Goal: Task Accomplishment & Management: Manage account settings

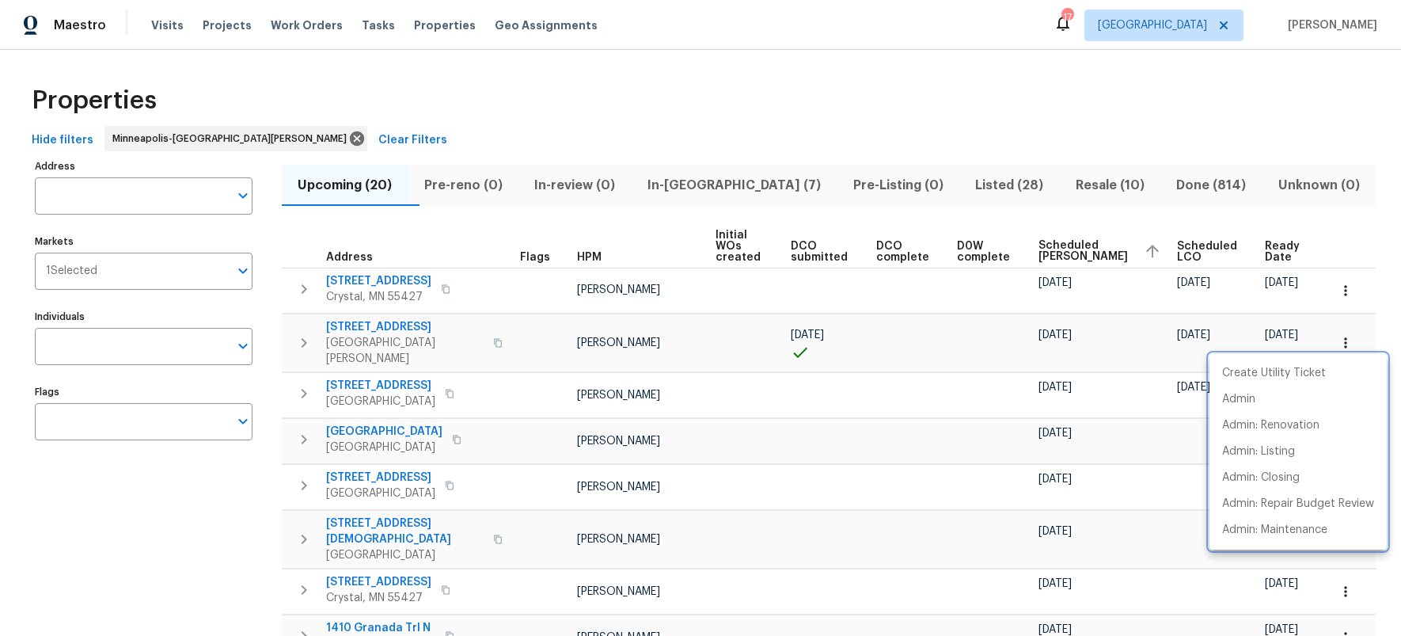
click at [715, 181] on div at bounding box center [700, 318] width 1401 height 636
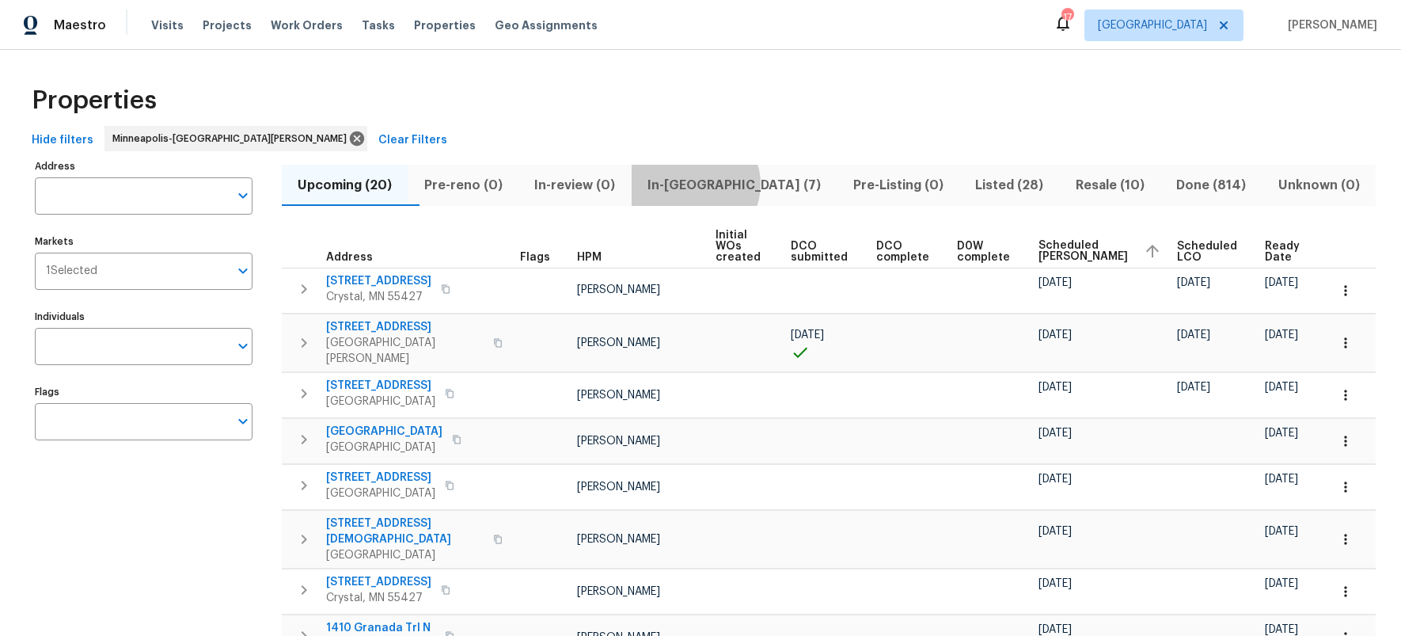
click at [725, 184] on span "In-reno (7)" at bounding box center [734, 185] width 187 height 22
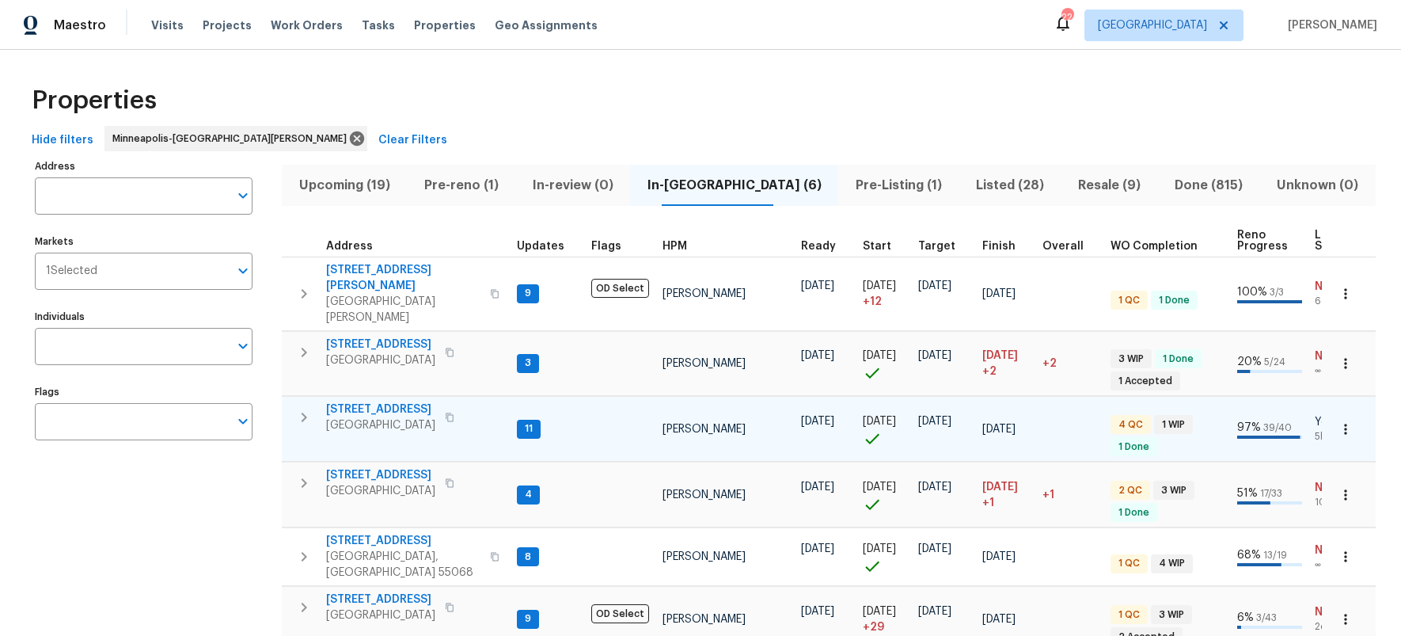
click at [449, 413] on icon "button" at bounding box center [450, 417] width 8 height 9
click at [379, 401] on span "[STREET_ADDRESS]" at bounding box center [380, 409] width 109 height 16
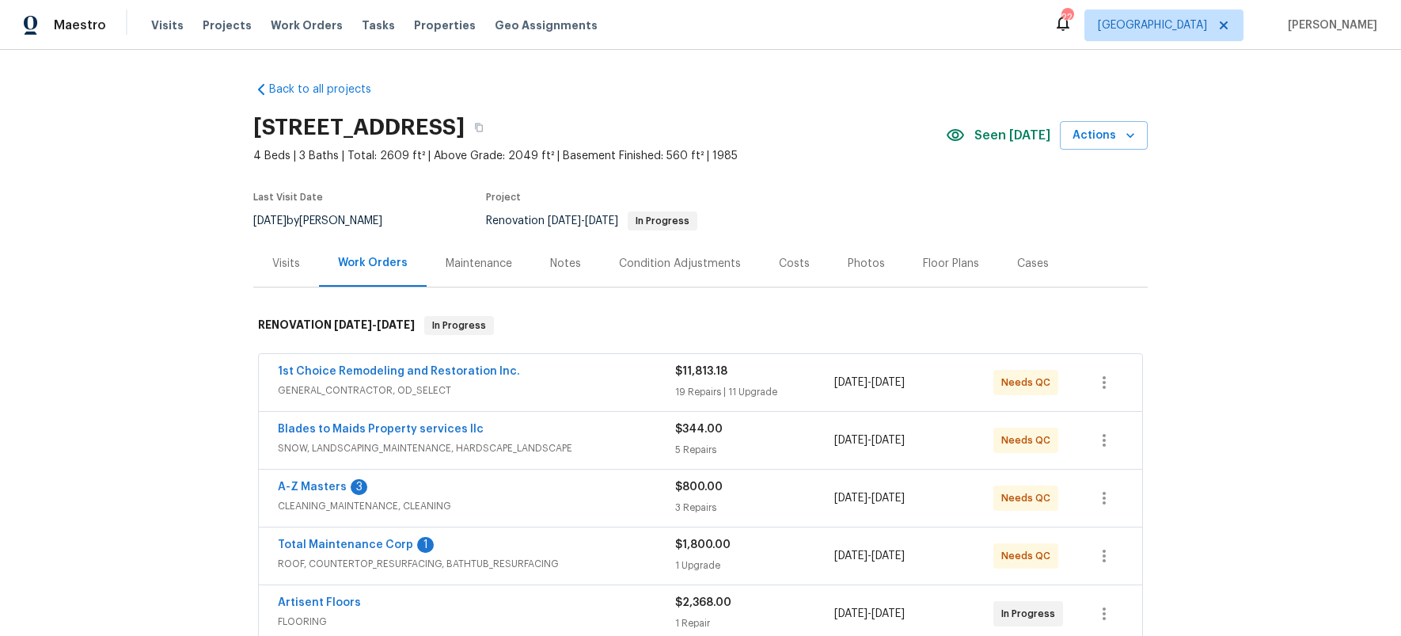
click at [794, 260] on div "Costs" at bounding box center [794, 264] width 31 height 16
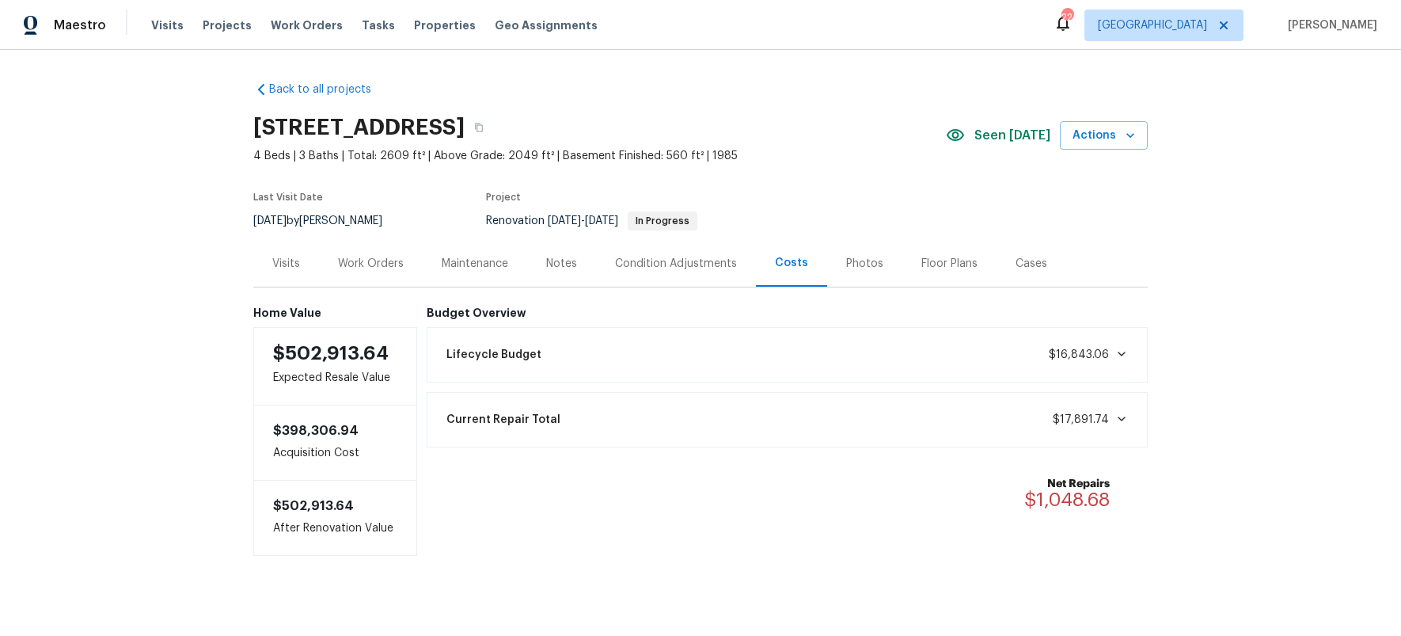
click at [1115, 356] on icon at bounding box center [1121, 353] width 13 height 13
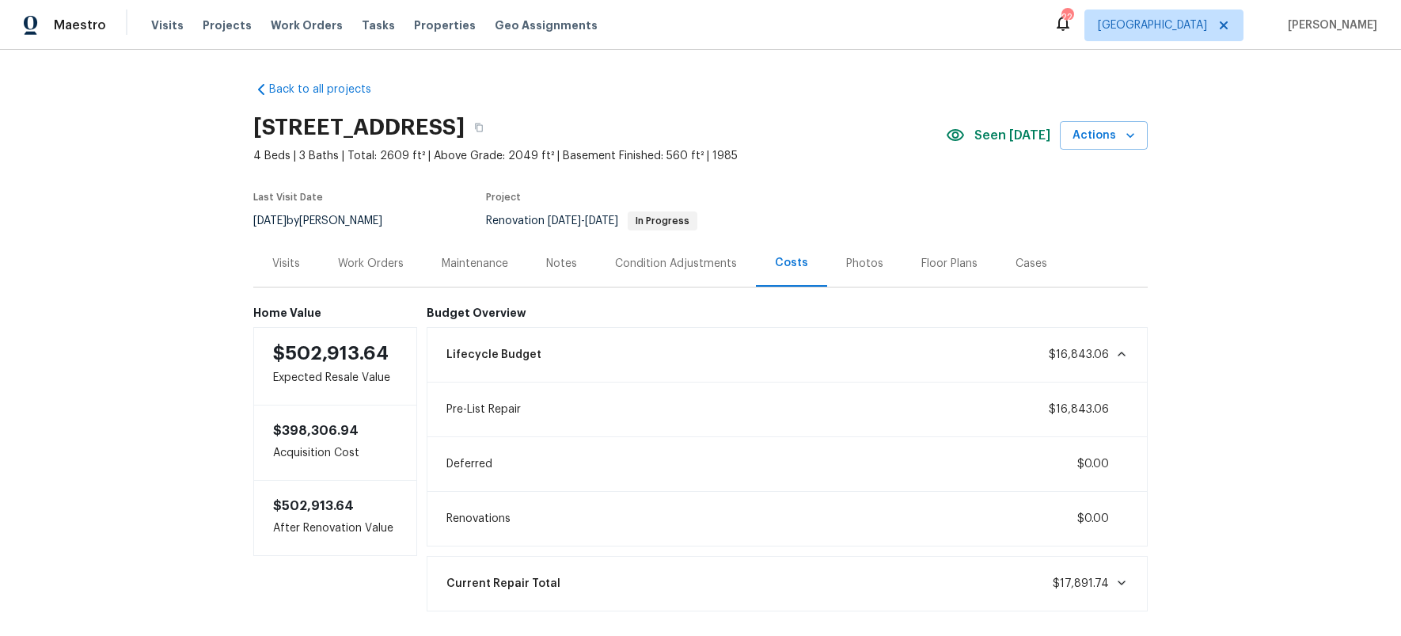
click at [485, 266] on div "Maintenance" at bounding box center [475, 264] width 66 height 16
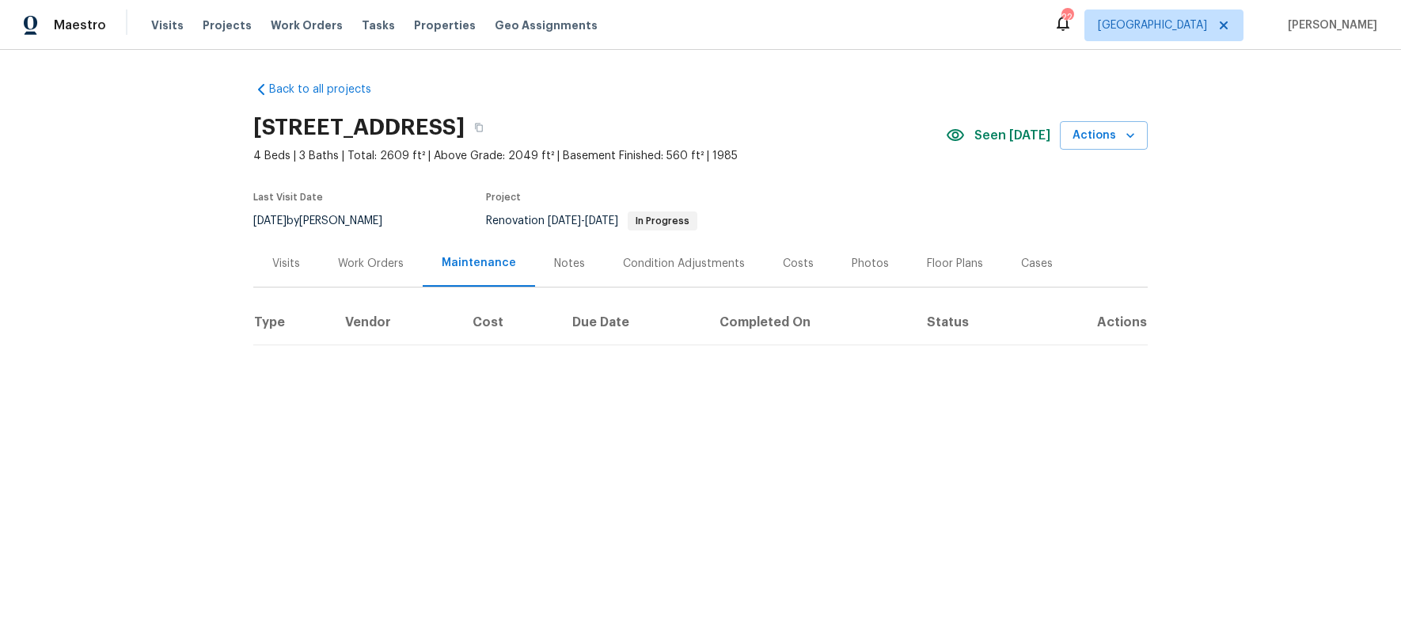
click at [379, 264] on div "Work Orders" at bounding box center [371, 264] width 66 height 16
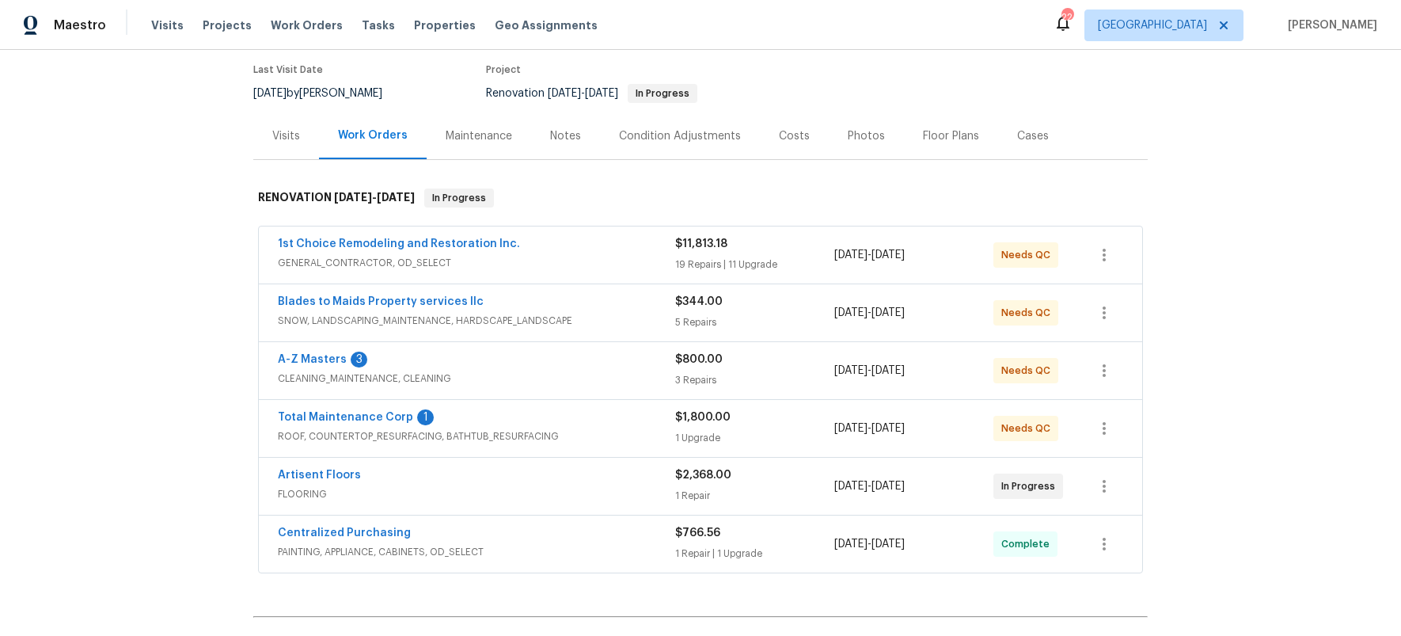
scroll to position [131, 0]
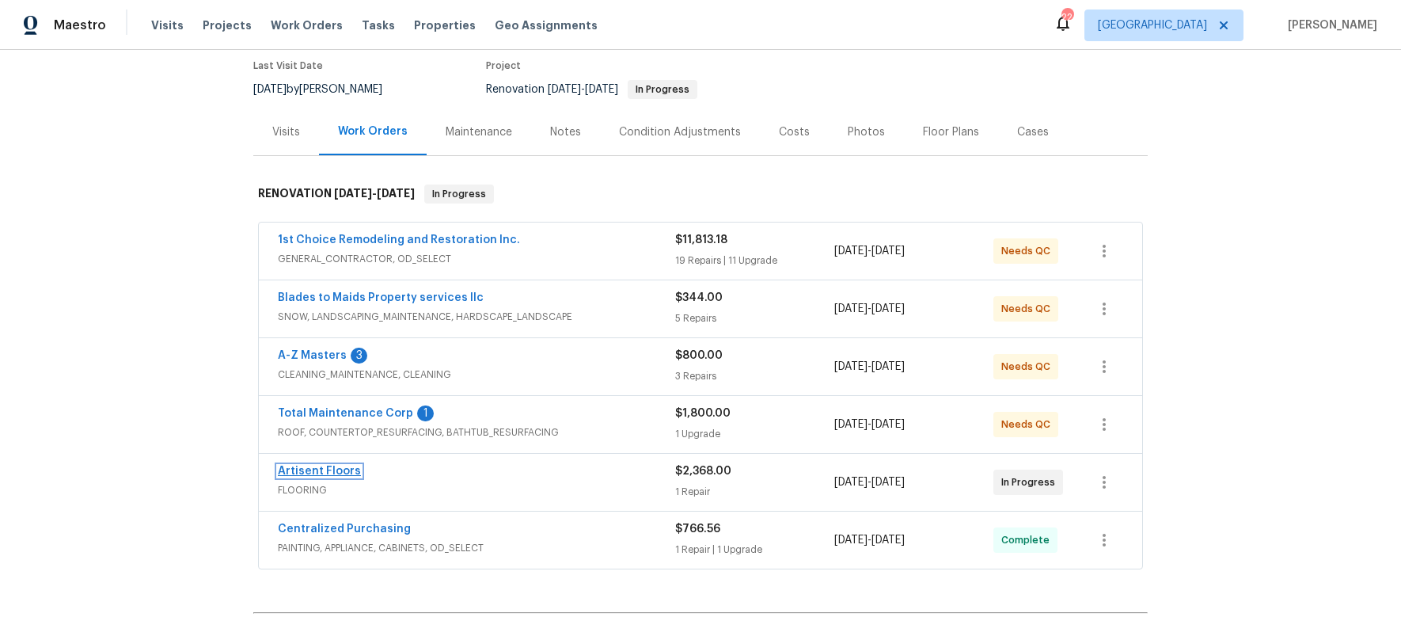
click at [324, 469] on link "Artisent Floors" at bounding box center [319, 470] width 83 height 11
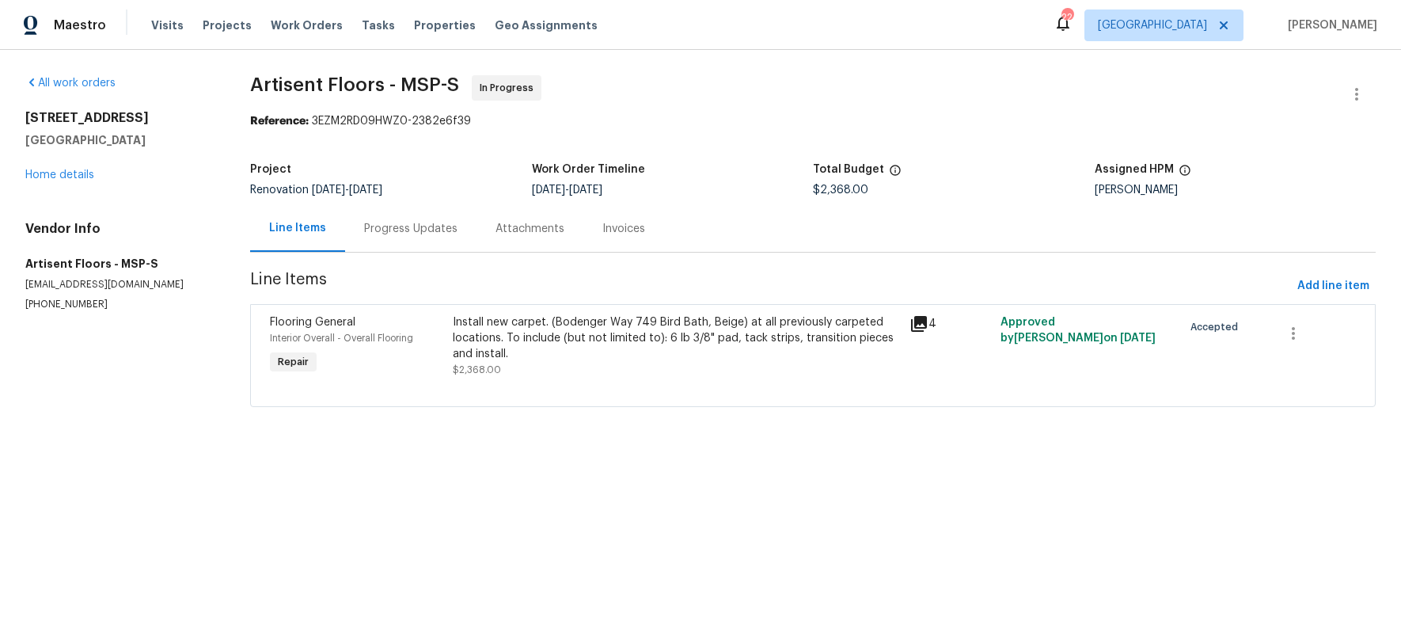
click at [325, 328] on div "Flooring General" at bounding box center [356, 322] width 173 height 16
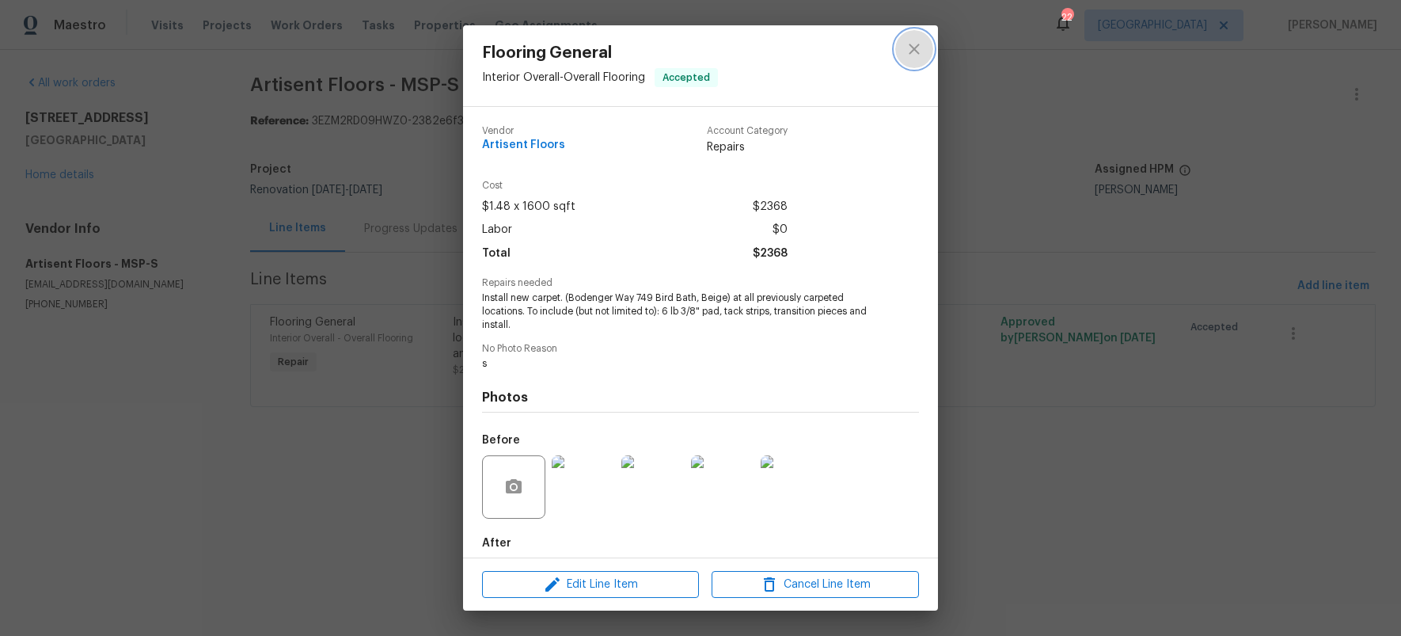
drag, startPoint x: 919, startPoint y: 47, endPoint x: 812, endPoint y: 136, distance: 138.8
click at [919, 48] on icon "close" at bounding box center [914, 49] width 19 height 19
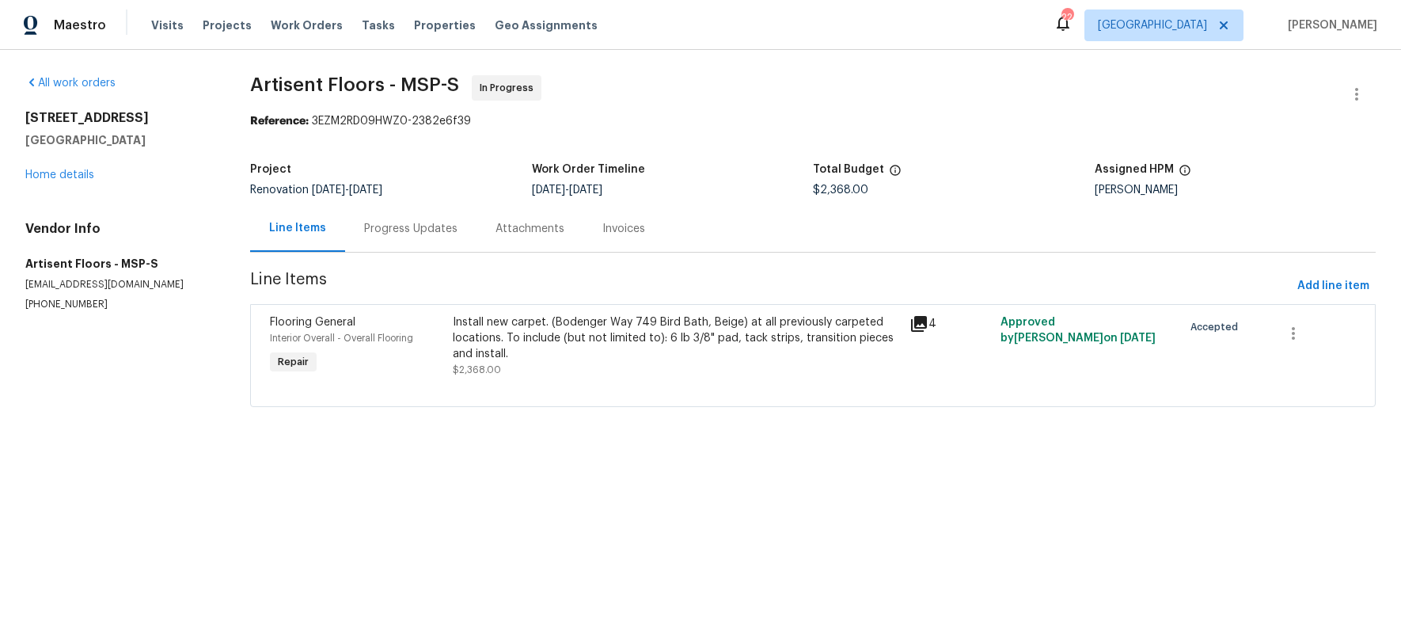
click at [417, 221] on div "Progress Updates" at bounding box center [410, 229] width 93 height 16
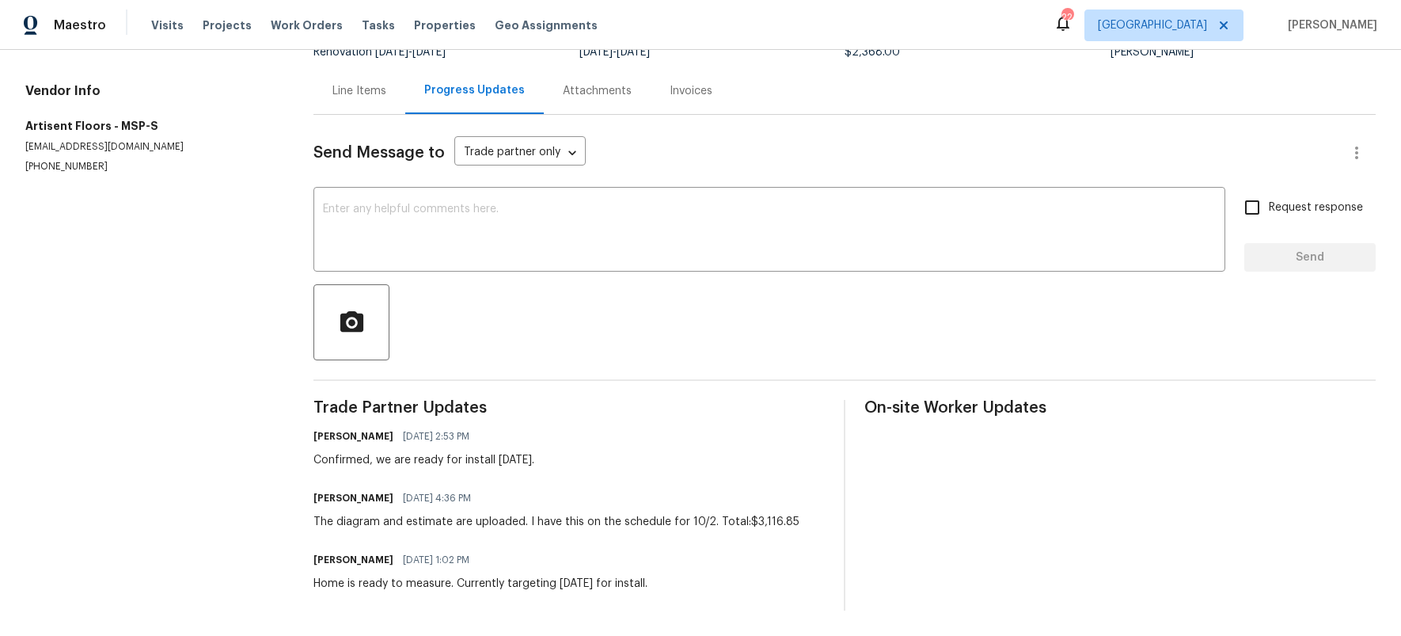
scroll to position [150, 0]
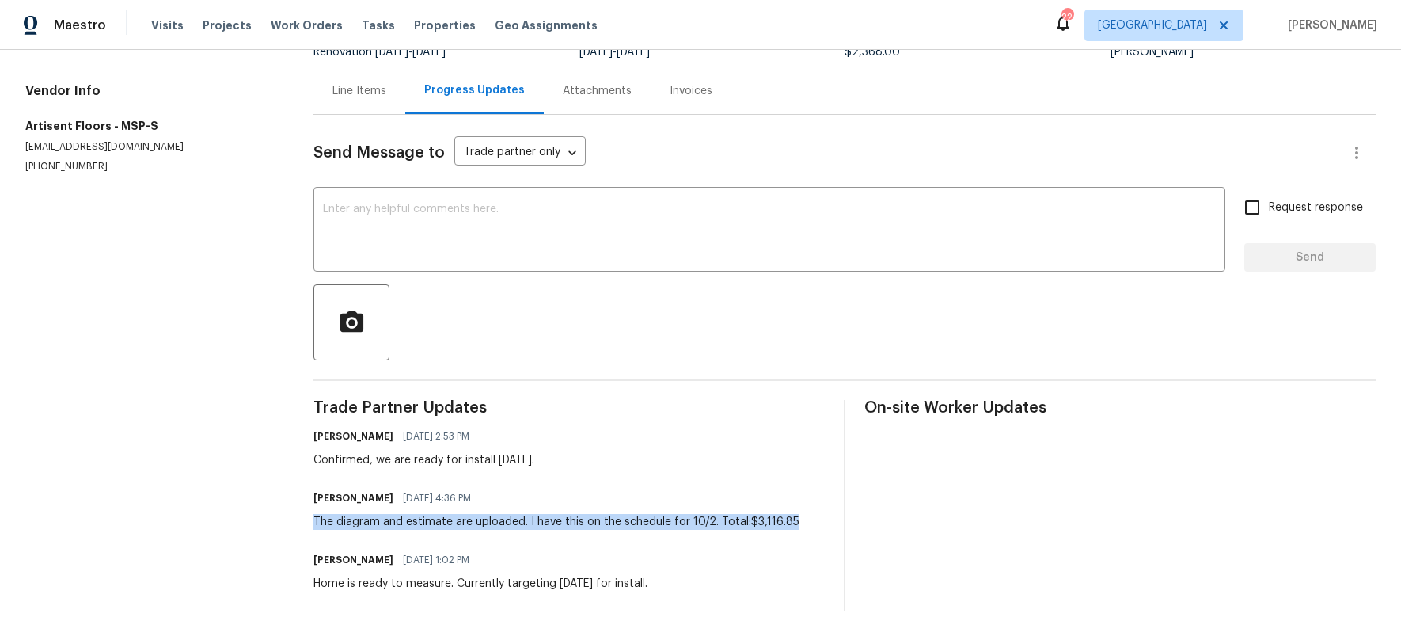
drag, startPoint x: 790, startPoint y: 506, endPoint x: 326, endPoint y: 499, distance: 463.9
click at [326, 499] on div "Torrie Schmeling 09/24/2025 4:36 PM The diagram and estimate are uploaded. I ha…" at bounding box center [568, 508] width 511 height 43
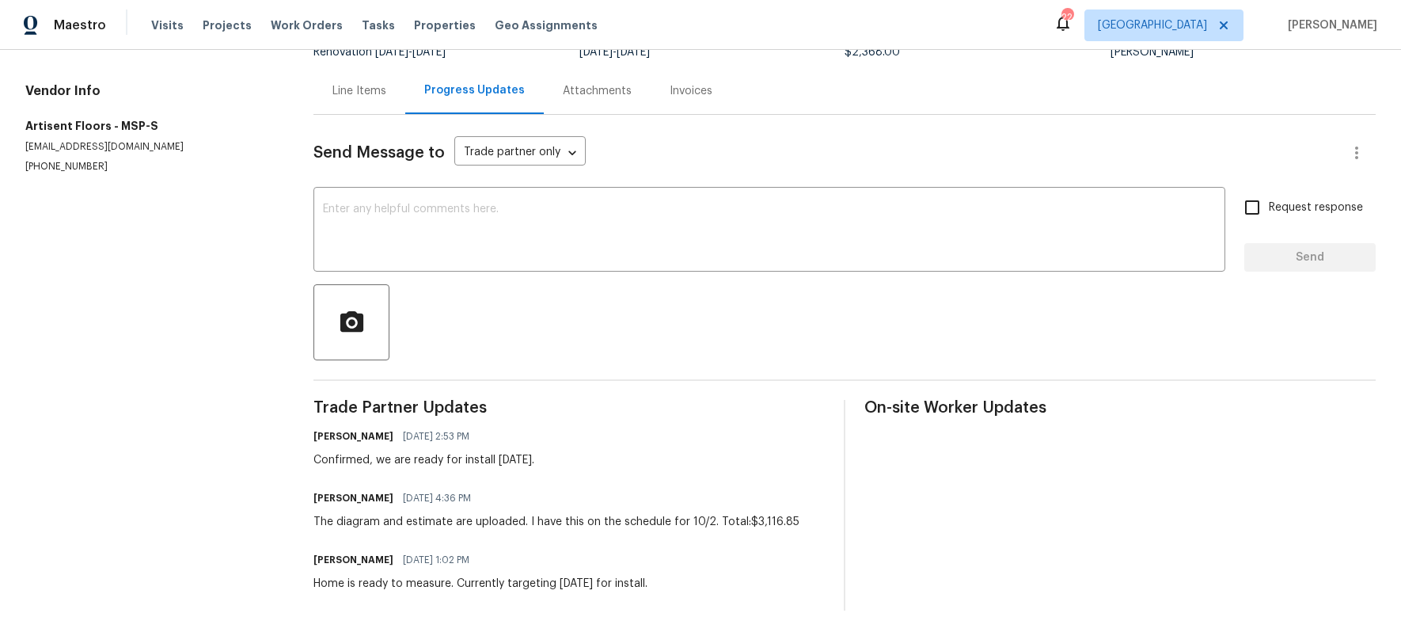
click at [351, 83] on div "Line Items" at bounding box center [359, 91] width 54 height 16
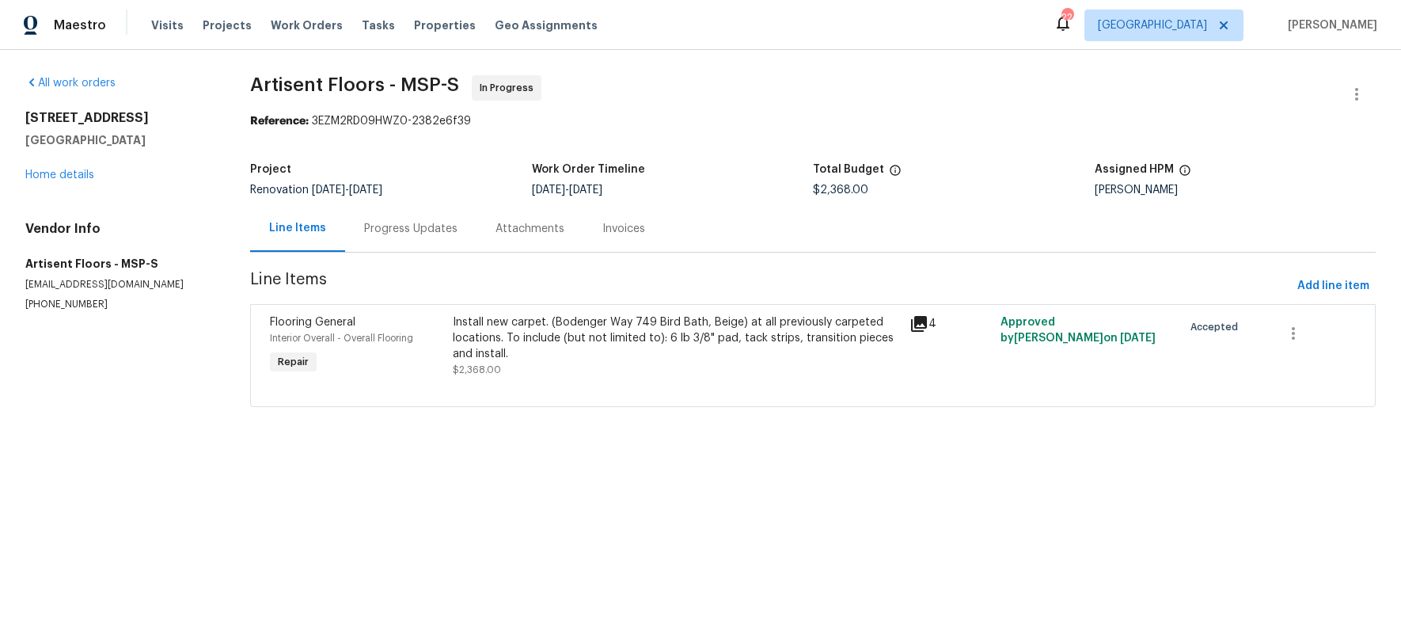
click at [518, 326] on div "Install new carpet. (Bodenger Way 749 Bird Bath, Beige) at all previously carpe…" at bounding box center [676, 337] width 446 height 47
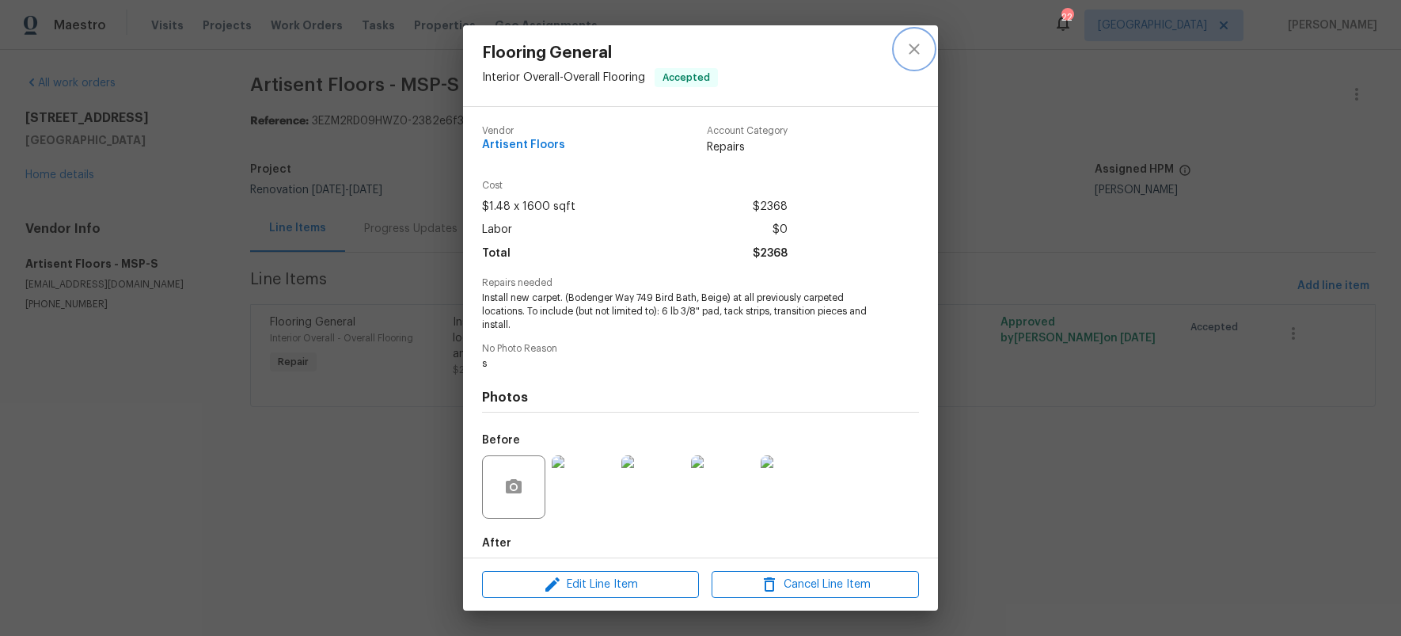
click at [910, 47] on icon "close" at bounding box center [914, 49] width 19 height 19
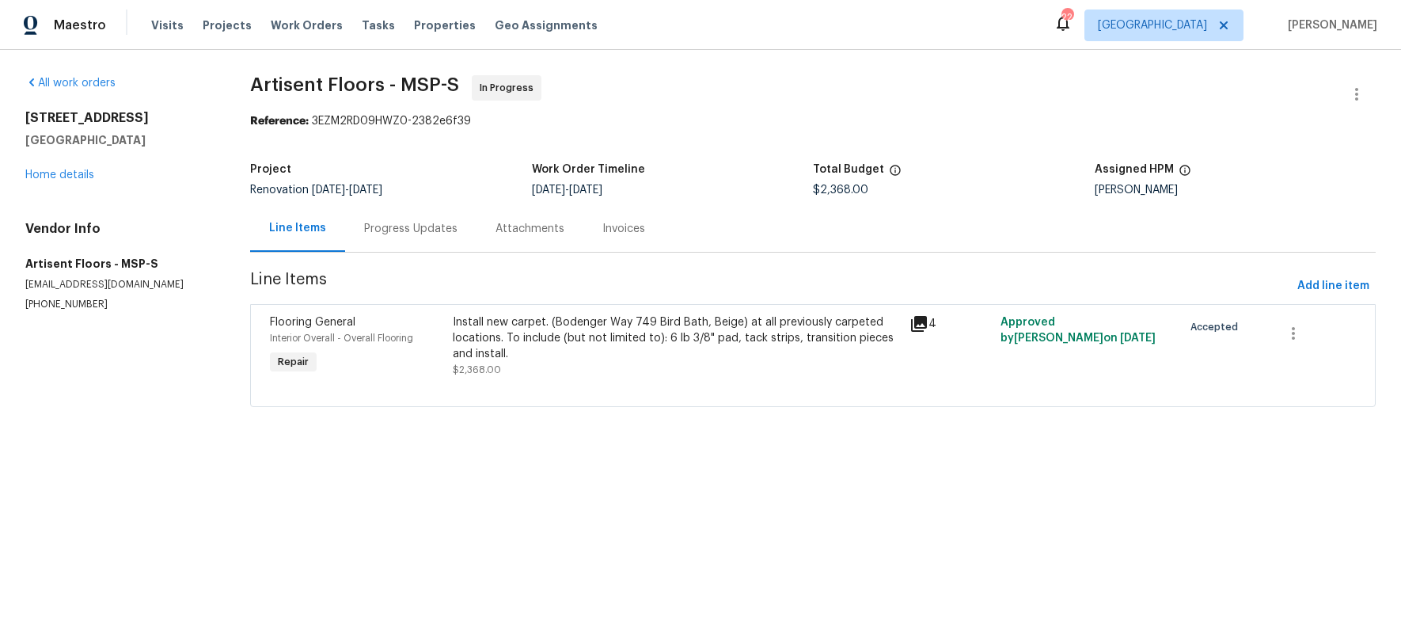
click at [566, 325] on div "Install new carpet. (Bodenger Way 749 Bird Bath, Beige) at all previously carpe…" at bounding box center [676, 337] width 446 height 47
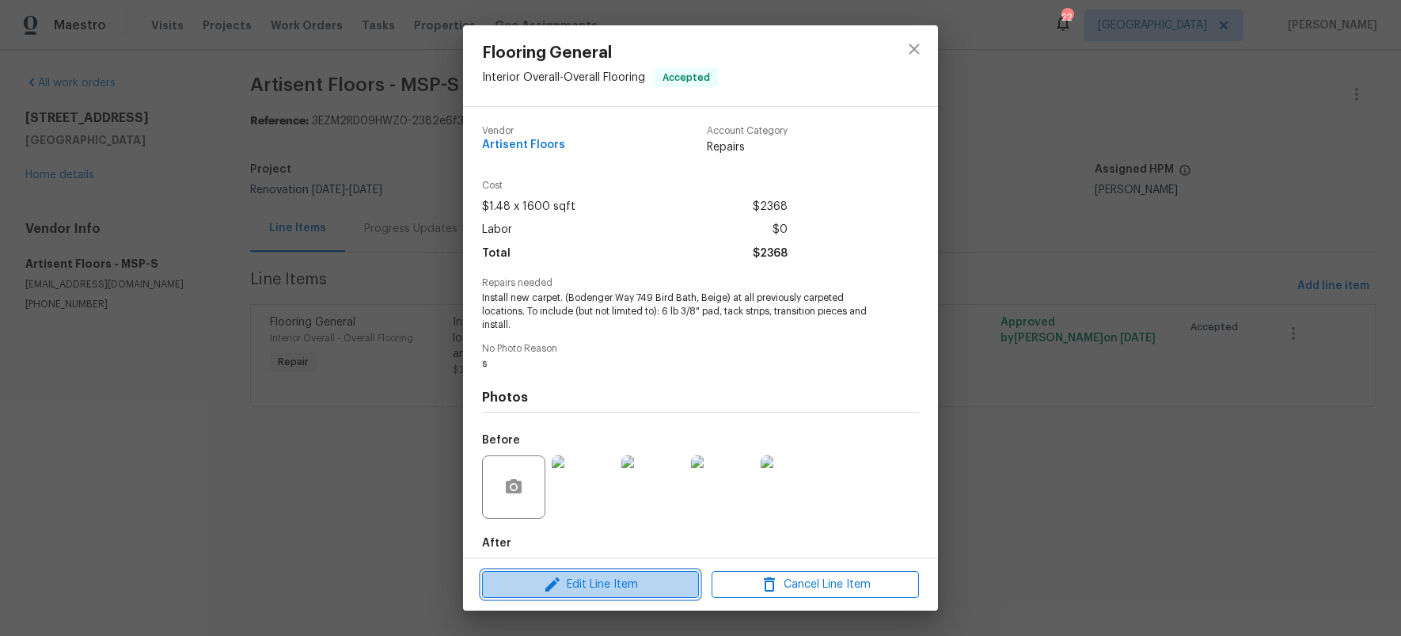
click at [590, 593] on span "Edit Line Item" at bounding box center [590, 585] width 207 height 20
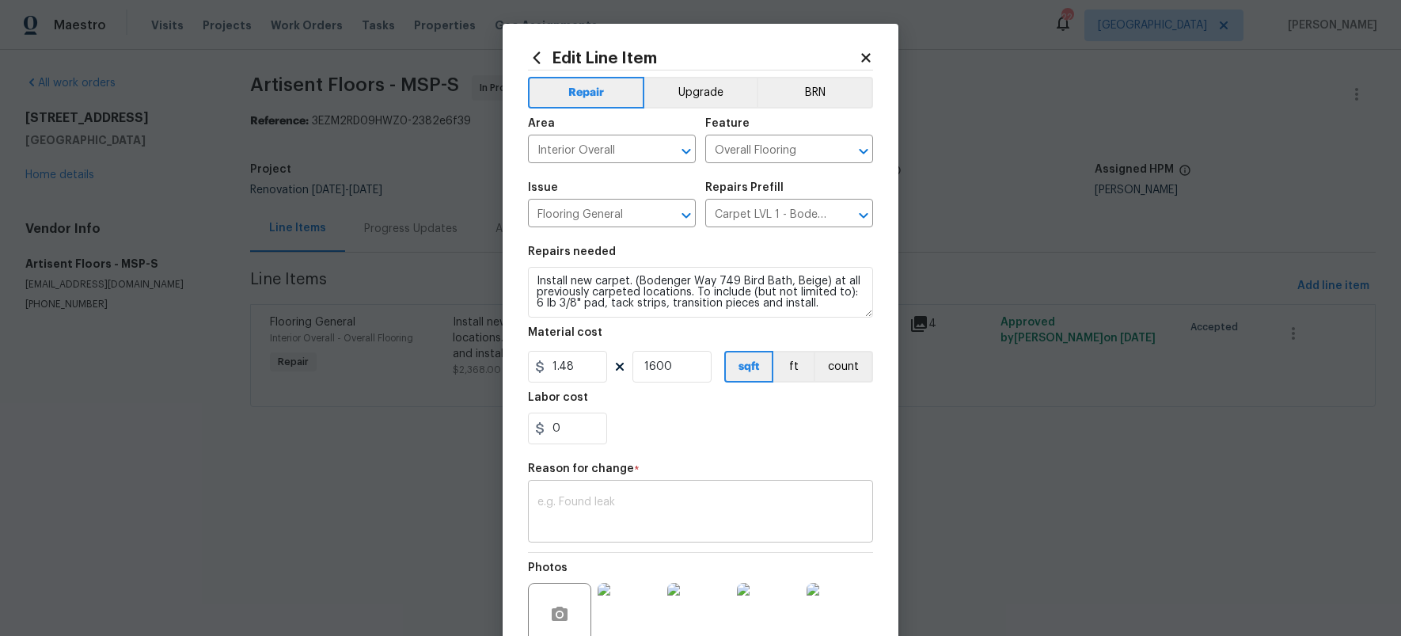
click at [598, 484] on div "x ​" at bounding box center [700, 513] width 345 height 59
paste textarea "The diagram and estimate are uploaded. I have this on the schedule for 10/2. To…"
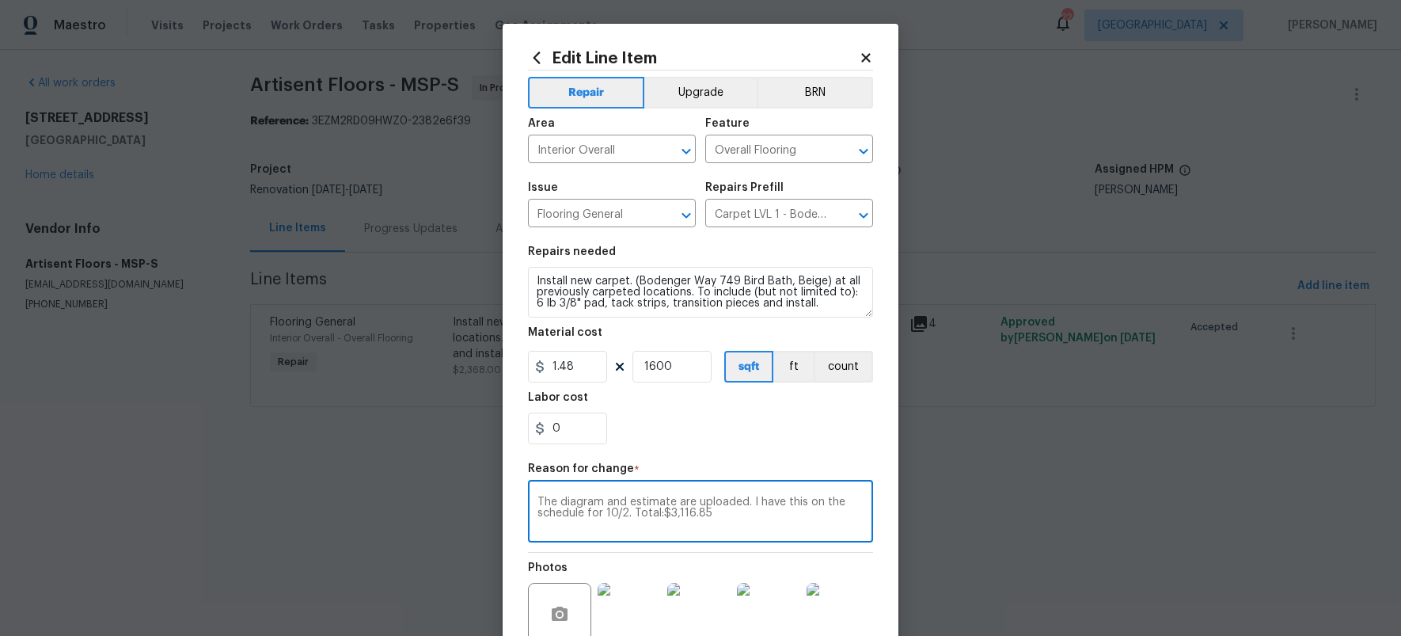
type textarea "The diagram and estimate are uploaded. I have this on the schedule for 10/2. To…"
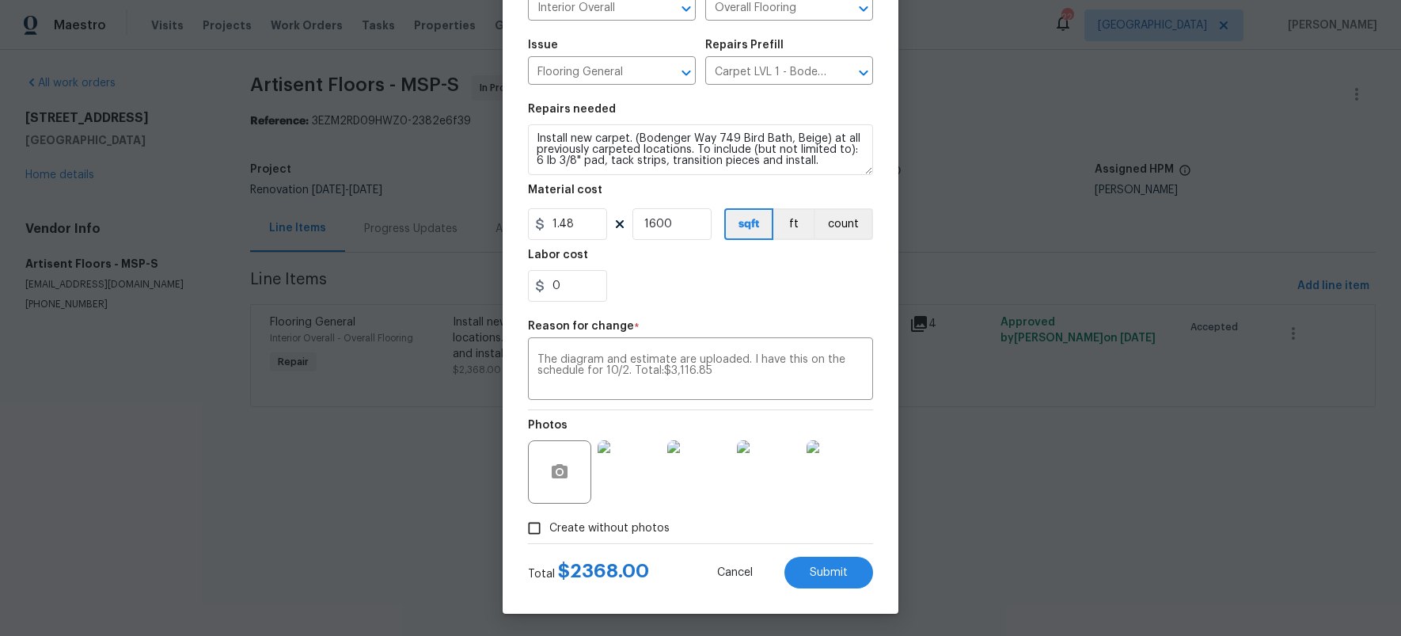
scroll to position [143, 0]
drag, startPoint x: 556, startPoint y: 283, endPoint x: 518, endPoint y: 279, distance: 38.2
click at [518, 279] on div "Edit Line Item Repair Upgrade BRN Area Interior Overall ​ Feature Overall Floor…" at bounding box center [701, 246] width 396 height 732
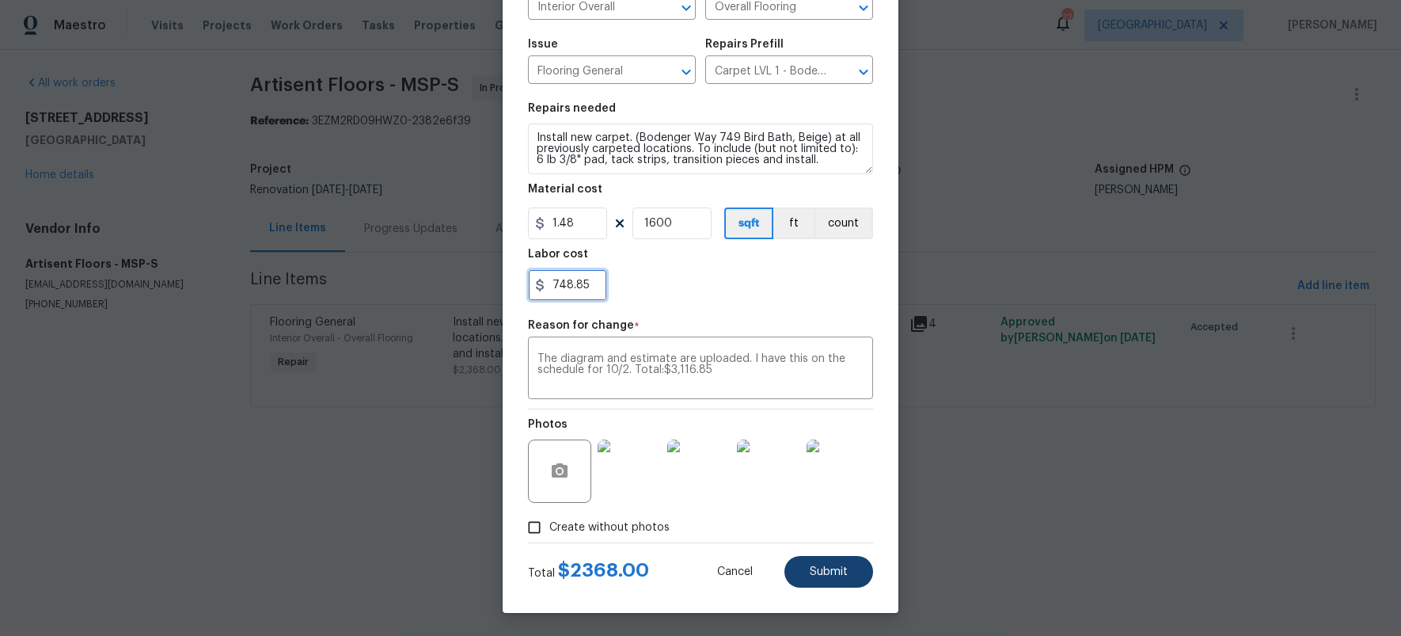
type input "748.85"
click at [843, 575] on button "Submit" at bounding box center [828, 572] width 89 height 32
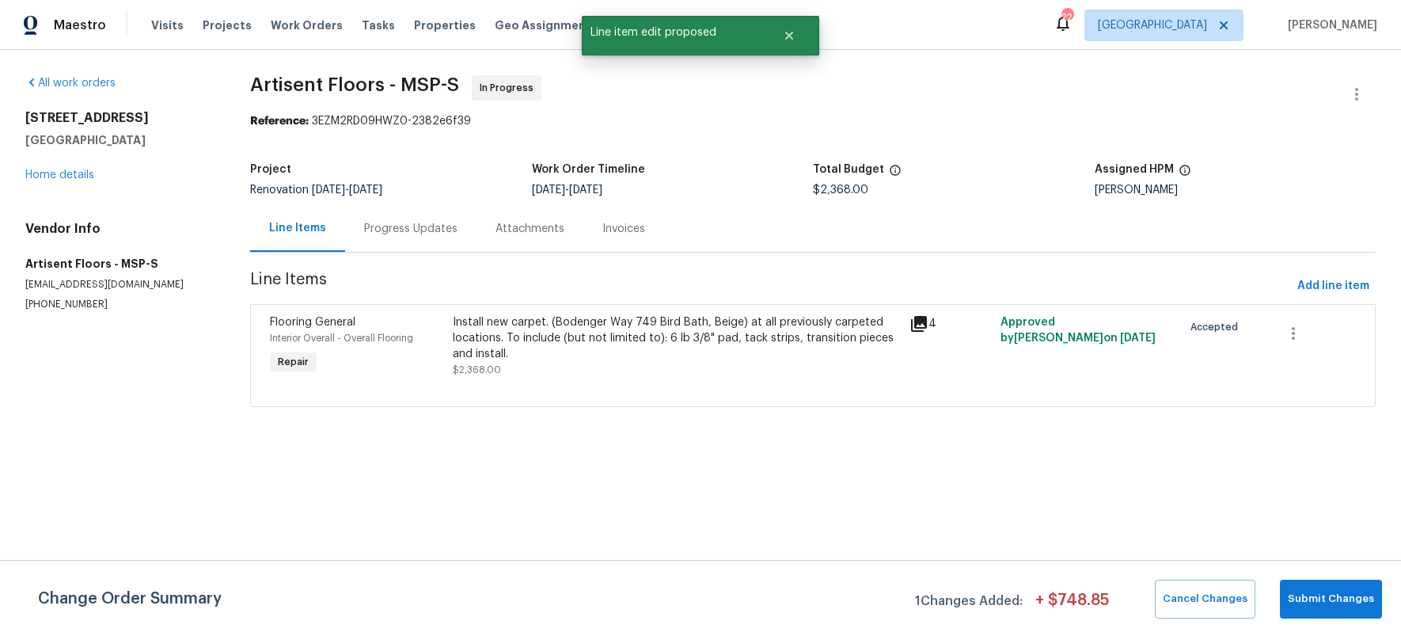
scroll to position [0, 0]
click at [1327, 606] on span "Submit Changes" at bounding box center [1331, 599] width 86 height 18
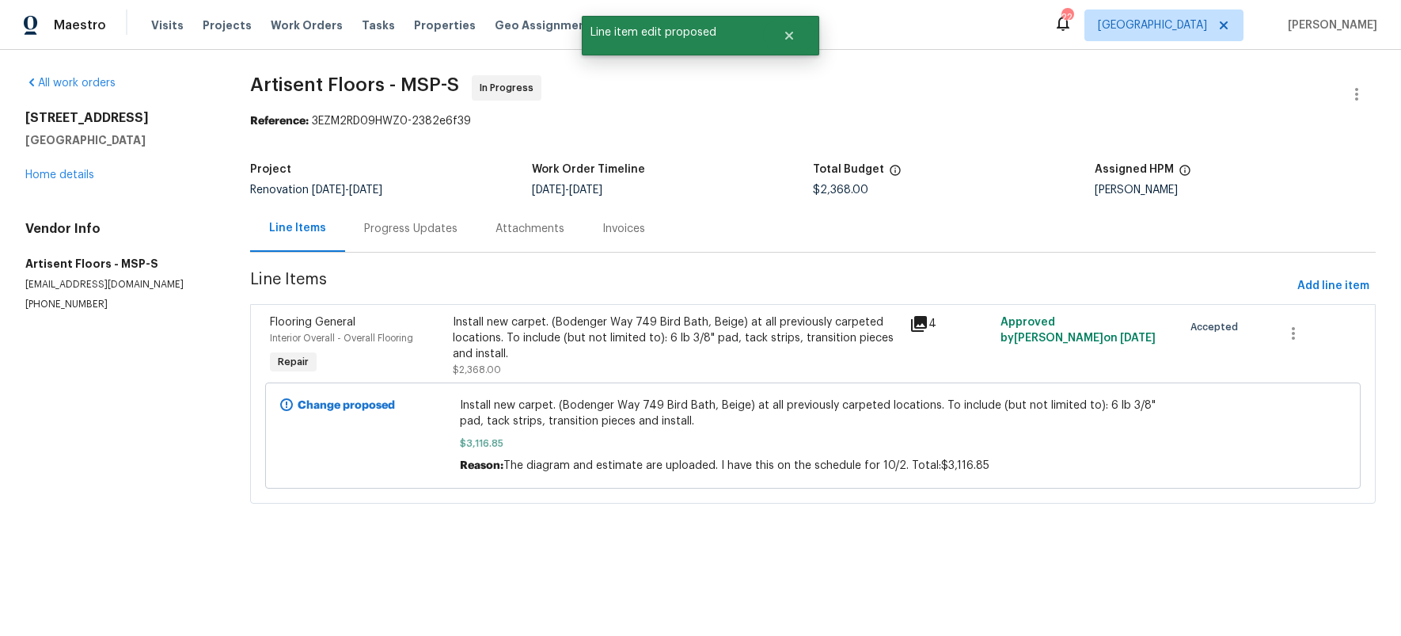
click at [499, 334] on div "Install new carpet. (Bodenger Way 749 Bird Bath, Beige) at all previously carpe…" at bounding box center [676, 337] width 446 height 47
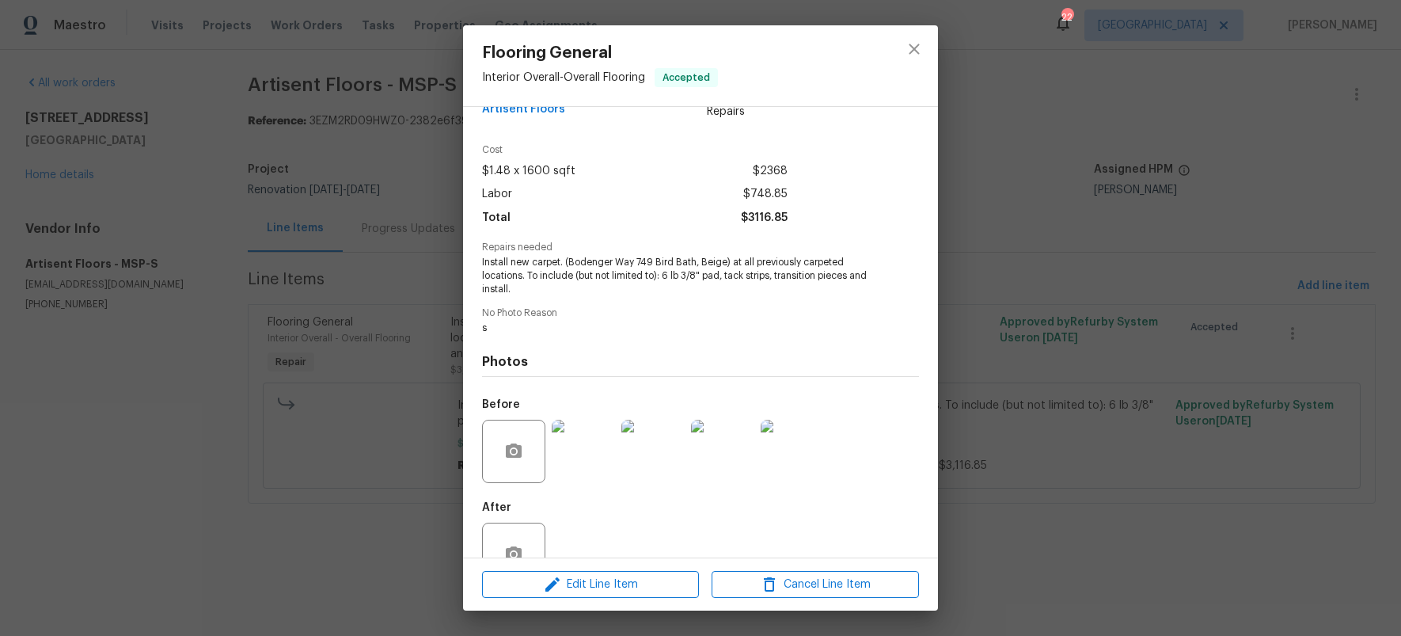
scroll to position [81, 0]
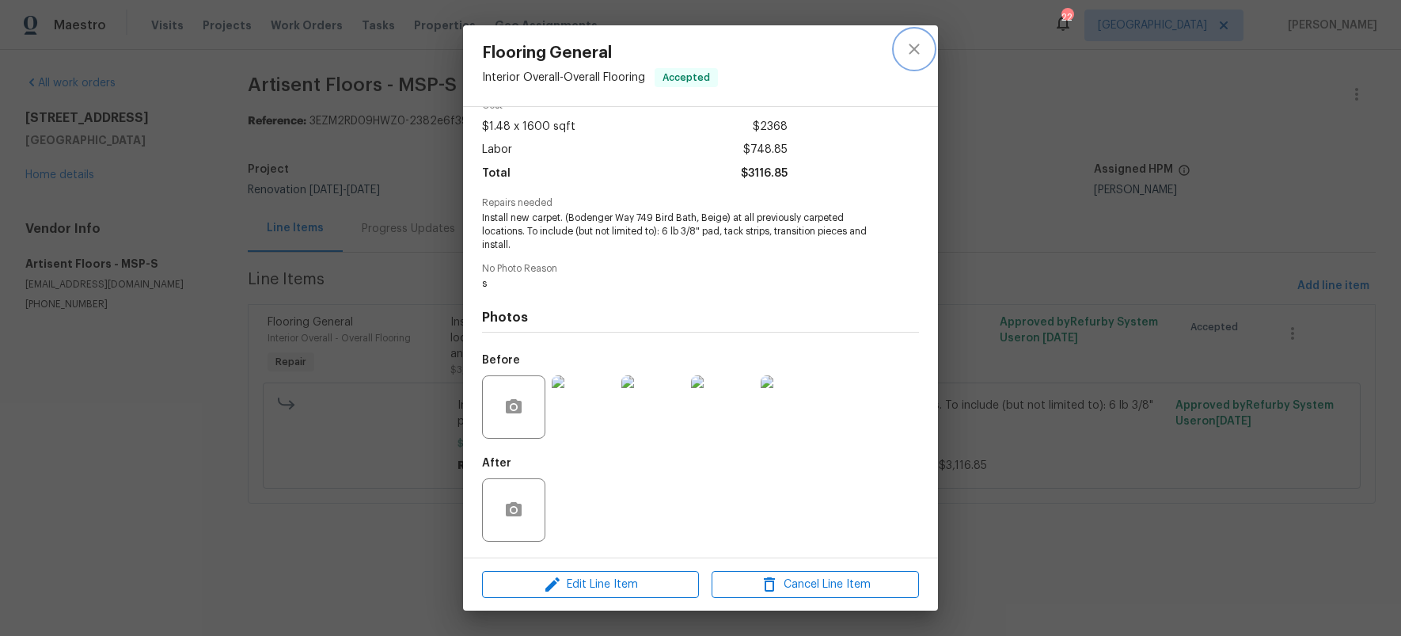
click at [916, 49] on icon "close" at bounding box center [914, 49] width 19 height 19
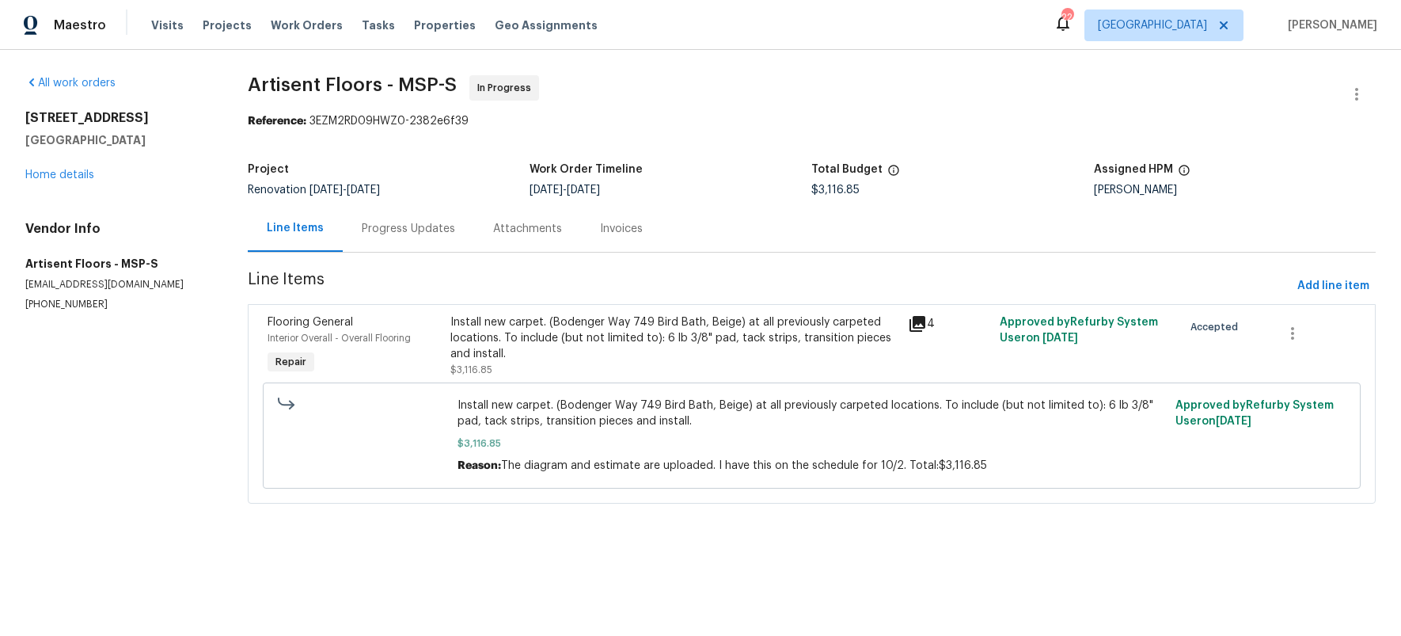
drag, startPoint x: 177, startPoint y: 442, endPoint x: 93, endPoint y: 269, distance: 192.9
click at [177, 441] on section "All work orders 1531 Briarknoll Cir Arden Hills, MN 55112 Home details Vendor I…" at bounding box center [117, 298] width 184 height 447
click at [81, 174] on link "Home details" at bounding box center [59, 174] width 69 height 11
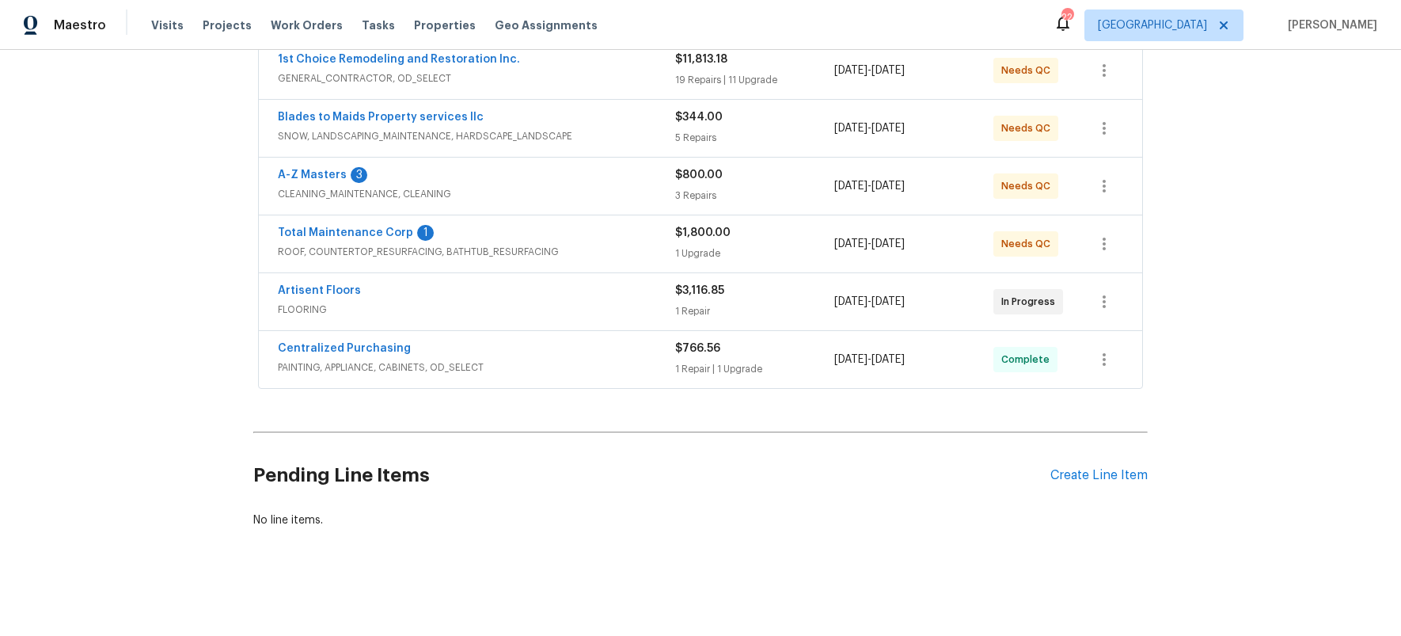
scroll to position [321, 0]
click at [301, 285] on link "Artisent Floors" at bounding box center [319, 290] width 83 height 11
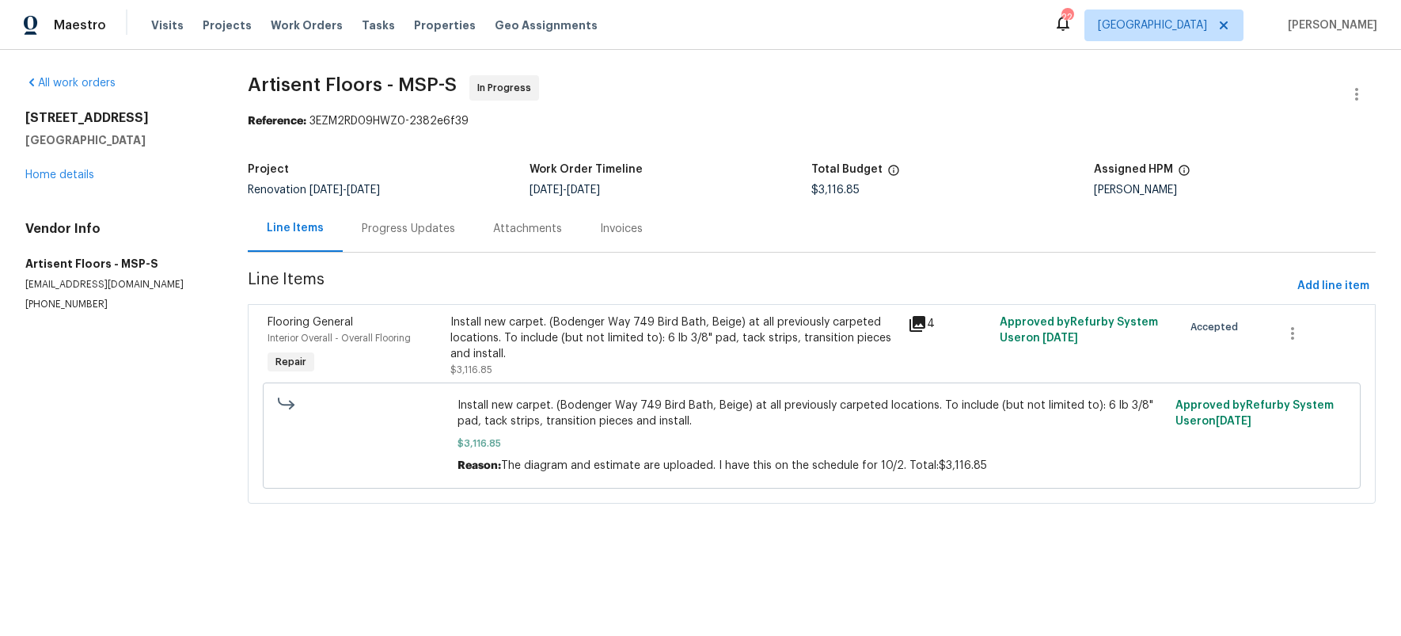
click at [411, 231] on div "Progress Updates" at bounding box center [408, 229] width 93 height 16
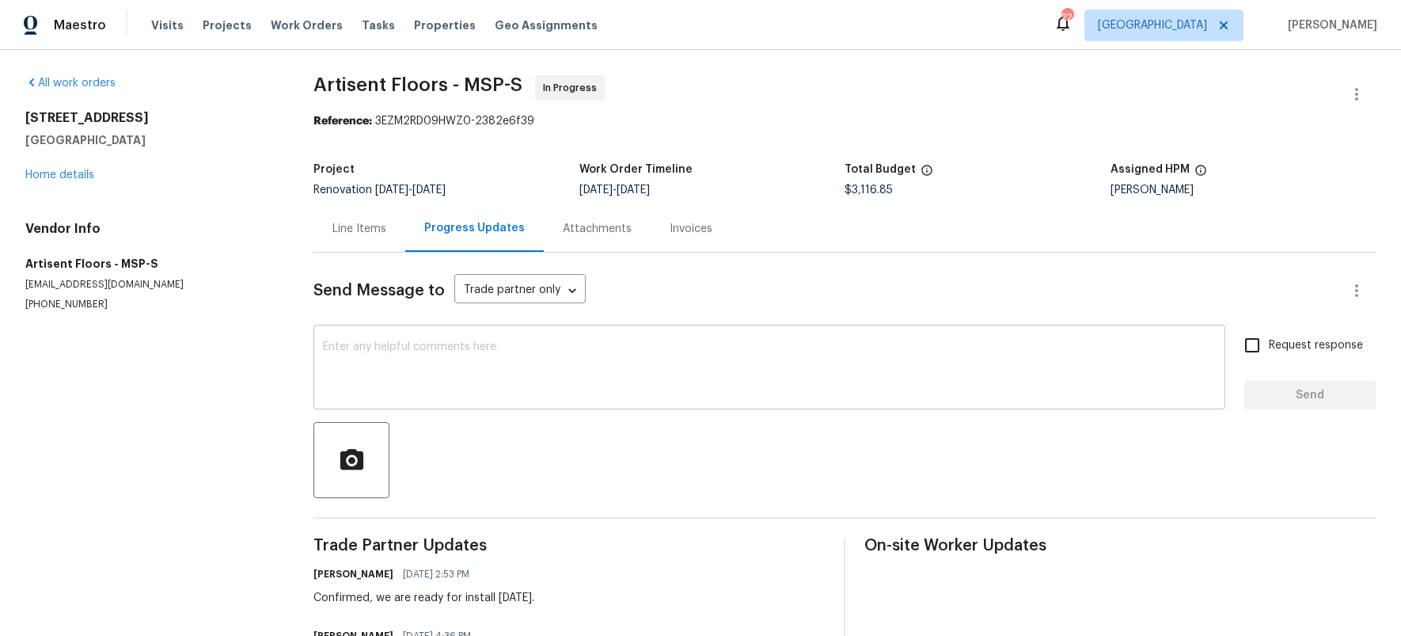
click at [589, 392] on textarea at bounding box center [769, 368] width 893 height 55
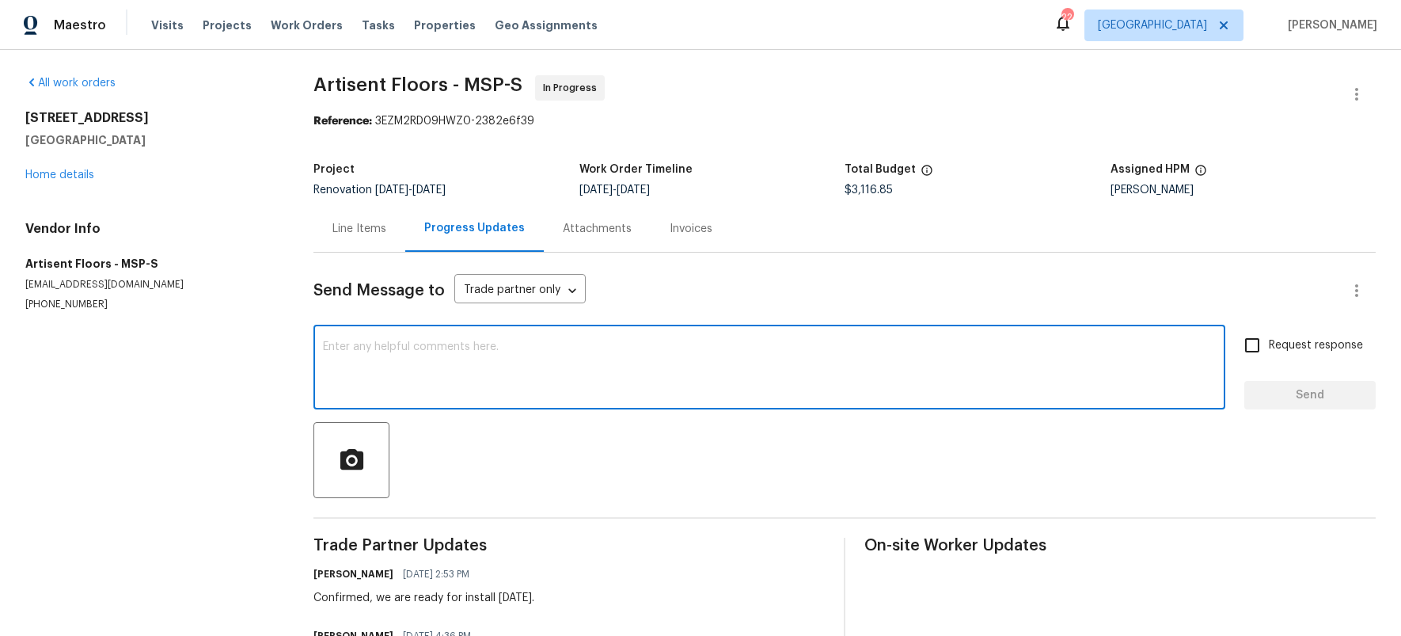
click at [589, 355] on textarea at bounding box center [769, 368] width 893 height 55
type textarea "Carpet looks good. Please close out the WO"
click at [1258, 383] on button "Send" at bounding box center [1309, 395] width 131 height 29
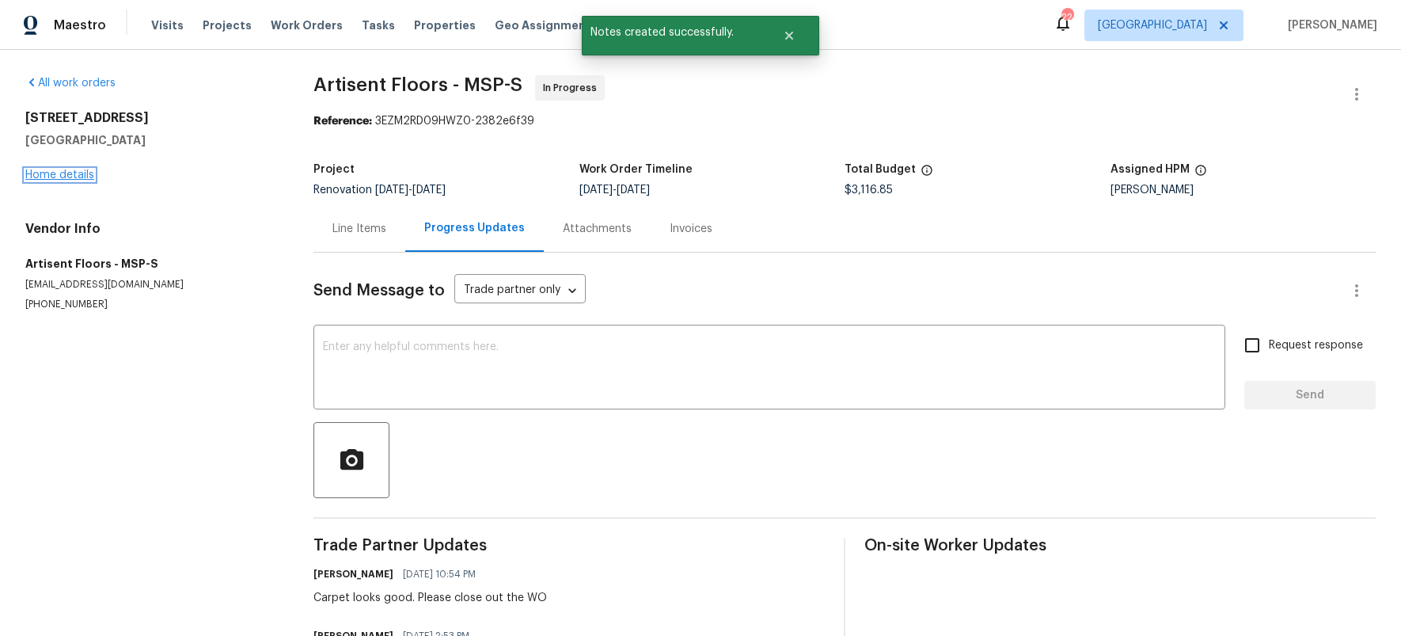
click at [83, 176] on link "Home details" at bounding box center [59, 174] width 69 height 11
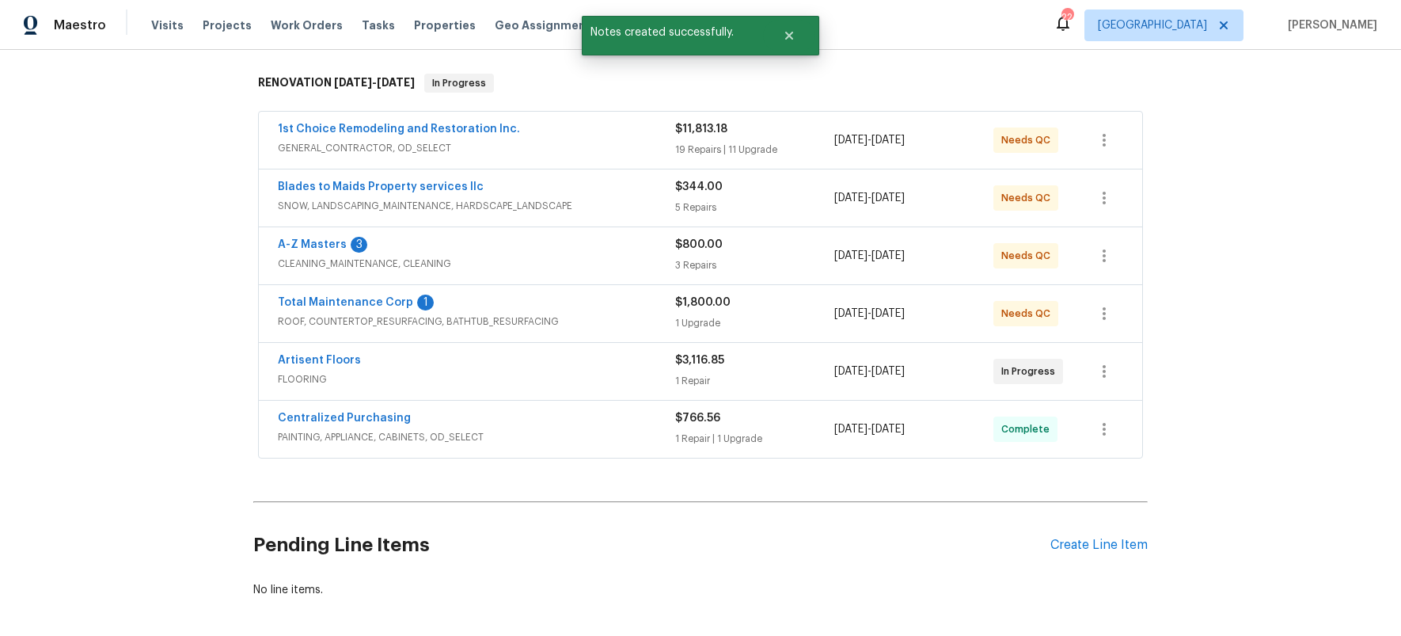
scroll to position [215, 0]
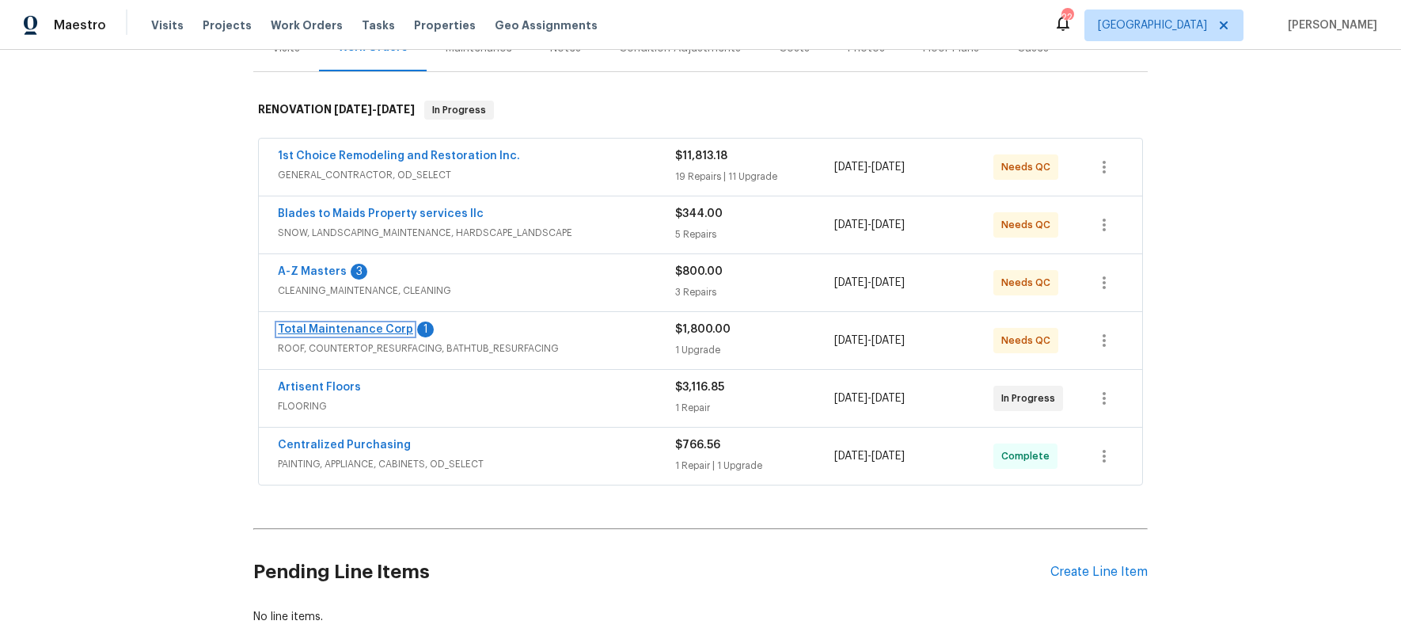
click at [352, 327] on link "Total Maintenance Corp" at bounding box center [345, 329] width 135 height 11
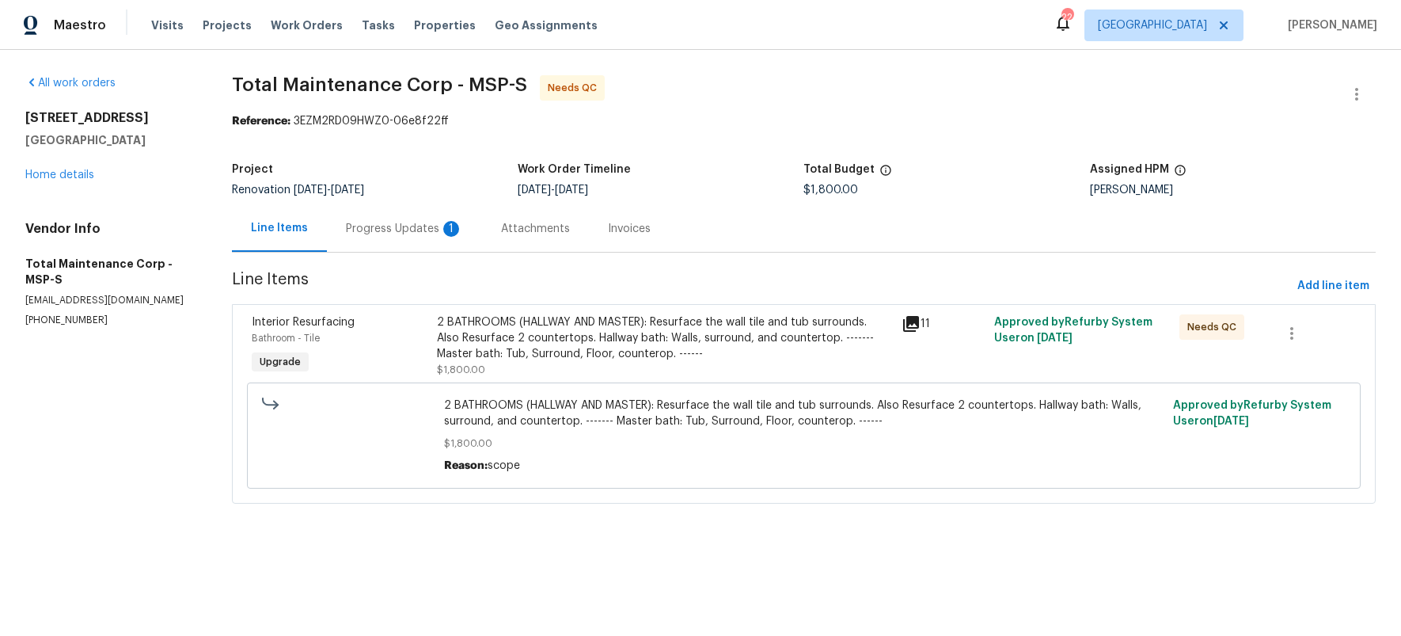
click at [382, 221] on div "Progress Updates 1" at bounding box center [404, 229] width 117 height 16
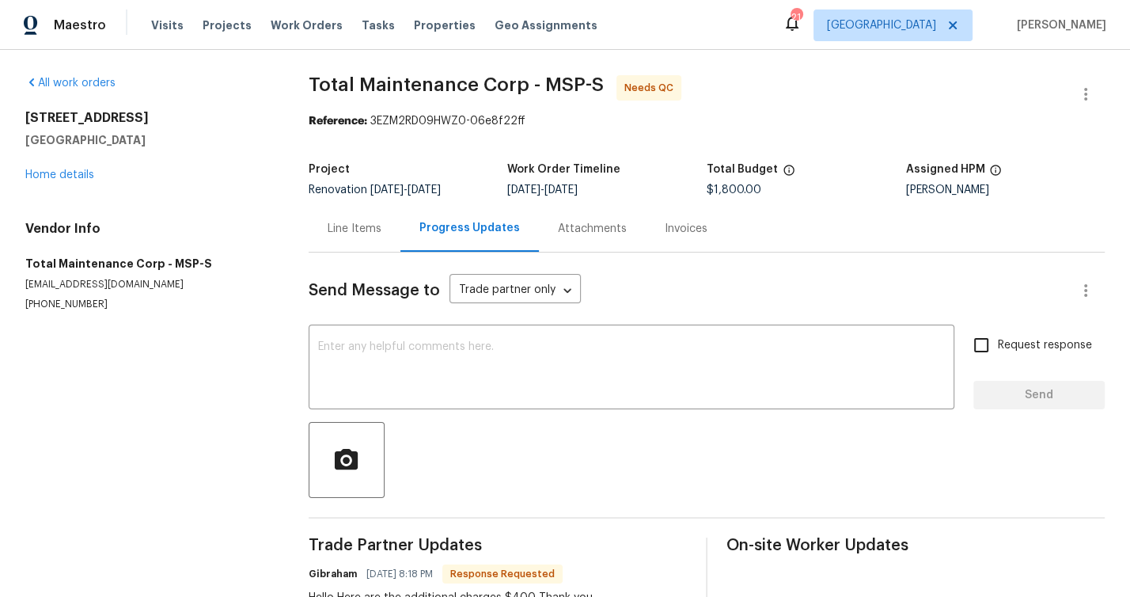
scroll to position [267, 0]
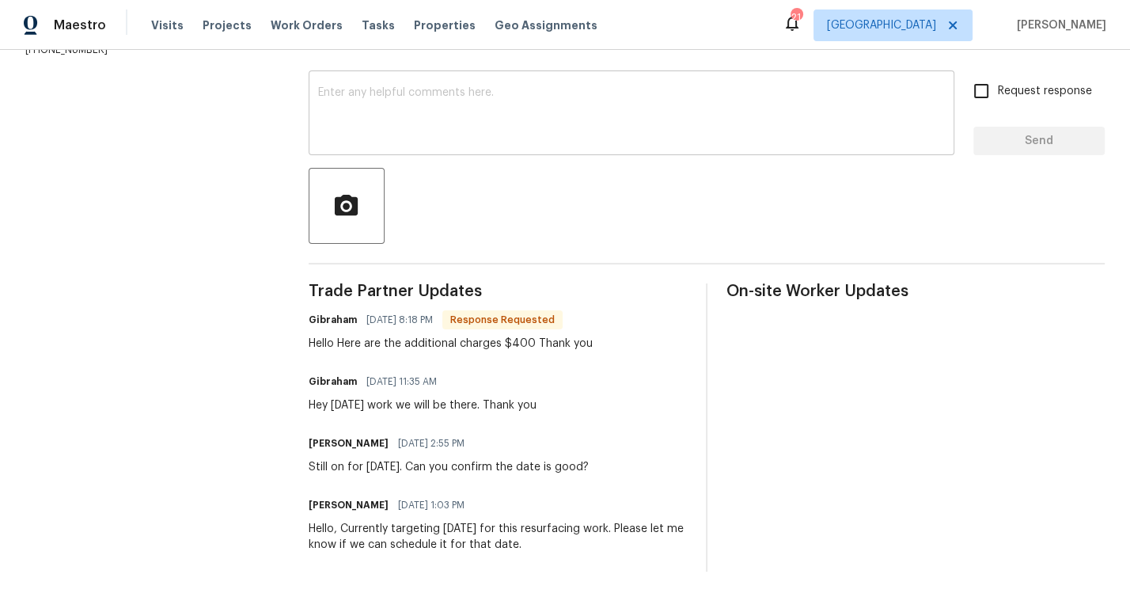
click at [490, 111] on textarea at bounding box center [631, 114] width 627 height 55
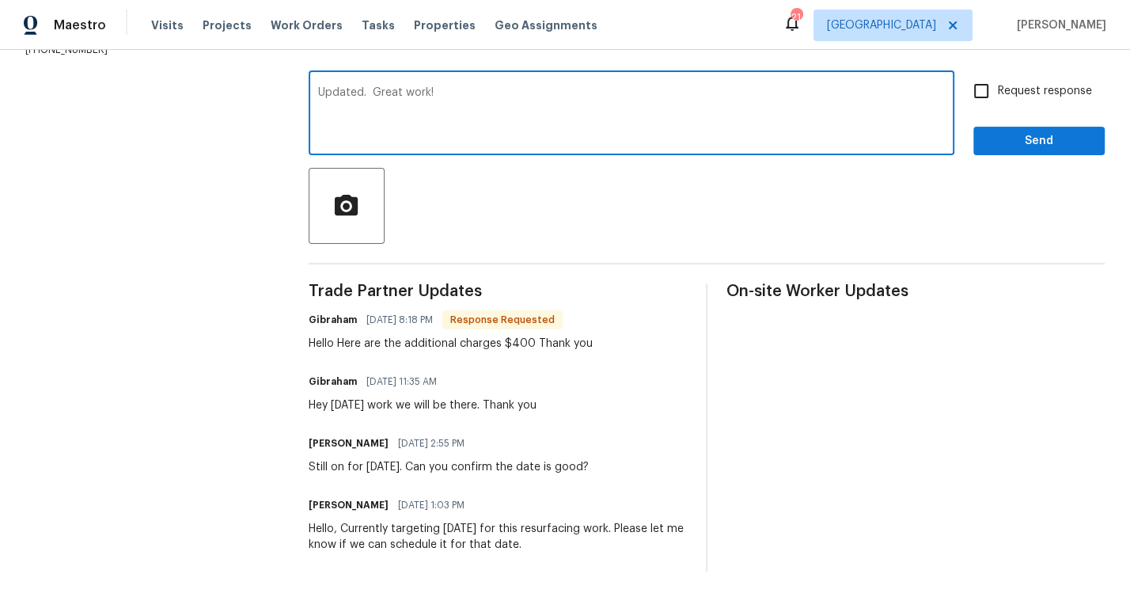
type textarea "Updated. Great work!"
click at [1027, 135] on span "Send" at bounding box center [1039, 141] width 106 height 20
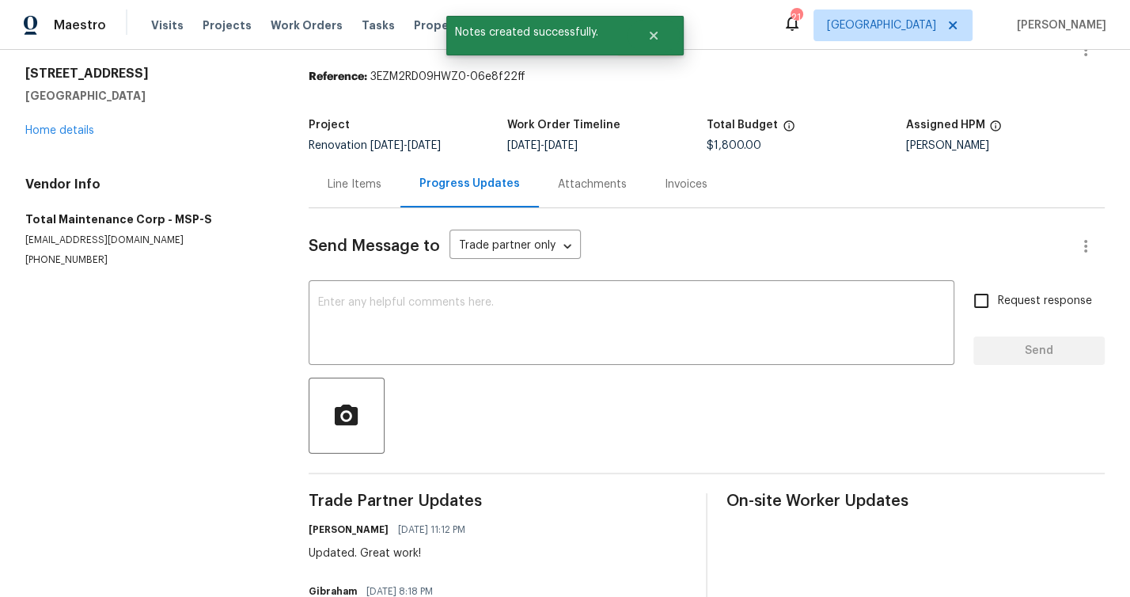
scroll to position [0, 0]
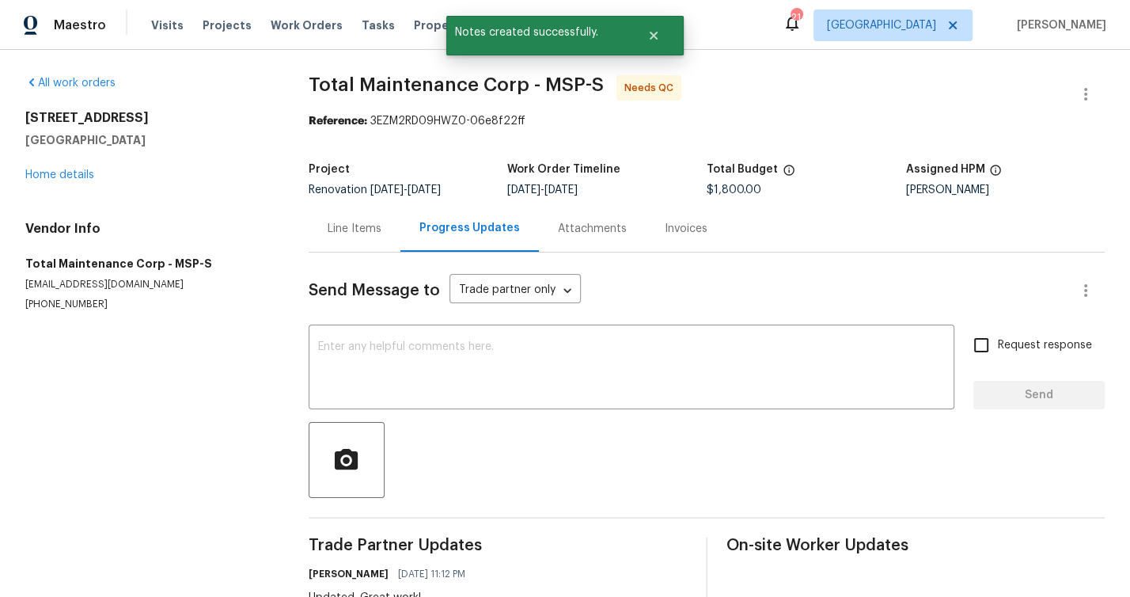
click at [343, 230] on div "Line Items" at bounding box center [355, 229] width 54 height 16
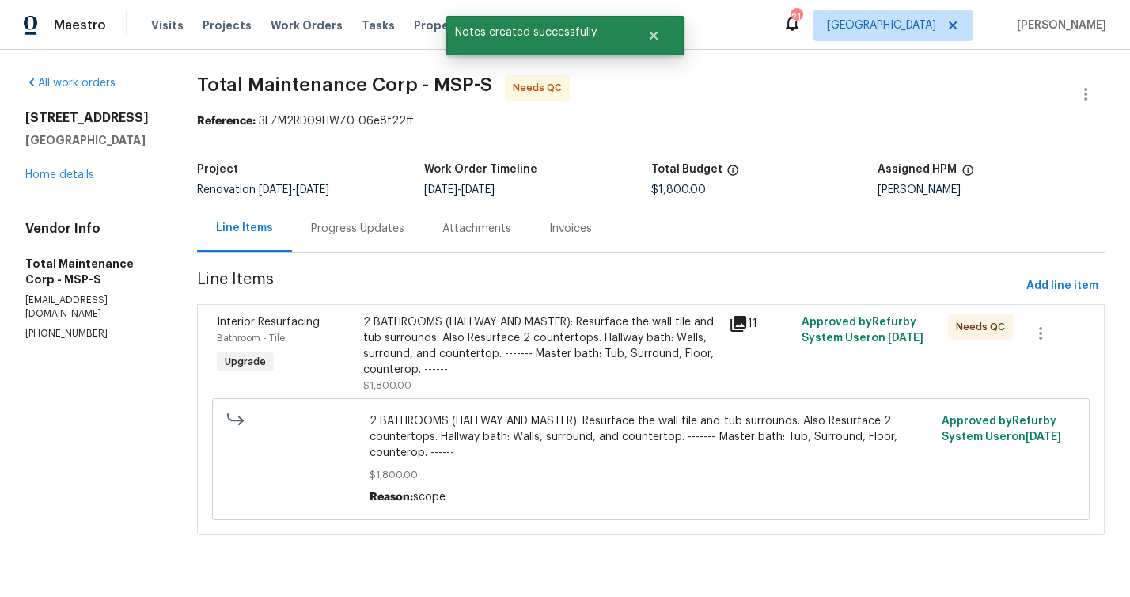
click at [325, 227] on div "Progress Updates" at bounding box center [357, 229] width 93 height 16
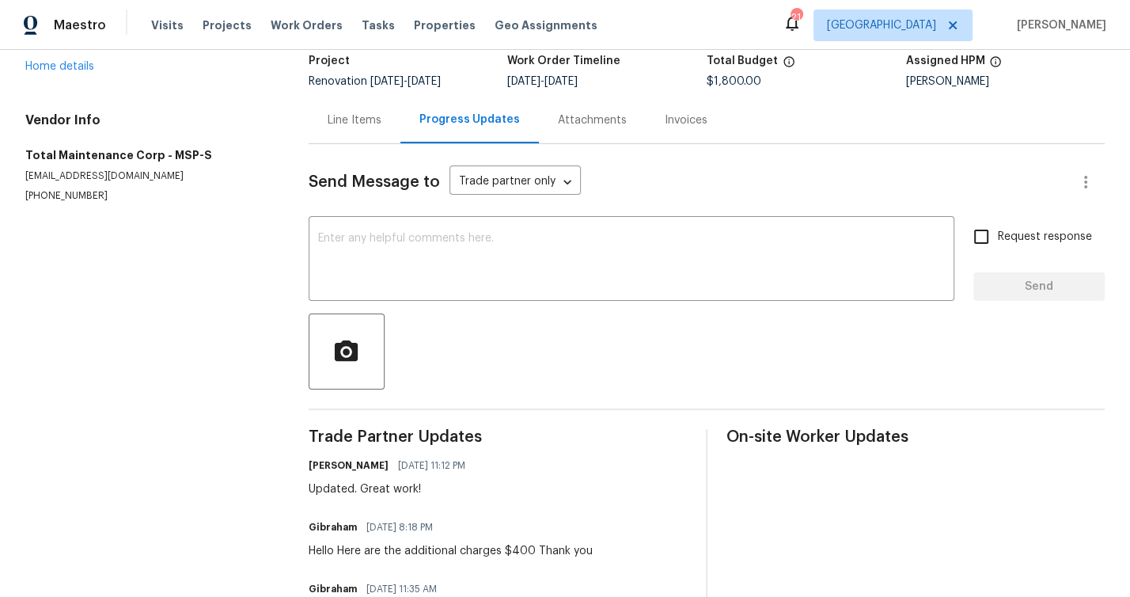
scroll to position [314, 0]
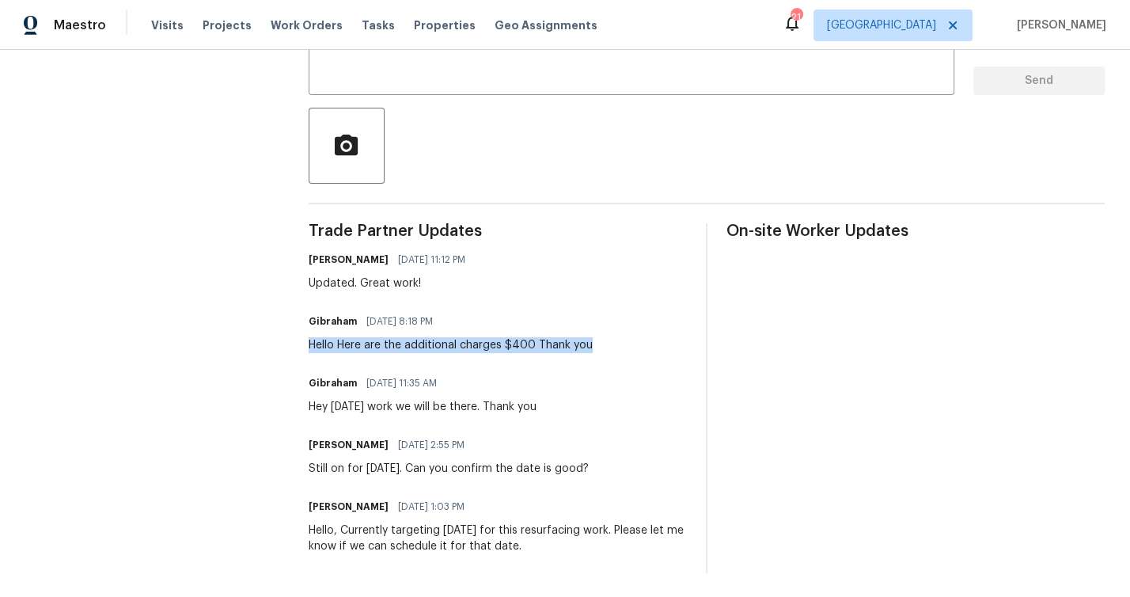
drag, startPoint x: 587, startPoint y: 341, endPoint x: 307, endPoint y: 343, distance: 280.2
click at [309, 340] on div "Gibraham 10/06/2025 8:18 PM Hello Here are the additional charges $400 Thank you" at bounding box center [498, 331] width 378 height 43
copy div "Hello Here are the additional charges $400 Thank you"
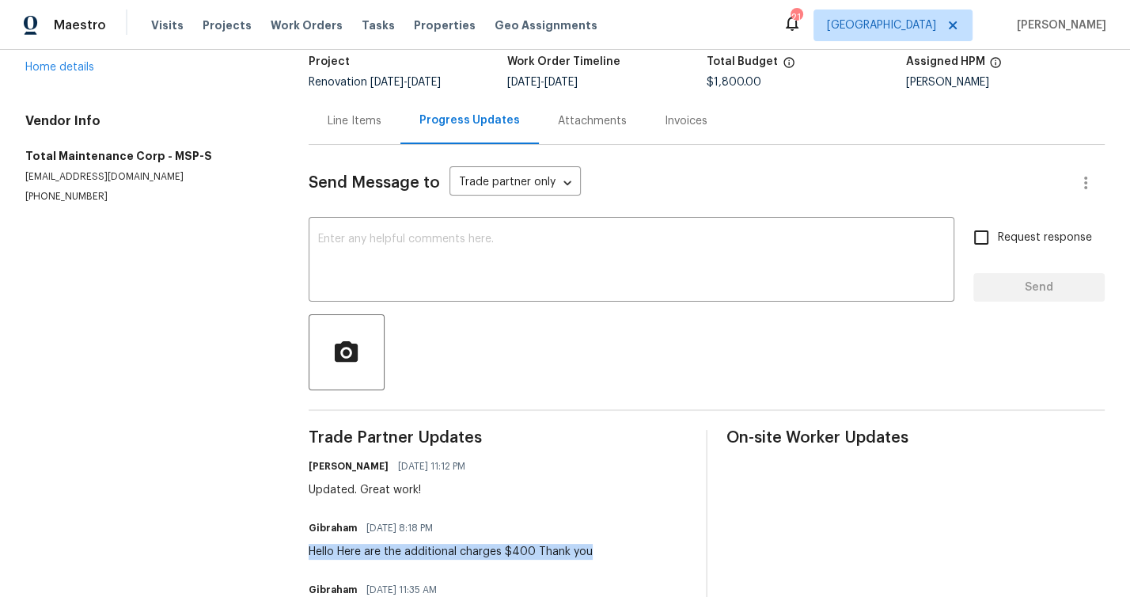
scroll to position [0, 0]
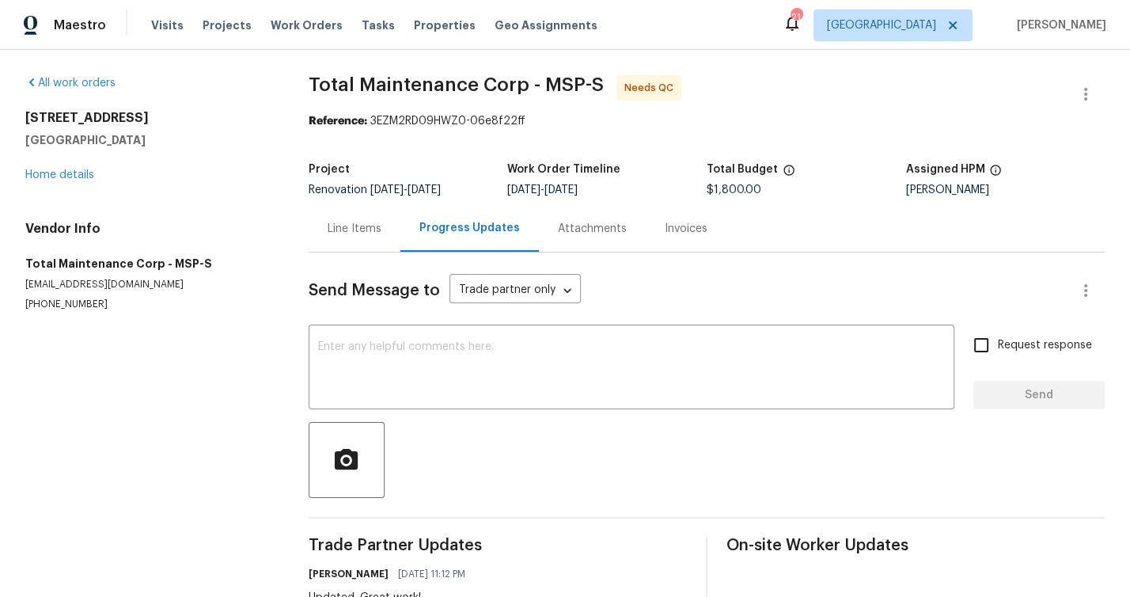
drag, startPoint x: 354, startPoint y: 223, endPoint x: 371, endPoint y: 228, distance: 18.0
click at [354, 222] on div "Line Items" at bounding box center [355, 229] width 54 height 16
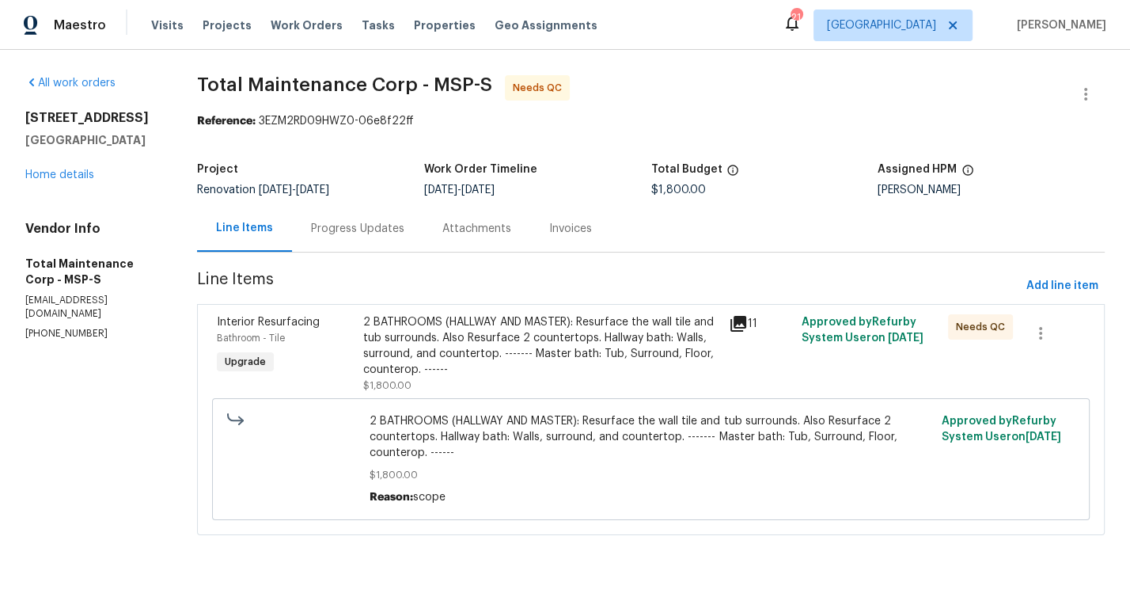
click at [513, 359] on div "2 BATHROOMS (HALLWAY AND MASTER): Resurface the wall tile and tub surrounds. Al…" at bounding box center [541, 345] width 356 height 63
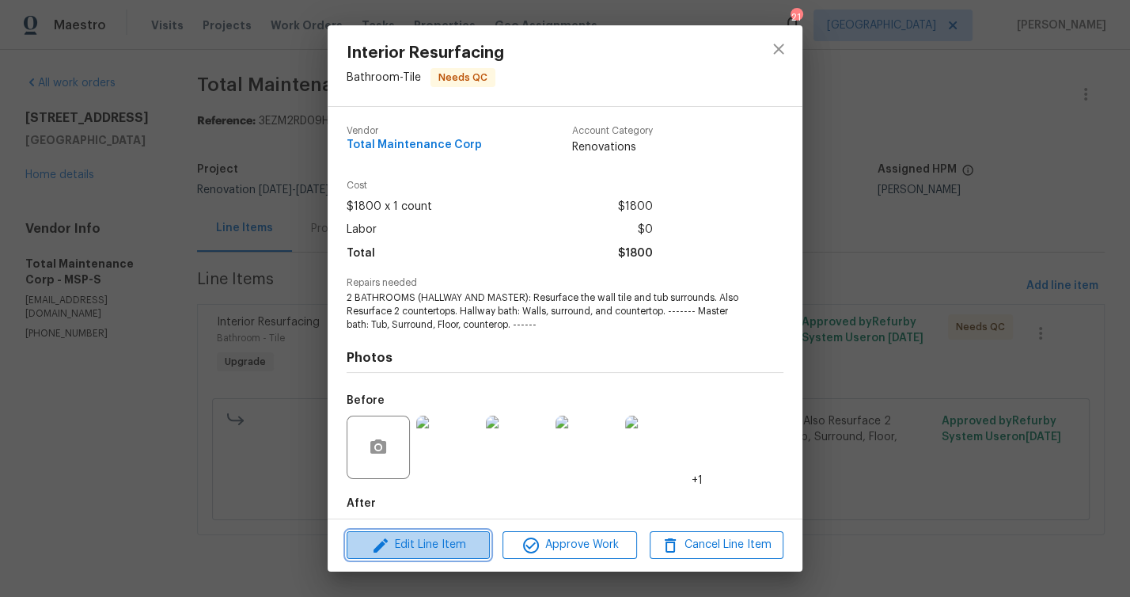
click at [439, 539] on span "Edit Line Item" at bounding box center [418, 545] width 134 height 20
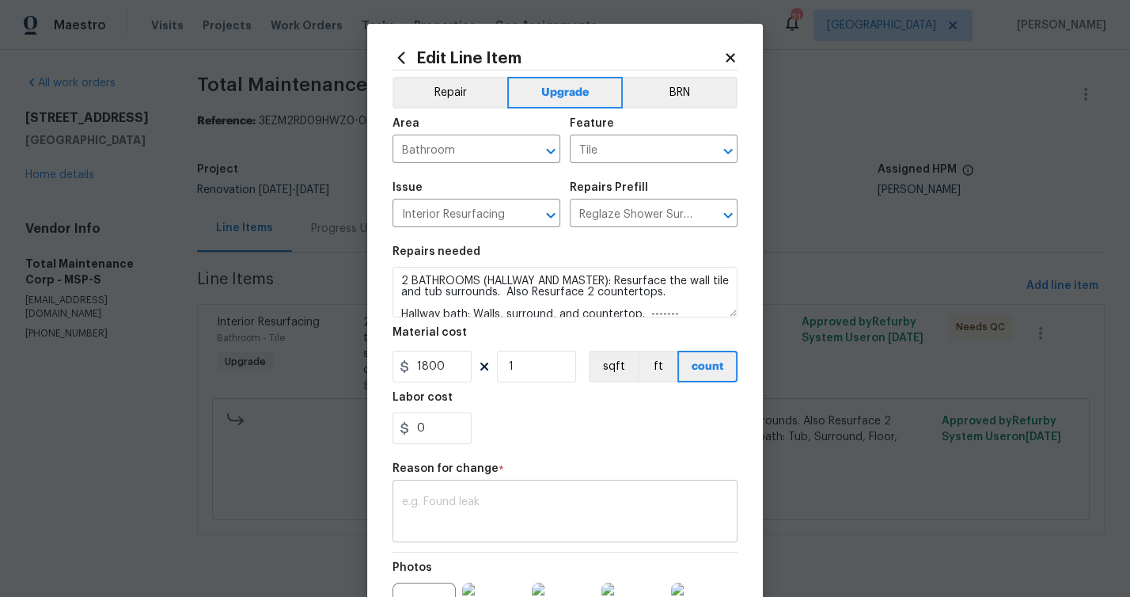
click at [484, 496] on div "x ​" at bounding box center [565, 513] width 345 height 59
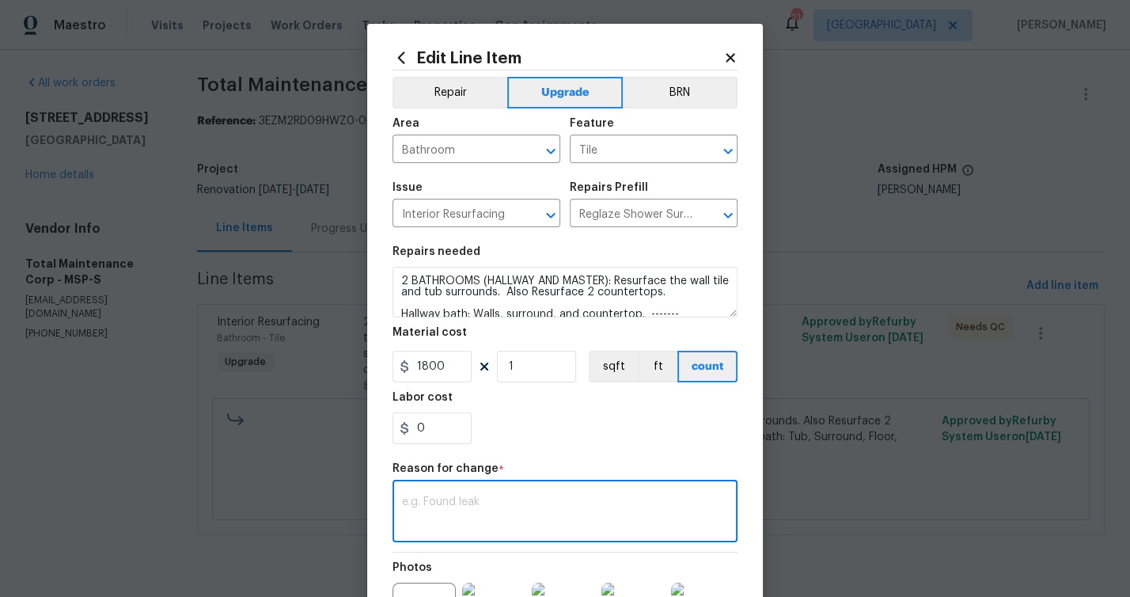
paste textarea "Hello Here are the additional charges $400 Thank you"
type textarea "Hello Here are the additional charges $400 Thank you"
click at [367, 434] on div "Edit Line Item Repair Upgrade BRN Area Bathroom ​ Feature Tile ​ Issue Interior…" at bounding box center [565, 398] width 396 height 748
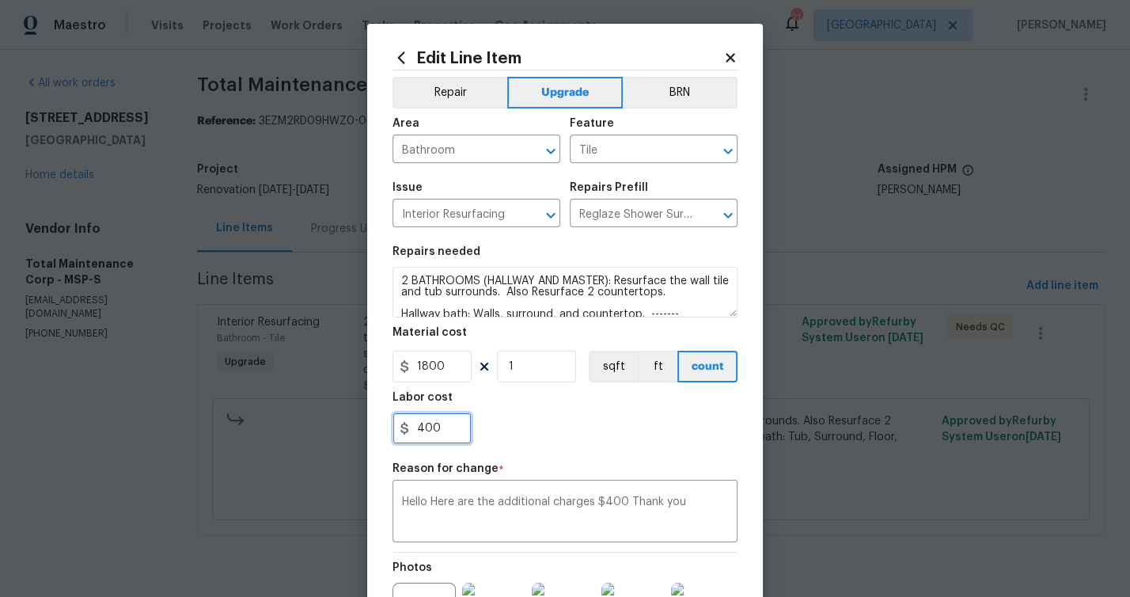
type input "400"
drag, startPoint x: 564, startPoint y: 453, endPoint x: 591, endPoint y: 458, distance: 28.3
click at [564, 453] on section "Repairs needed 2 BATHROOMS (HALLWAY AND MASTER): Resurface the wall tile and tu…" at bounding box center [565, 345] width 345 height 217
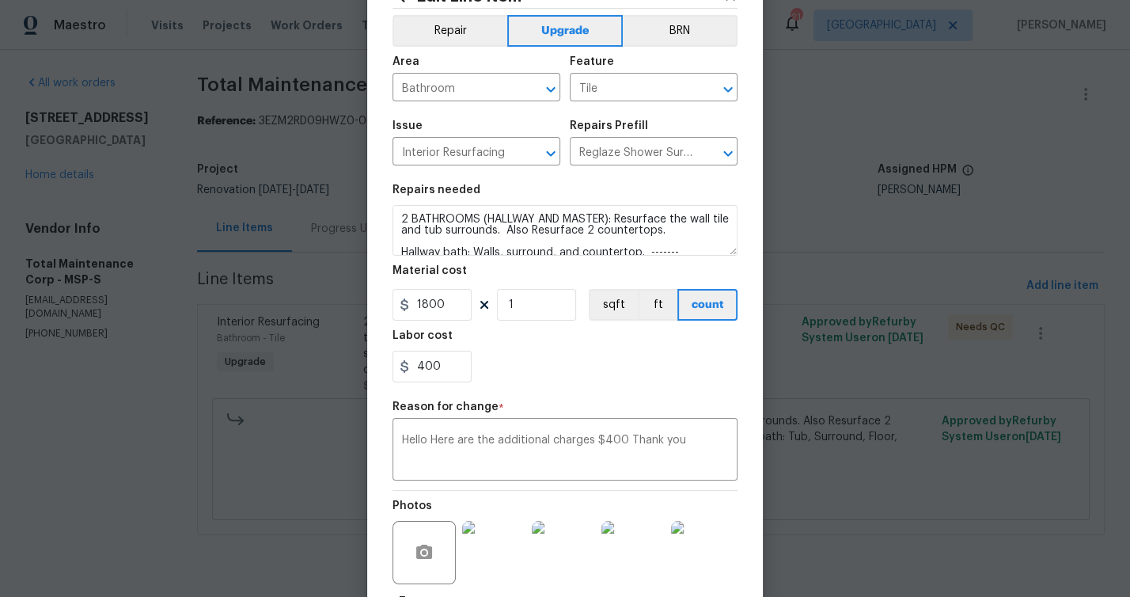
scroll to position [198, 0]
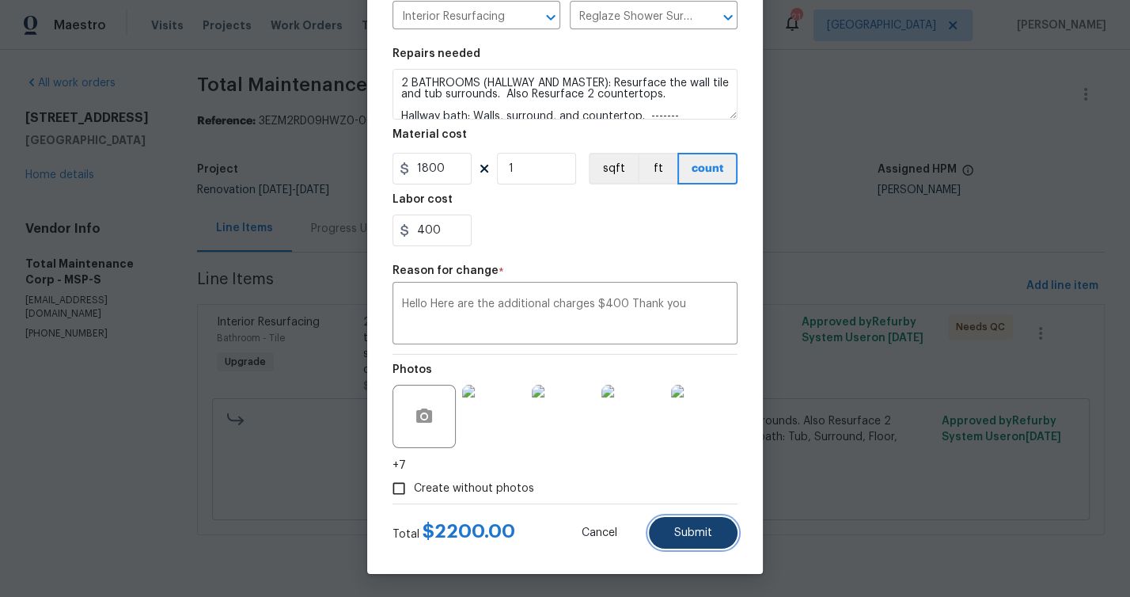
click at [695, 535] on span "Submit" at bounding box center [693, 533] width 38 height 12
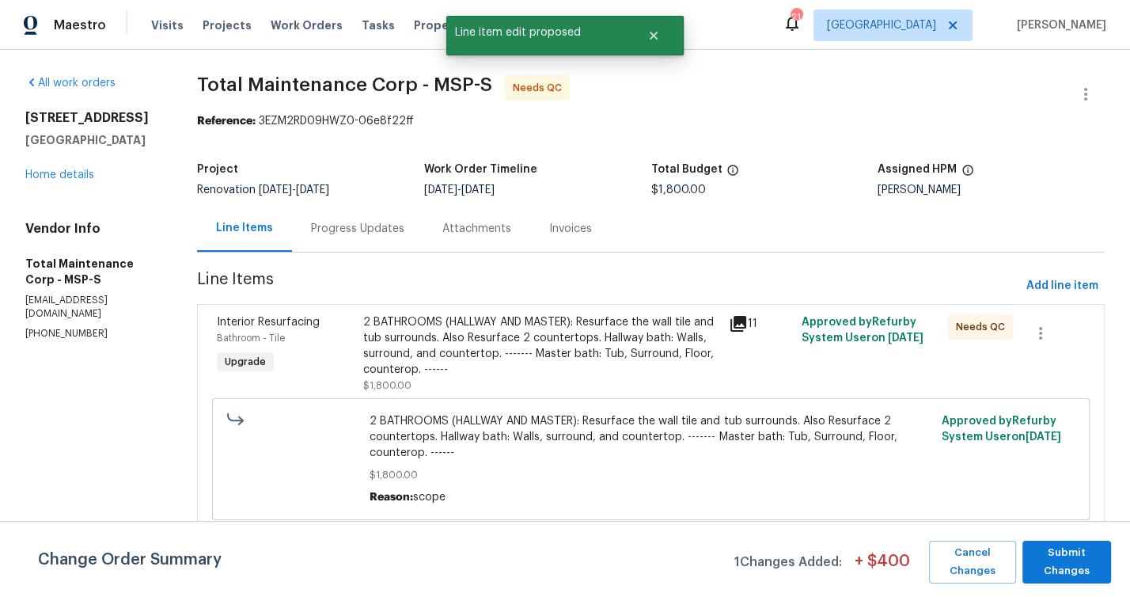
scroll to position [0, 0]
drag, startPoint x: 1071, startPoint y: 566, endPoint x: 1039, endPoint y: 571, distance: 32.8
click at [1070, 566] on span "Submit Changes" at bounding box center [1067, 562] width 73 height 36
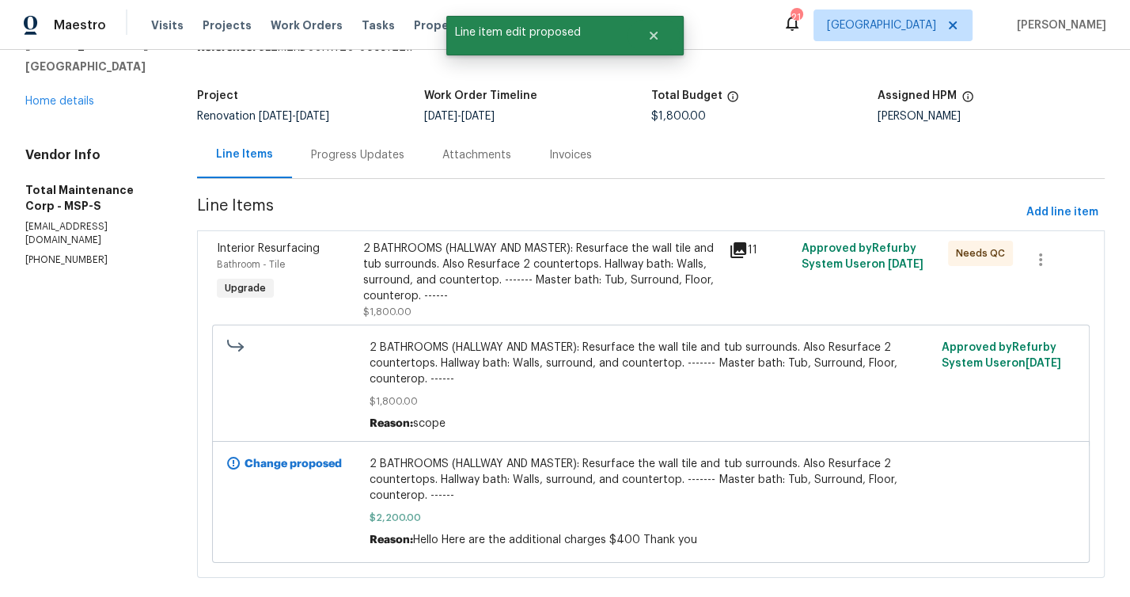
scroll to position [111, 0]
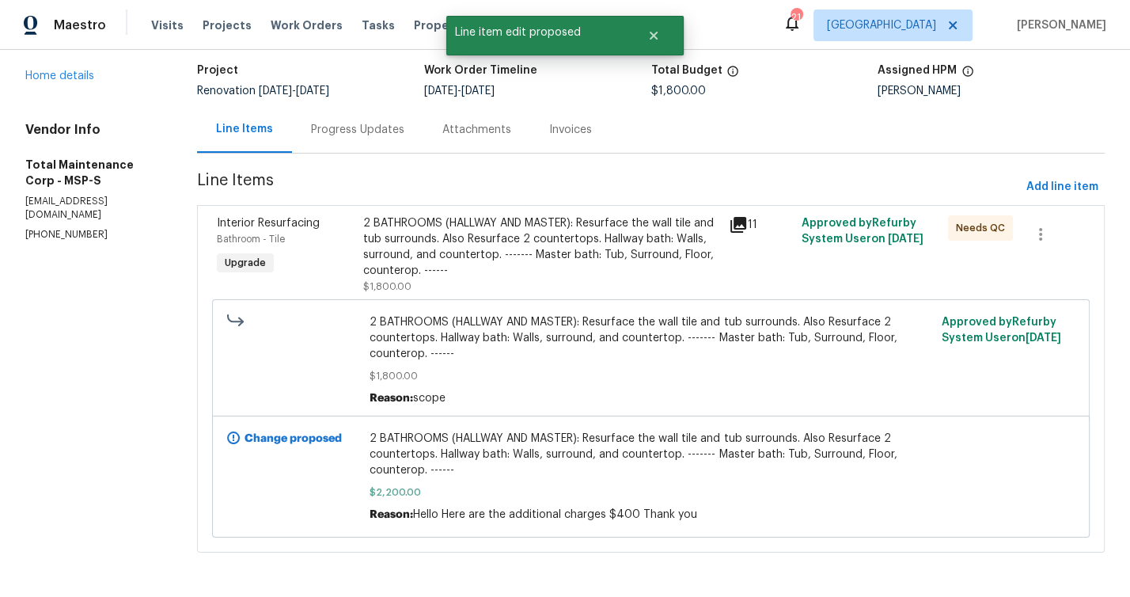
click at [465, 234] on div "2 BATHROOMS (HALLWAY AND MASTER): Resurface the wall tile and tub surrounds. Al…" at bounding box center [541, 246] width 356 height 63
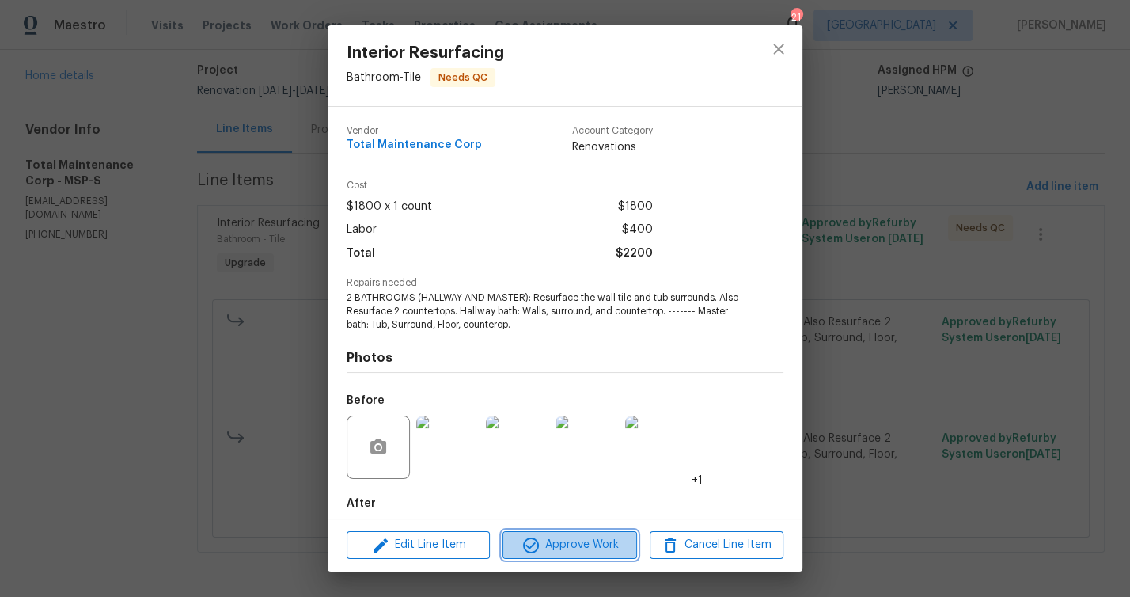
click at [586, 538] on span "Approve Work" at bounding box center [569, 545] width 124 height 20
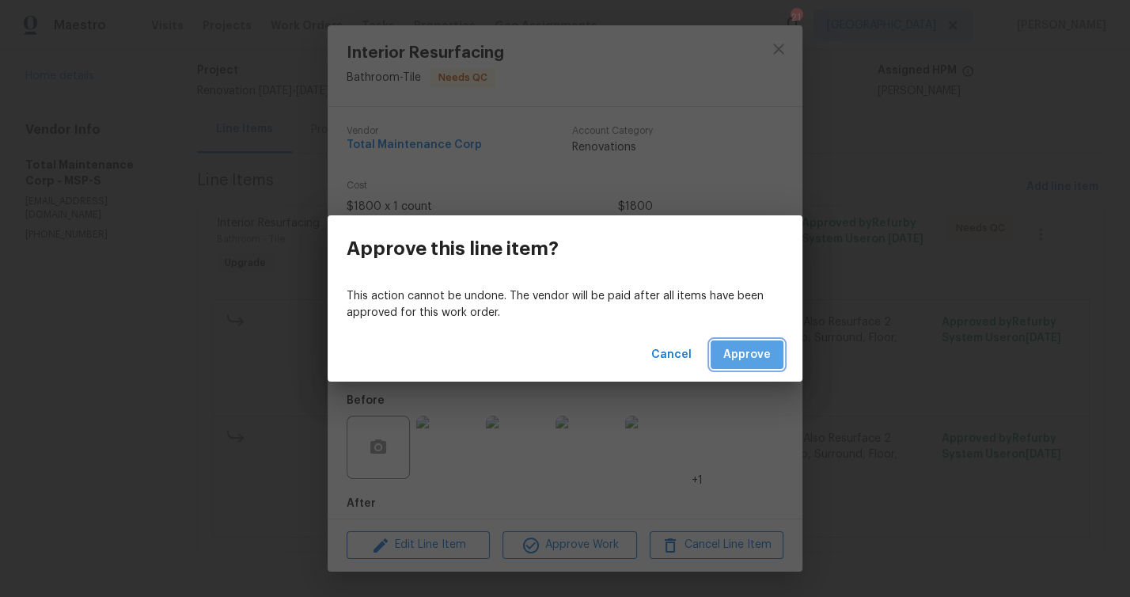
click at [739, 366] on button "Approve" at bounding box center [747, 354] width 73 height 29
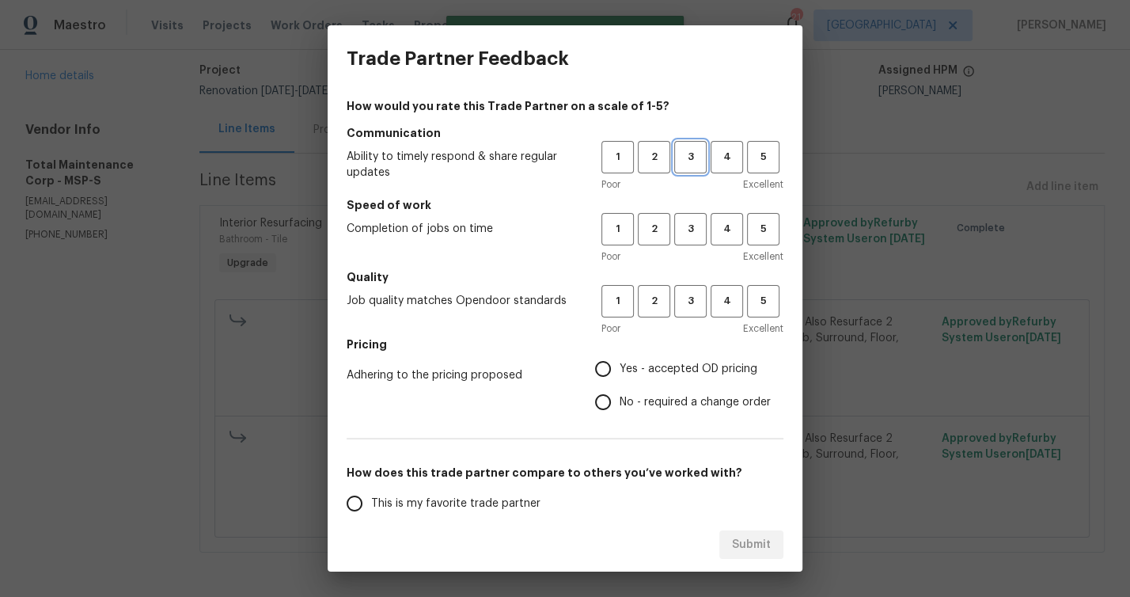
click at [676, 160] on span "3" at bounding box center [690, 157] width 29 height 18
click at [682, 230] on span "3" at bounding box center [690, 229] width 29 height 18
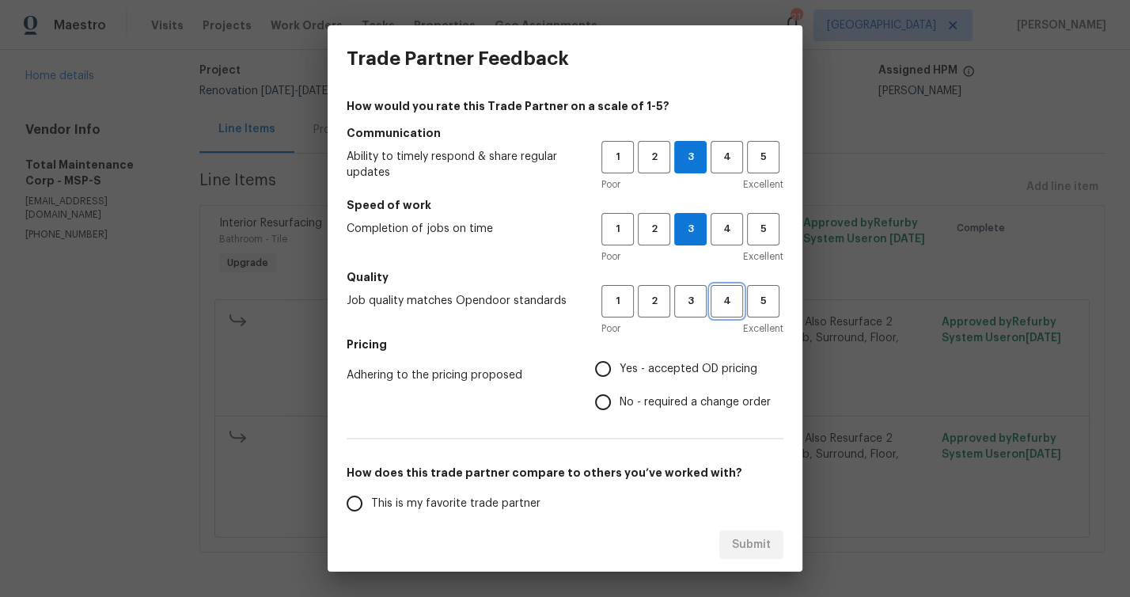
click at [712, 306] on span "4" at bounding box center [726, 301] width 29 height 18
click at [590, 402] on input "No - required a change order" at bounding box center [603, 401] width 33 height 33
radio input "true"
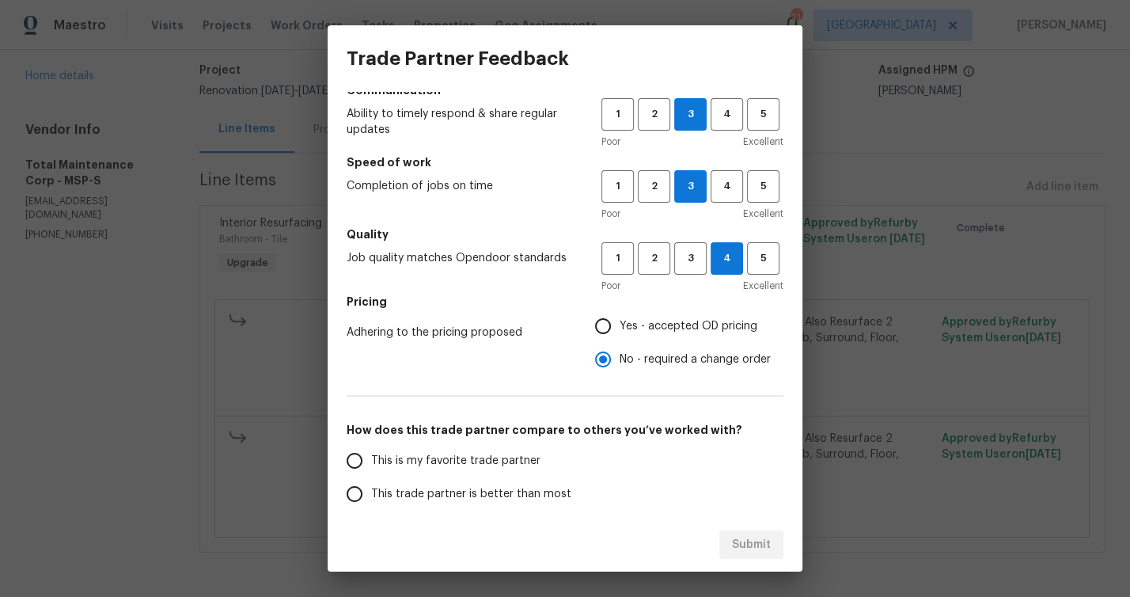
scroll to position [139, 0]
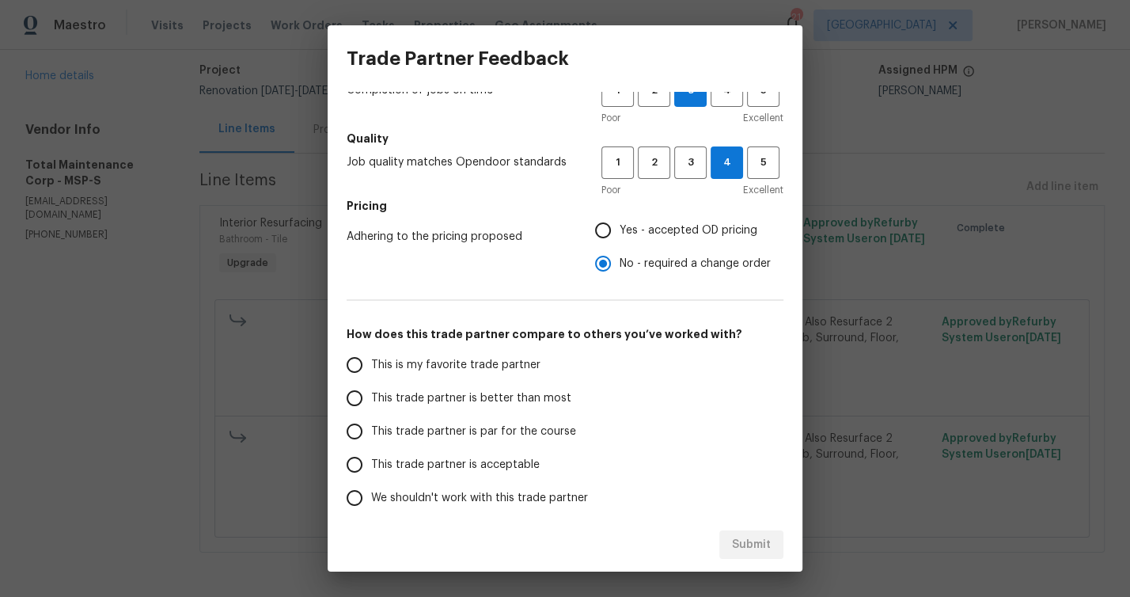
drag, startPoint x: 359, startPoint y: 435, endPoint x: 542, endPoint y: 482, distance: 188.9
click at [360, 435] on input "This trade partner is par for the course" at bounding box center [354, 431] width 33 height 33
click at [748, 551] on span "Submit" at bounding box center [751, 545] width 39 height 20
radio input "true"
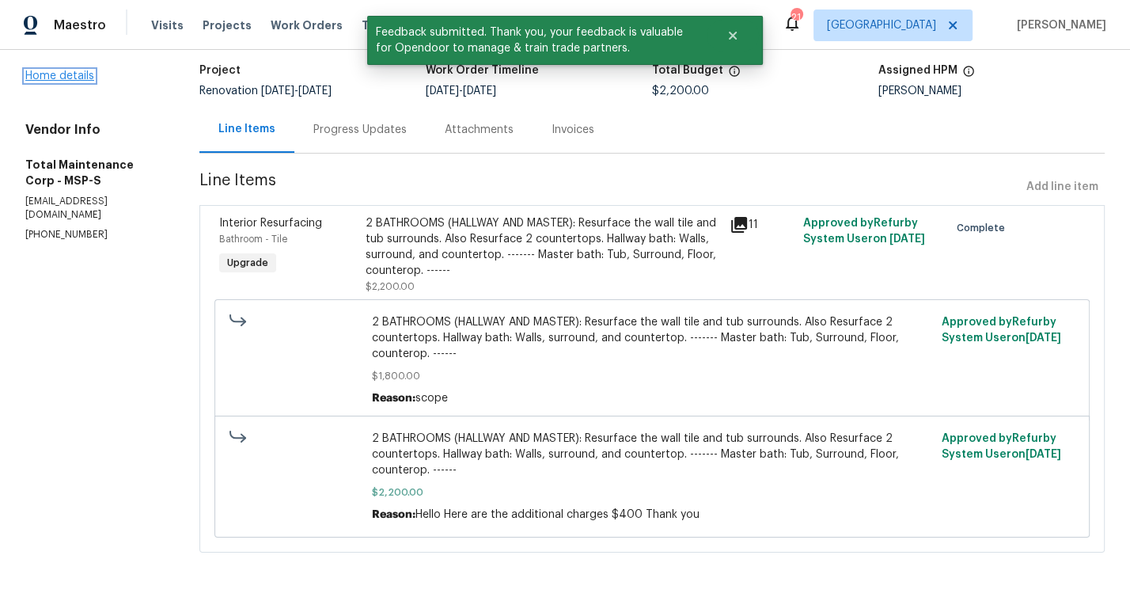
click at [70, 70] on link "Home details" at bounding box center [59, 75] width 69 height 11
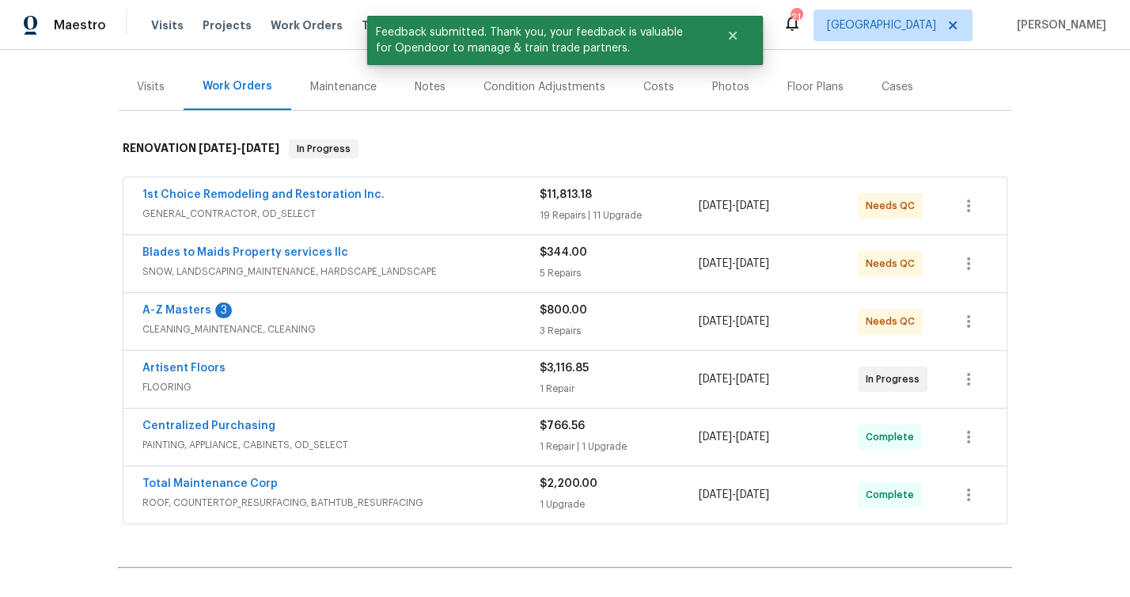
scroll to position [176, 0]
click at [192, 306] on link "A-Z Masters" at bounding box center [176, 311] width 69 height 11
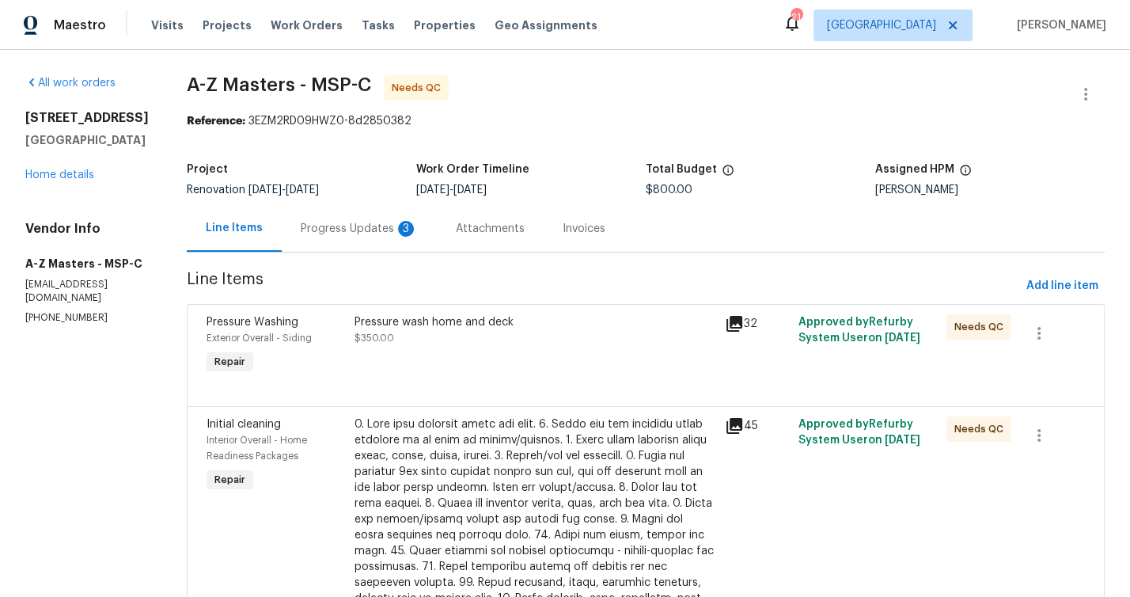
click at [291, 216] on div "Progress Updates 3" at bounding box center [359, 228] width 155 height 47
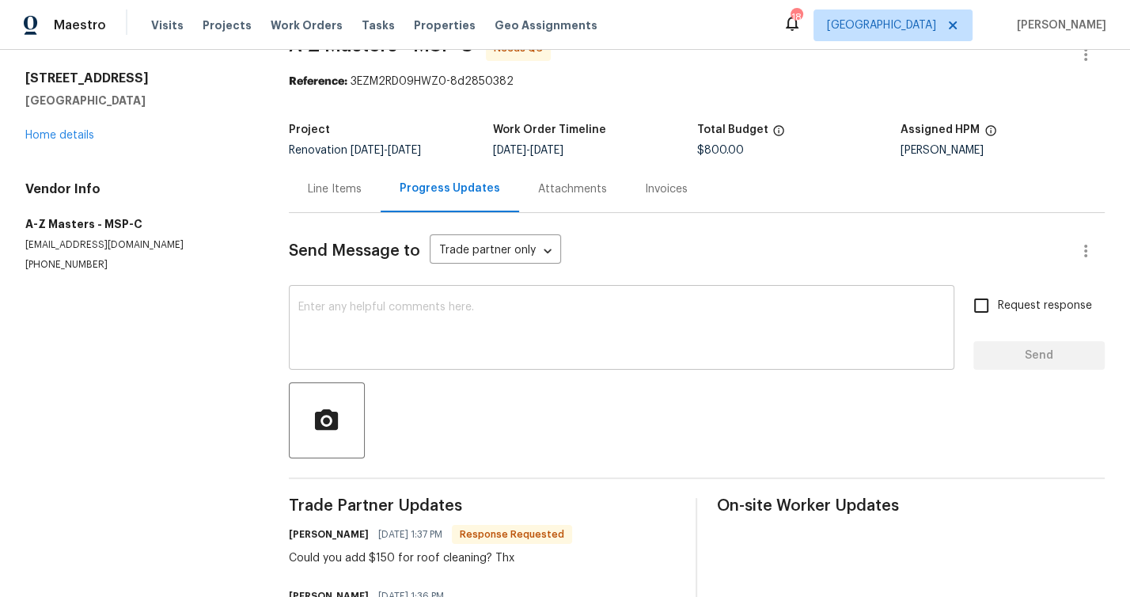
scroll to position [135, 0]
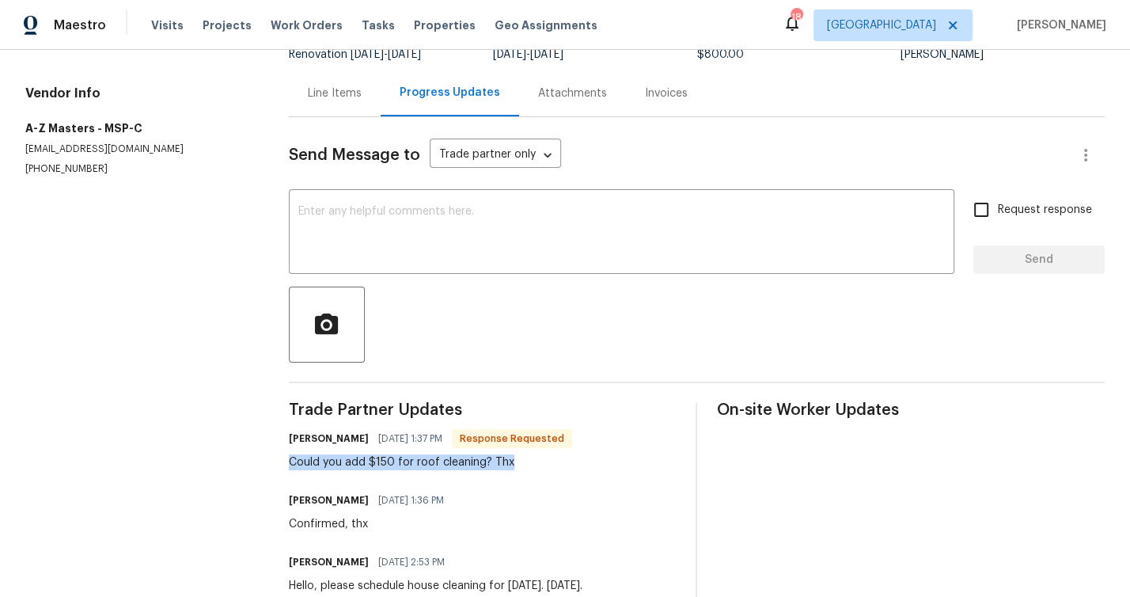
drag, startPoint x: 471, startPoint y: 461, endPoint x: 282, endPoint y: 456, distance: 189.2
click at [282, 456] on div "All work orders 1531 Briarknoll Cir Arden Hills, MN 55112 Home details Vendor I…" at bounding box center [565, 408] width 1130 height 986
click at [328, 88] on div "Line Items" at bounding box center [335, 93] width 54 height 16
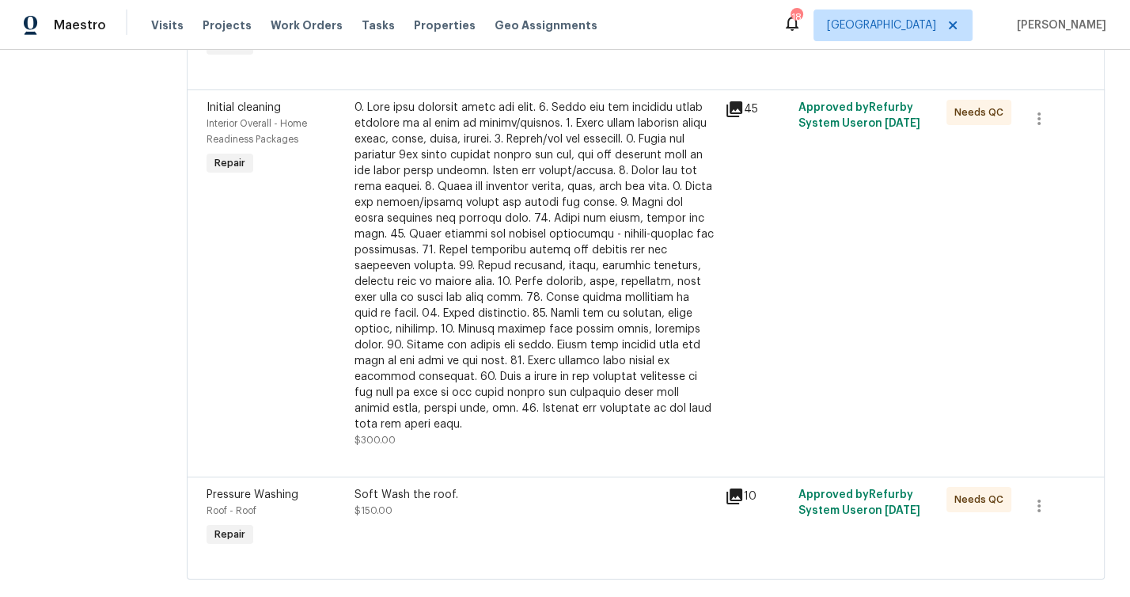
scroll to position [324, 0]
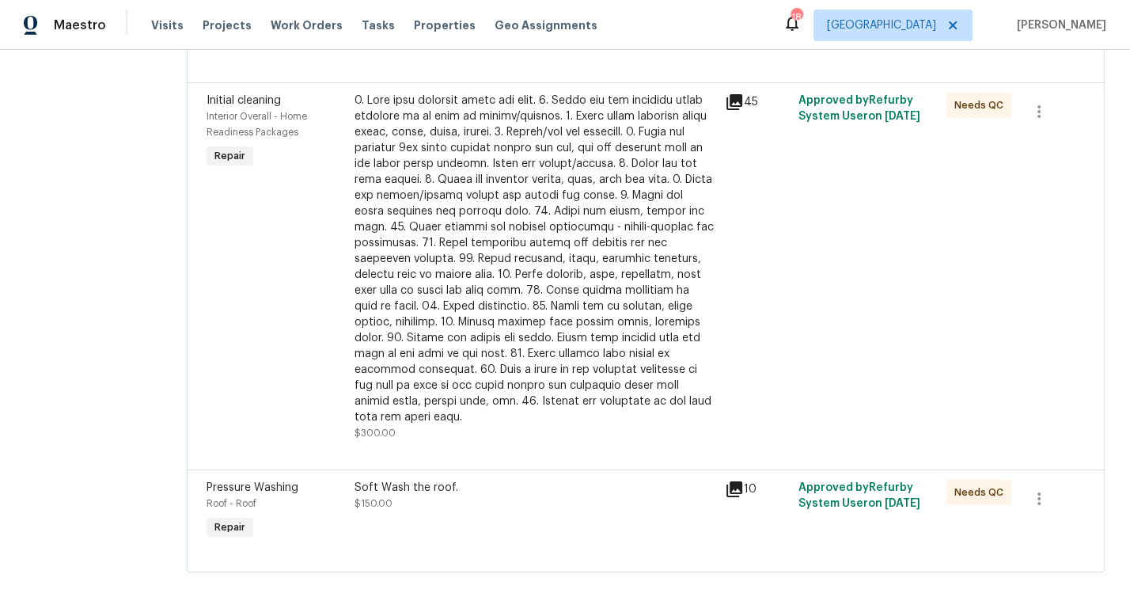
click at [362, 480] on div "Soft Wash the roof." at bounding box center [535, 488] width 361 height 16
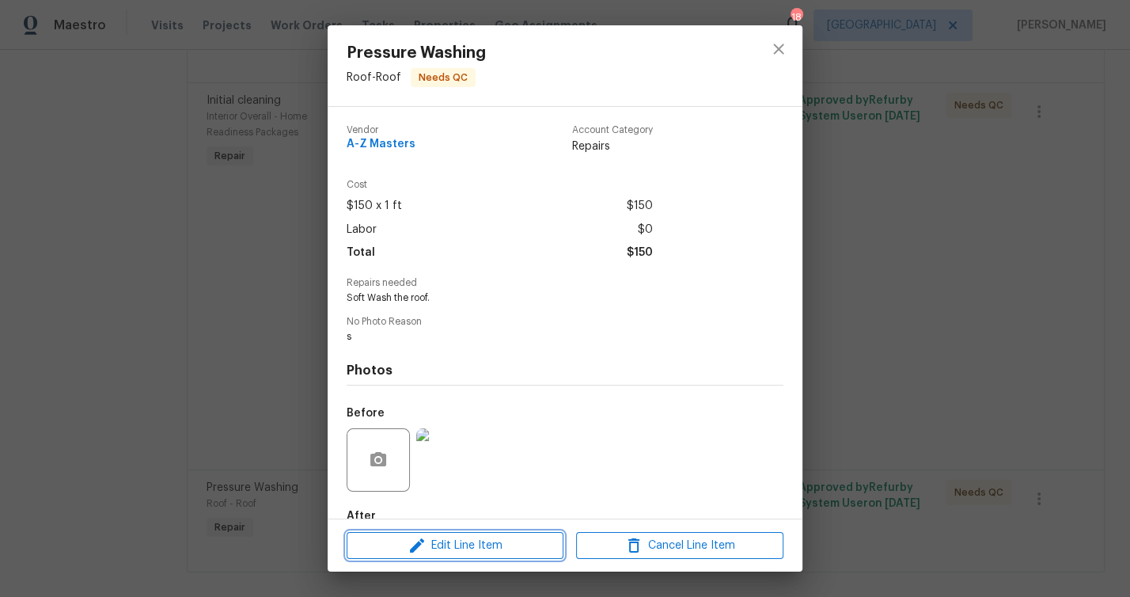
click at [492, 545] on span "Edit Line Item" at bounding box center [454, 546] width 207 height 20
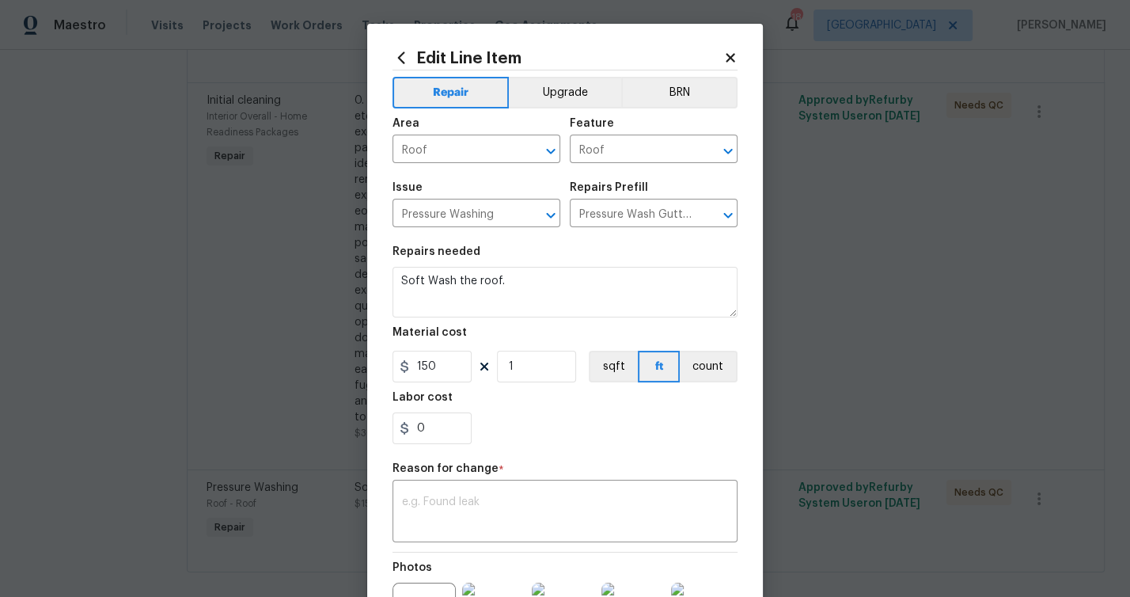
scroll to position [145, 0]
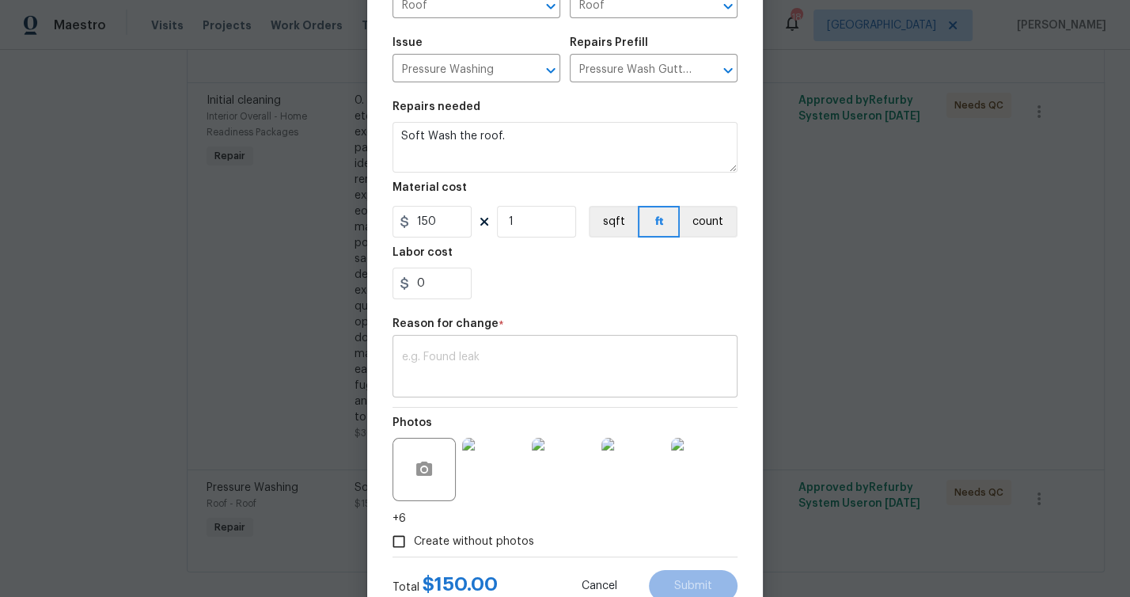
click at [551, 361] on textarea at bounding box center [565, 367] width 326 height 33
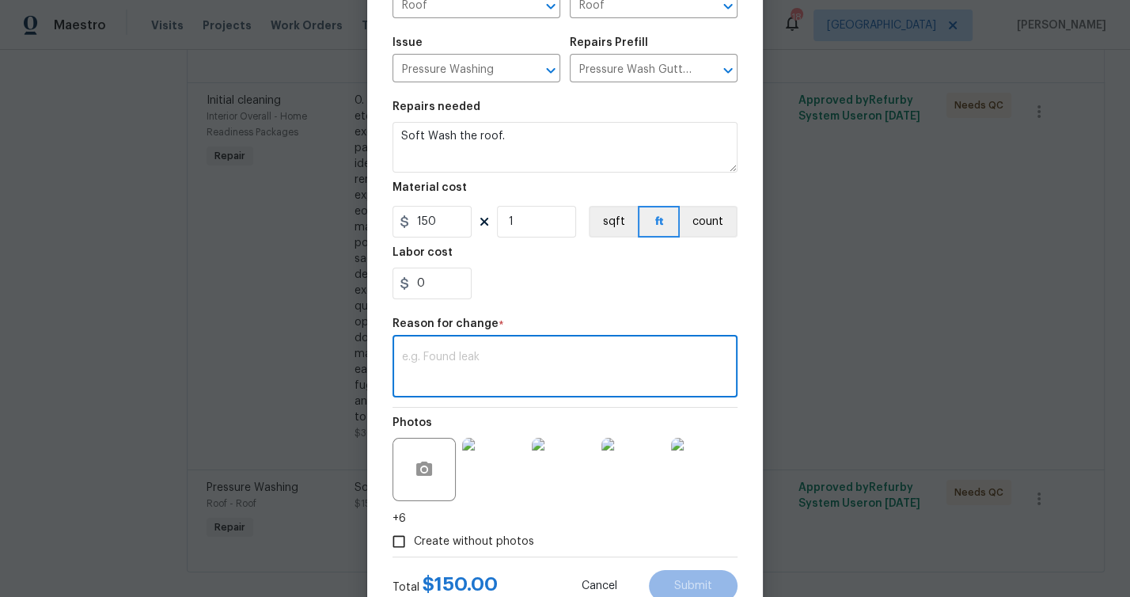
paste textarea "Could you add $150 for roof cleaning? Thx"
type textarea "Could you add $150 for roof cleaning? Thx"
click at [357, 279] on div "Edit Line Item Repair Upgrade BRN Area Roof ​ Feature Roof ​ Issue Pressure Was…" at bounding box center [565, 298] width 1130 height 597
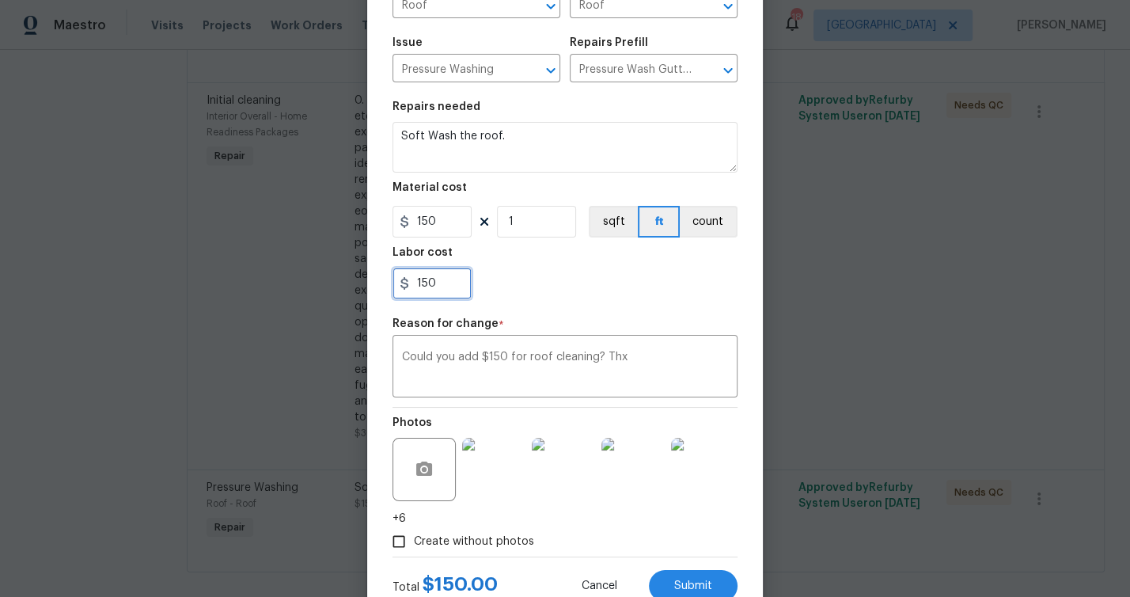
type input "150"
click at [551, 276] on div "150" at bounding box center [565, 284] width 345 height 32
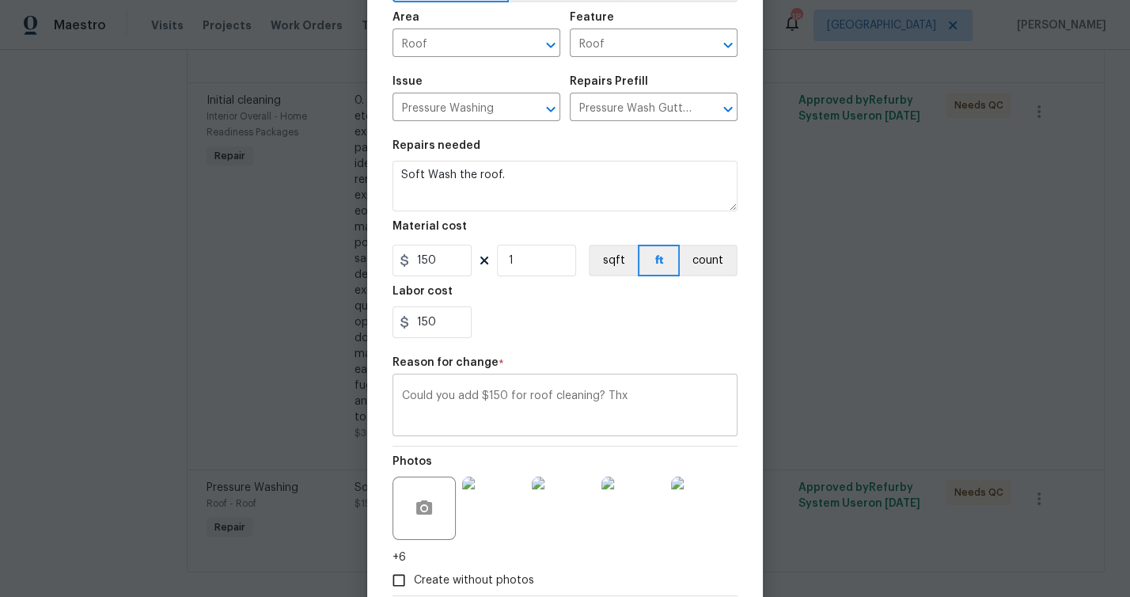
scroll to position [198, 0]
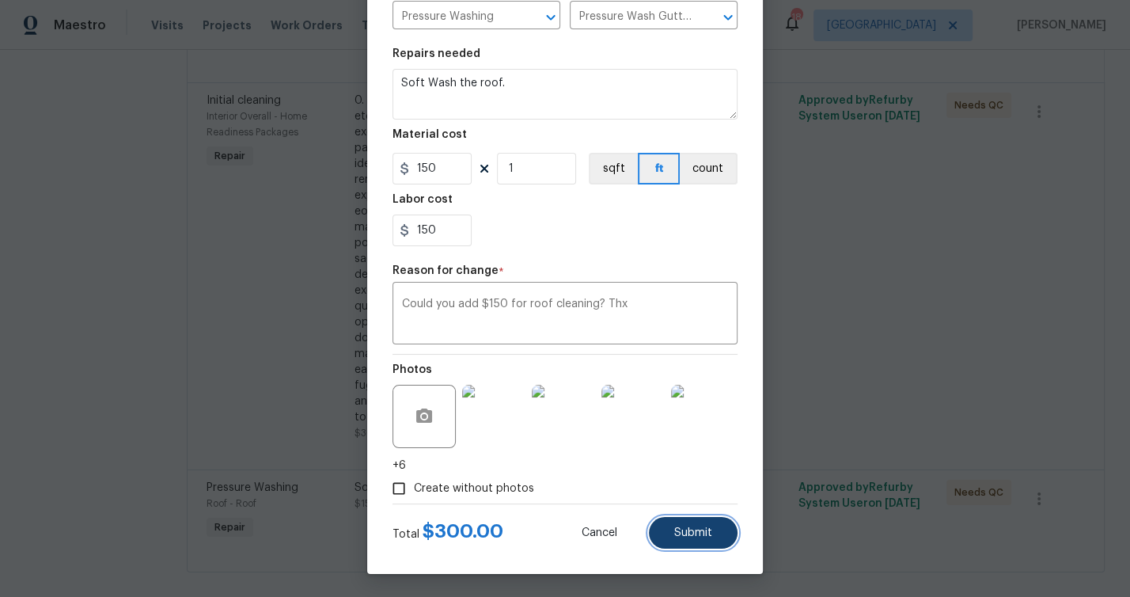
click at [686, 533] on span "Submit" at bounding box center [693, 533] width 38 height 12
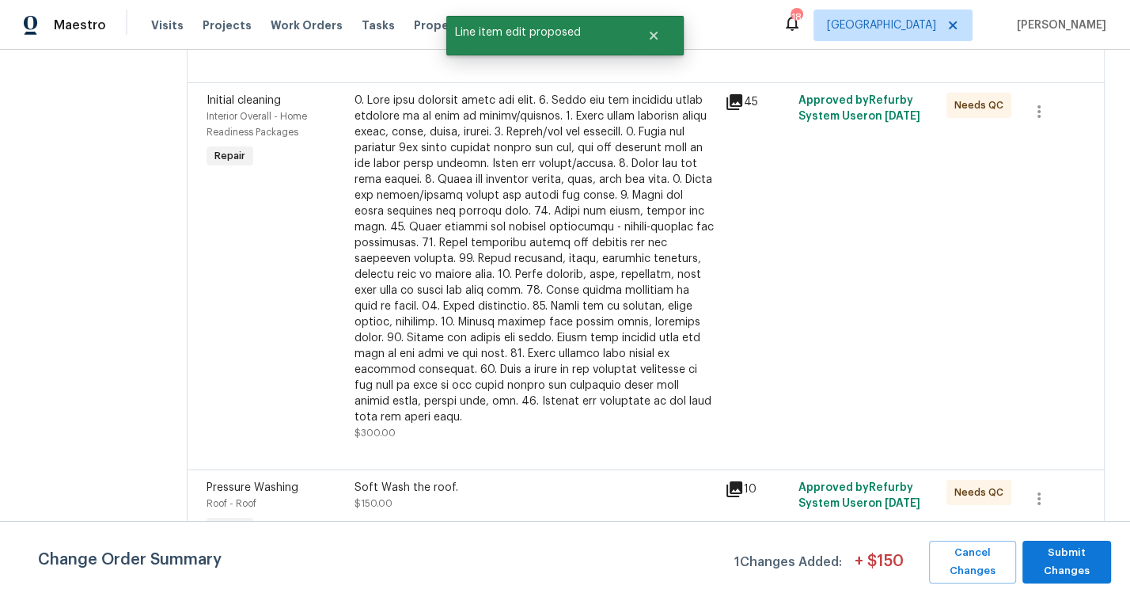
scroll to position [0, 0]
click at [1088, 568] on span "Submit Changes" at bounding box center [1067, 562] width 73 height 36
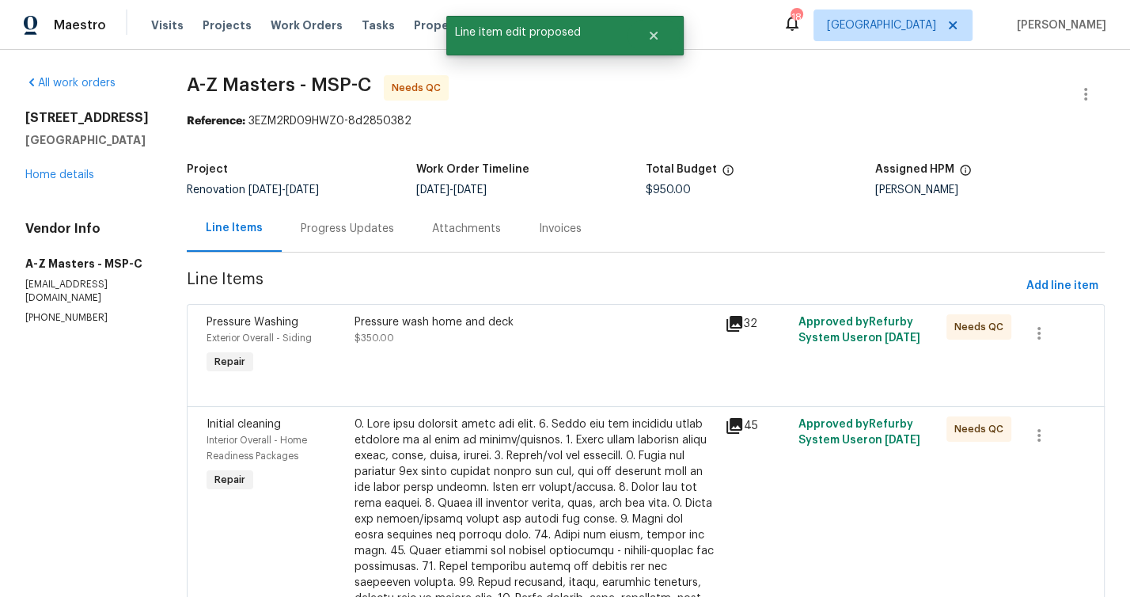
click at [382, 320] on div "Pressure wash home and deck" at bounding box center [535, 322] width 361 height 16
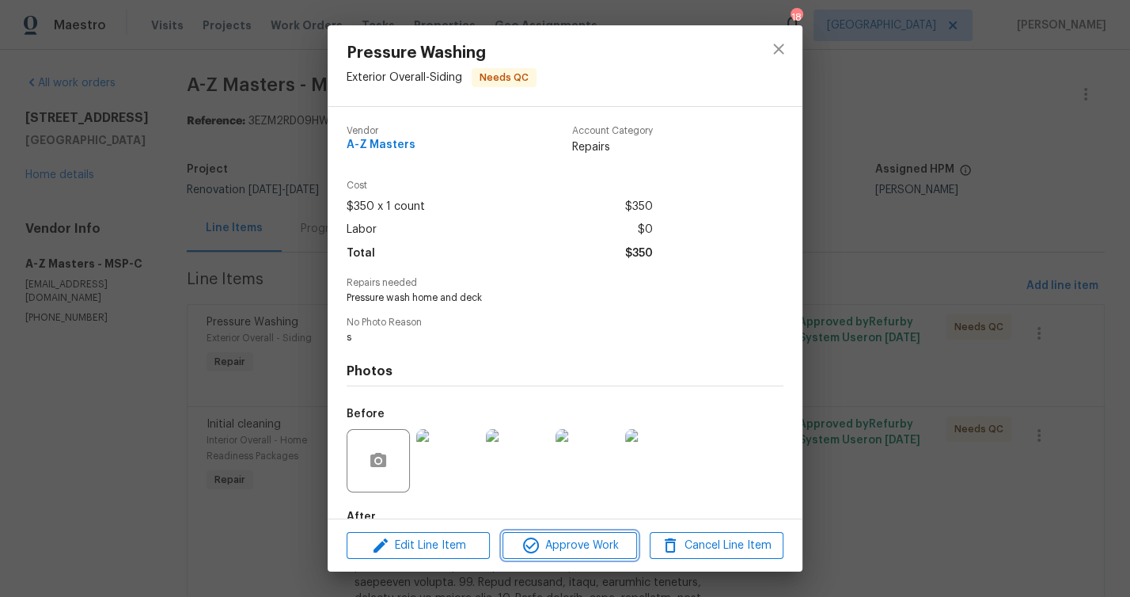
click at [571, 549] on span "Approve Work" at bounding box center [569, 546] width 124 height 20
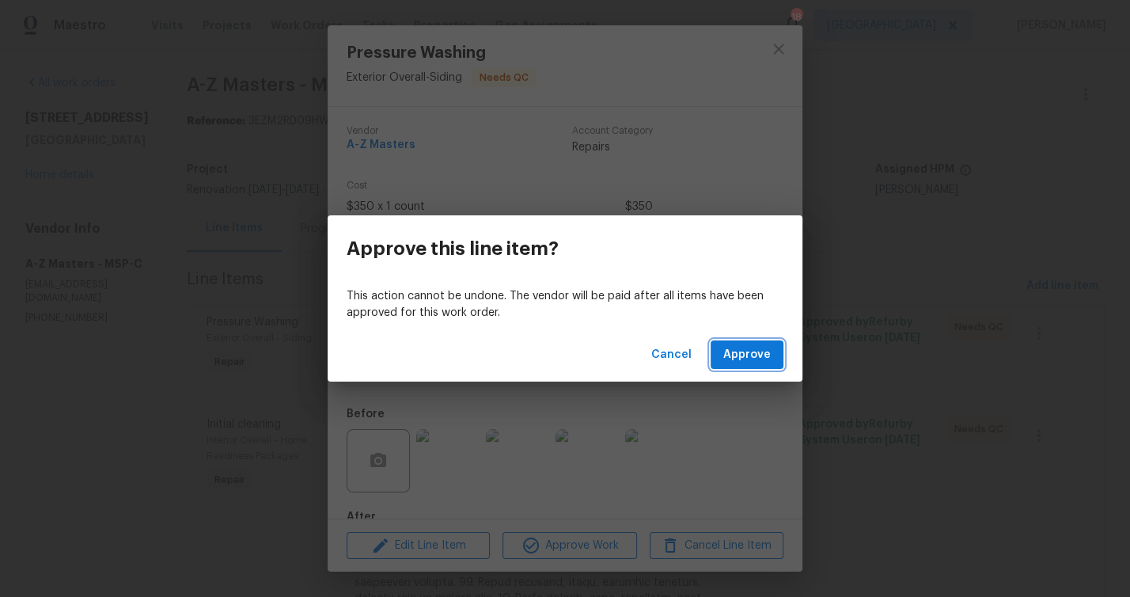
click at [746, 358] on span "Approve" at bounding box center [746, 355] width 47 height 20
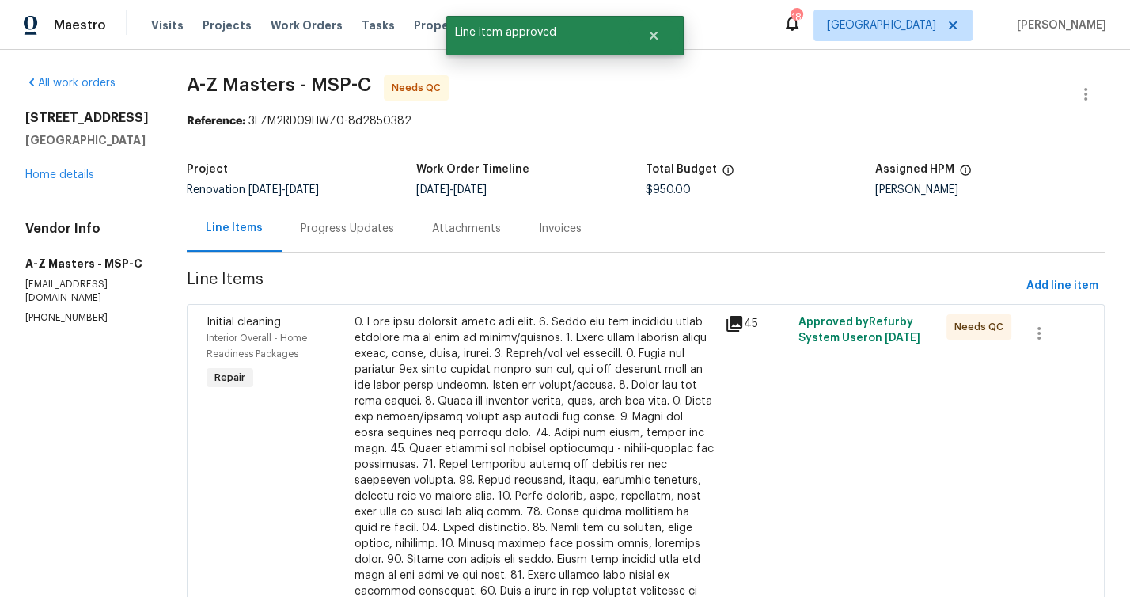
click at [441, 377] on div at bounding box center [535, 480] width 361 height 332
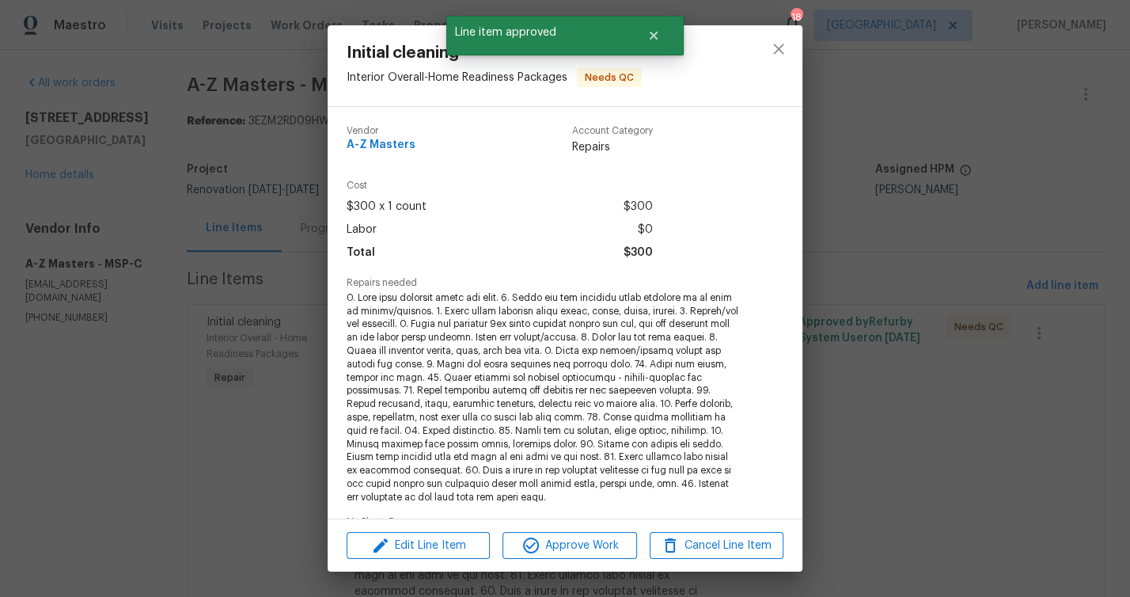
drag, startPoint x: 552, startPoint y: 530, endPoint x: 645, endPoint y: 506, distance: 96.4
click at [552, 530] on div "Edit Line Item Approve Work Cancel Line Item" at bounding box center [565, 545] width 475 height 53
click at [564, 544] on span "Approve Work" at bounding box center [569, 546] width 124 height 20
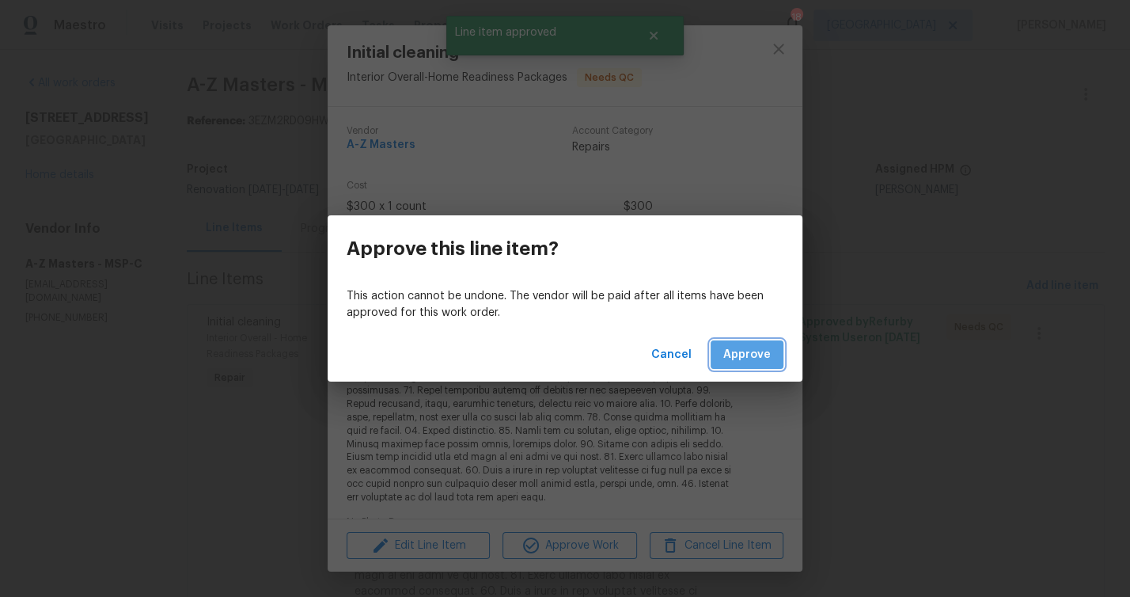
click at [758, 358] on span "Approve" at bounding box center [746, 355] width 47 height 20
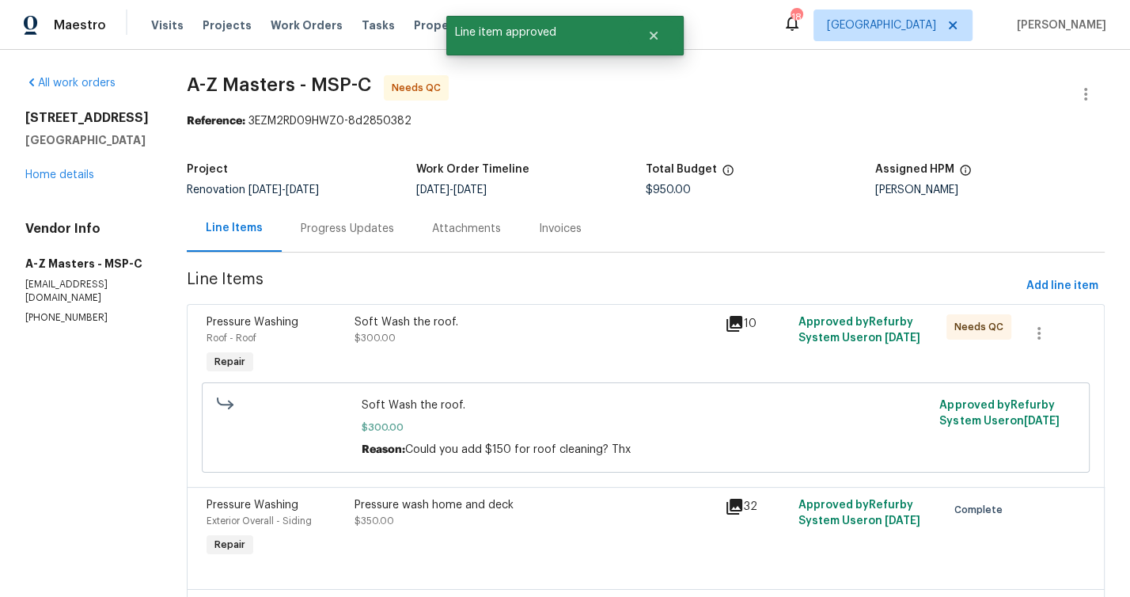
click at [350, 347] on div "Soft Wash the roof. $300.00" at bounding box center [535, 345] width 370 height 73
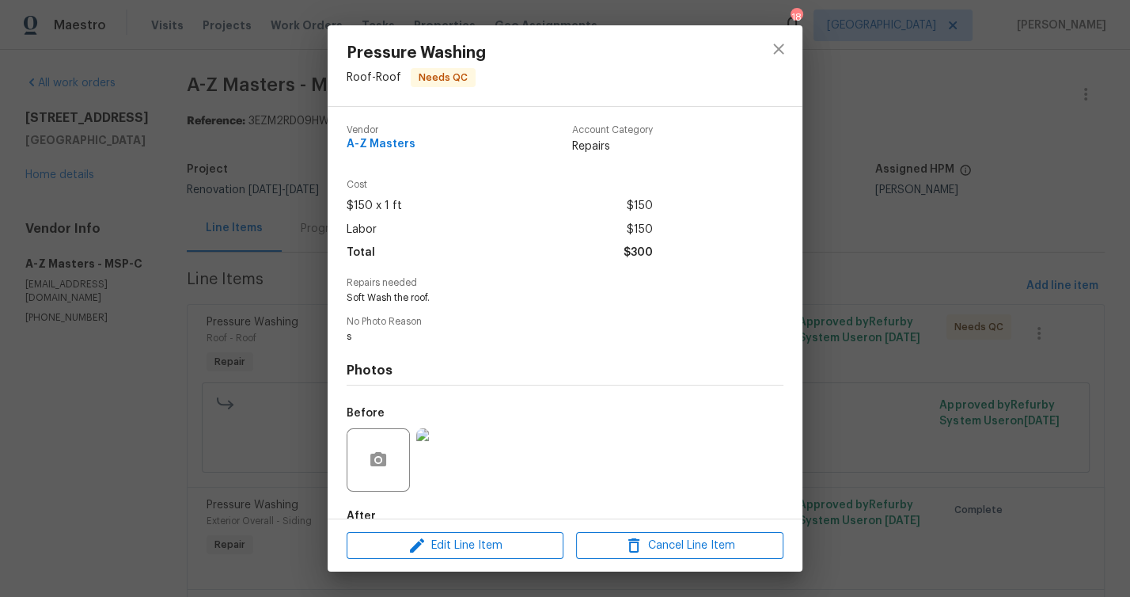
click at [873, 264] on div "Pressure Washing Roof - Roof Needs QC Vendor A-Z Masters Account Category Repai…" at bounding box center [565, 298] width 1130 height 597
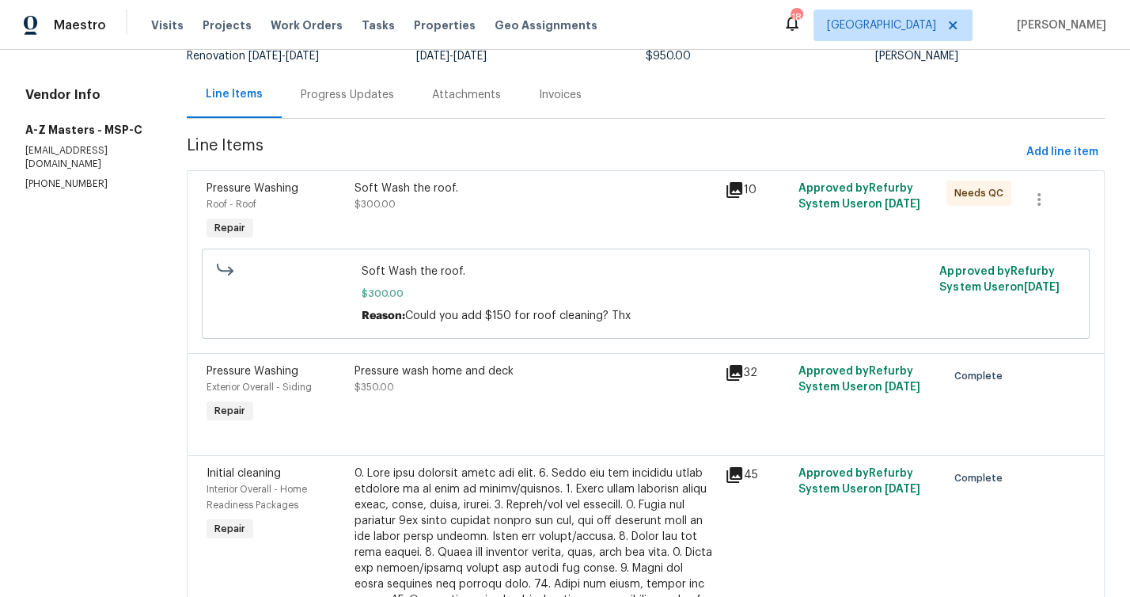
scroll to position [117, 0]
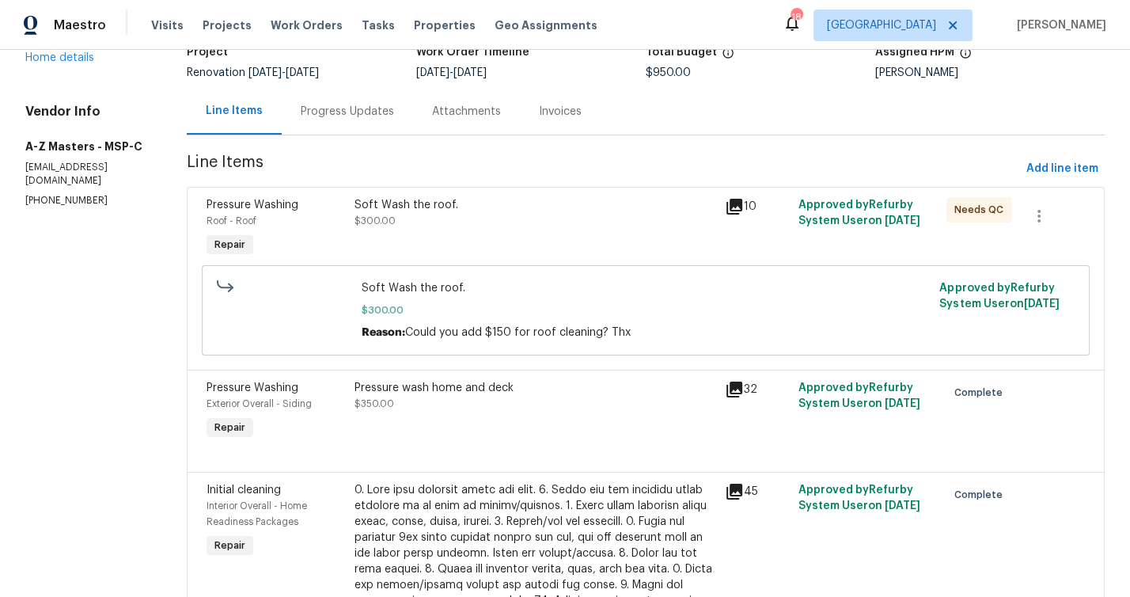
click at [366, 204] on div "Soft Wash the roof." at bounding box center [535, 205] width 361 height 16
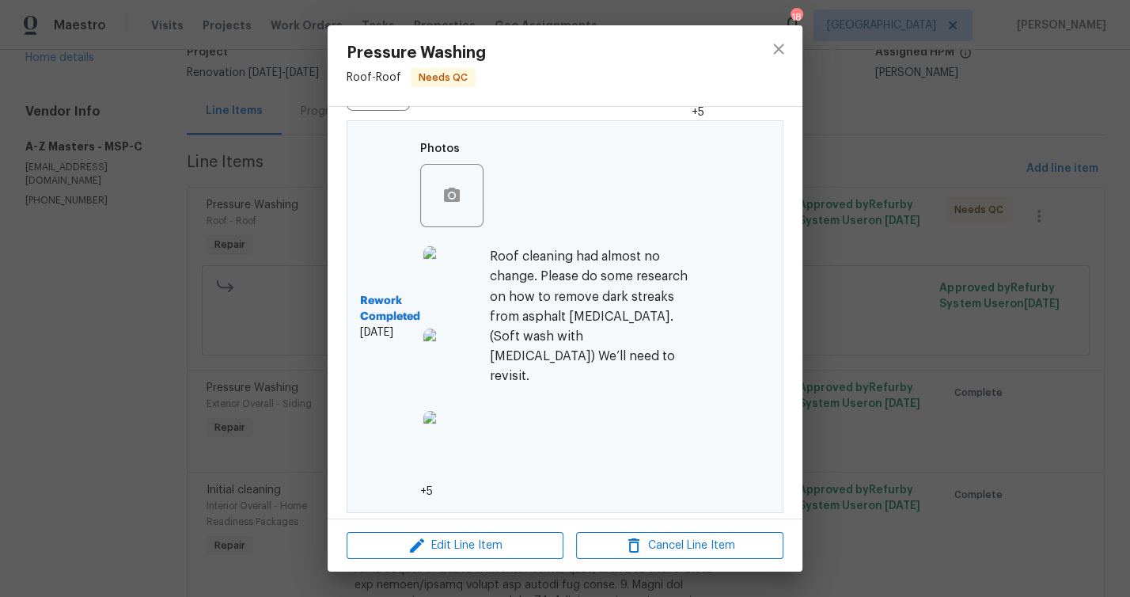
scroll to position [0, 0]
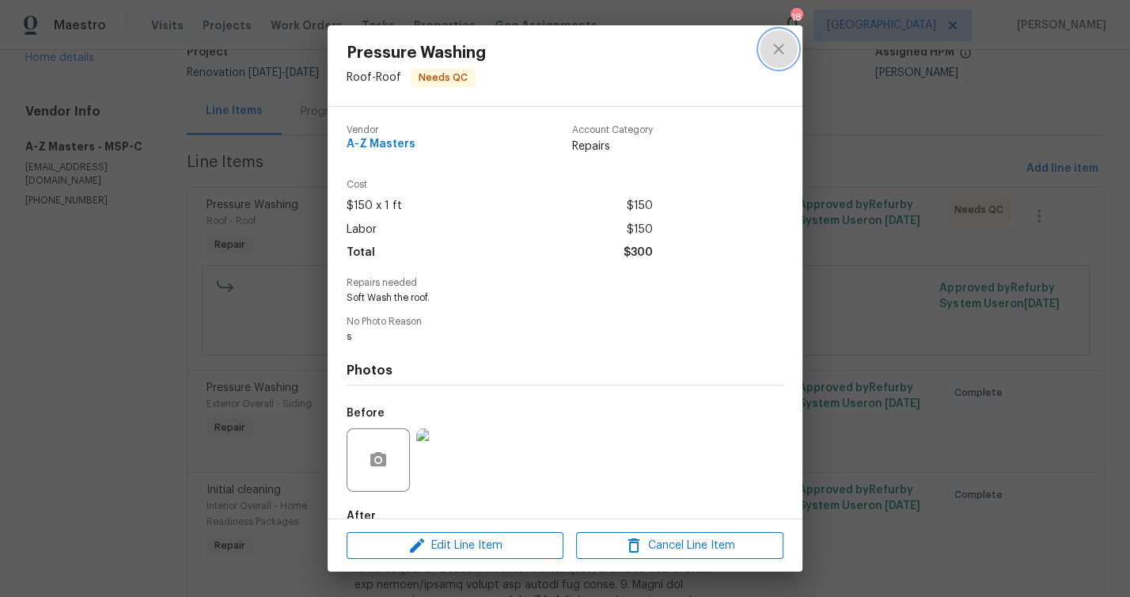
click at [784, 51] on icon "close" at bounding box center [778, 49] width 19 height 19
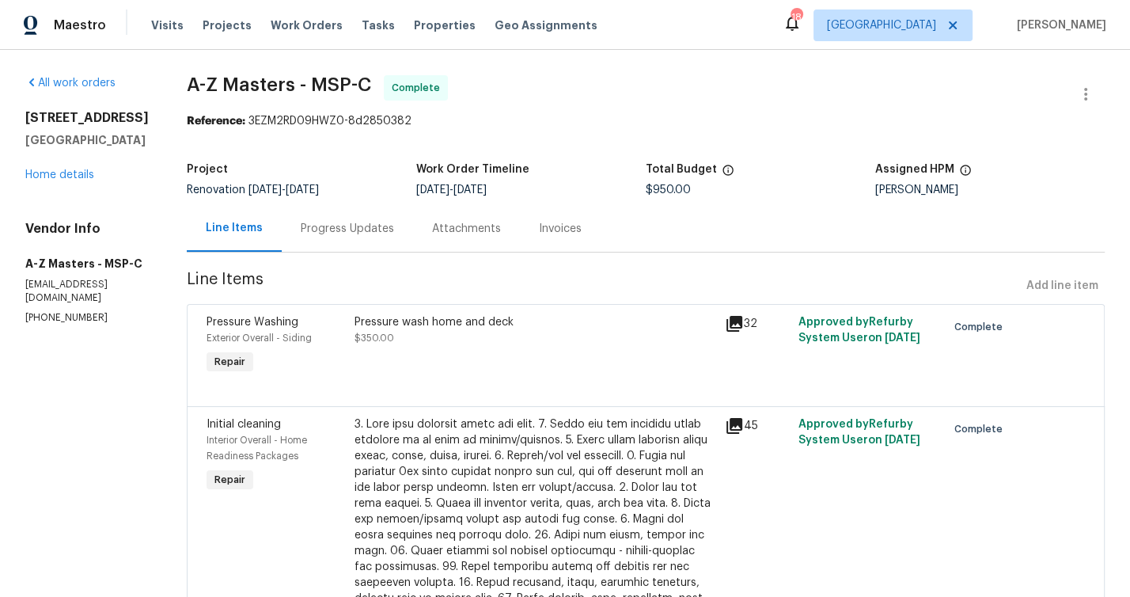
click at [47, 183] on div "1531 Briarknoll Cir Arden Hills, MN 55112 Home details" at bounding box center [86, 146] width 123 height 73
click at [41, 180] on link "Home details" at bounding box center [59, 174] width 69 height 11
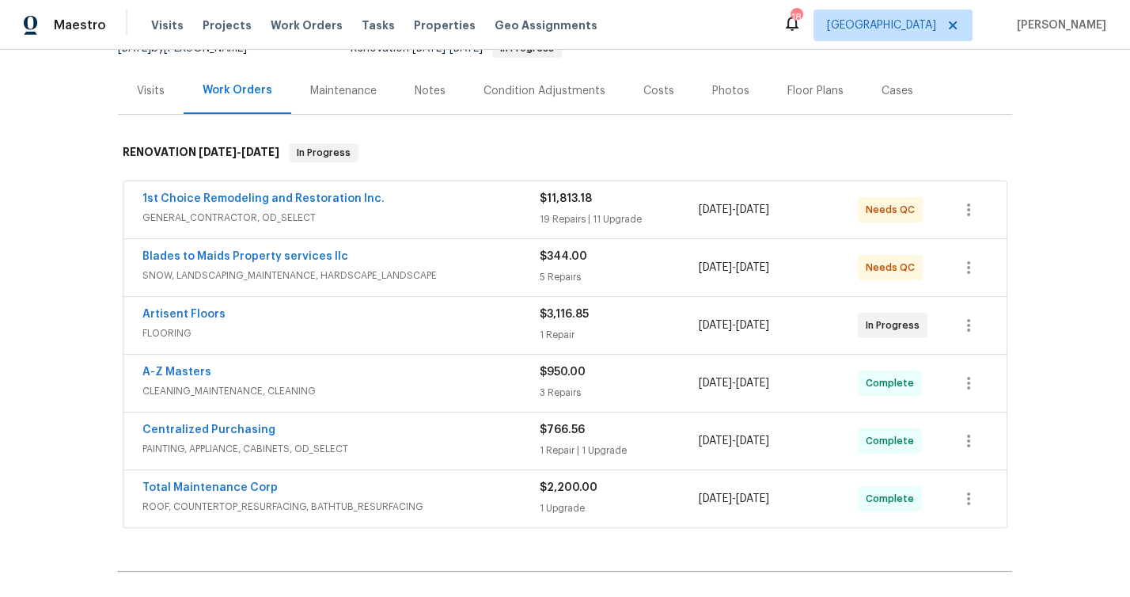
scroll to position [147, 0]
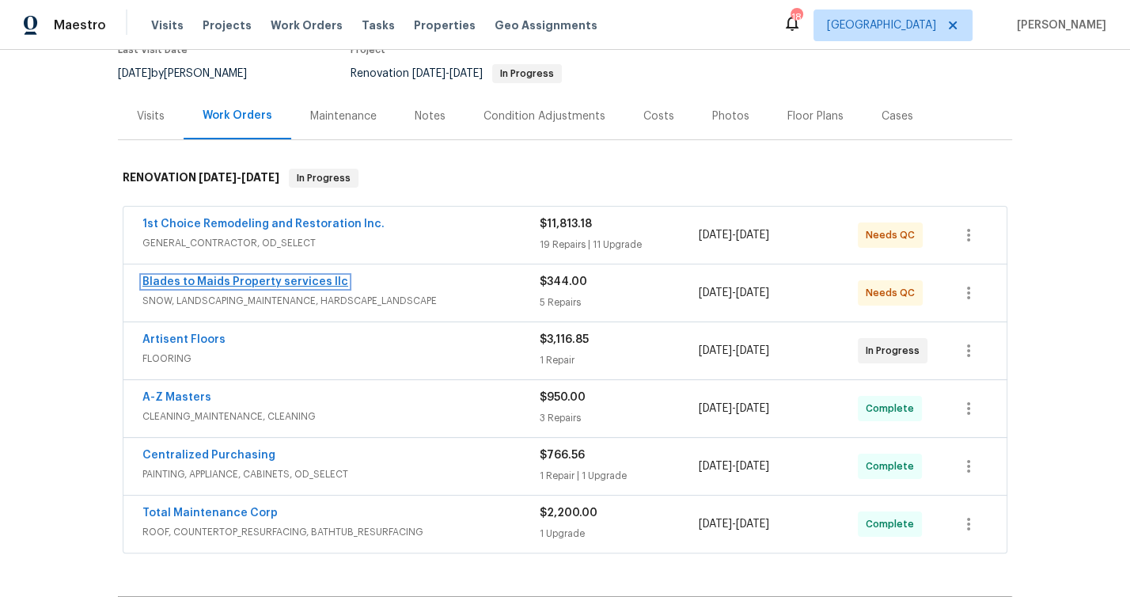
click at [279, 276] on link "Blades to Maids Property services llc" at bounding box center [245, 281] width 206 height 11
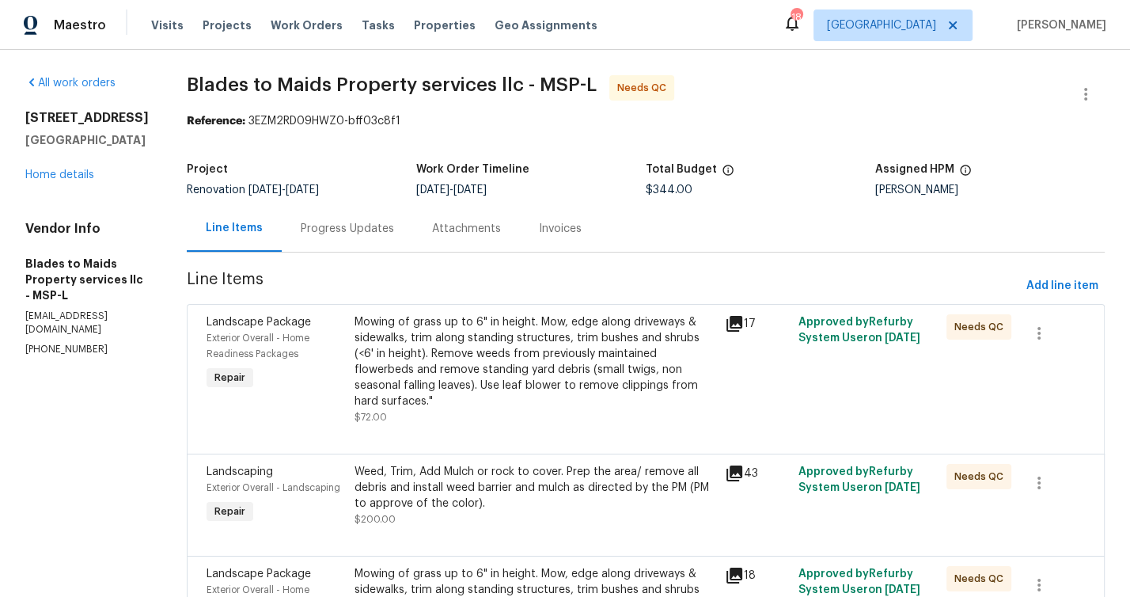
click at [374, 230] on div "Progress Updates" at bounding box center [347, 228] width 131 height 47
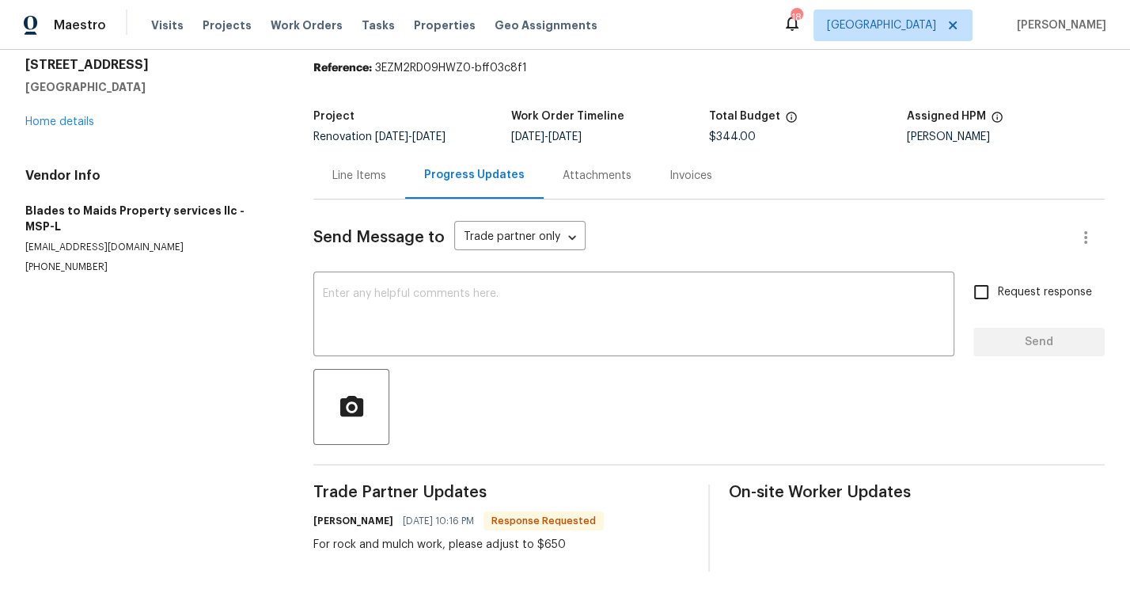
scroll to position [66, 0]
drag, startPoint x: 576, startPoint y: 533, endPoint x: 327, endPoint y: 522, distance: 249.6
click at [327, 522] on div "Joe Busta 10/02/2025 10:16 PM Response Requested For rock and mulch work, pleas…" at bounding box center [458, 531] width 290 height 43
copy div "For rock and mulch work, please adjust to $650"
click at [348, 168] on div "Line Items" at bounding box center [359, 176] width 54 height 16
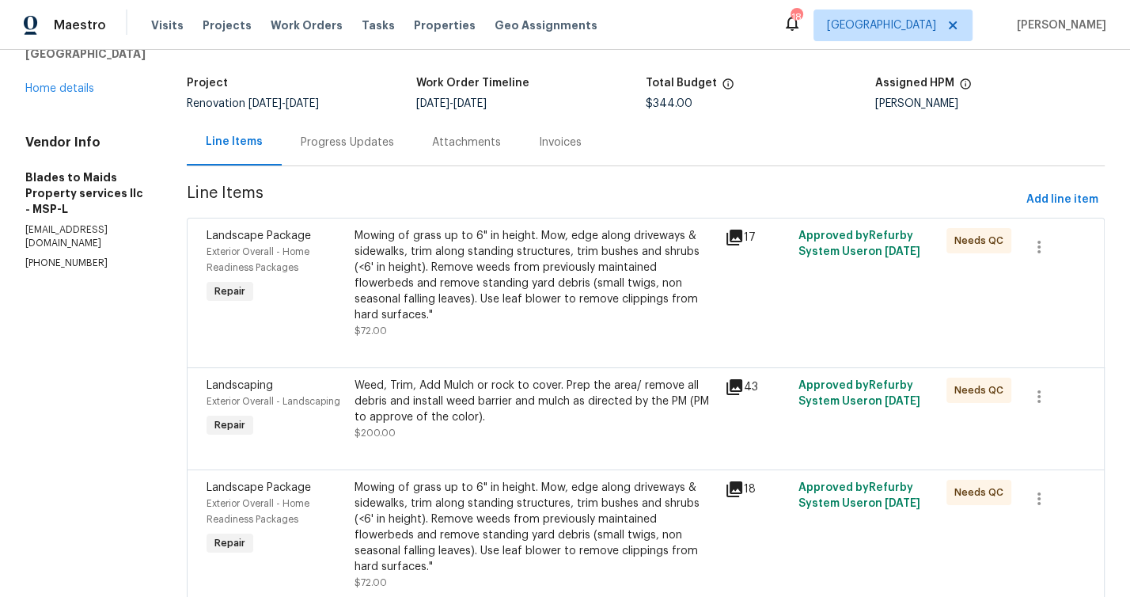
scroll to position [134, 0]
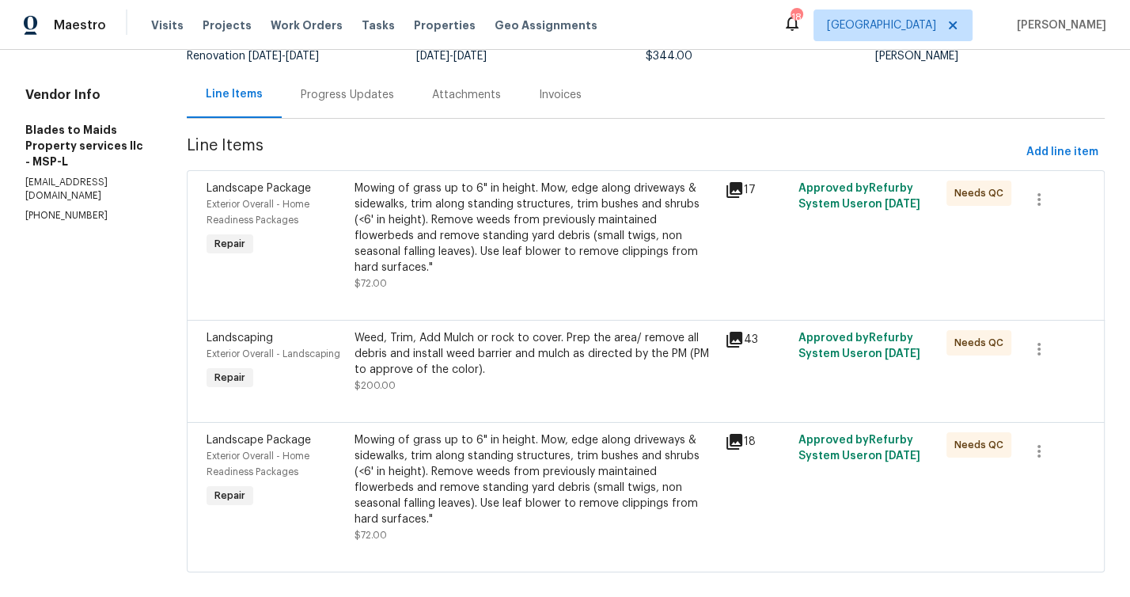
click at [518, 330] on div "Weed, Trim, Add Mulch or rock to cover. Prep the area/ remove all debris and in…" at bounding box center [535, 353] width 361 height 47
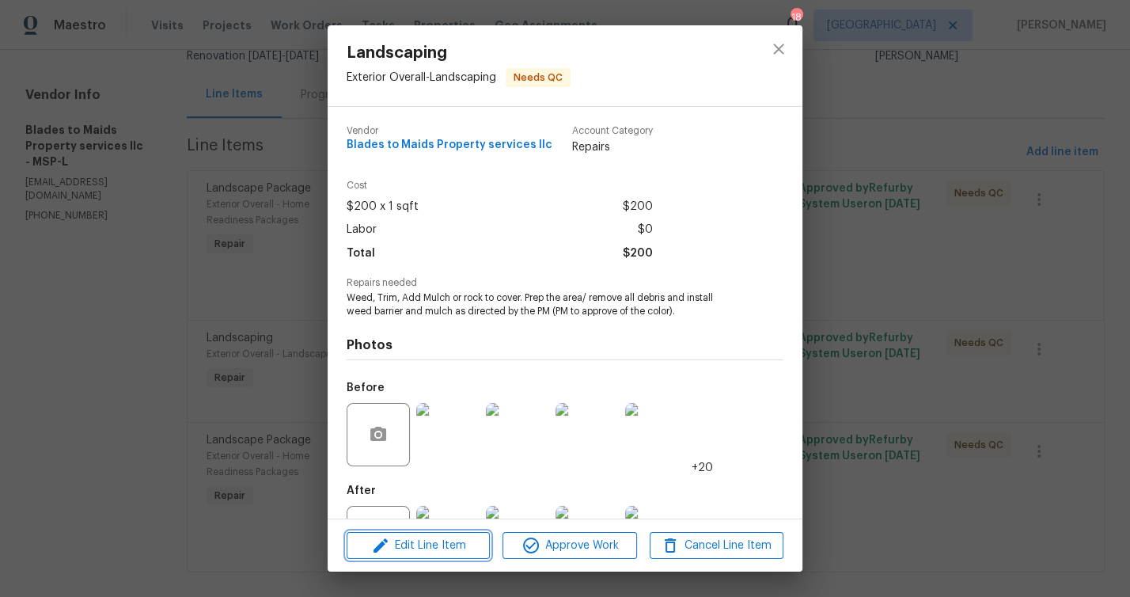
click at [456, 548] on span "Edit Line Item" at bounding box center [418, 546] width 134 height 20
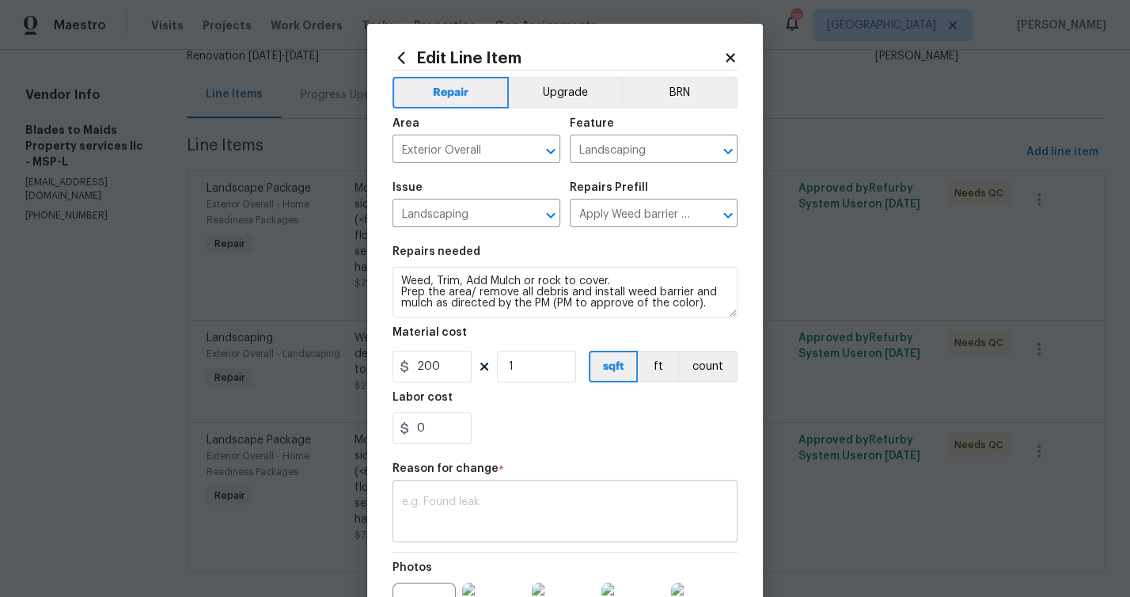
click at [539, 501] on textarea at bounding box center [565, 512] width 326 height 33
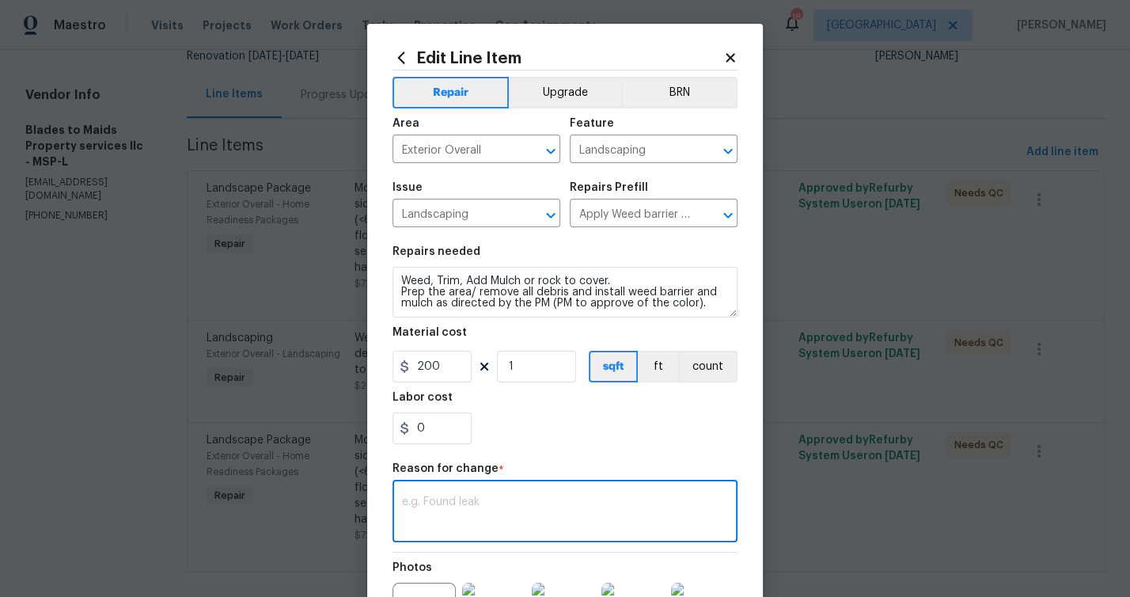
paste textarea "For rock and mulch work, please adjust to $650"
type textarea "For rock and mulch work, please adjust to $650"
drag, startPoint x: 420, startPoint y: 434, endPoint x: 382, endPoint y: 425, distance: 39.8
click at [382, 425] on div "Edit Line Item Repair Upgrade BRN Area Exterior Overall ​ Feature Landscaping ​…" at bounding box center [565, 398] width 396 height 748
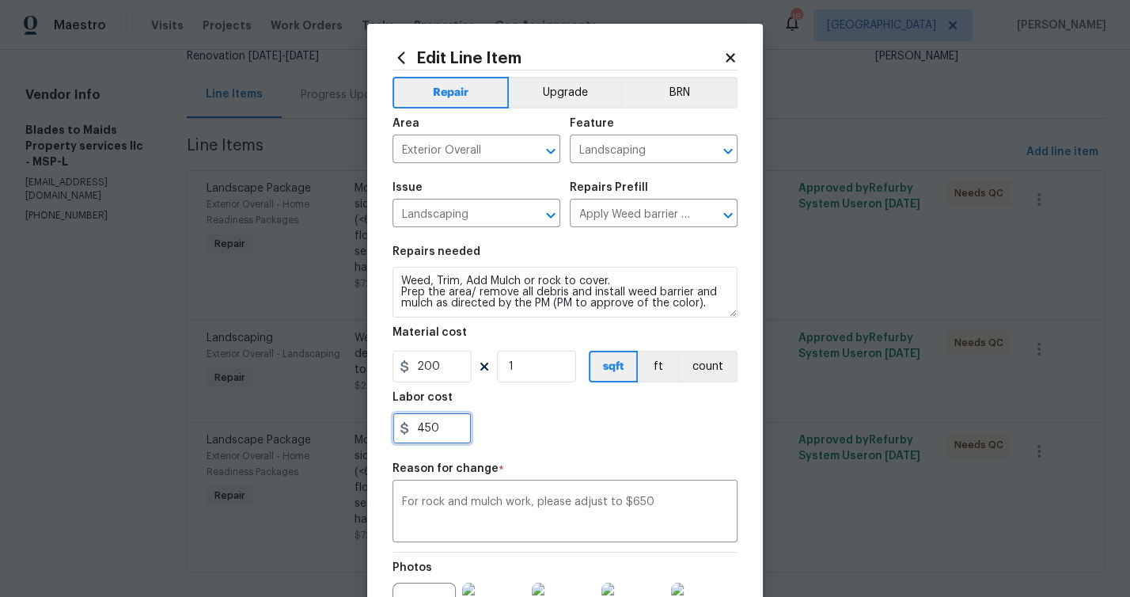
type input "450"
click at [588, 440] on div "450" at bounding box center [565, 428] width 345 height 32
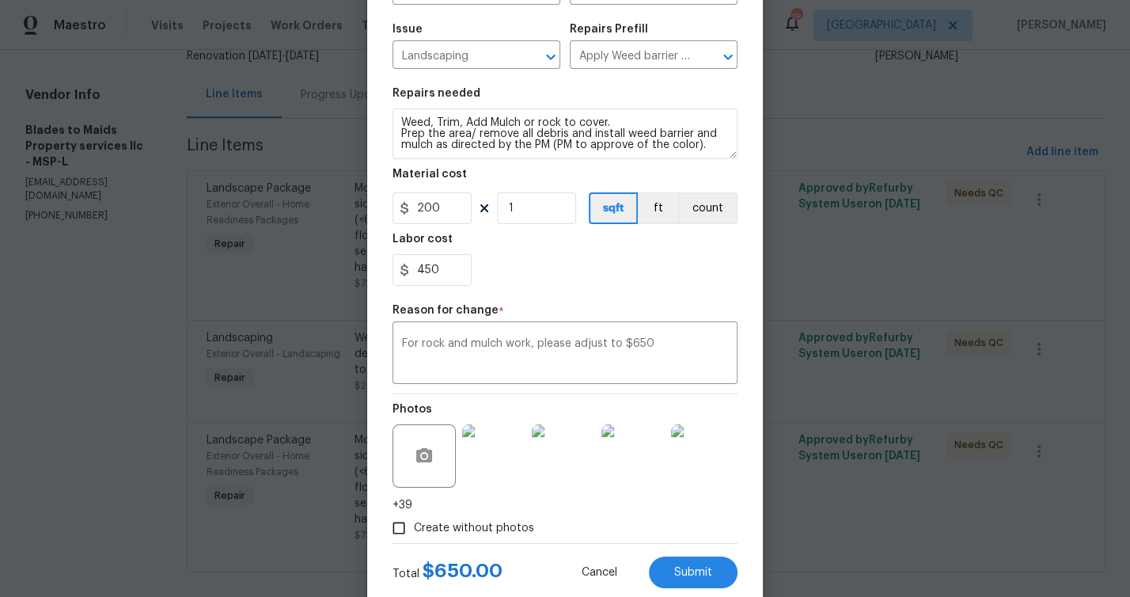
scroll to position [198, 0]
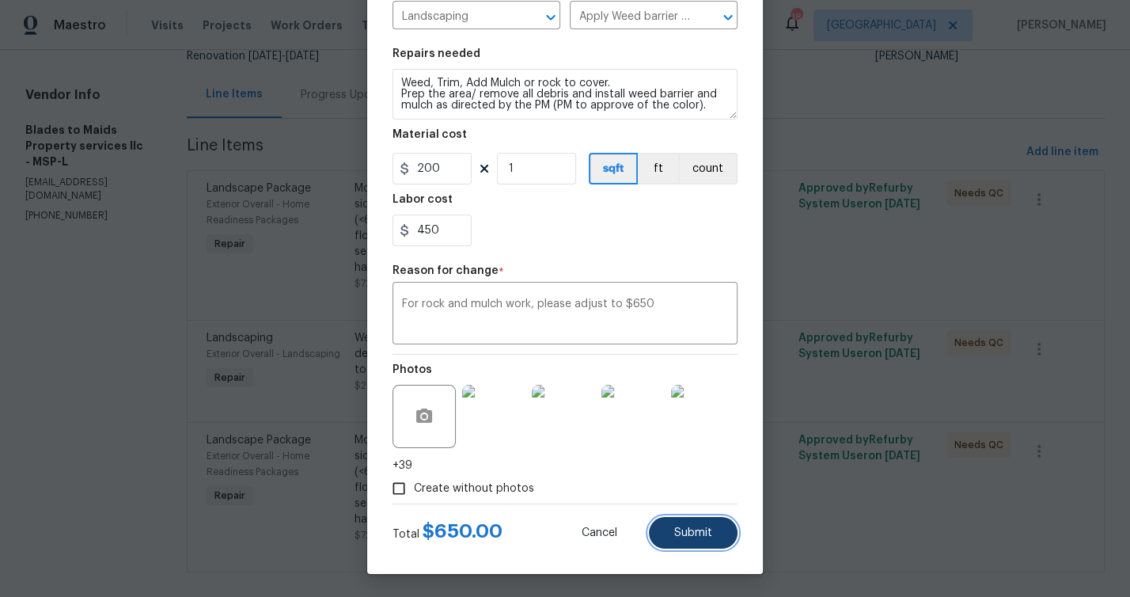
click at [710, 536] on button "Submit" at bounding box center [693, 533] width 89 height 32
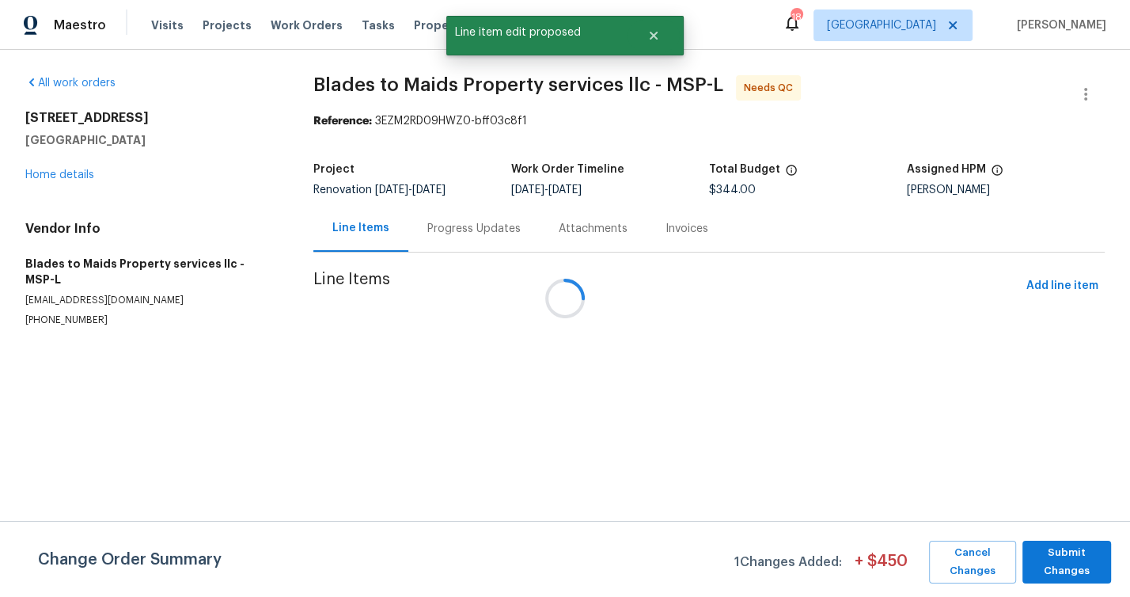
scroll to position [0, 0]
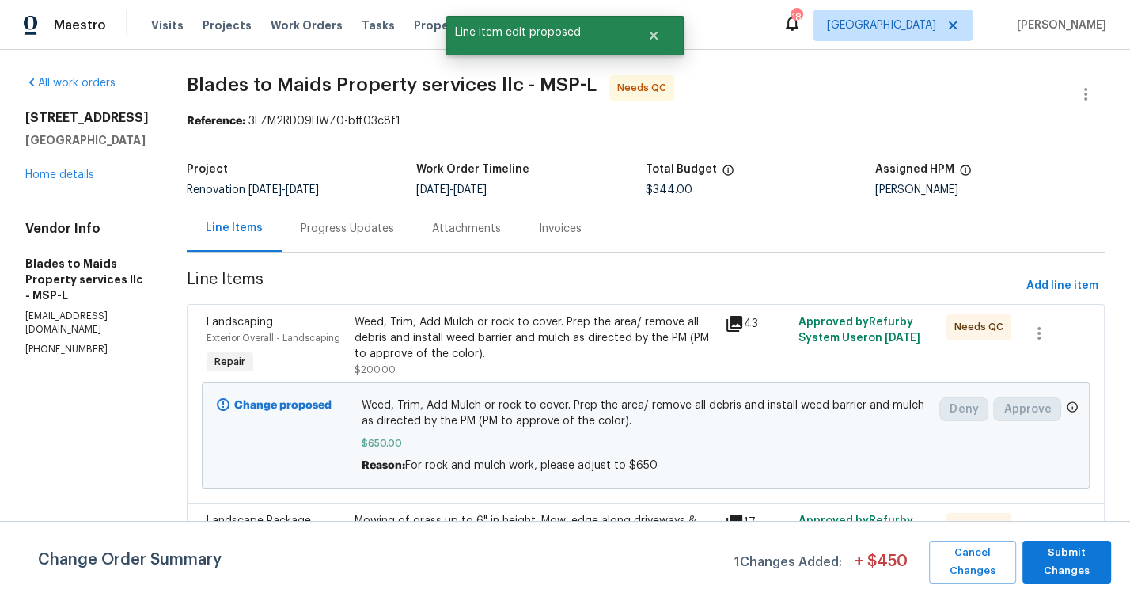
click at [1112, 568] on div "Change Order Summary 1 Changes Added: + $ 450 Cancel Changes Submit Changes" at bounding box center [565, 562] width 1130 height 43
click at [1077, 562] on span "Submit Changes" at bounding box center [1067, 562] width 73 height 36
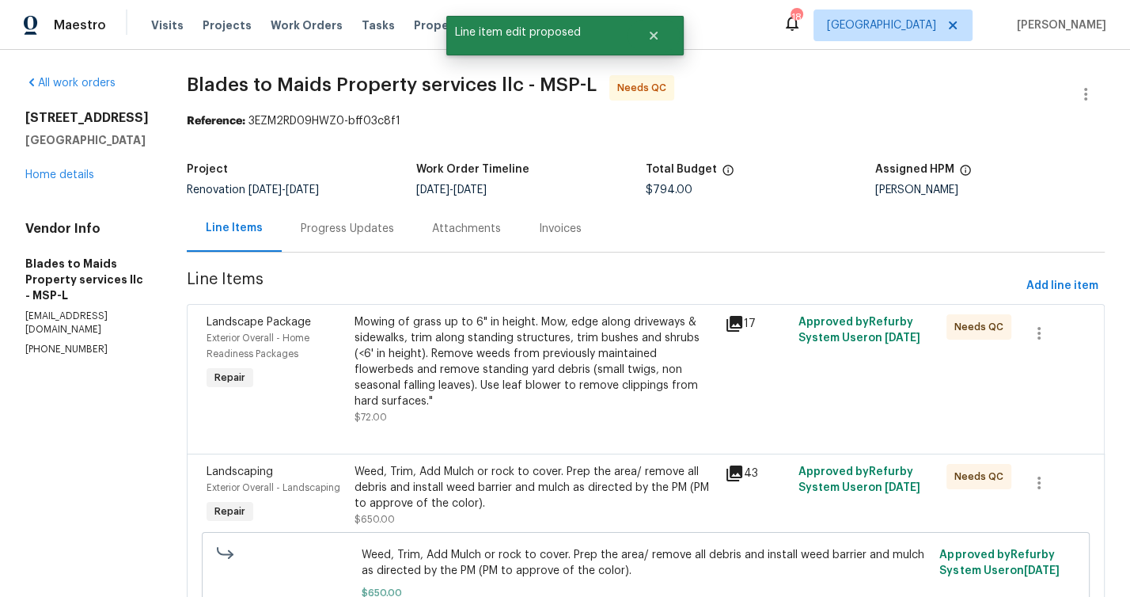
scroll to position [230, 0]
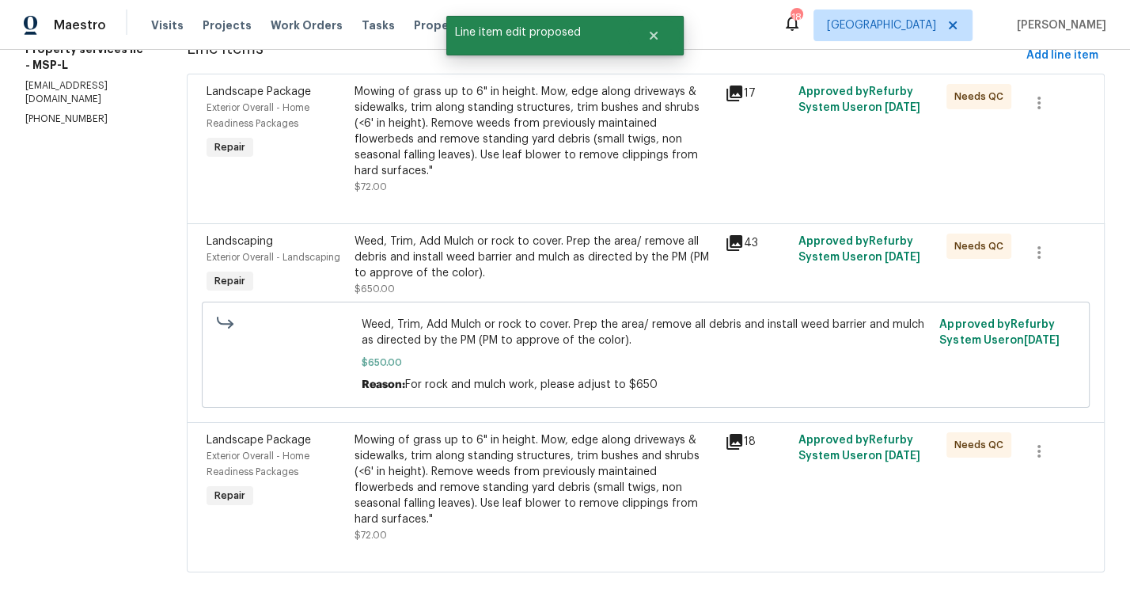
click at [459, 442] on div "Mowing of grass up to 6" in height. Mow, edge along driveways & sidewalks, trim…" at bounding box center [535, 479] width 361 height 95
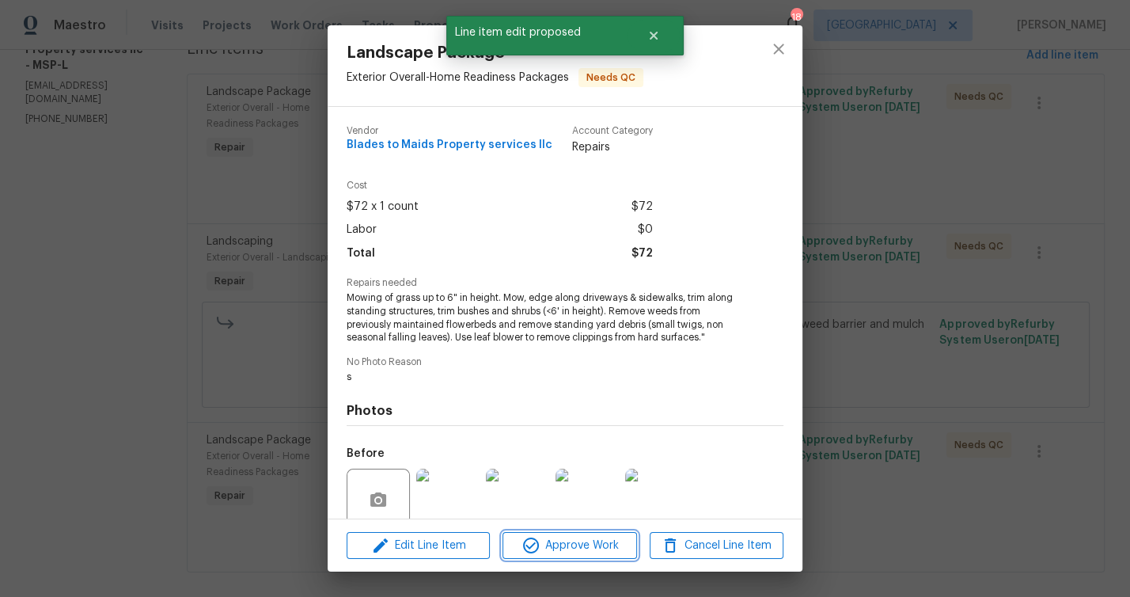
click at [564, 551] on span "Approve Work" at bounding box center [569, 546] width 124 height 20
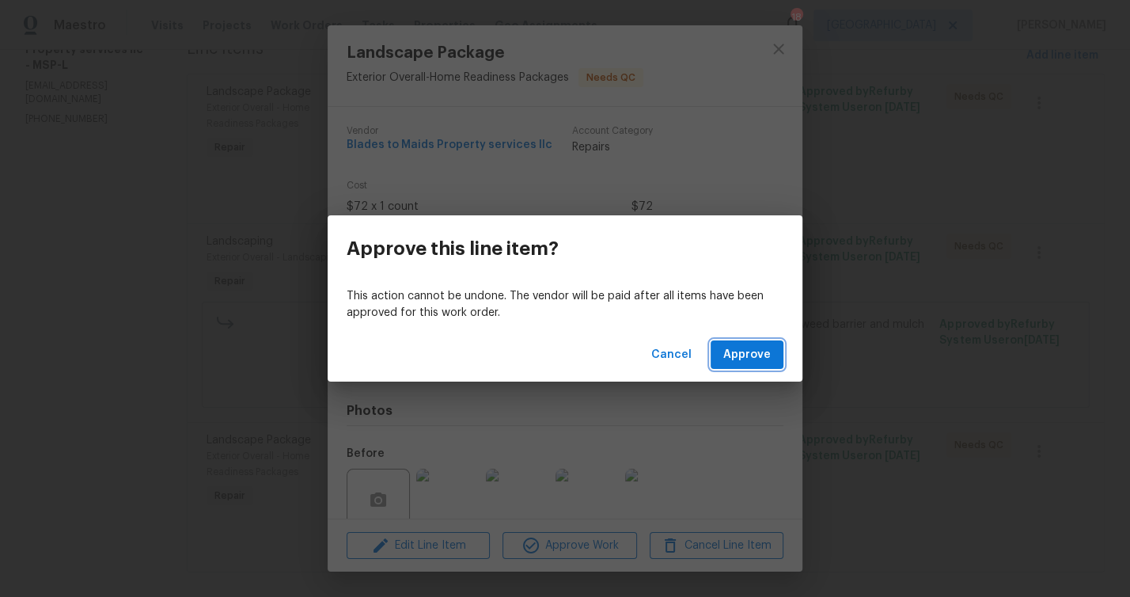
click at [744, 362] on span "Approve" at bounding box center [746, 355] width 47 height 20
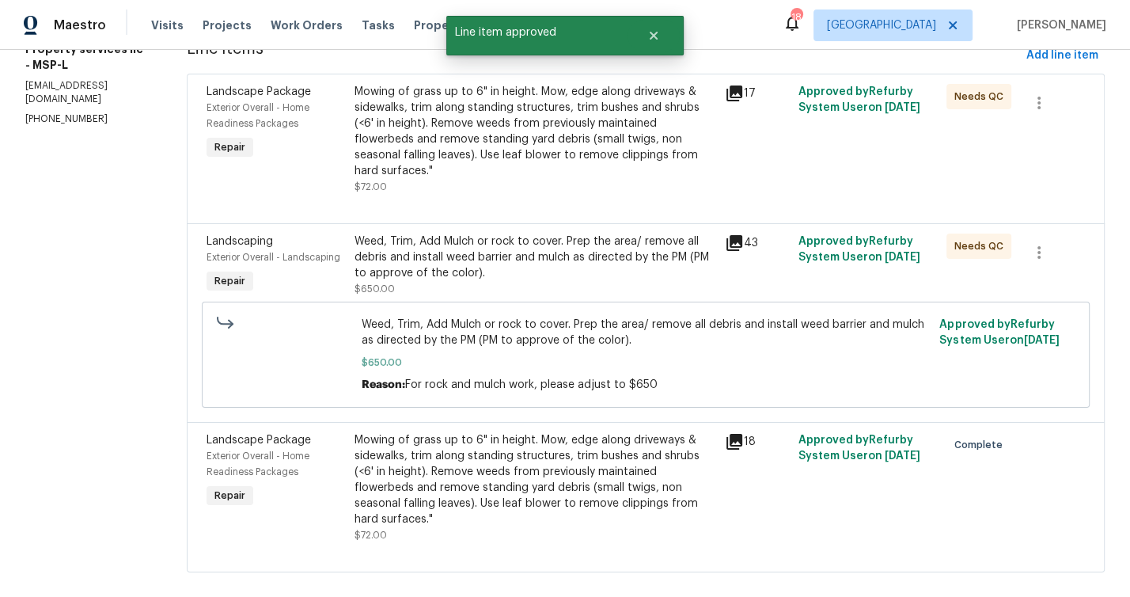
click at [425, 242] on div "Weed, Trim, Add Mulch or rock to cover. Prep the area/ remove all debris and in…" at bounding box center [535, 257] width 361 height 47
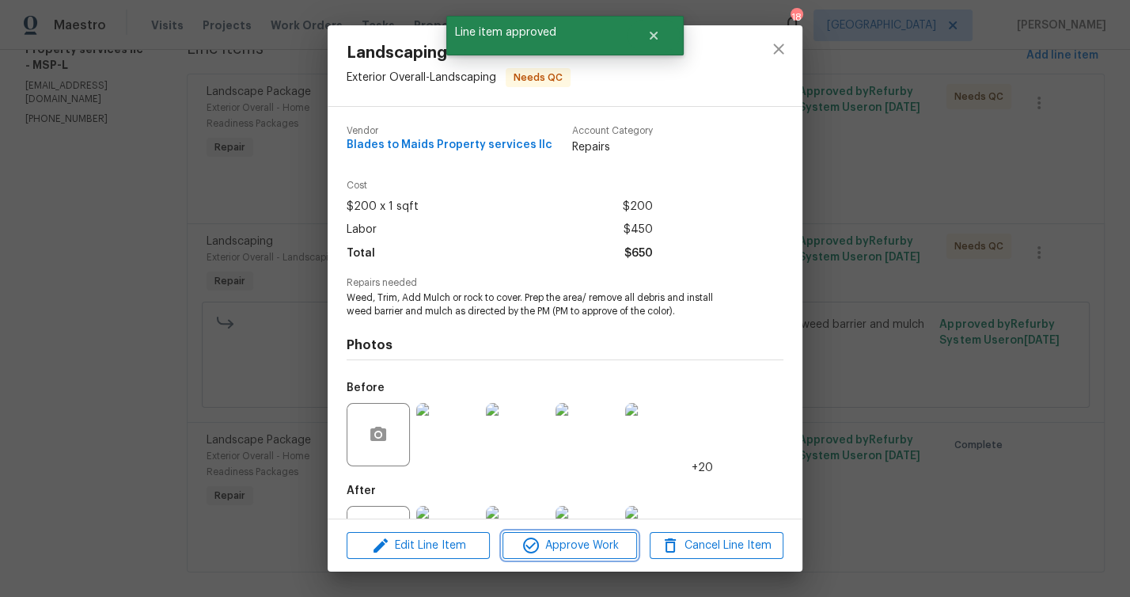
click at [546, 533] on button "Approve Work" at bounding box center [570, 546] width 134 height 28
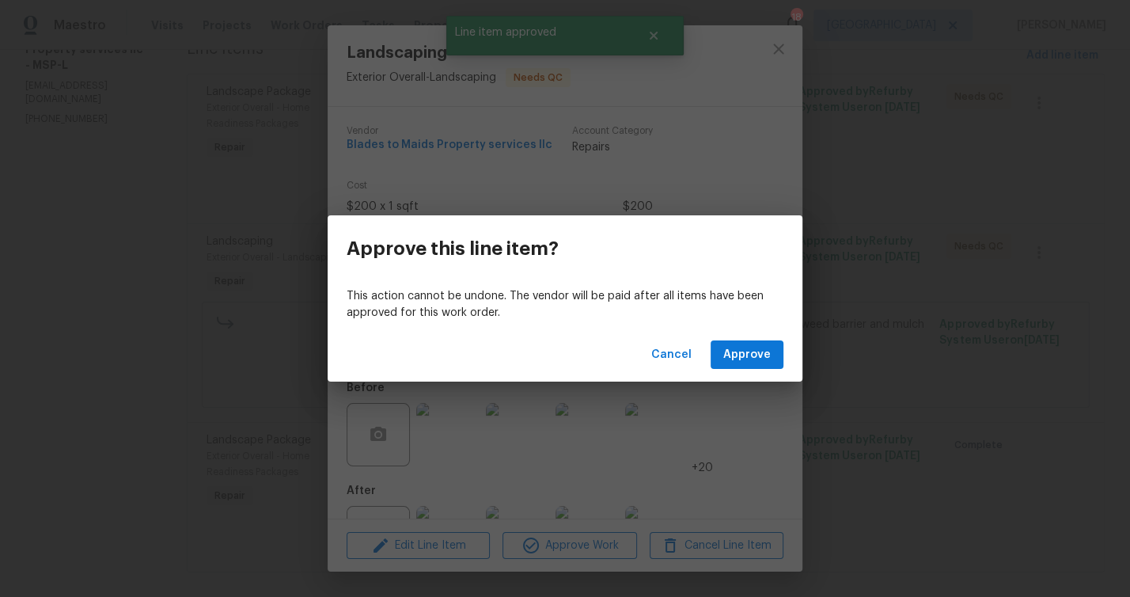
click at [742, 370] on div "Cancel Approve" at bounding box center [565, 355] width 475 height 55
click at [742, 347] on span "Approve" at bounding box center [746, 355] width 47 height 20
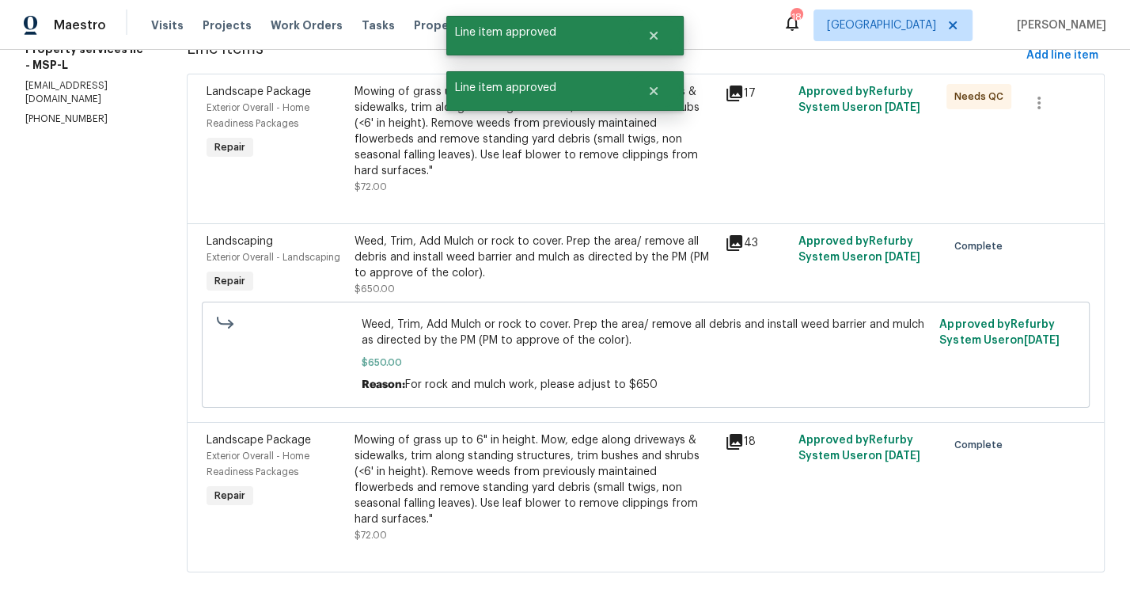
click at [388, 137] on div "Mowing of grass up to 6" in height. Mow, edge along driveways & sidewalks, trim…" at bounding box center [535, 131] width 361 height 95
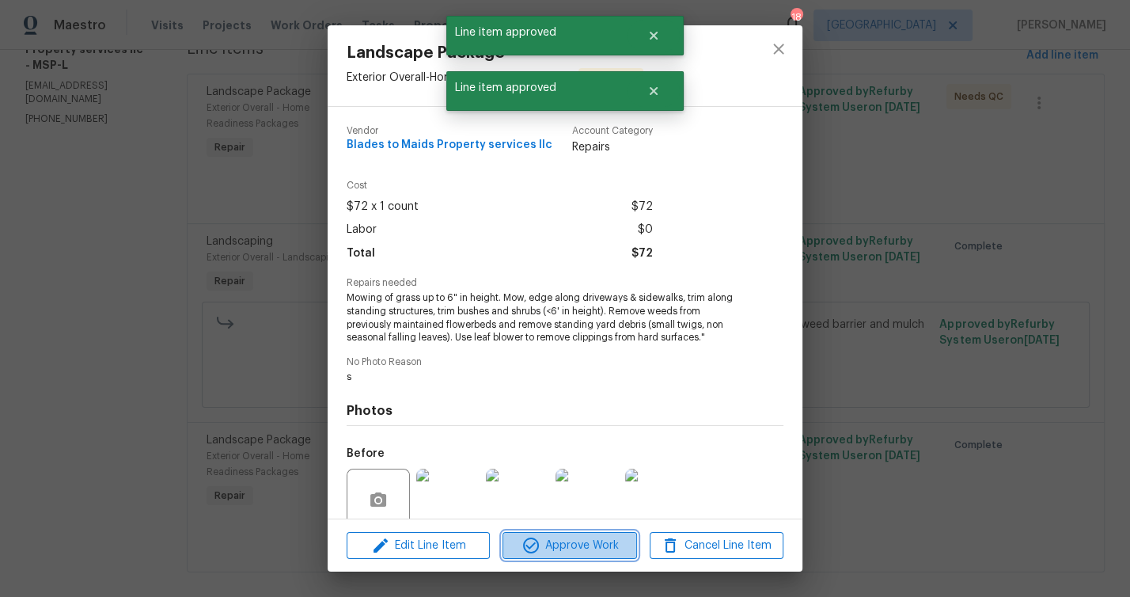
click at [546, 546] on span "Approve Work" at bounding box center [569, 546] width 124 height 20
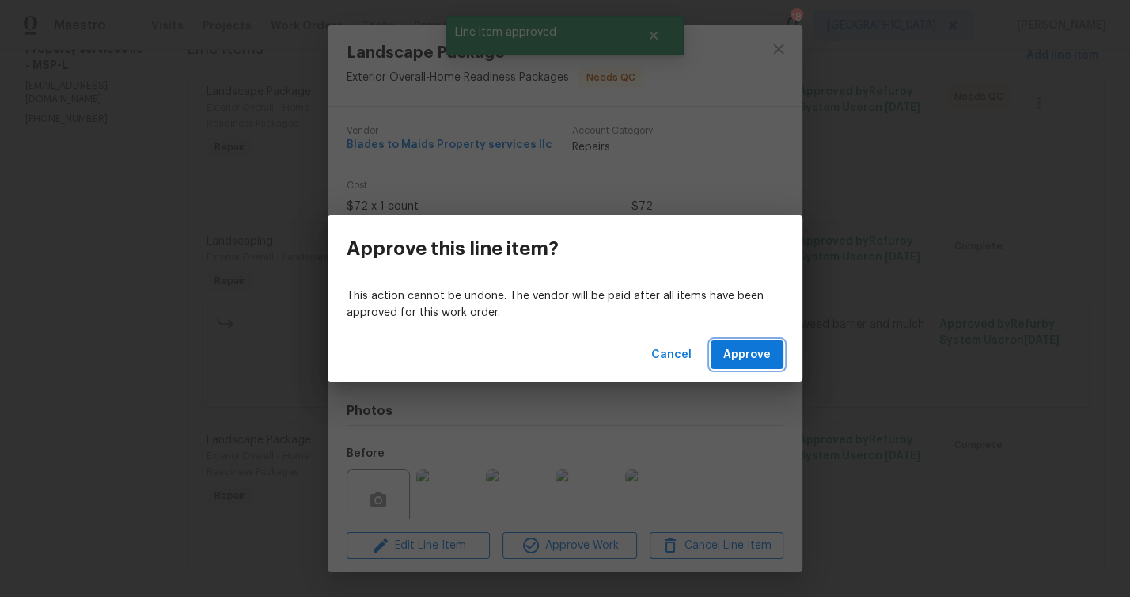
click at [743, 358] on span "Approve" at bounding box center [746, 355] width 47 height 20
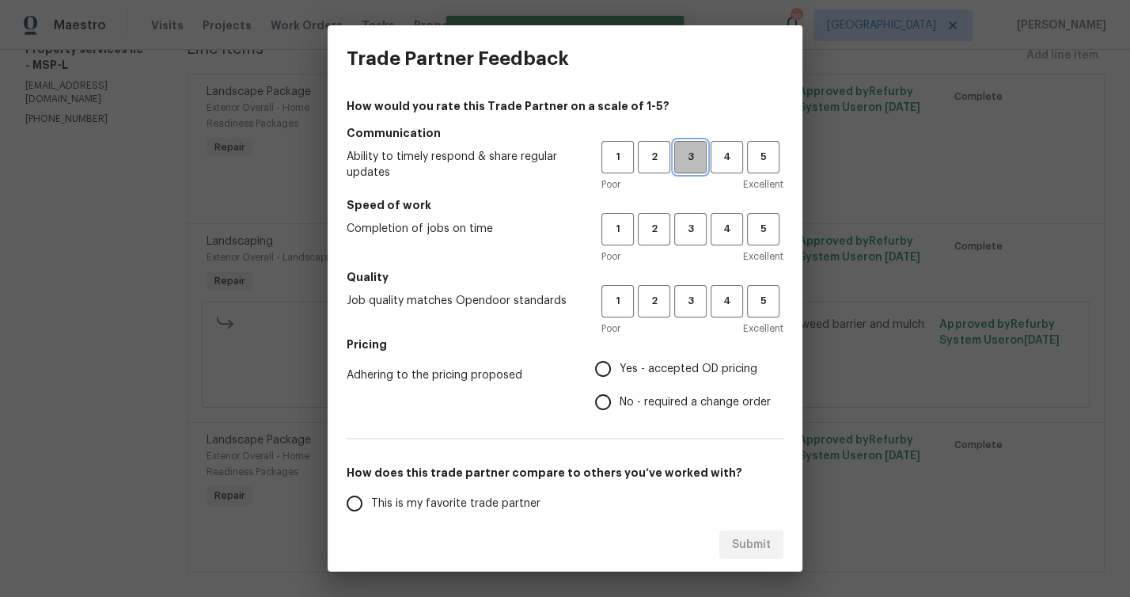
drag, startPoint x: 683, startPoint y: 160, endPoint x: 665, endPoint y: 258, distance: 99.8
click at [682, 168] on button "3" at bounding box center [690, 157] width 32 height 32
drag, startPoint x: 670, startPoint y: 244, endPoint x: 681, endPoint y: 306, distance: 62.6
click at [674, 244] on button "3" at bounding box center [690, 229] width 32 height 32
click at [681, 306] on span "3" at bounding box center [690, 301] width 29 height 18
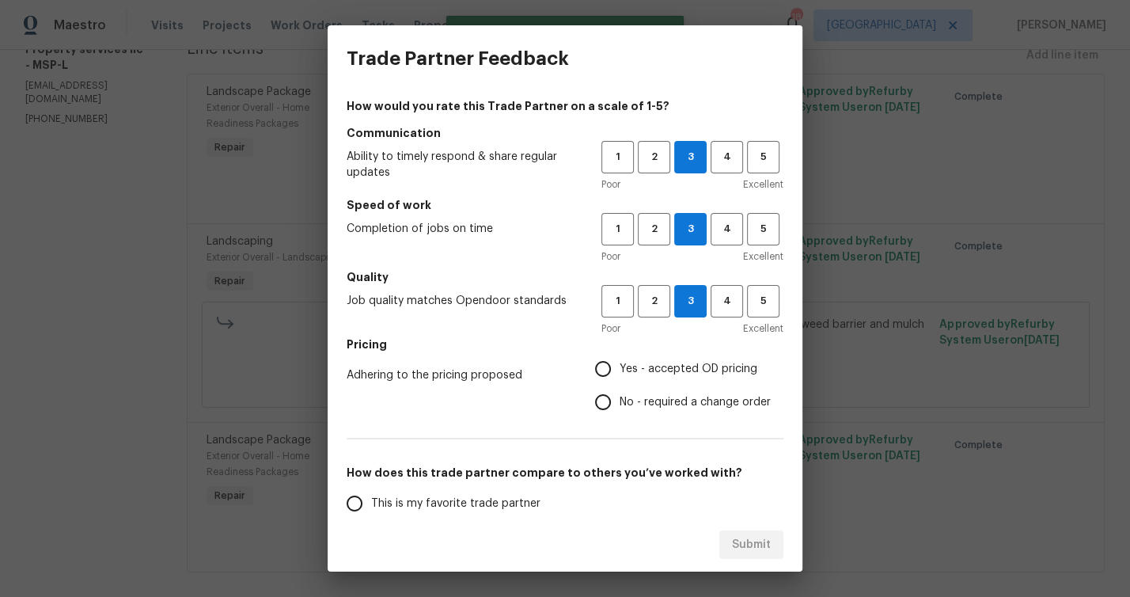
click at [590, 413] on input "No - required a change order" at bounding box center [603, 401] width 33 height 33
radio input "true"
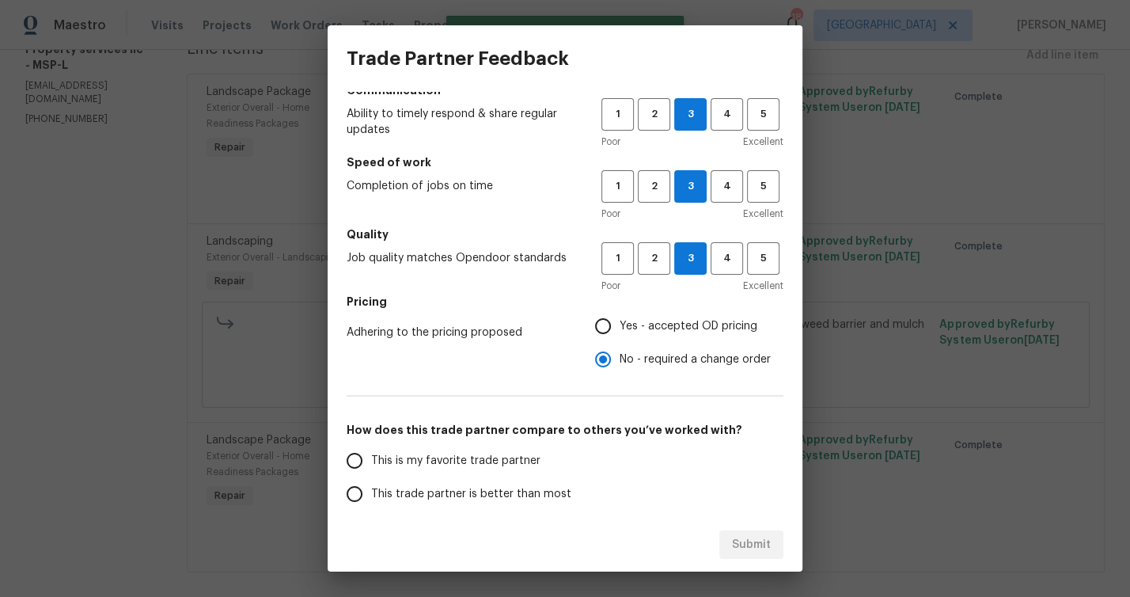
scroll to position [145, 0]
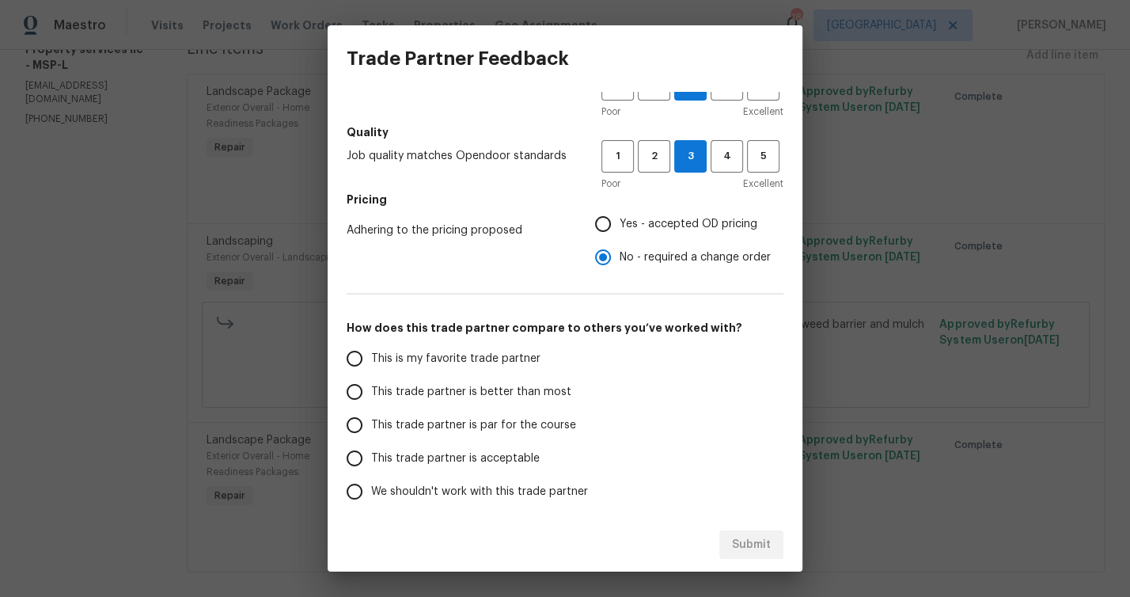
click at [359, 423] on input "This trade partner is par for the course" at bounding box center [354, 424] width 33 height 33
click at [773, 543] on button "Submit" at bounding box center [752, 544] width 64 height 29
radio input "true"
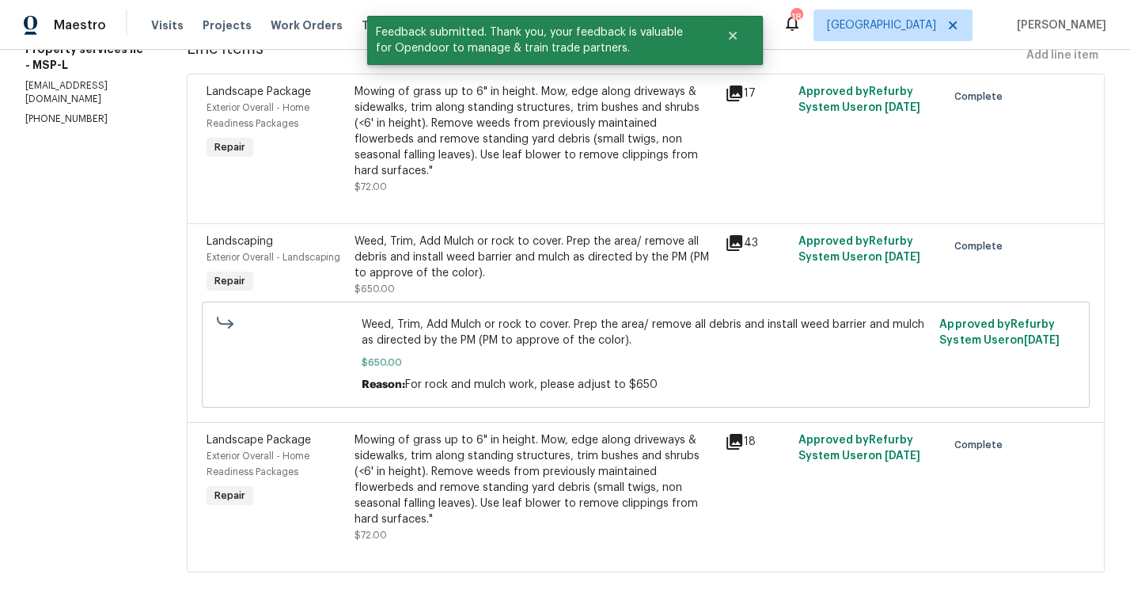
click at [94, 320] on section "All work orders 1531 Briarknoll Cir Arden Hills, MN 55112 Home details Vendor I…" at bounding box center [86, 218] width 123 height 746
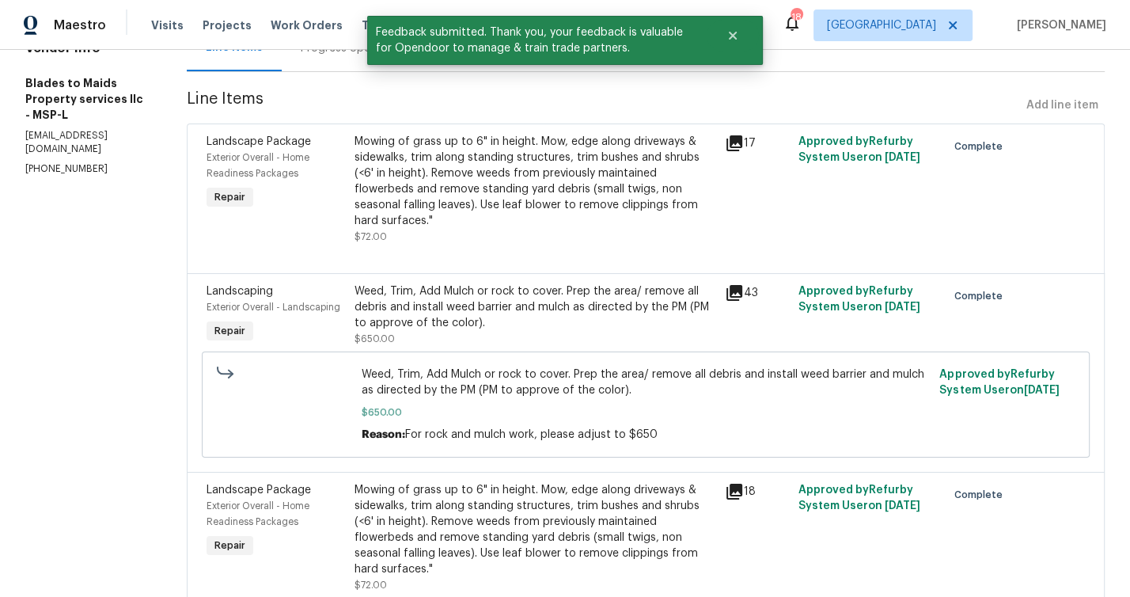
scroll to position [98, 0]
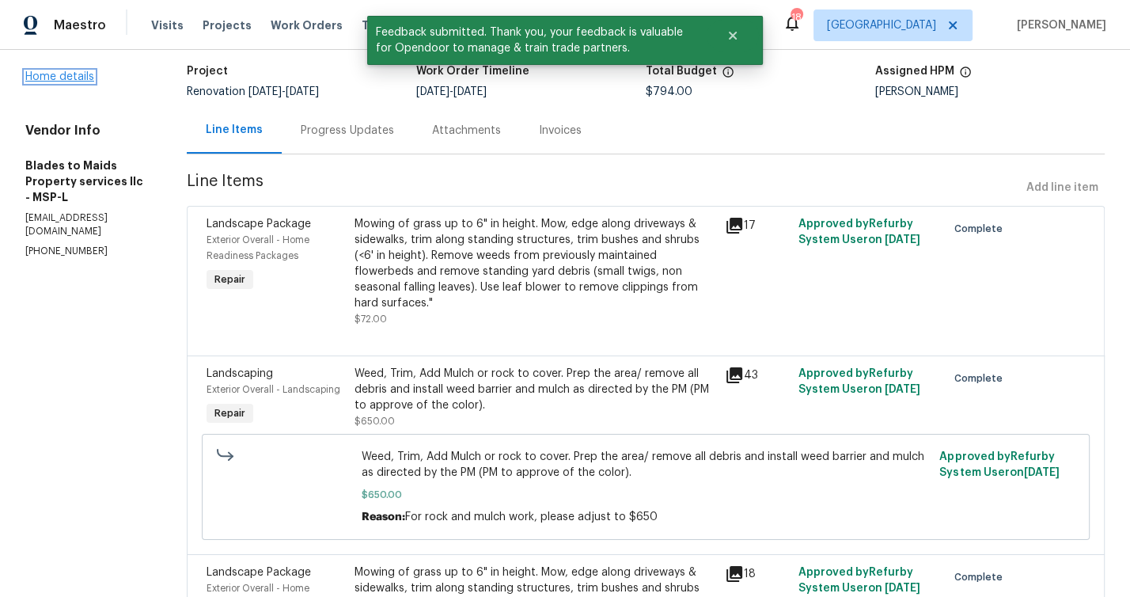
click at [64, 82] on link "Home details" at bounding box center [59, 76] width 69 height 11
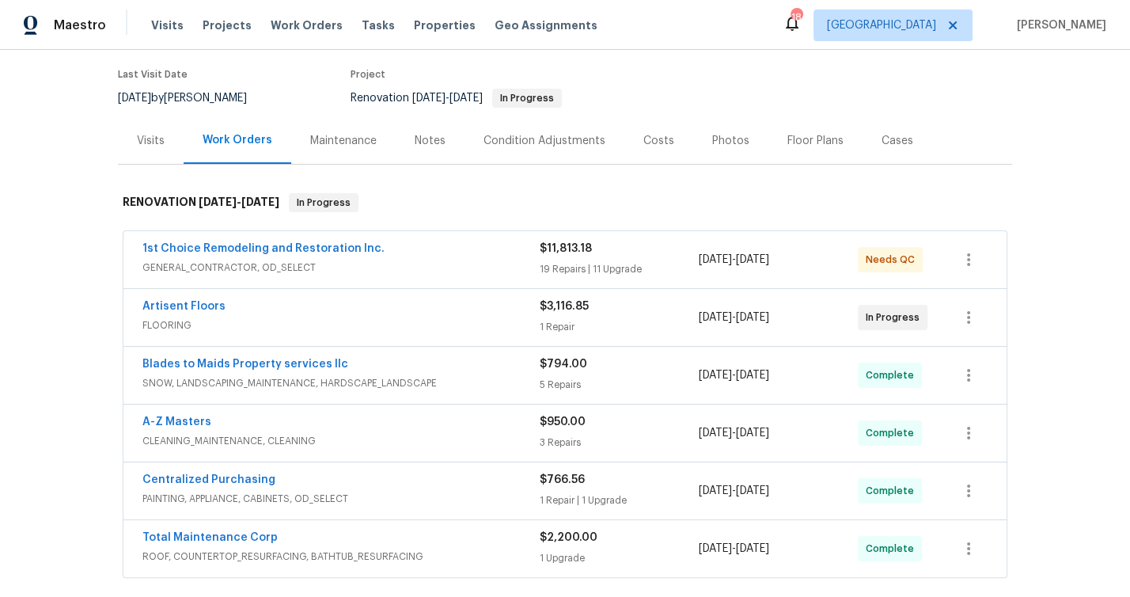
scroll to position [245, 0]
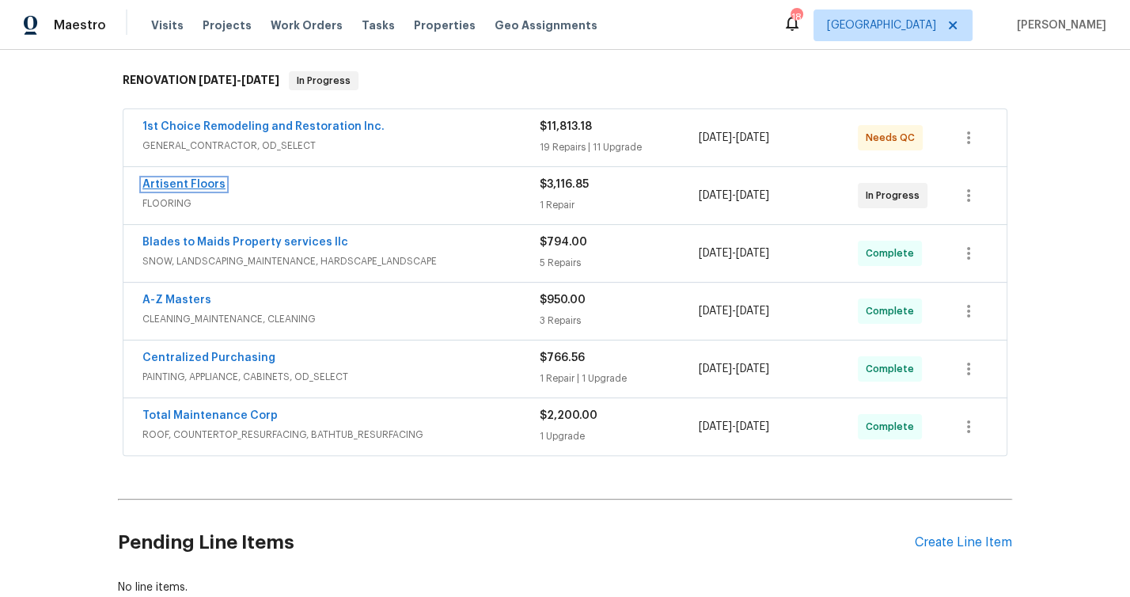
click at [199, 180] on link "Artisent Floors" at bounding box center [183, 184] width 83 height 11
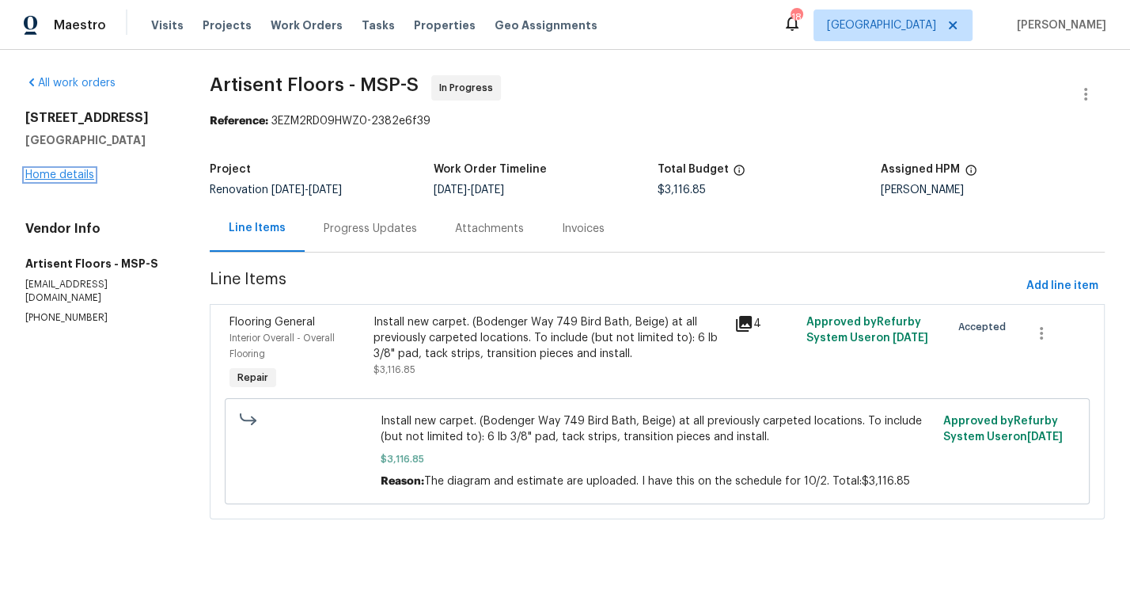
click at [66, 178] on link "Home details" at bounding box center [59, 174] width 69 height 11
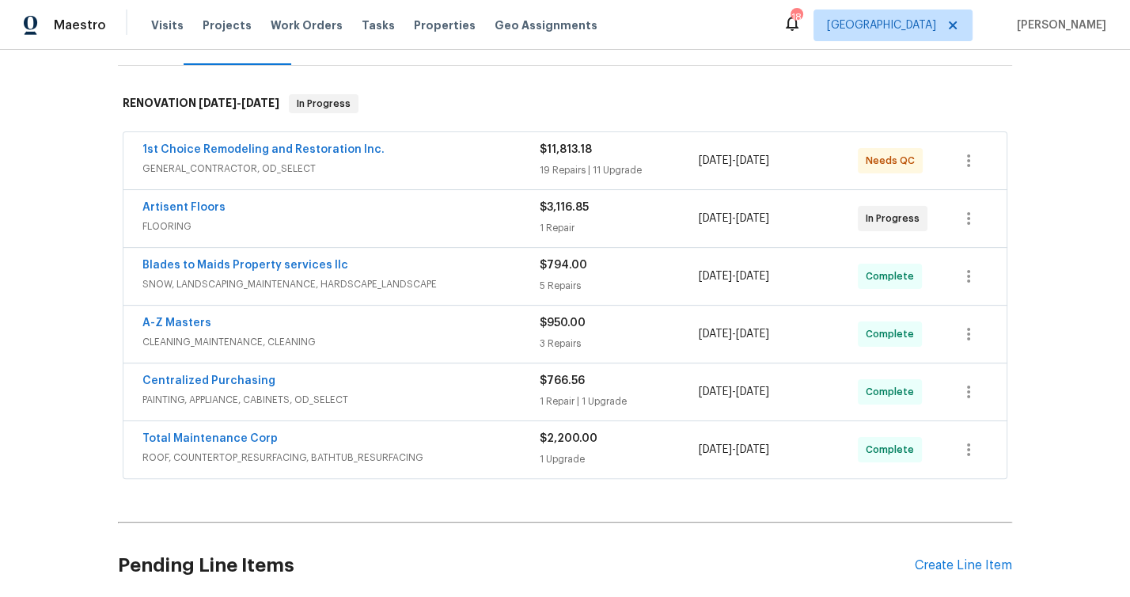
scroll to position [238, 0]
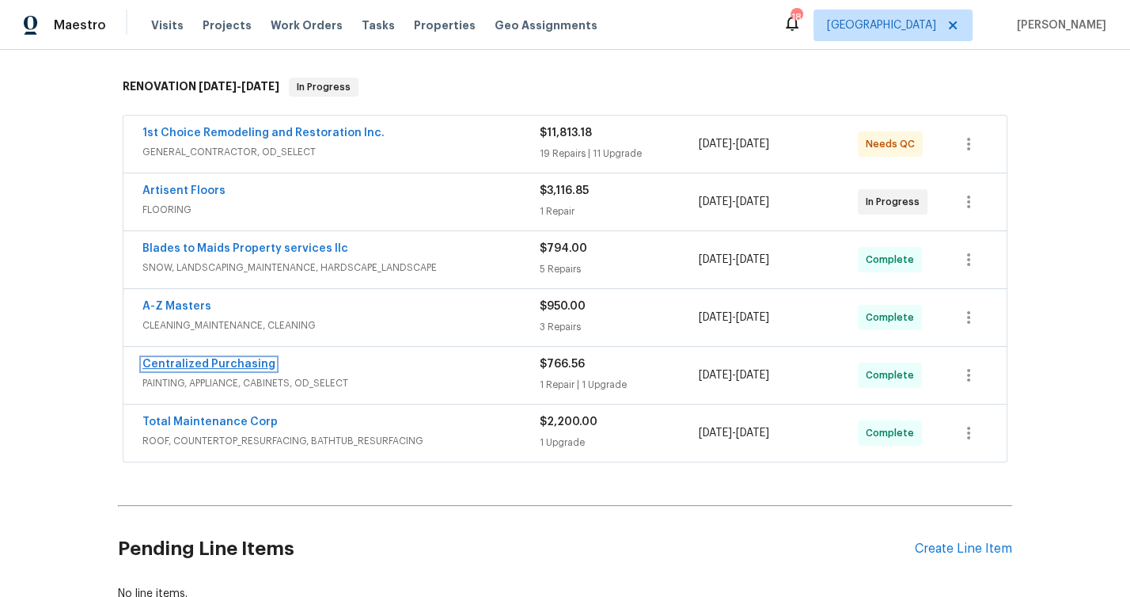
click at [246, 362] on link "Centralized Purchasing" at bounding box center [208, 364] width 133 height 11
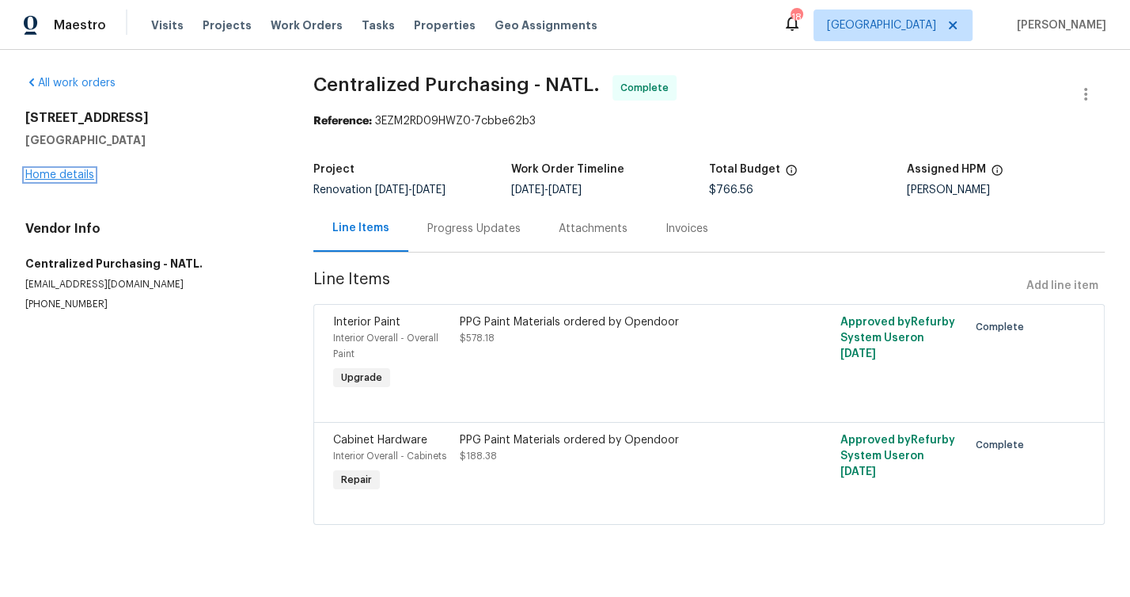
click at [59, 172] on link "Home details" at bounding box center [59, 174] width 69 height 11
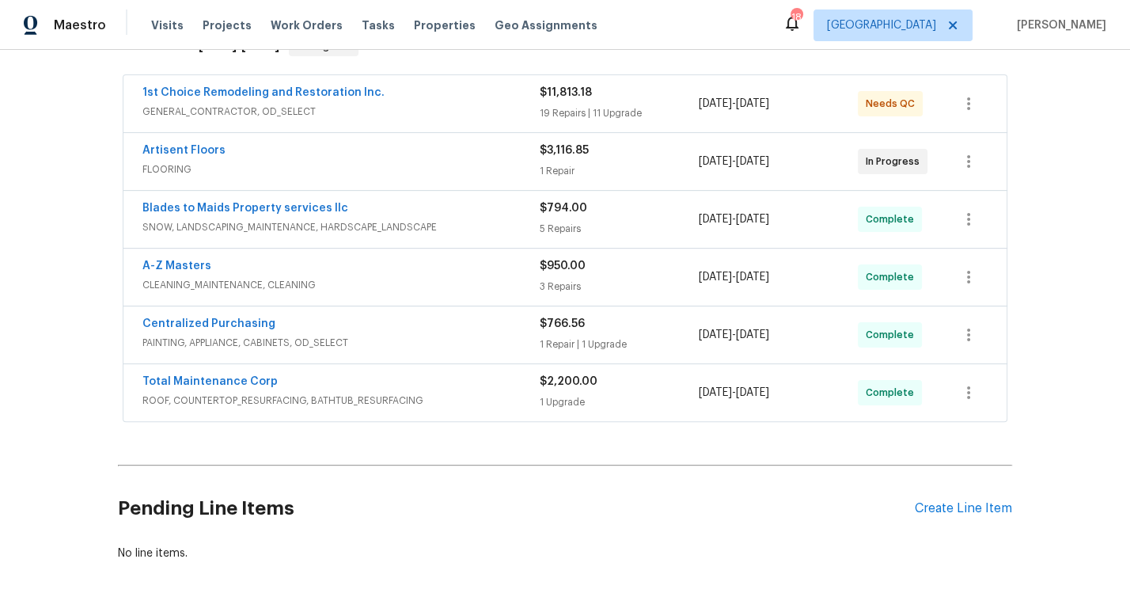
scroll to position [269, 0]
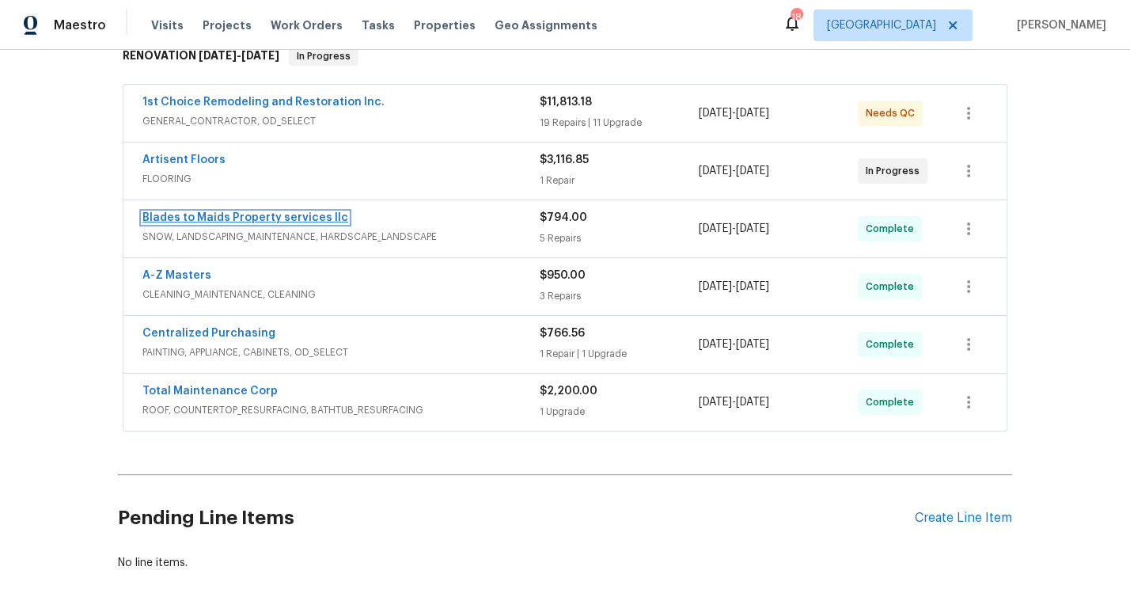
click at [243, 212] on link "Blades to Maids Property services llc" at bounding box center [245, 217] width 206 height 11
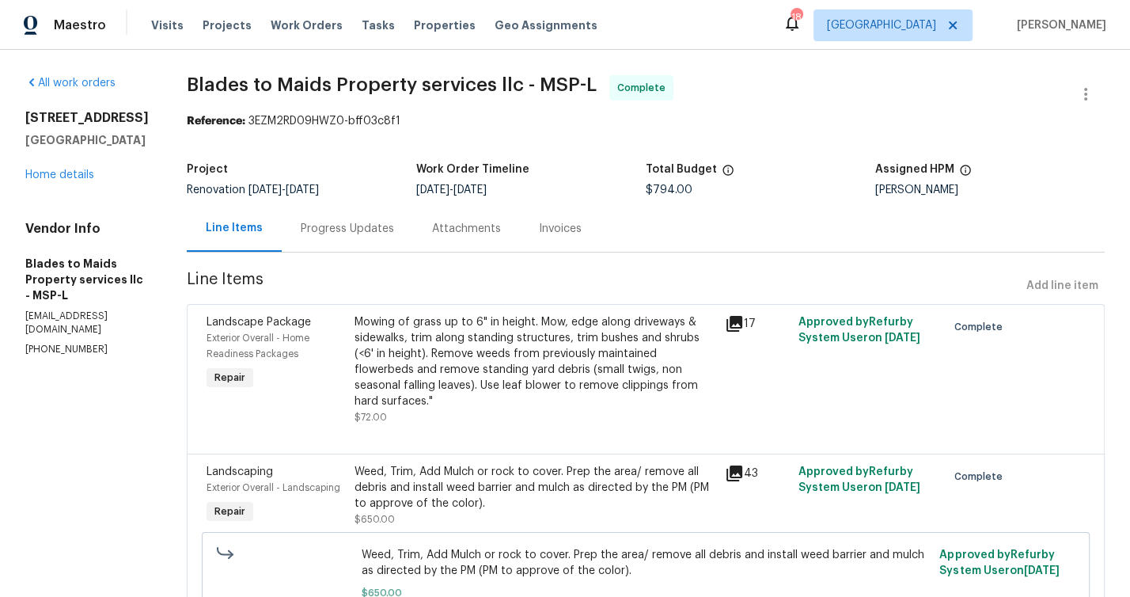
click at [74, 183] on div "1531 Briarknoll Cir Arden Hills, MN 55112 Home details" at bounding box center [86, 146] width 123 height 73
click at [72, 180] on link "Home details" at bounding box center [59, 174] width 69 height 11
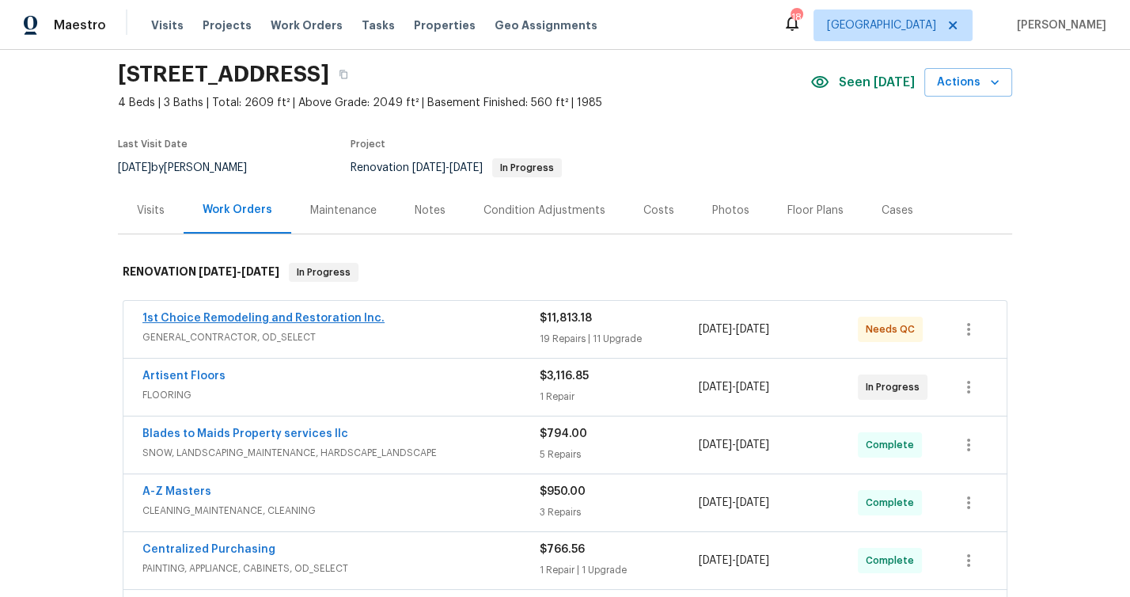
scroll to position [52, 0]
click at [193, 371] on link "Artisent Floors" at bounding box center [183, 376] width 83 height 11
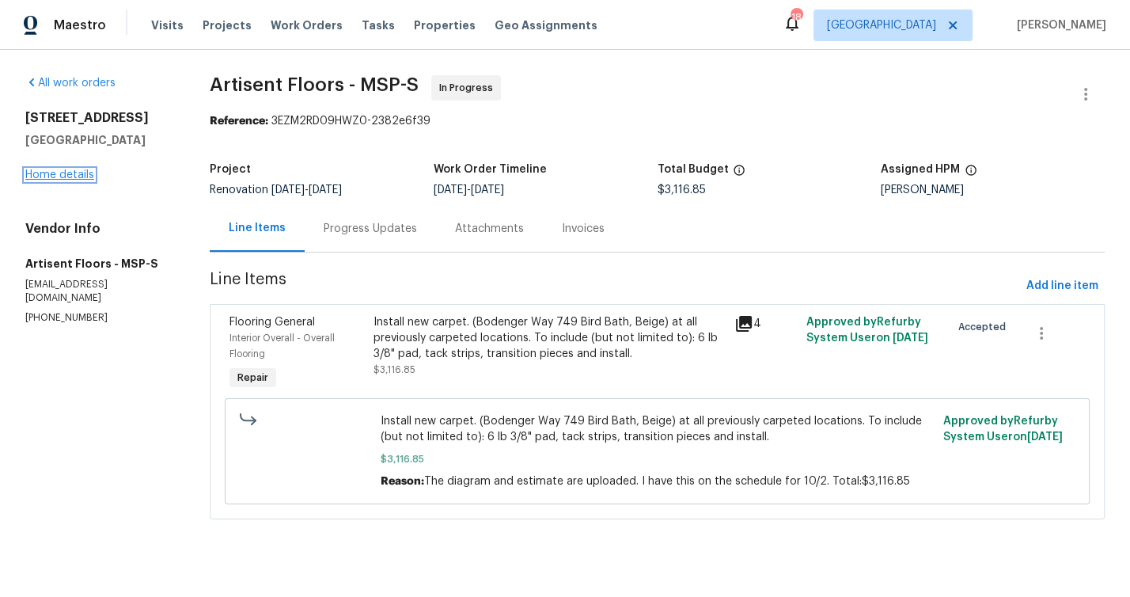
click at [75, 173] on link "Home details" at bounding box center [59, 174] width 69 height 11
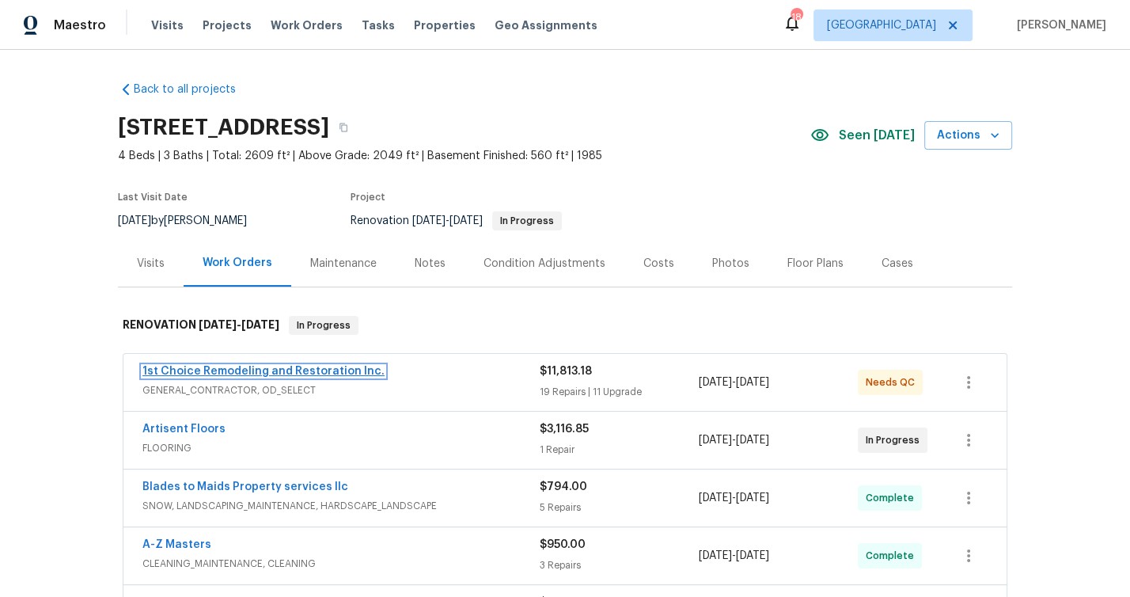
click at [233, 369] on link "1st Choice Remodeling and Restoration Inc." at bounding box center [263, 371] width 242 height 11
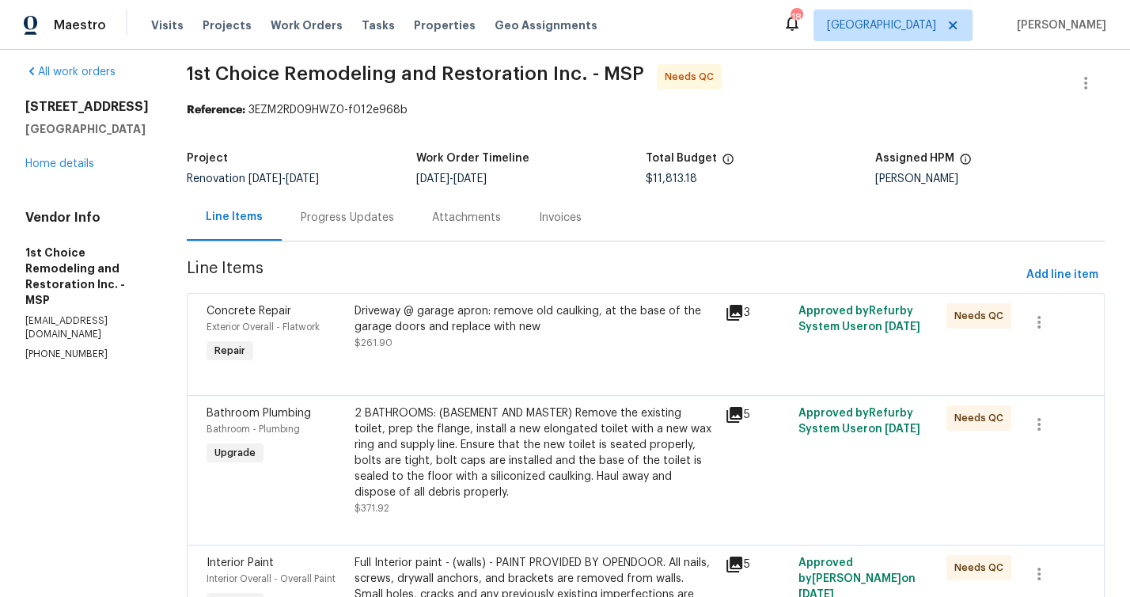
scroll to position [80, 0]
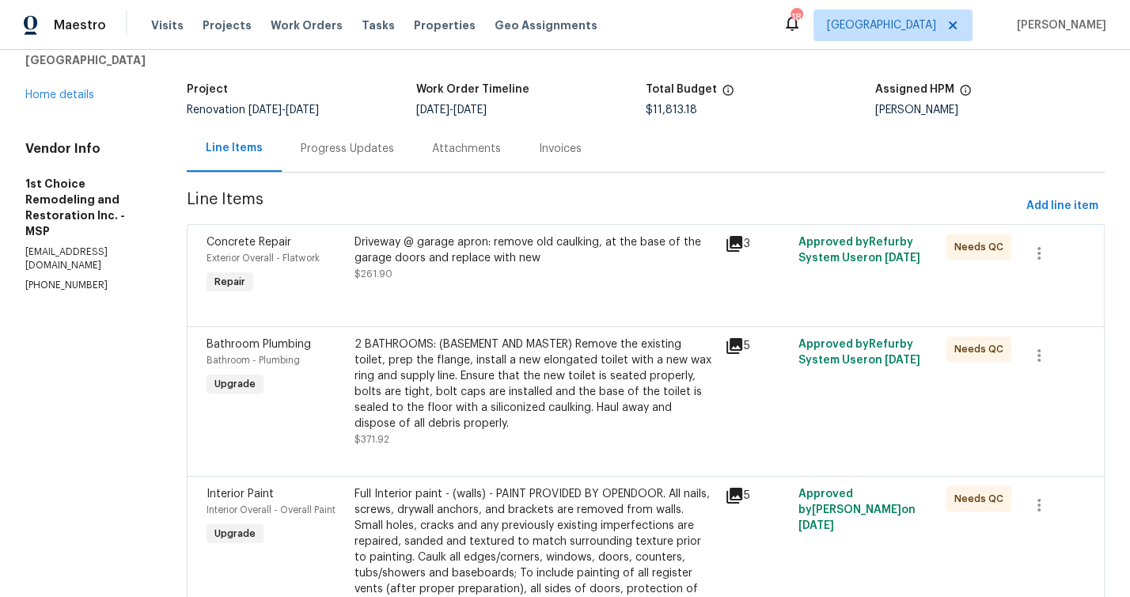
click at [340, 145] on div "Progress Updates" at bounding box center [347, 149] width 93 height 16
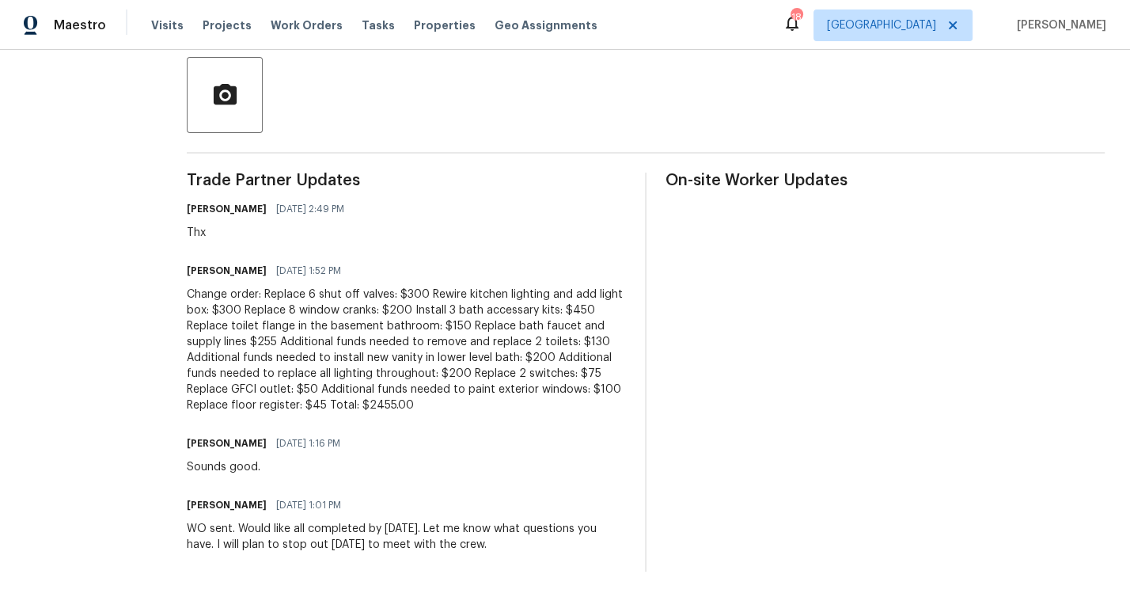
scroll to position [373, 0]
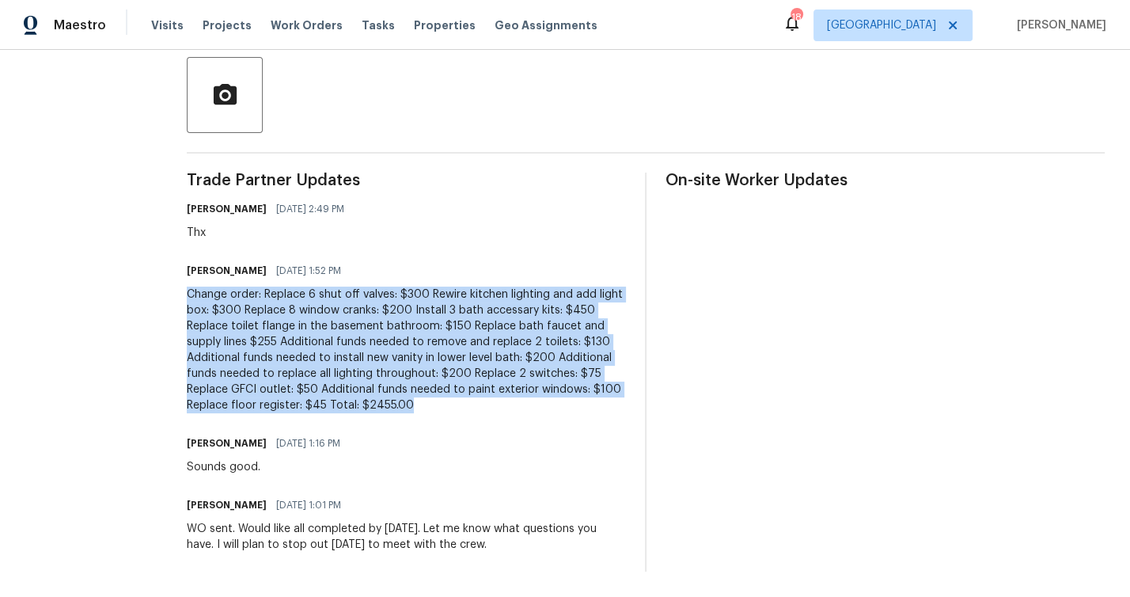
drag, startPoint x: 192, startPoint y: 284, endPoint x: 486, endPoint y: 402, distance: 317.2
click at [488, 404] on div "Change order: Replace 6 shut off valves: $300 Rewire kitchen lighting and add l…" at bounding box center [406, 350] width 439 height 127
copy div "Change order: Replace 6 shut off valves: $300 Rewire kitchen lighting and add l…"
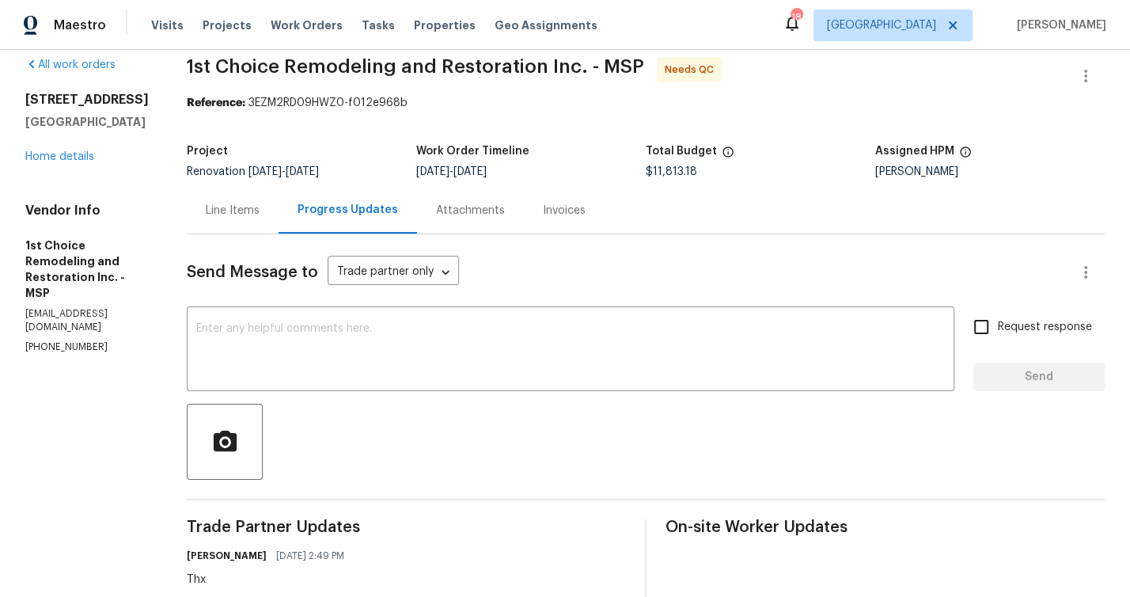
scroll to position [0, 0]
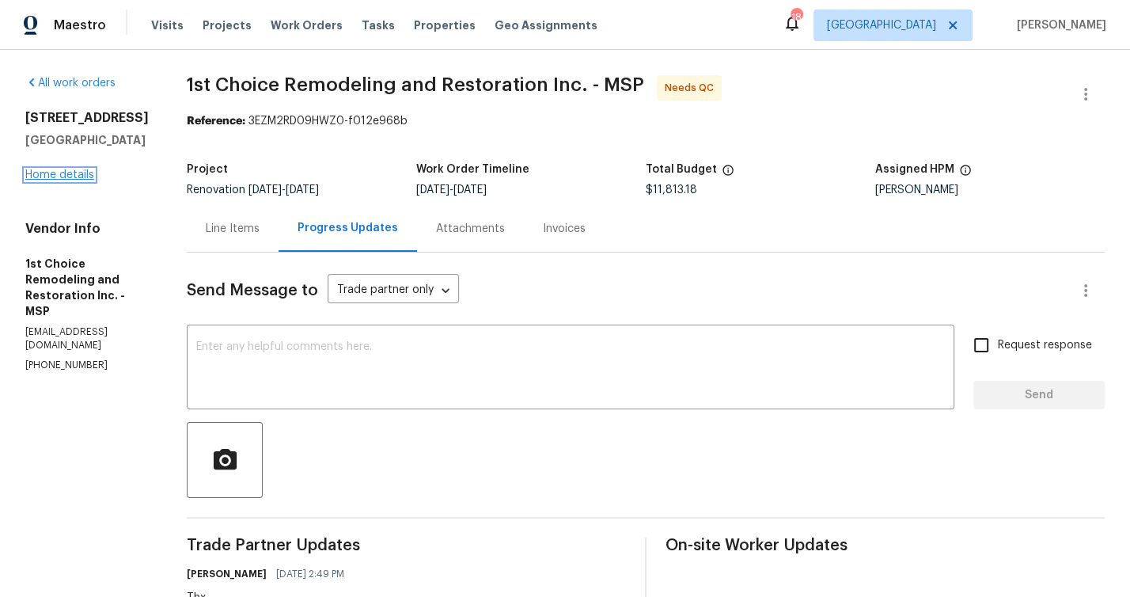
click at [78, 171] on link "Home details" at bounding box center [59, 174] width 69 height 11
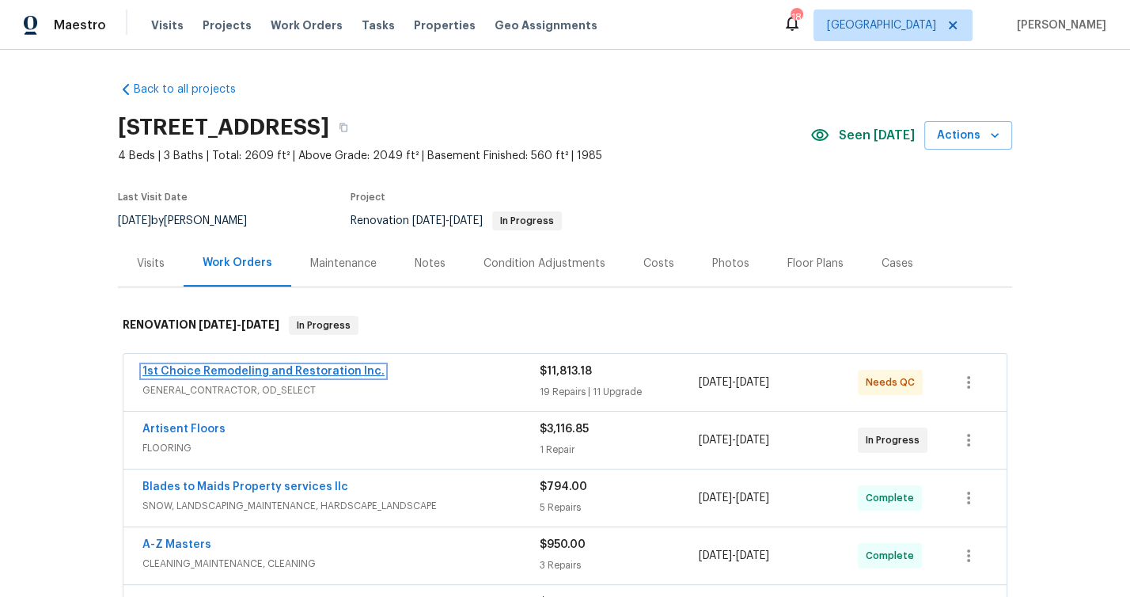
click at [275, 366] on link "1st Choice Remodeling and Restoration Inc." at bounding box center [263, 371] width 242 height 11
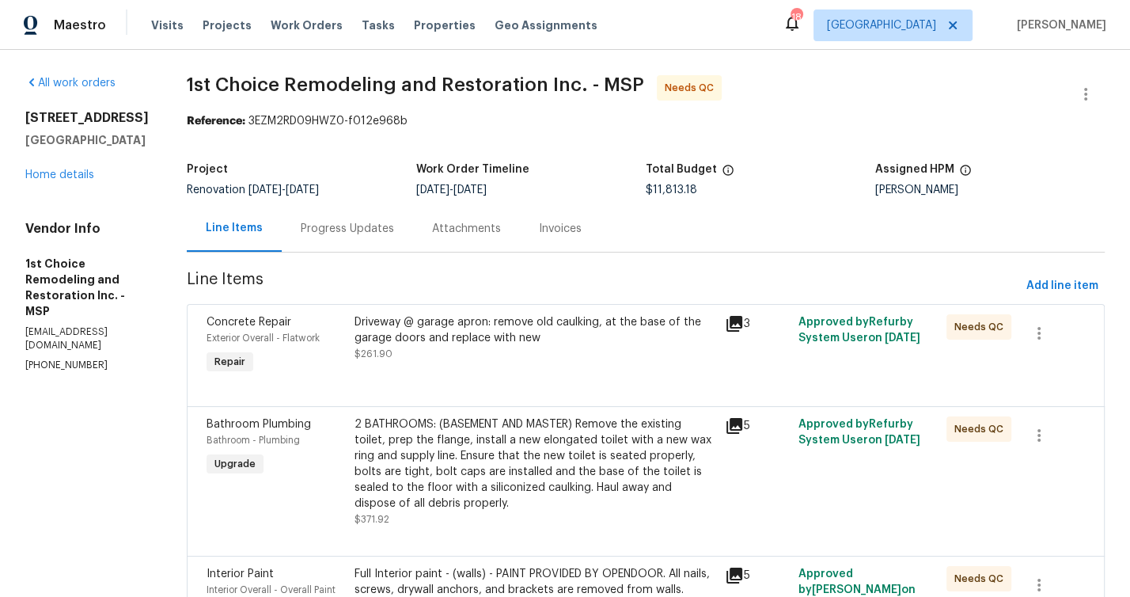
click at [491, 332] on div "Driveway @ garage apron: remove old caulking, at the base of the garage doors a…" at bounding box center [535, 330] width 361 height 32
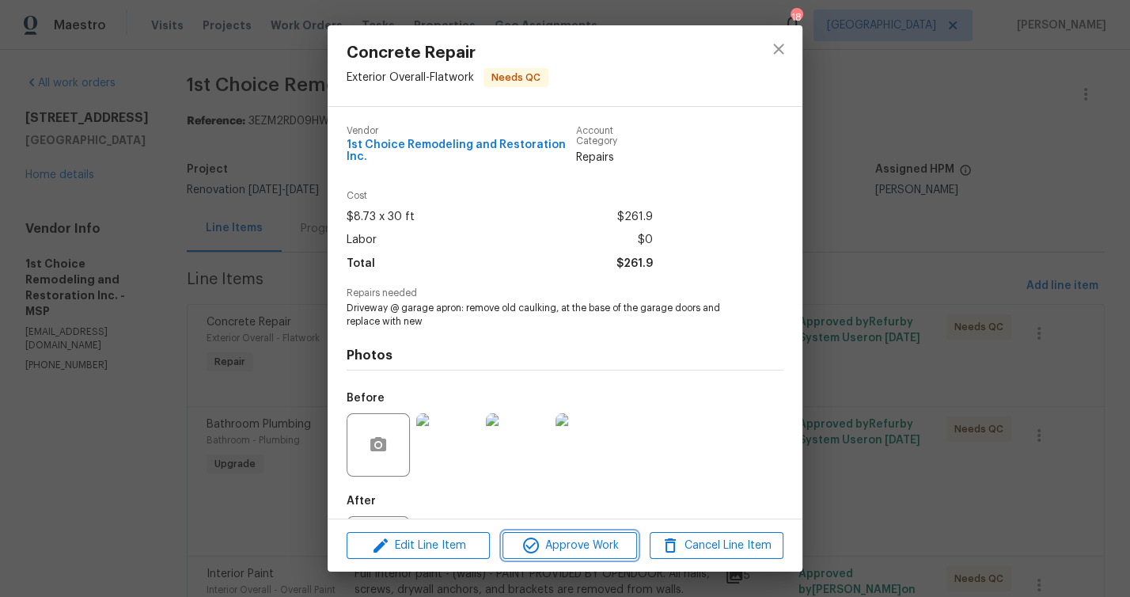
click at [579, 547] on span "Approve Work" at bounding box center [569, 546] width 124 height 20
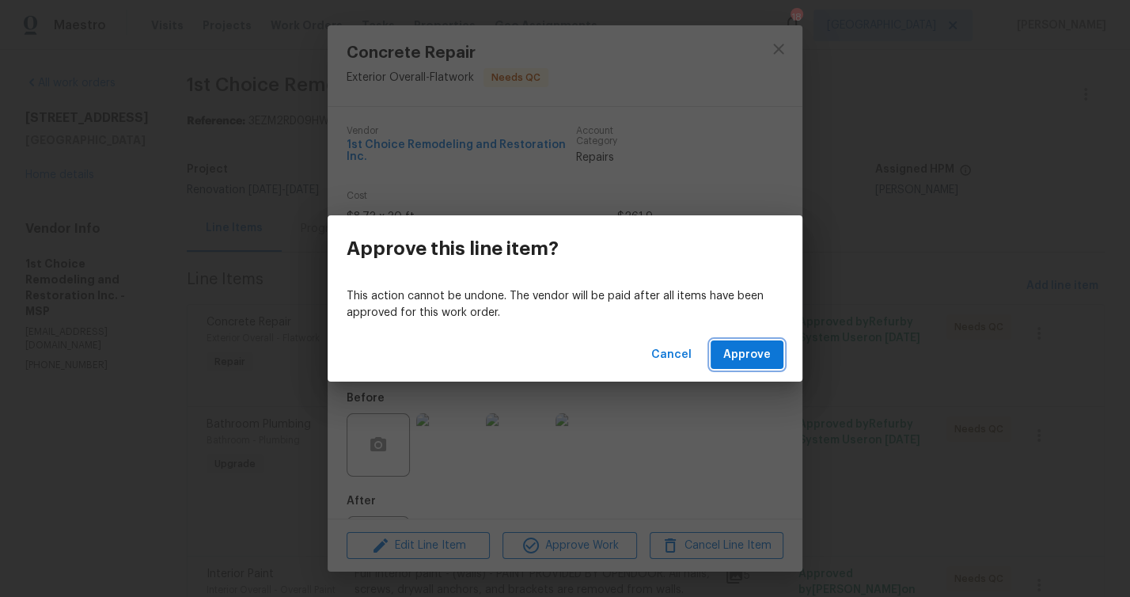
click at [754, 359] on span "Approve" at bounding box center [746, 355] width 47 height 20
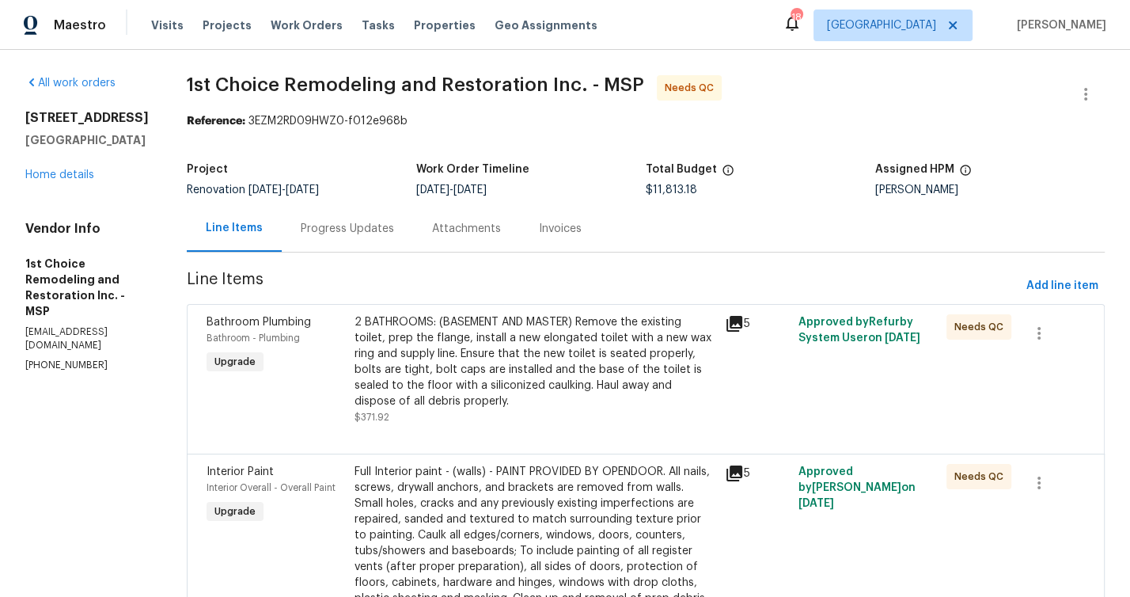
click at [444, 366] on div "2 BATHROOMS: (BASEMENT AND MASTER) Remove the existing toilet, prep the flange,…" at bounding box center [535, 361] width 361 height 95
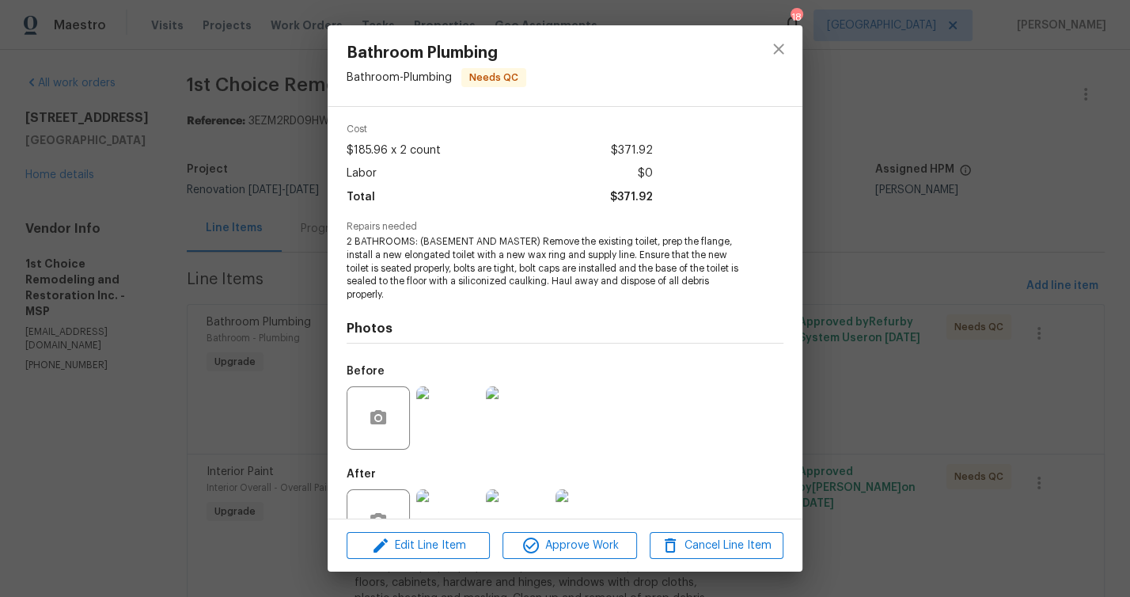
scroll to position [116, 0]
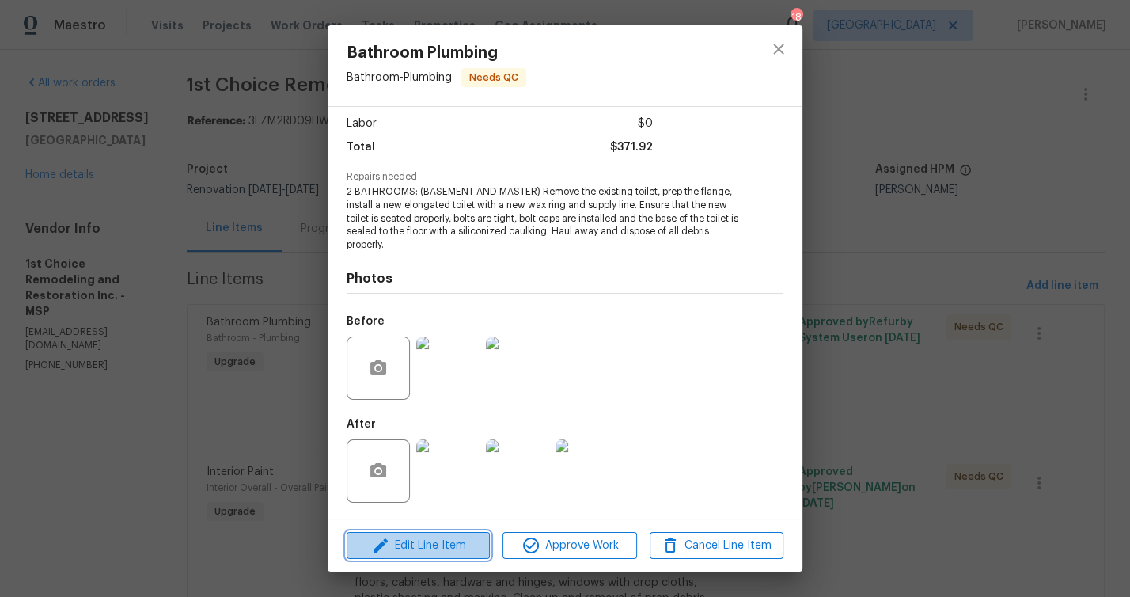
click at [410, 541] on span "Edit Line Item" at bounding box center [418, 546] width 134 height 20
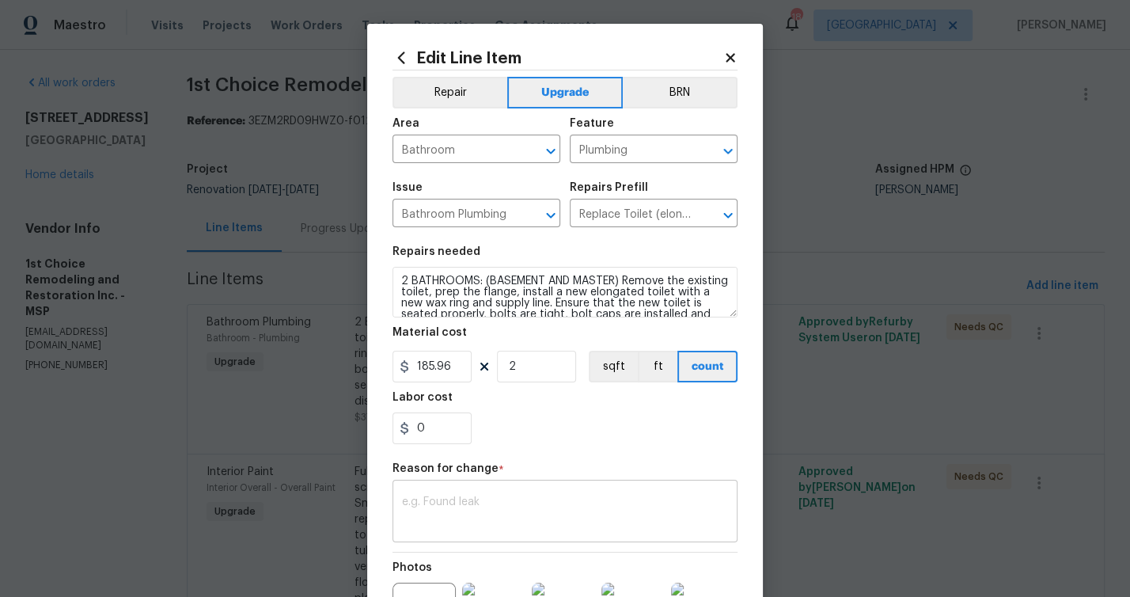
click at [449, 506] on textarea at bounding box center [565, 512] width 326 height 33
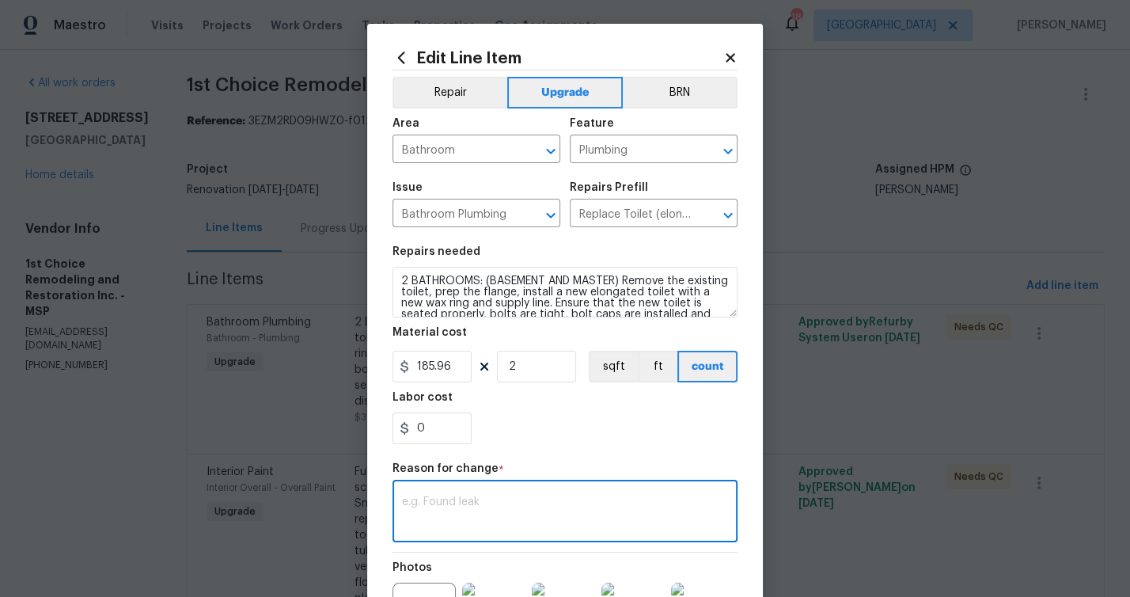
paste textarea "Additional funds needed to remove and replace 2 toilets: $130"
type textarea "Additional funds needed to remove and replace 2 toilets: $130"
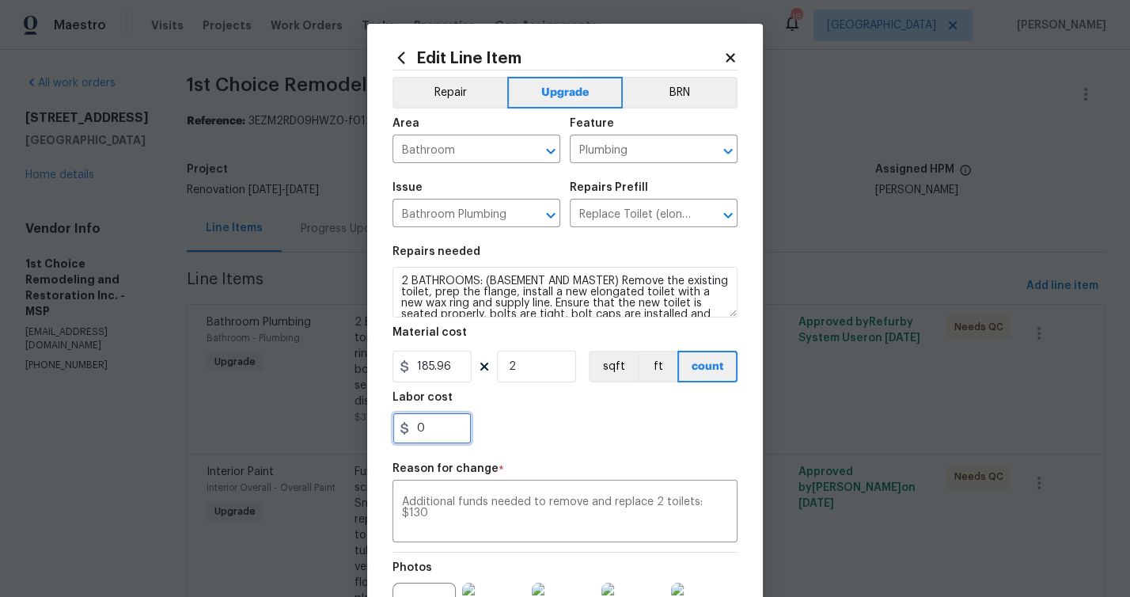
drag, startPoint x: 437, startPoint y: 432, endPoint x: 389, endPoint y: 430, distance: 47.6
click at [393, 430] on input "0" at bounding box center [432, 428] width 79 height 32
type input "130"
click at [558, 434] on div "130" at bounding box center [565, 428] width 345 height 32
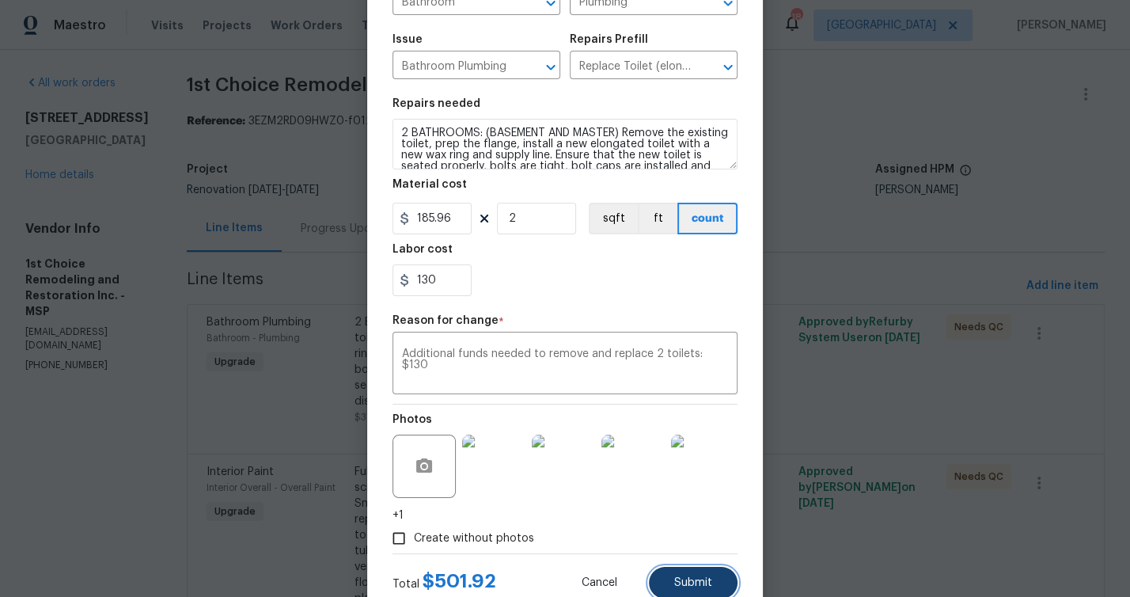
click at [700, 574] on button "Submit" at bounding box center [693, 583] width 89 height 32
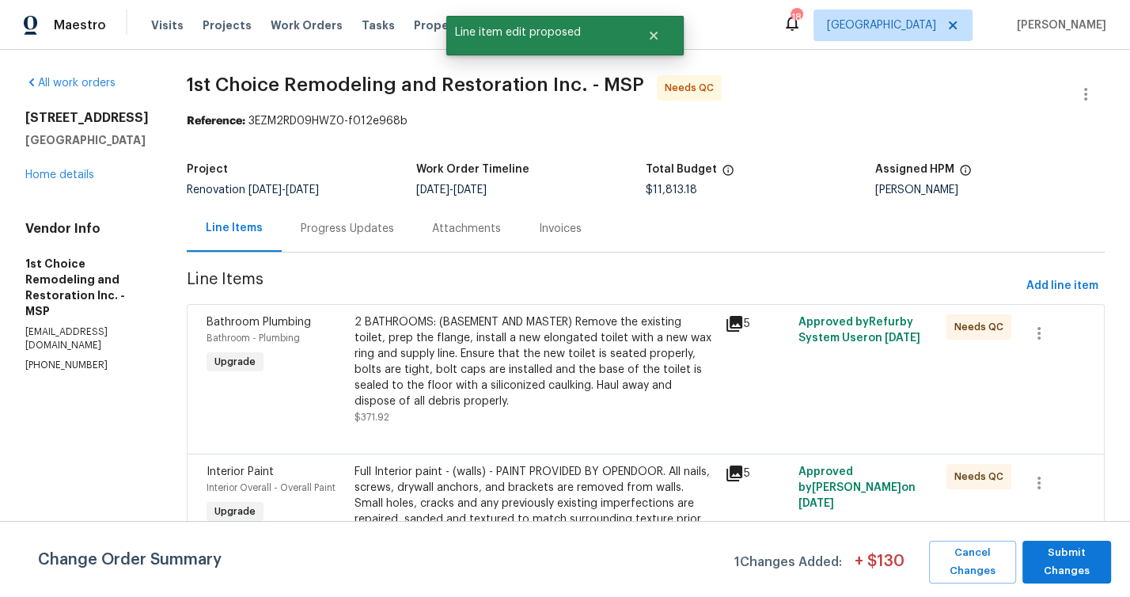
scroll to position [0, 0]
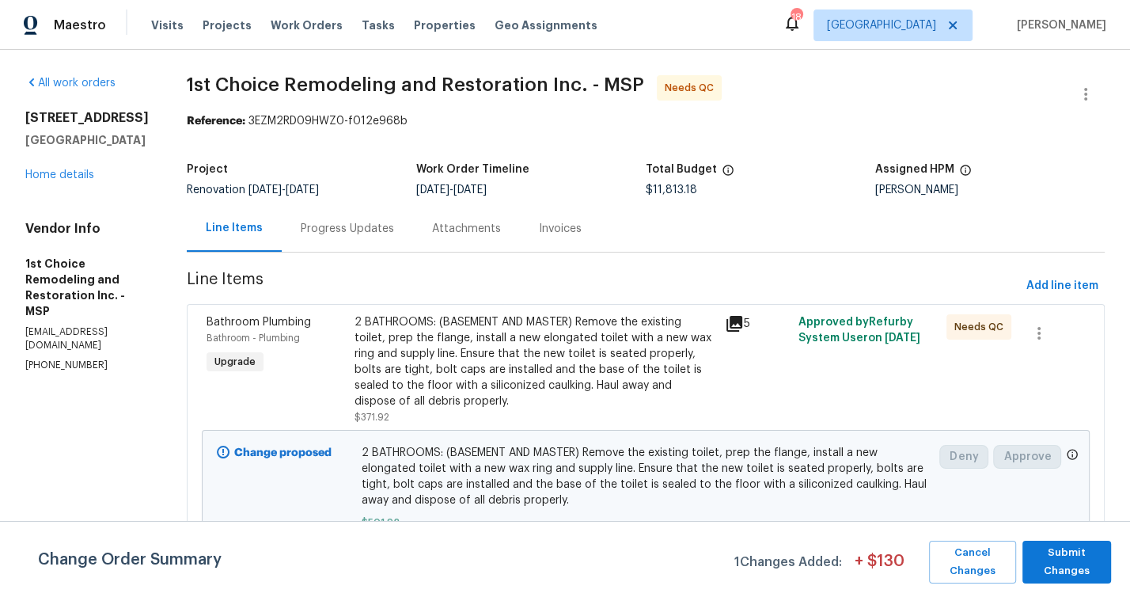
click at [411, 324] on div "2 BATHROOMS: (BASEMENT AND MASTER) Remove the existing toilet, prep the flange,…" at bounding box center [535, 361] width 361 height 95
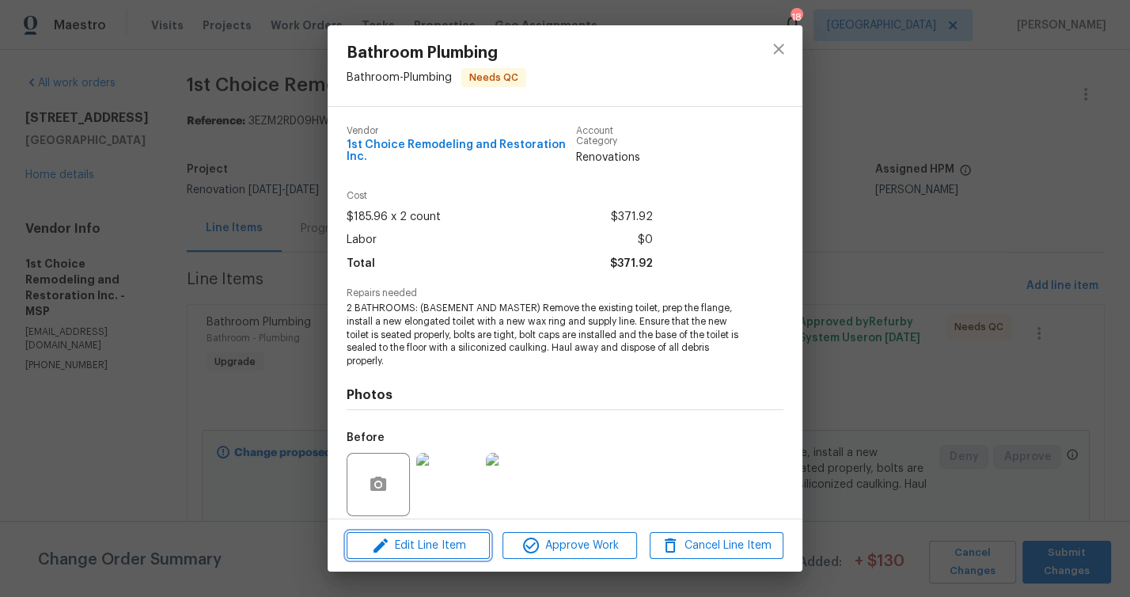
click at [470, 547] on span "Edit Line Item" at bounding box center [418, 546] width 134 height 20
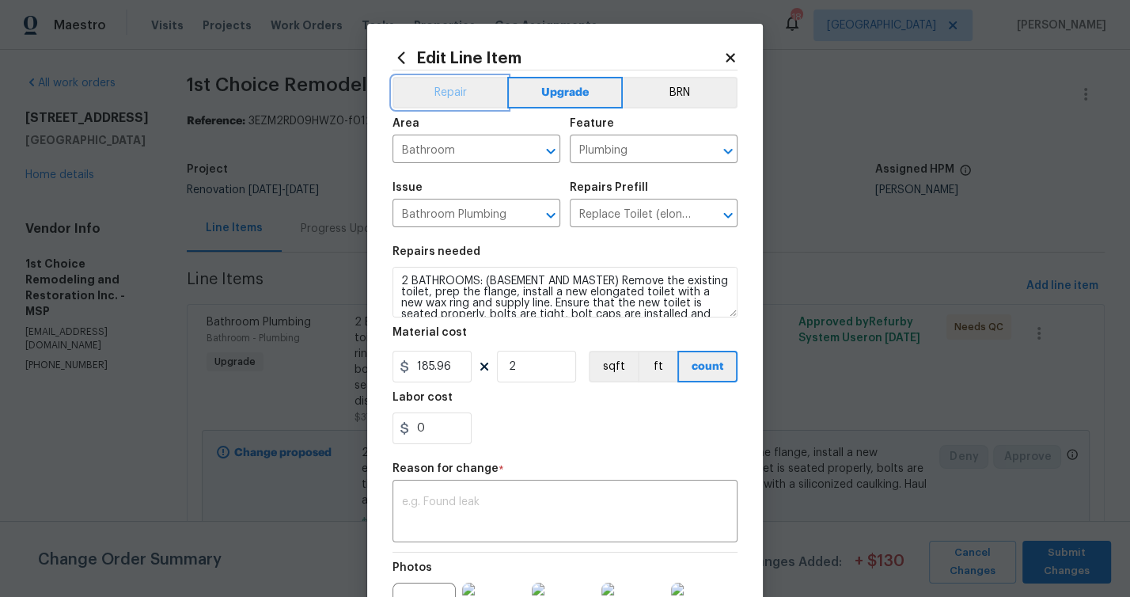
click at [436, 95] on button "Repair" at bounding box center [450, 93] width 115 height 32
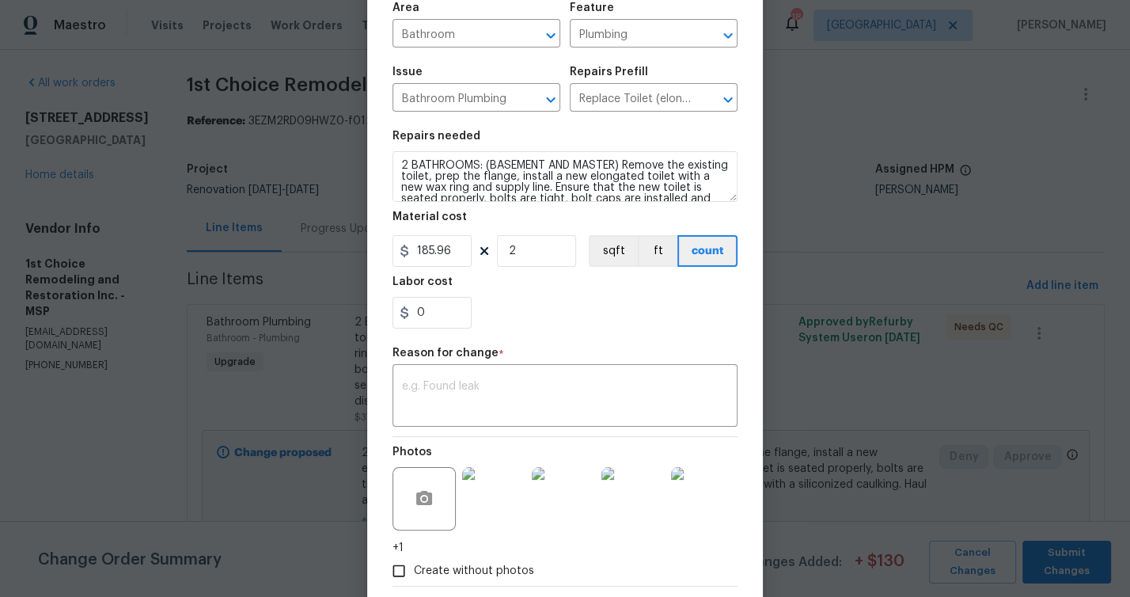
scroll to position [198, 0]
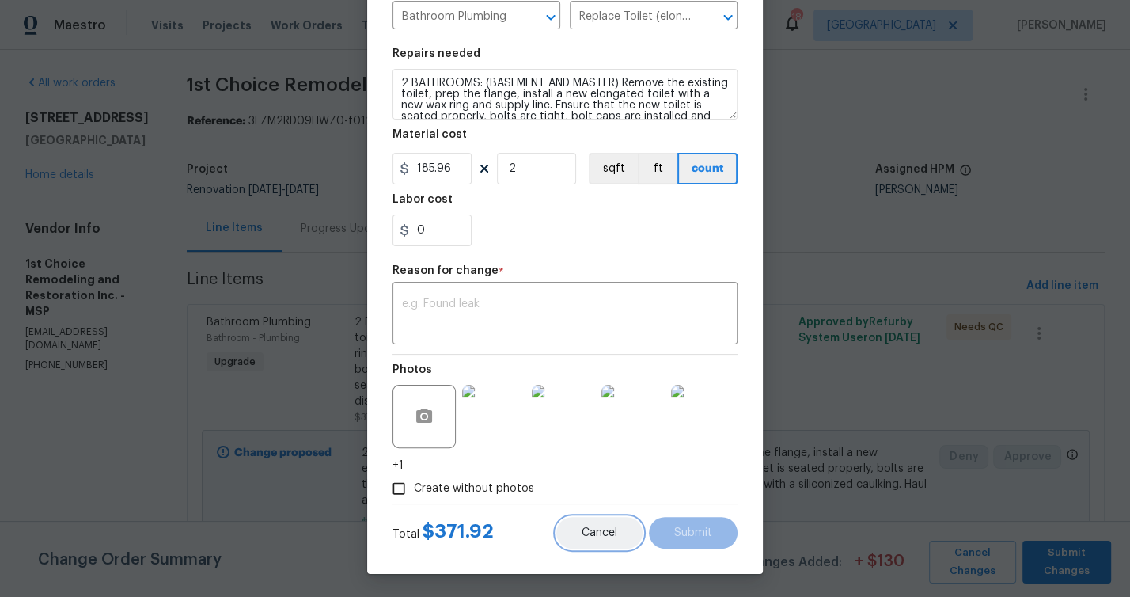
click at [596, 532] on span "Cancel" at bounding box center [600, 533] width 36 height 12
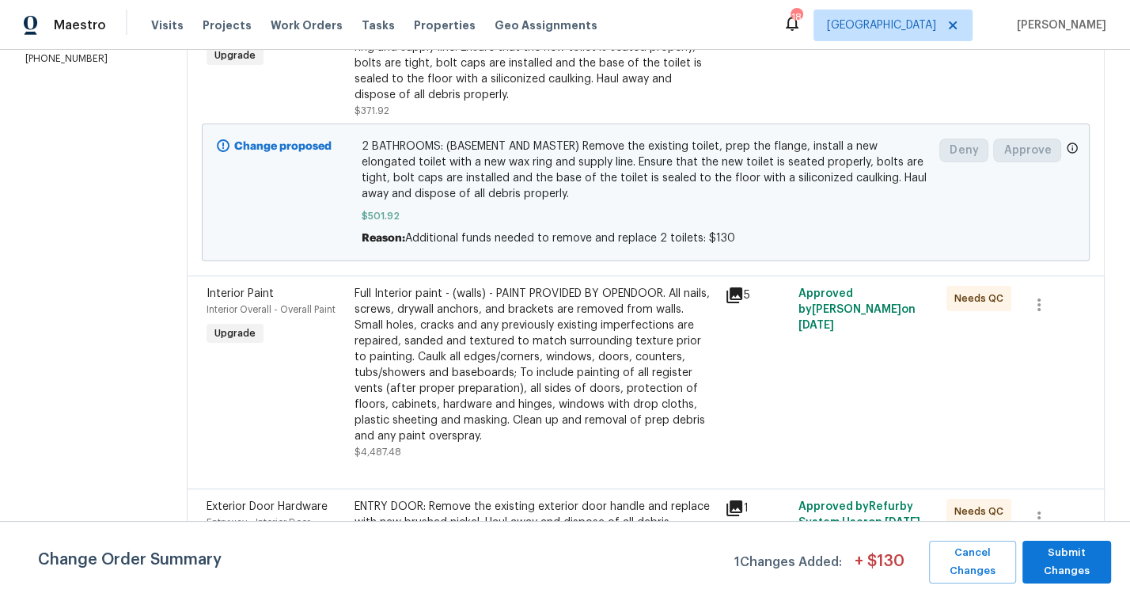
scroll to position [341, 0]
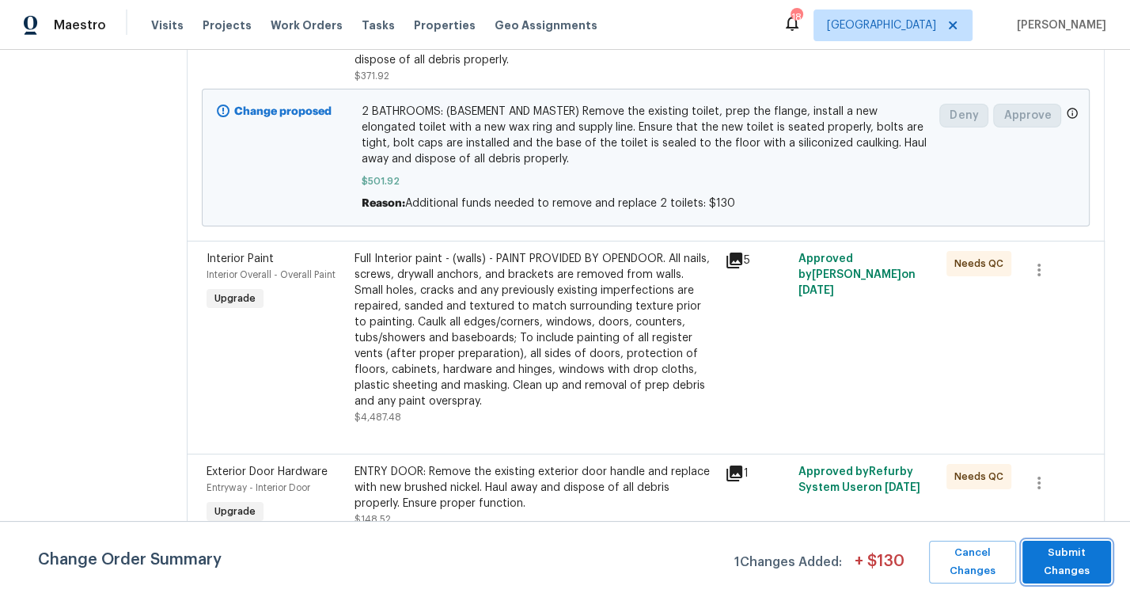
click at [1082, 556] on span "Submit Changes" at bounding box center [1067, 562] width 73 height 36
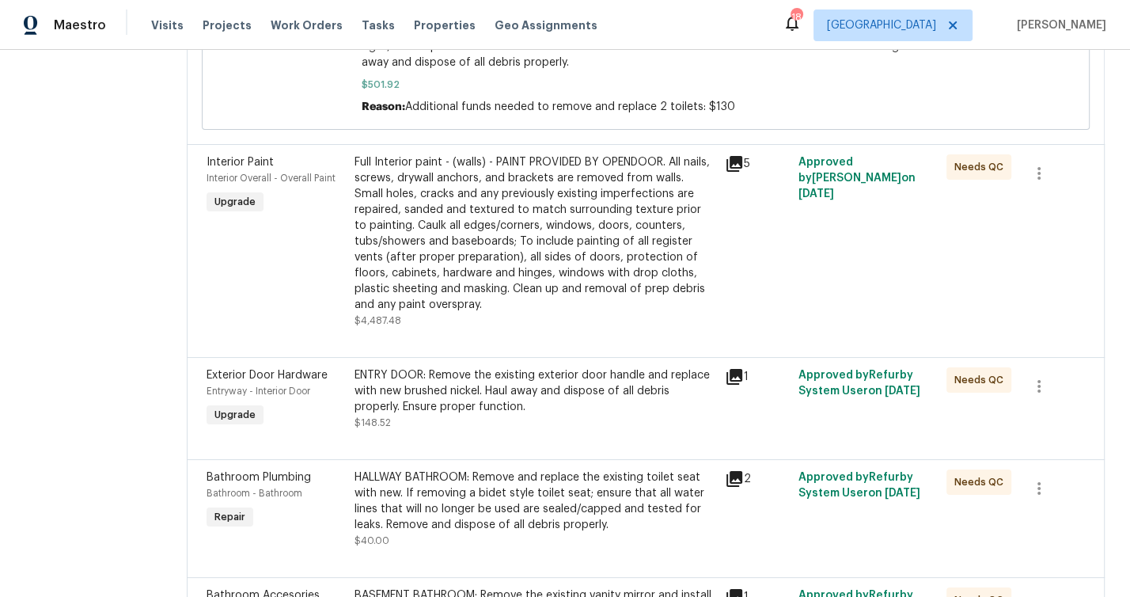
scroll to position [439, 0]
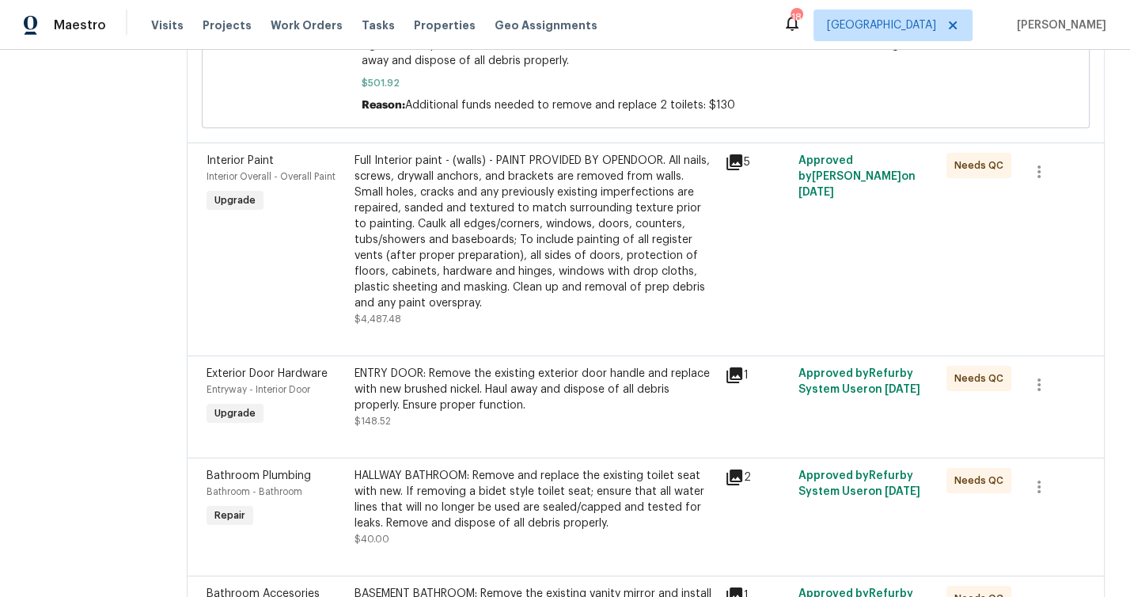
click at [453, 226] on div "Full Interior paint - (walls) - PAINT PROVIDED BY OPENDOOR. All nails, screws, …" at bounding box center [535, 232] width 361 height 158
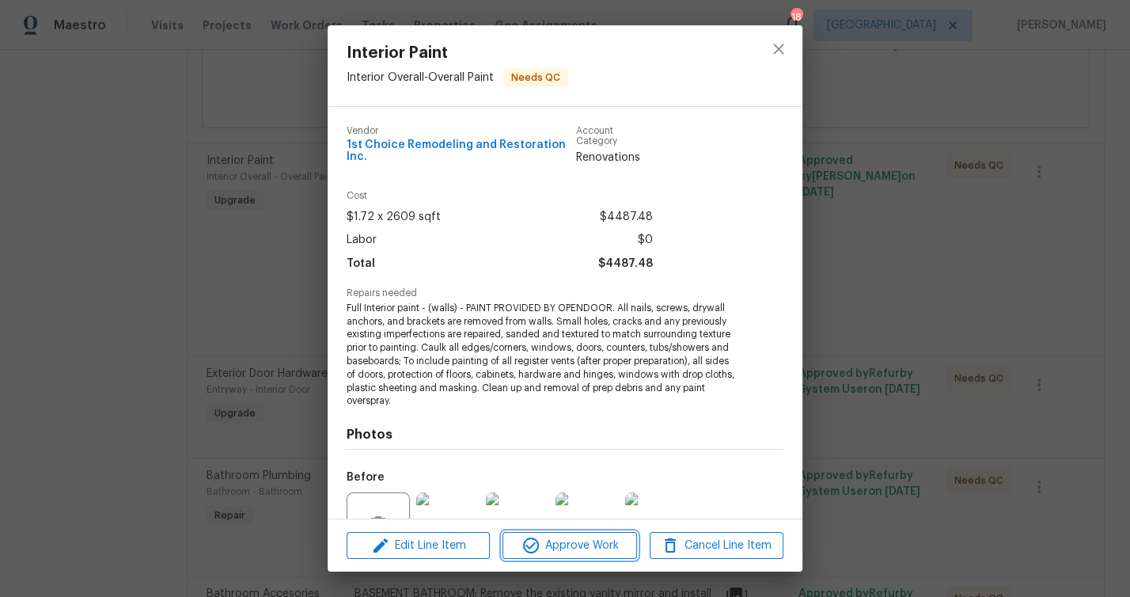
click at [559, 555] on span "Approve Work" at bounding box center [569, 546] width 124 height 20
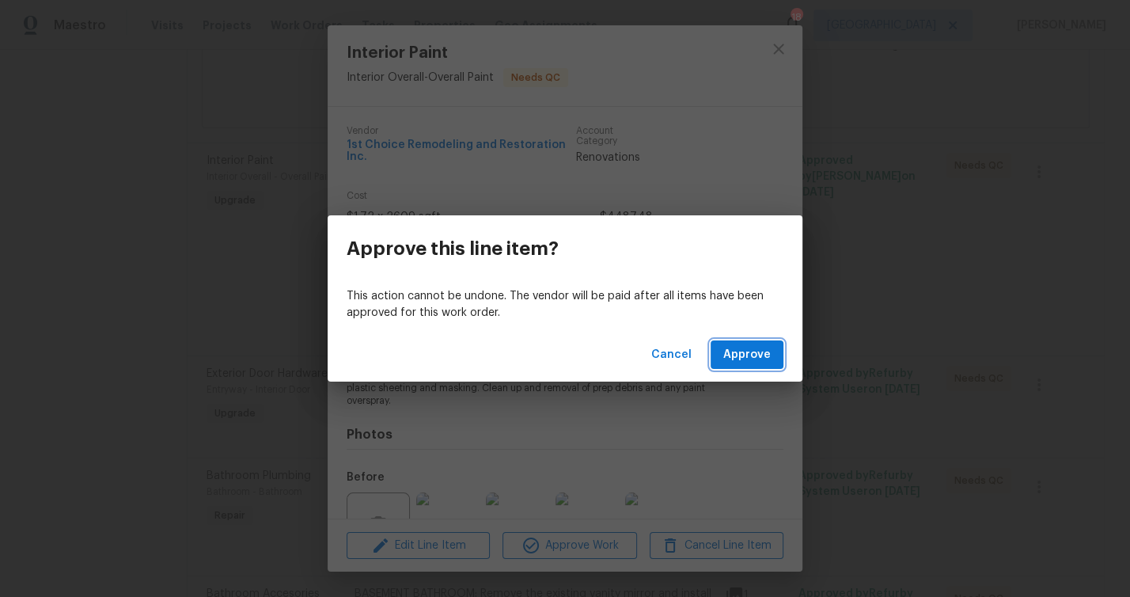
click at [736, 356] on span "Approve" at bounding box center [746, 355] width 47 height 20
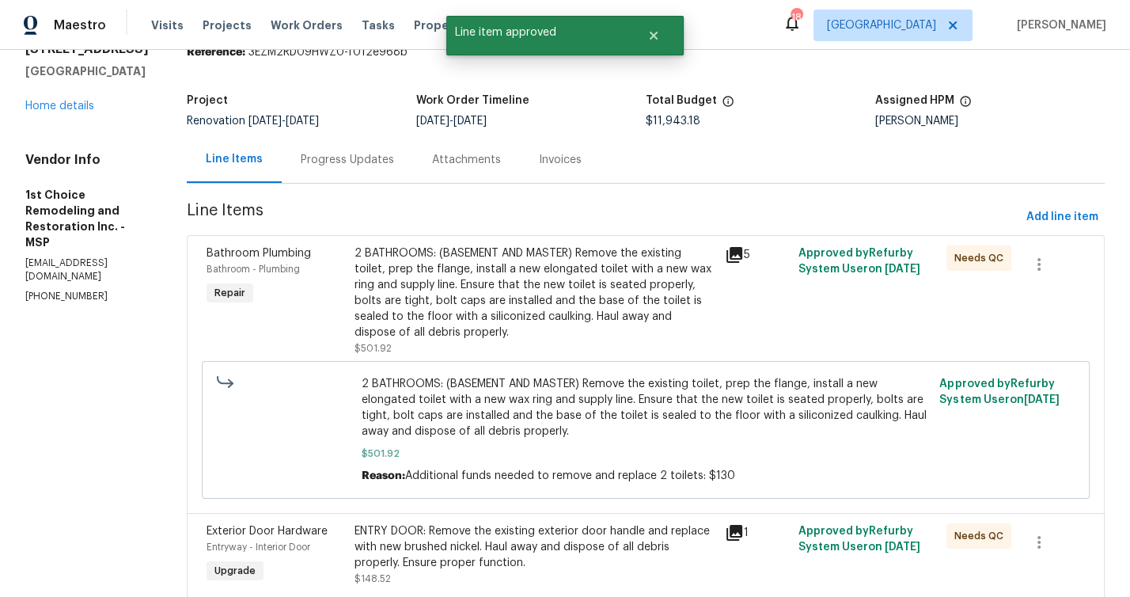
scroll to position [0, 0]
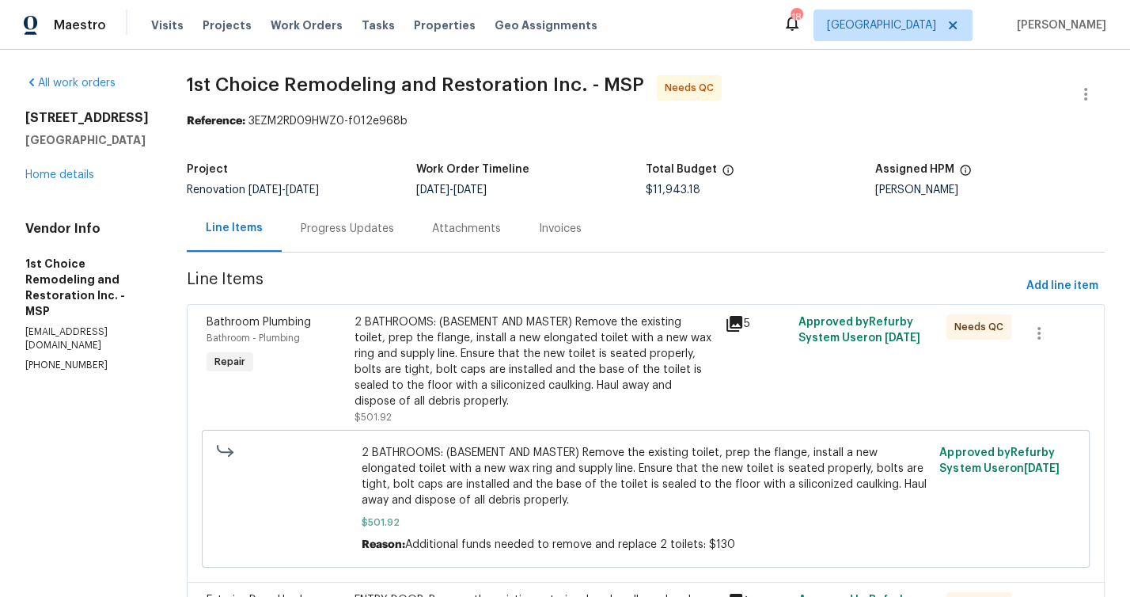
click at [470, 366] on div "2 BATHROOMS: (BASEMENT AND MASTER) Remove the existing toilet, prep the flange,…" at bounding box center [535, 361] width 361 height 95
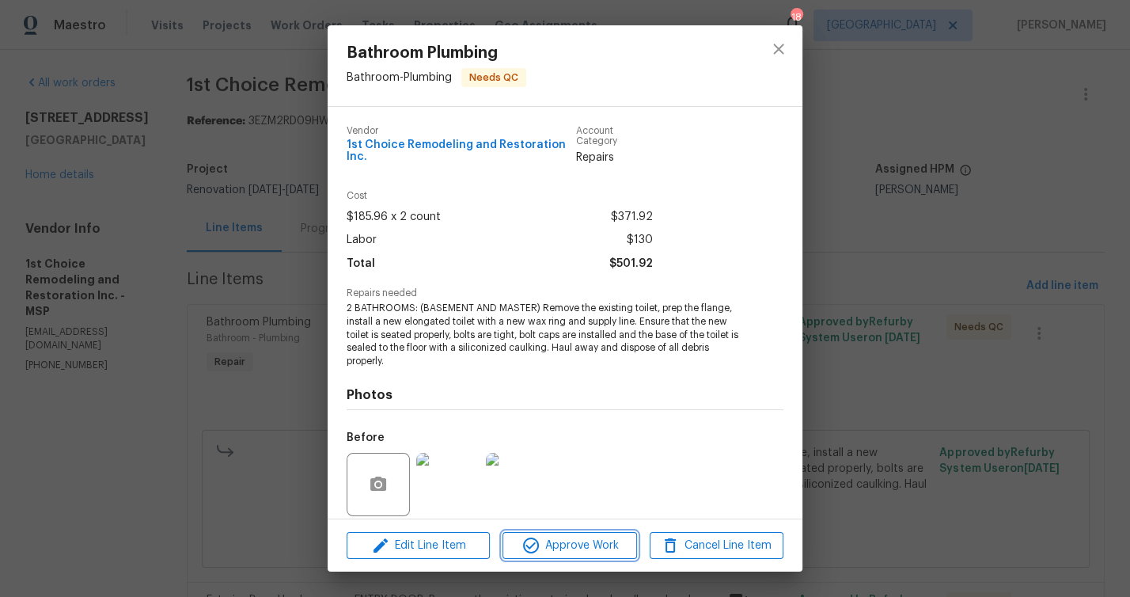
click at [605, 546] on span "Approve Work" at bounding box center [569, 546] width 124 height 20
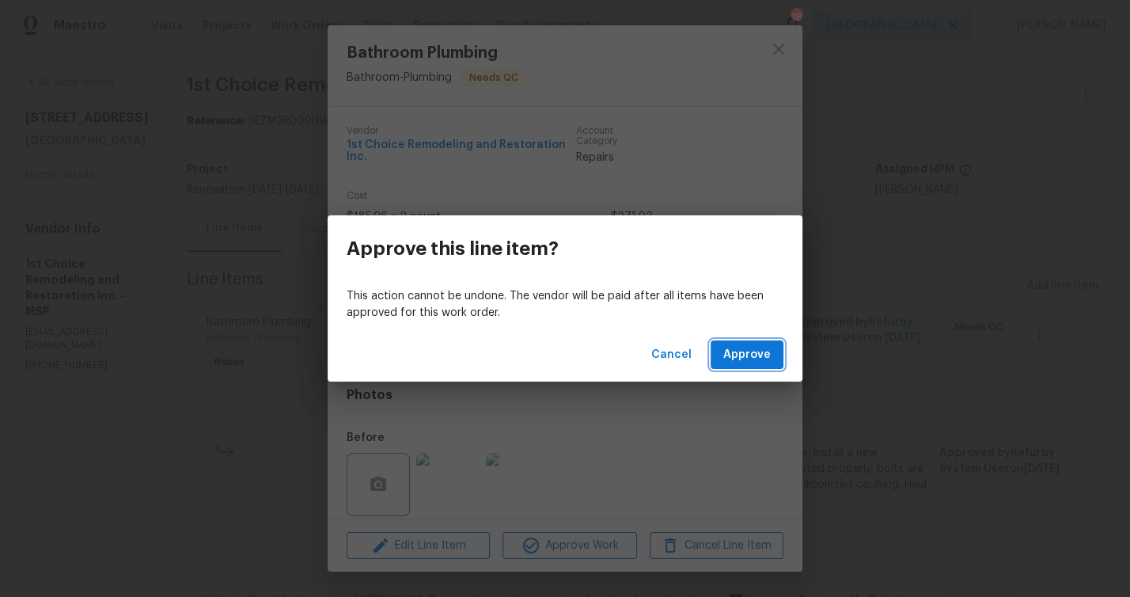
click at [750, 352] on span "Approve" at bounding box center [746, 355] width 47 height 20
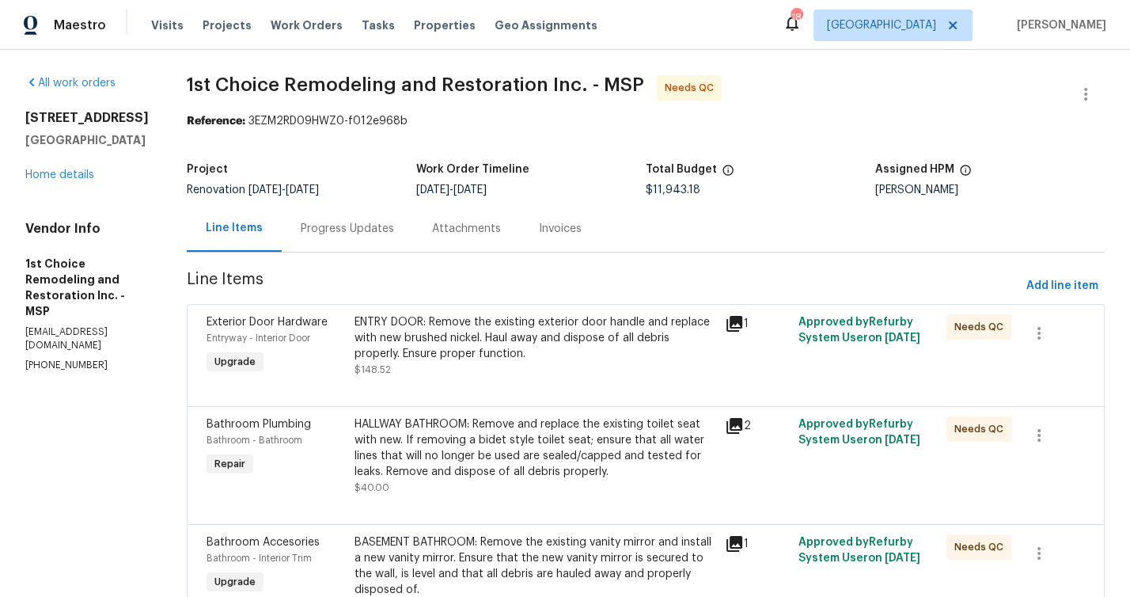
click at [475, 341] on div "ENTRY DOOR: Remove the existing exterior door handle and replace with new brush…" at bounding box center [535, 337] width 361 height 47
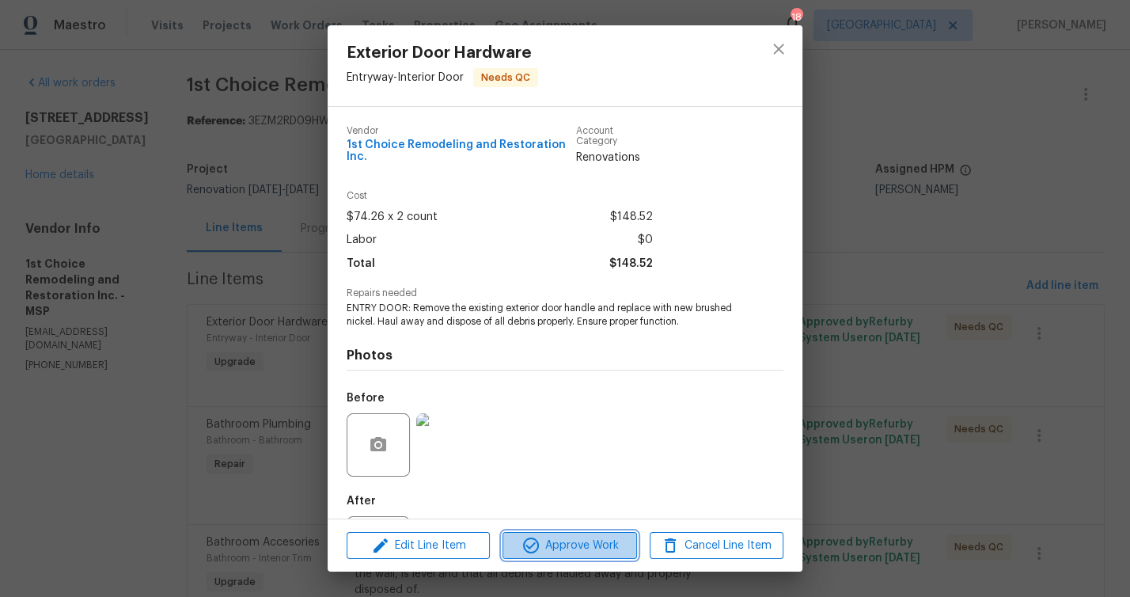
click at [563, 545] on span "Approve Work" at bounding box center [569, 546] width 124 height 20
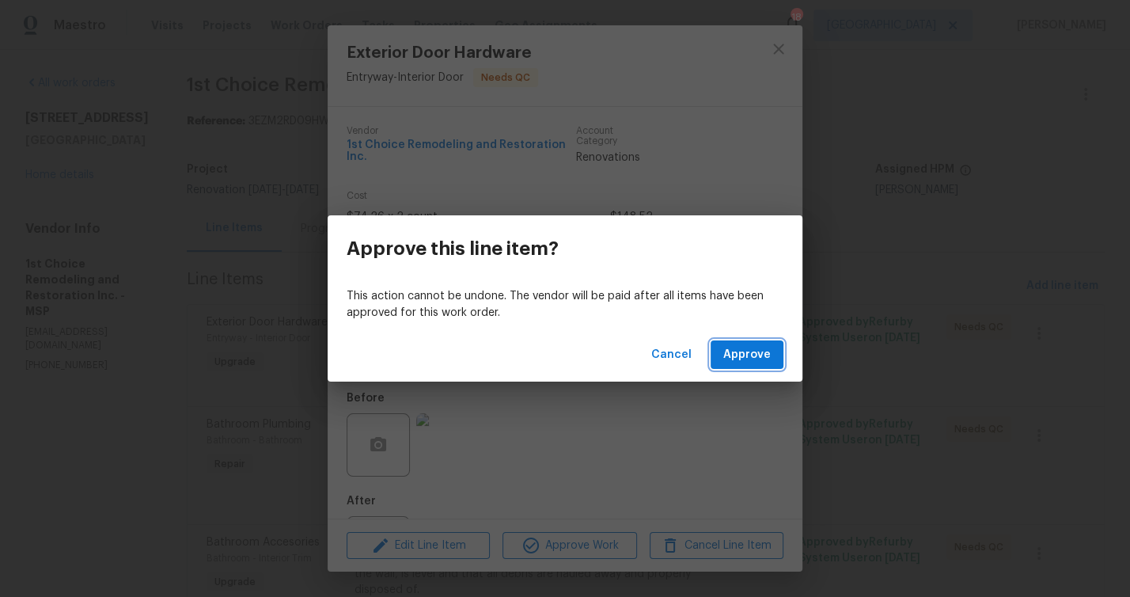
click at [761, 362] on span "Approve" at bounding box center [746, 355] width 47 height 20
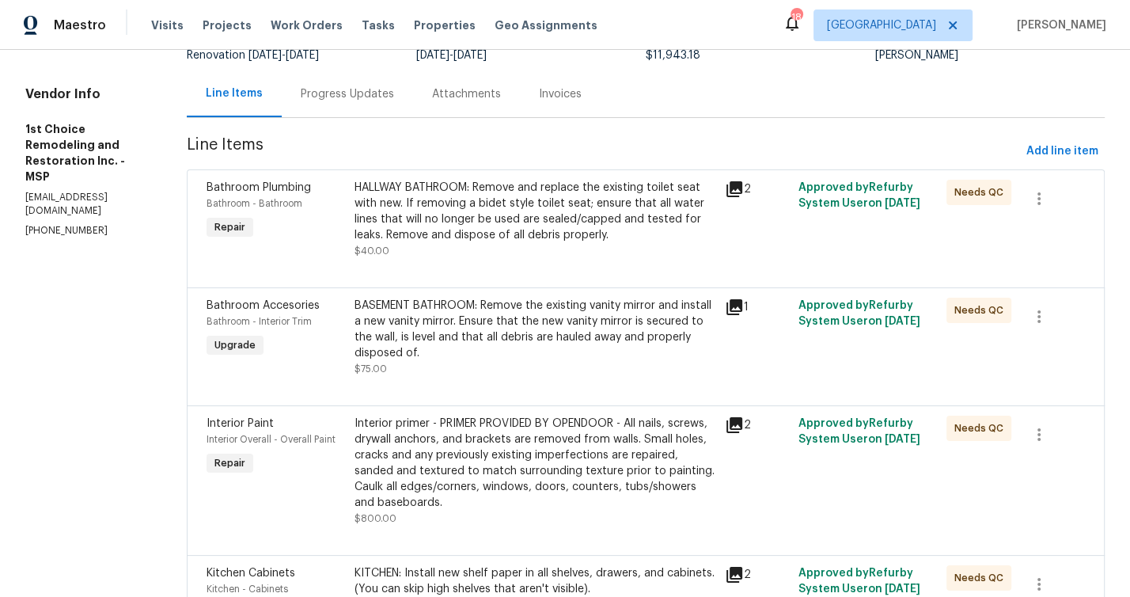
scroll to position [2696, 0]
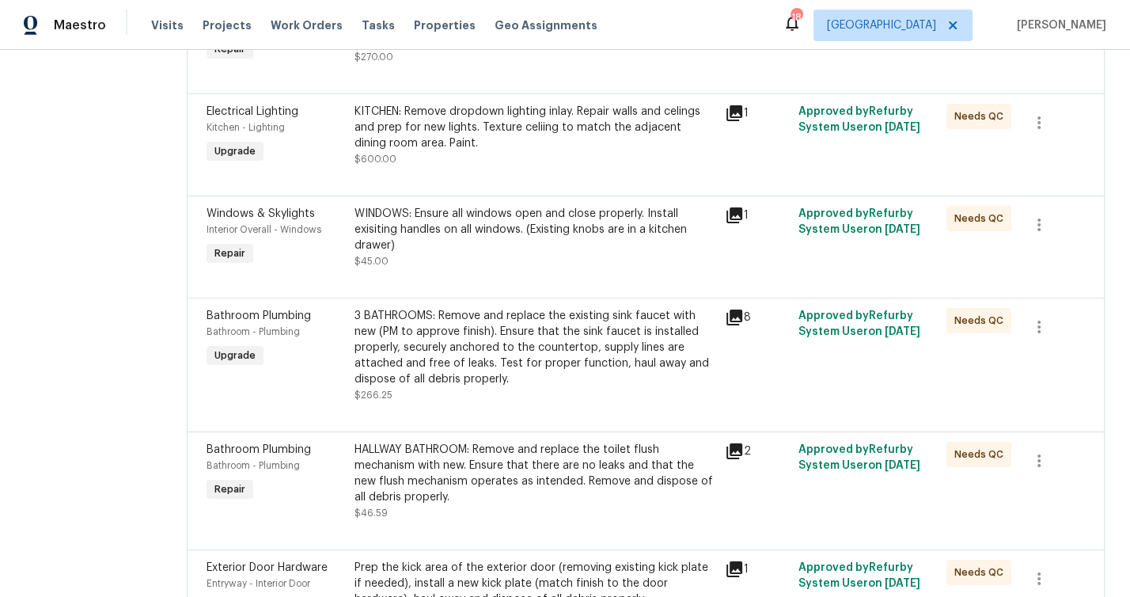
click at [424, 148] on div "KITCHEN: Remove dropdown lighting inlay. Repair walls and celings and prep for …" at bounding box center [535, 127] width 361 height 47
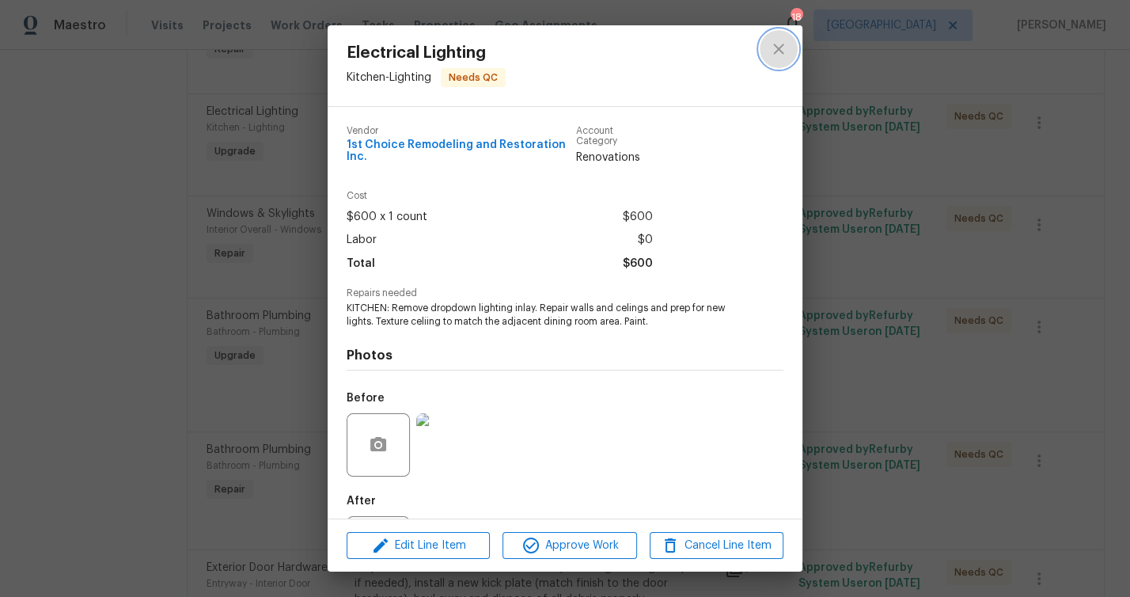
click at [784, 51] on icon "close" at bounding box center [778, 49] width 19 height 19
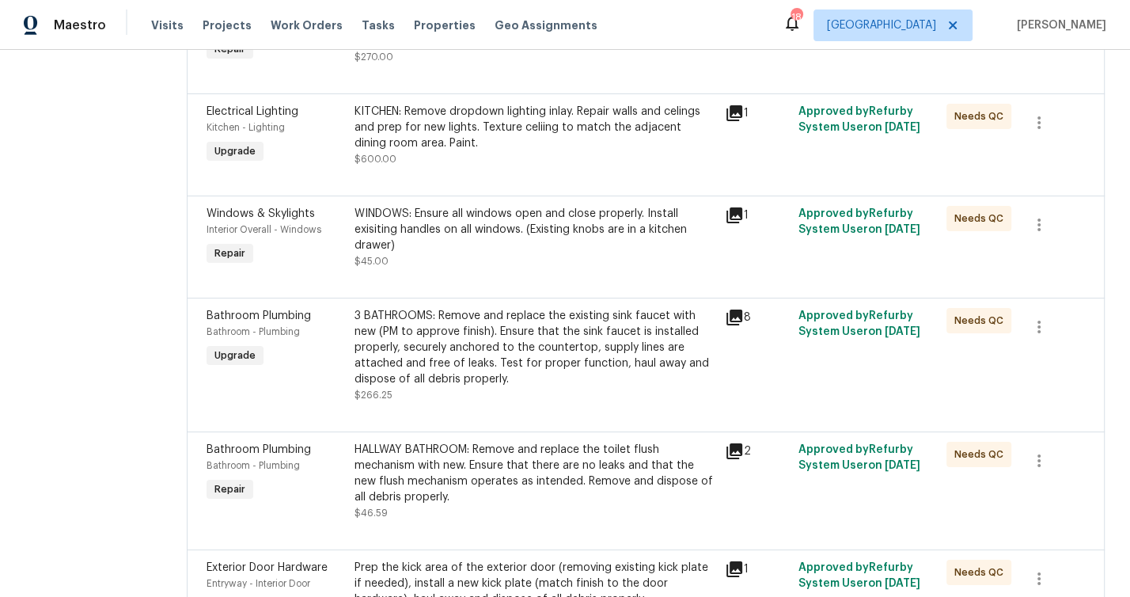
click at [442, 131] on div "KITCHEN: Remove dropdown lighting inlay. Repair walls and celings and prep for …" at bounding box center [535, 127] width 361 height 47
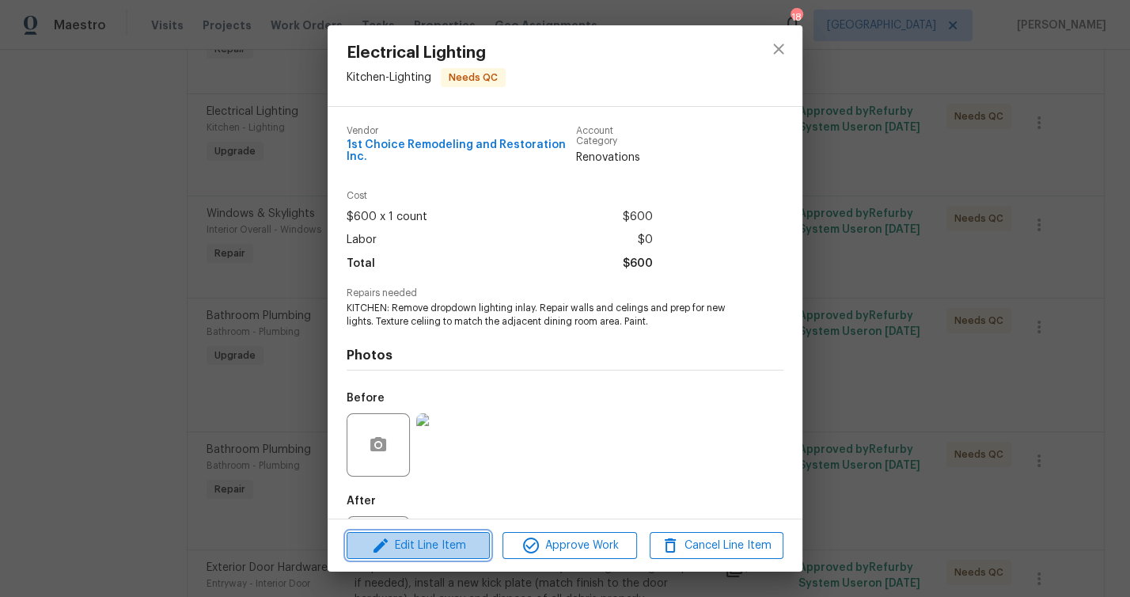
click at [444, 542] on span "Edit Line Item" at bounding box center [418, 546] width 134 height 20
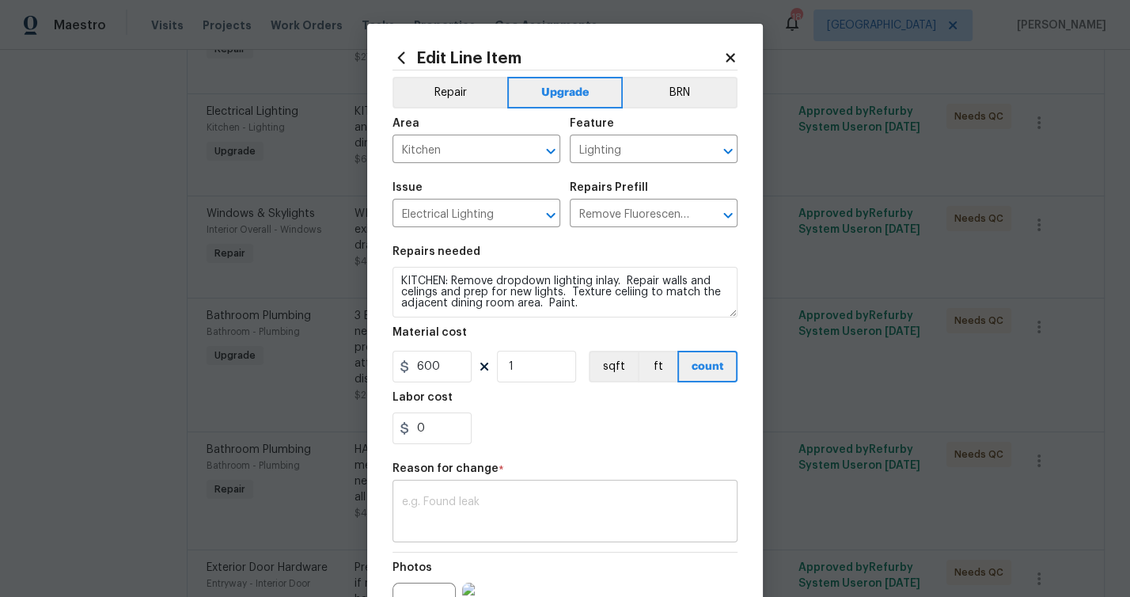
click at [484, 492] on div "x ​" at bounding box center [565, 513] width 345 height 59
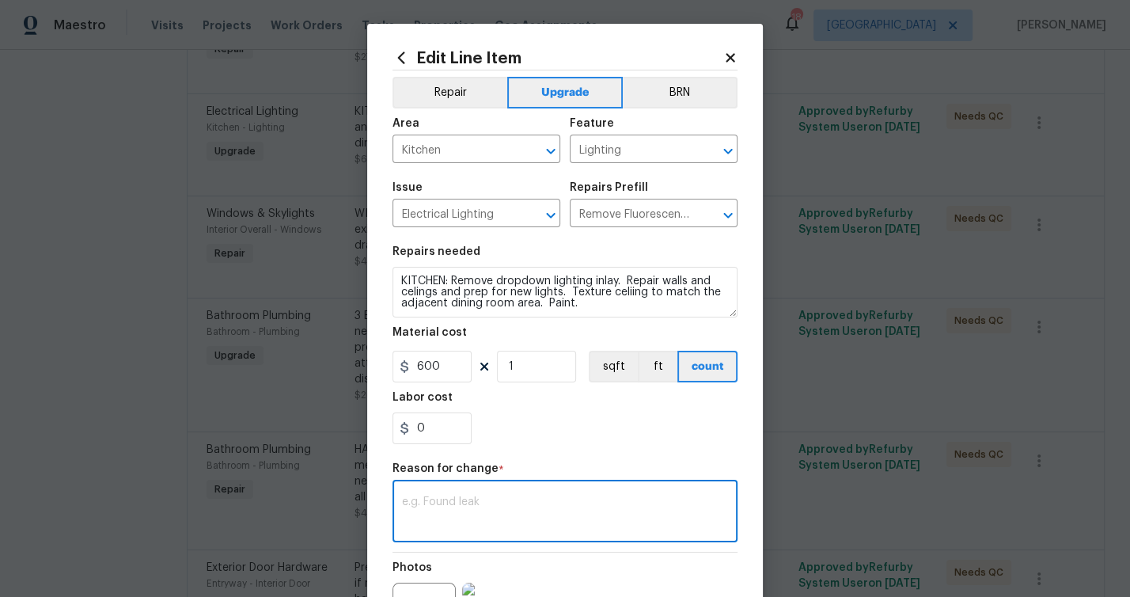
paste textarea "Rewire kitchen lighting and add light box: $300"
type textarea "Rewire kitchen lighting and add light box: $300"
drag, startPoint x: 431, startPoint y: 435, endPoint x: 326, endPoint y: 435, distance: 104.5
click at [326, 435] on div "Edit Line Item Repair Upgrade BRN Area Kitchen ​ Feature Lighting ​ Issue Elect…" at bounding box center [565, 298] width 1130 height 597
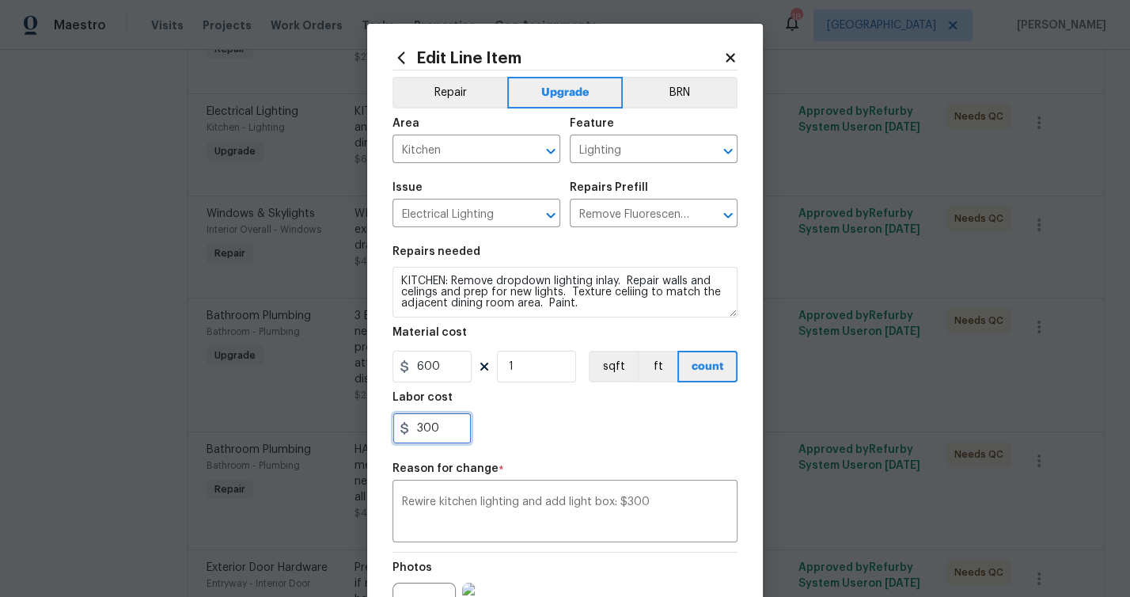
type input "300"
click at [591, 427] on div "300" at bounding box center [565, 428] width 345 height 32
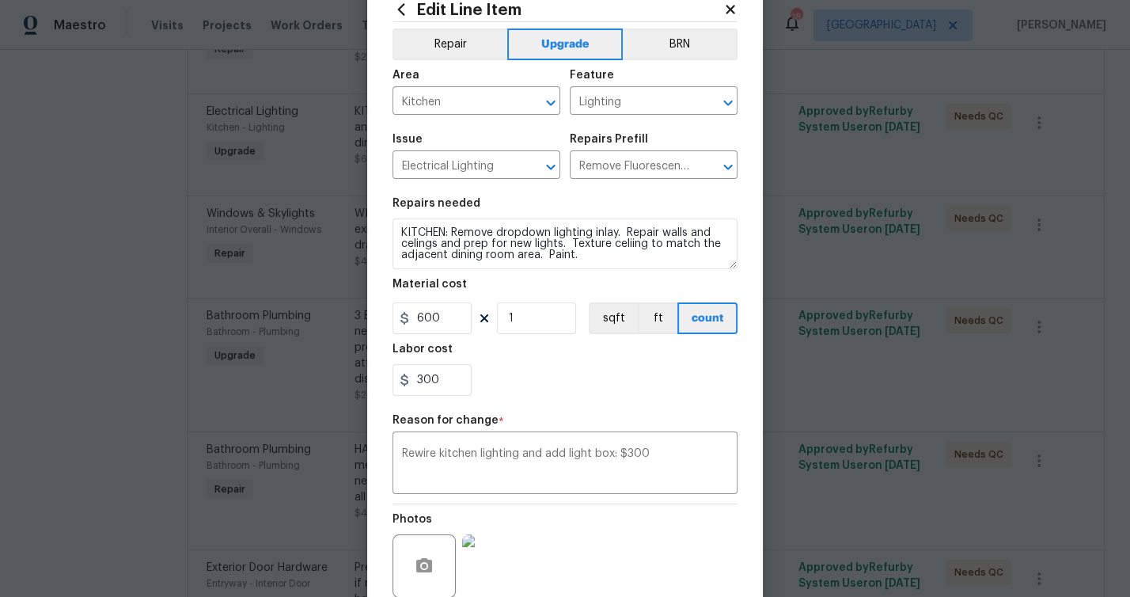
scroll to position [145, 0]
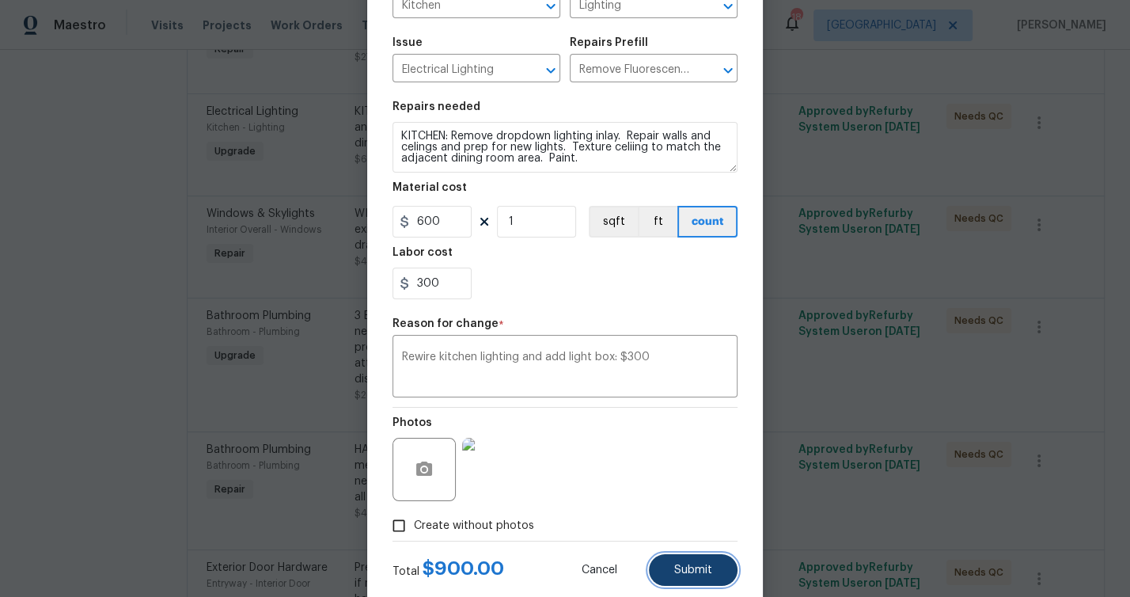
click at [686, 568] on span "Submit" at bounding box center [693, 570] width 38 height 12
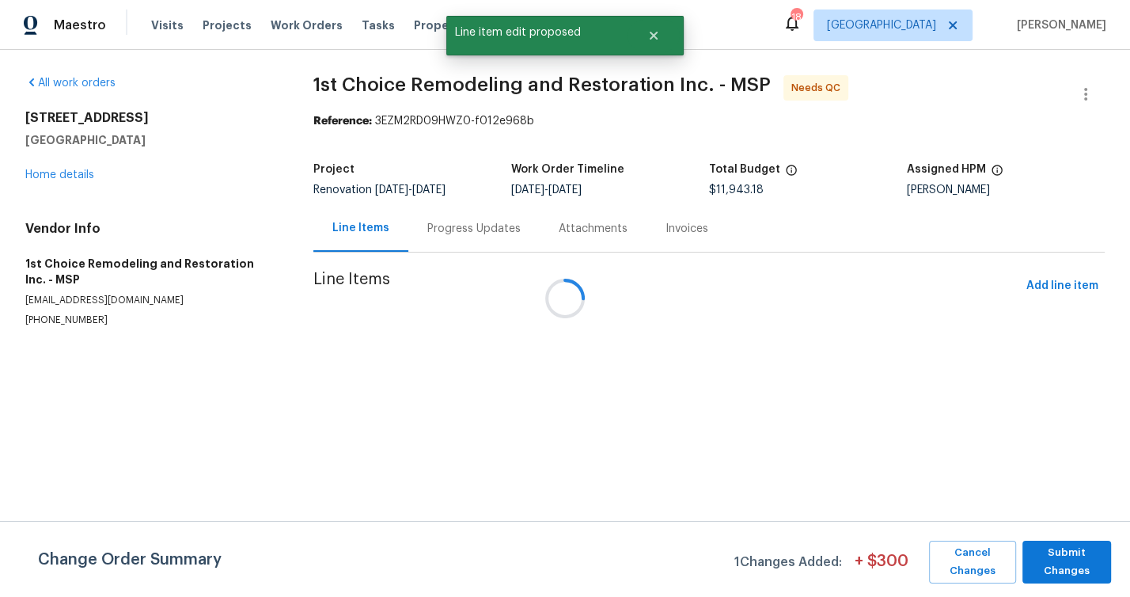
scroll to position [0, 0]
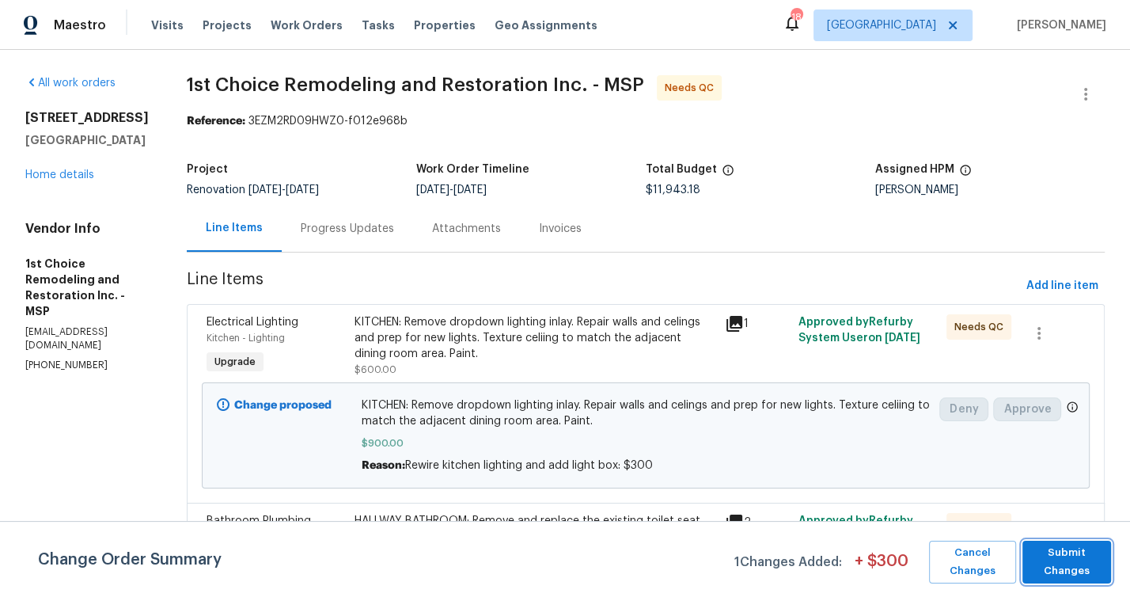
click at [1086, 547] on span "Submit Changes" at bounding box center [1067, 562] width 73 height 36
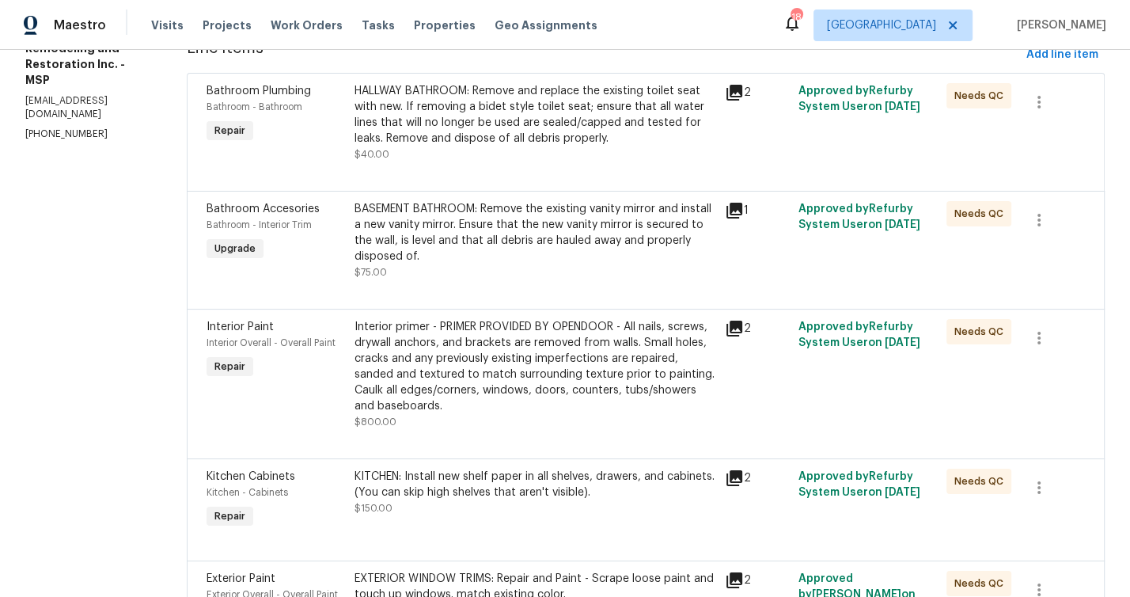
scroll to position [275, 0]
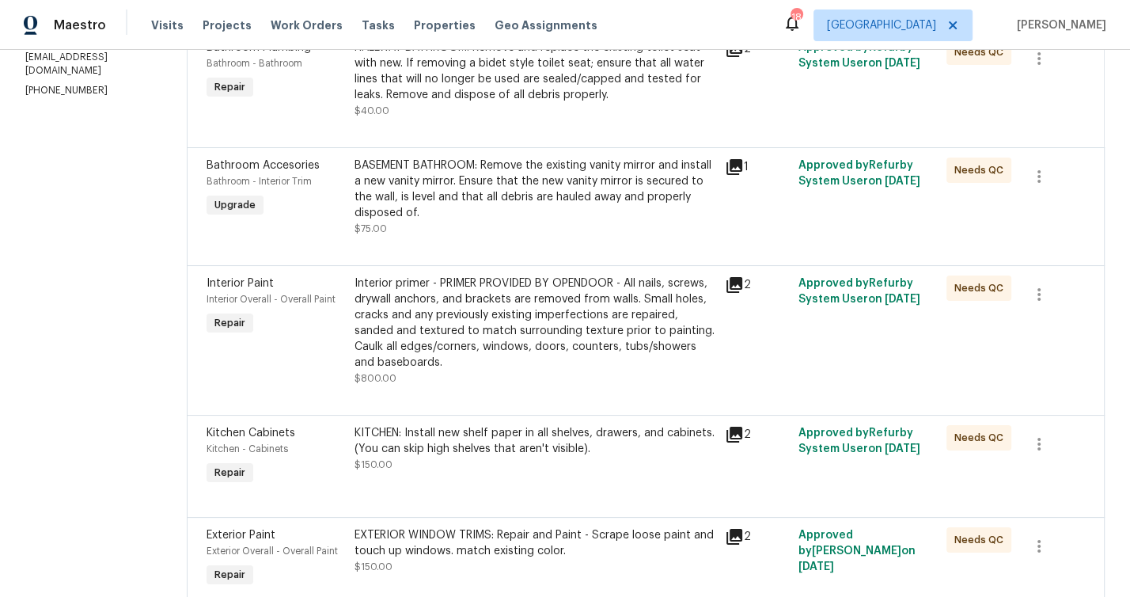
click at [511, 317] on div "Interior primer - PRIMER PROVIDED BY OPENDOOR - All nails, screws, drywall anch…" at bounding box center [535, 322] width 361 height 95
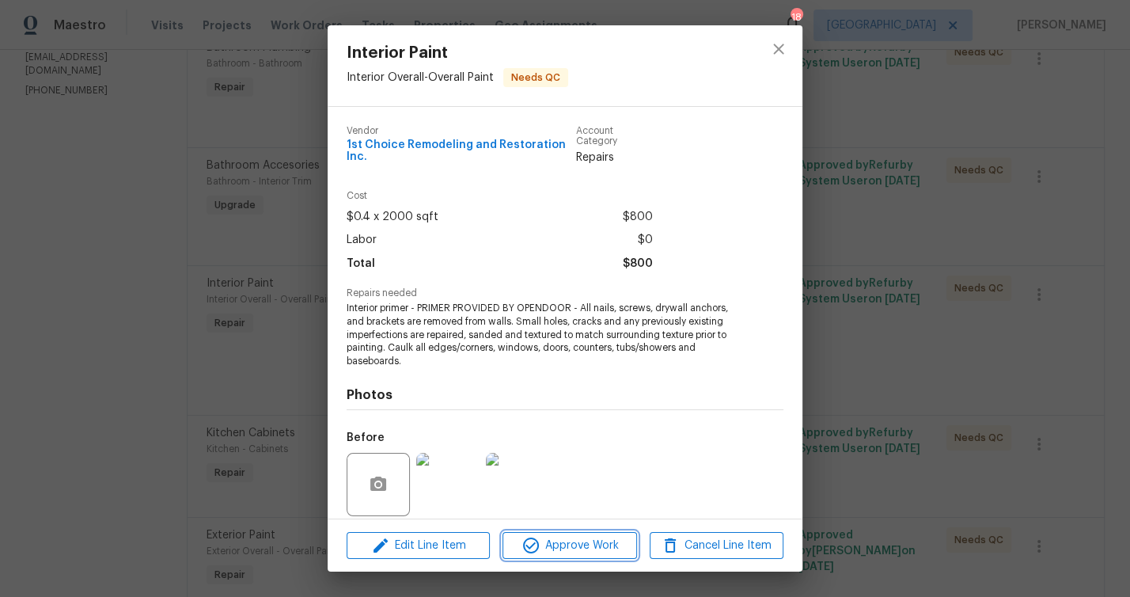
click at [572, 541] on span "Approve Work" at bounding box center [569, 546] width 124 height 20
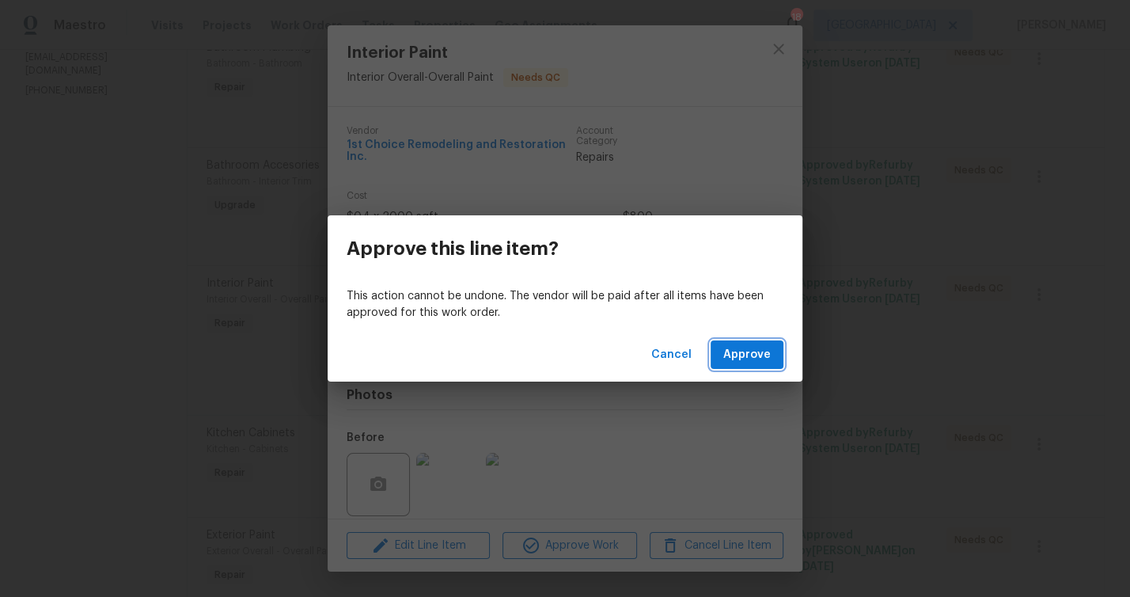
click at [723, 360] on button "Approve" at bounding box center [747, 354] width 73 height 29
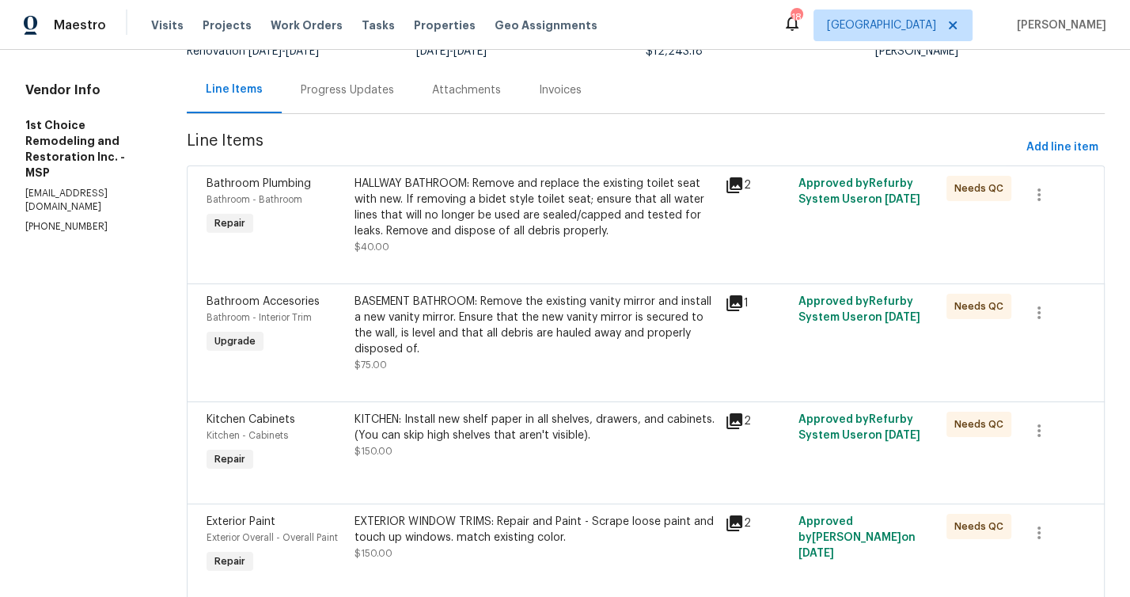
scroll to position [241, 0]
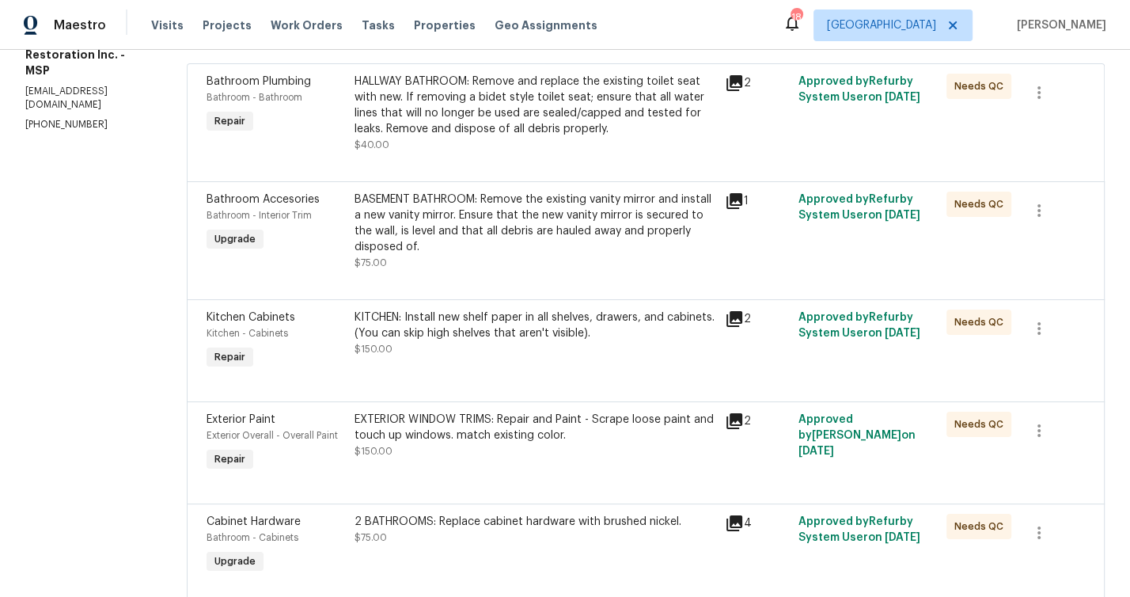
click at [492, 329] on div "KITCHEN: Install new shelf paper in all shelves, drawers, and cabinets. (You ca…" at bounding box center [535, 325] width 361 height 32
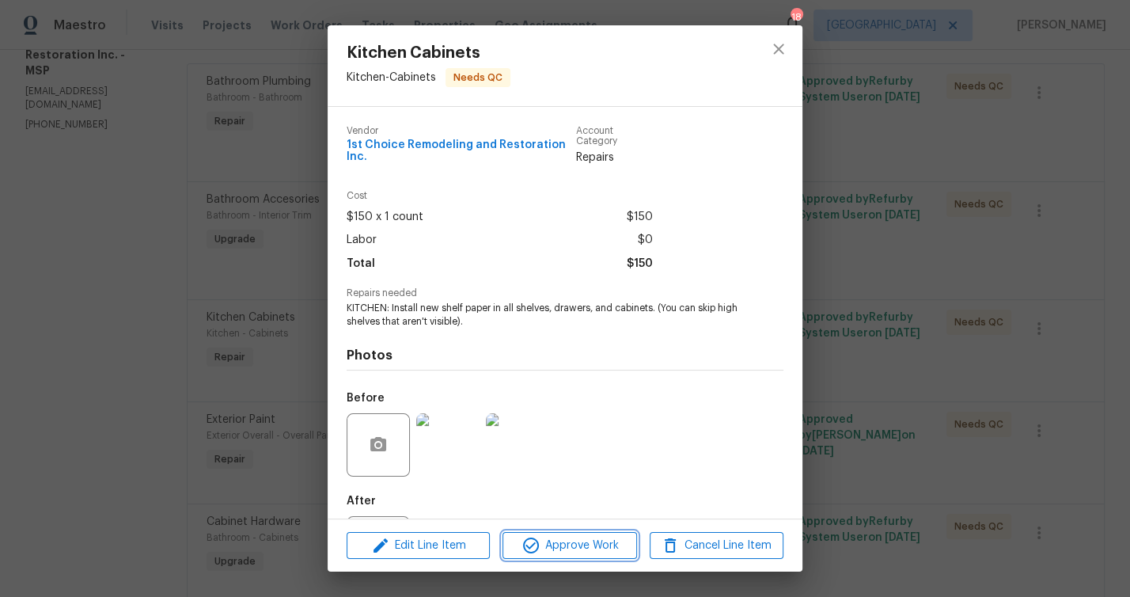
click at [579, 539] on span "Approve Work" at bounding box center [569, 546] width 124 height 20
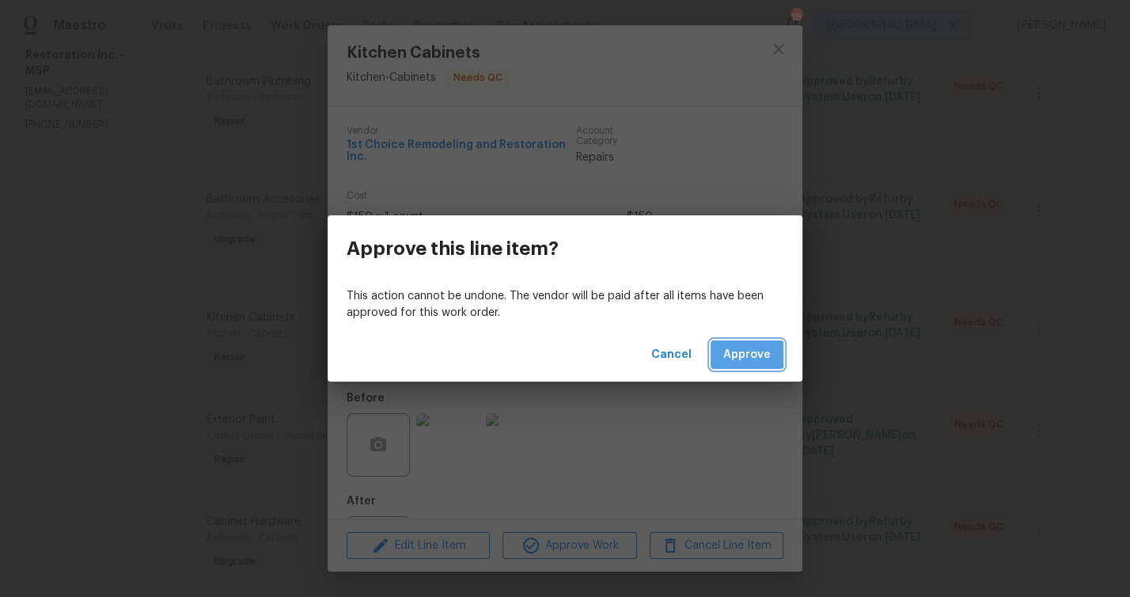
click at [713, 349] on button "Approve" at bounding box center [747, 354] width 73 height 29
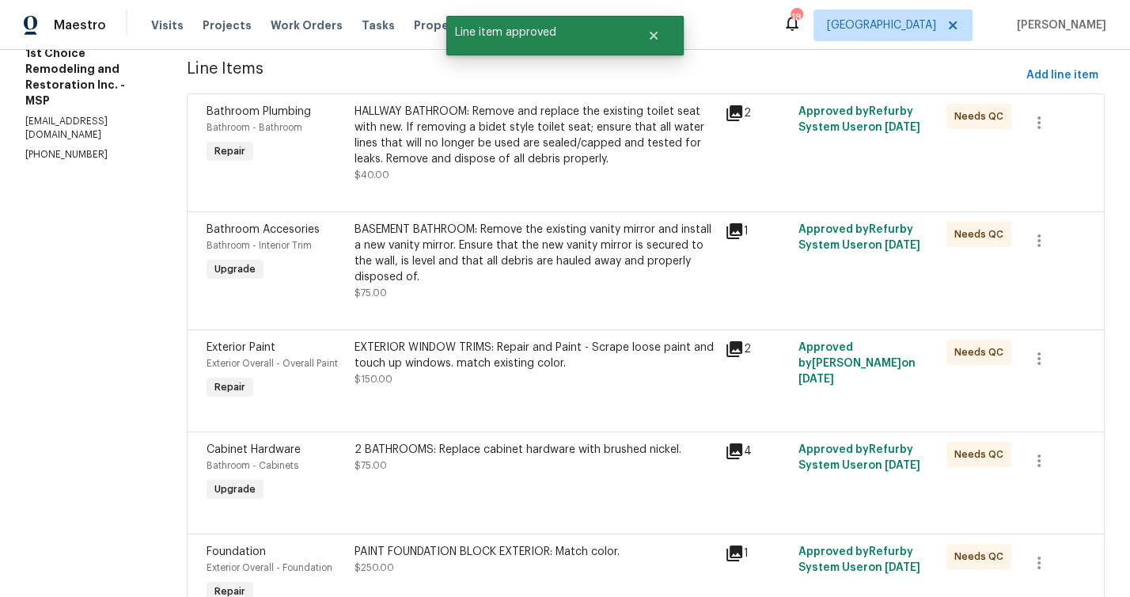
scroll to position [229, 0]
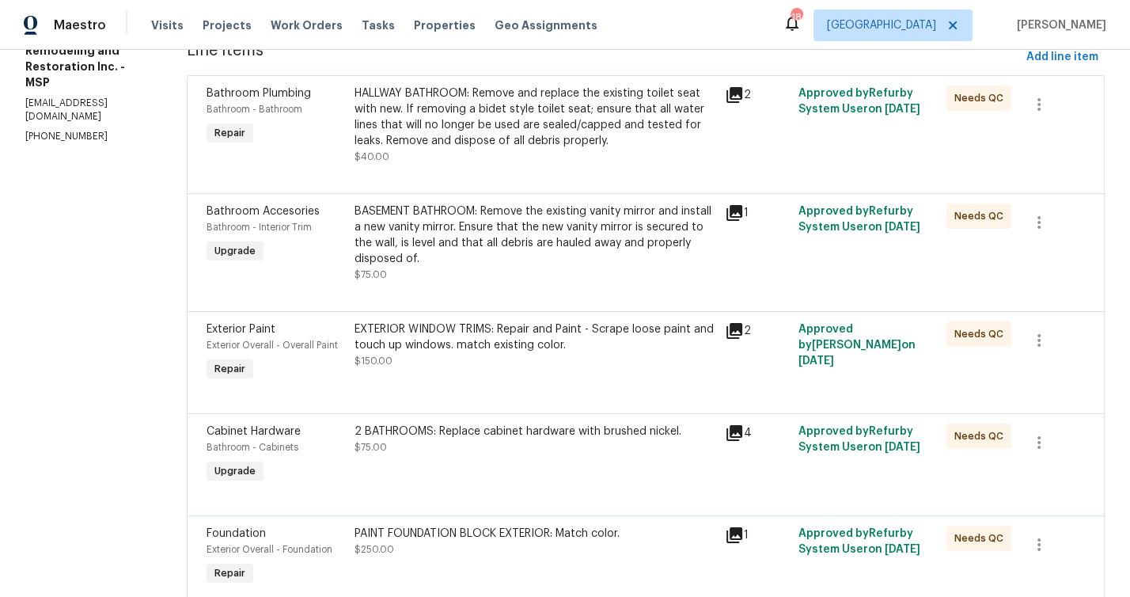
click at [501, 345] on div "EXTERIOR WINDOW TRIMS: Repair and Paint - Scrape loose paint and touch up windo…" at bounding box center [535, 337] width 361 height 32
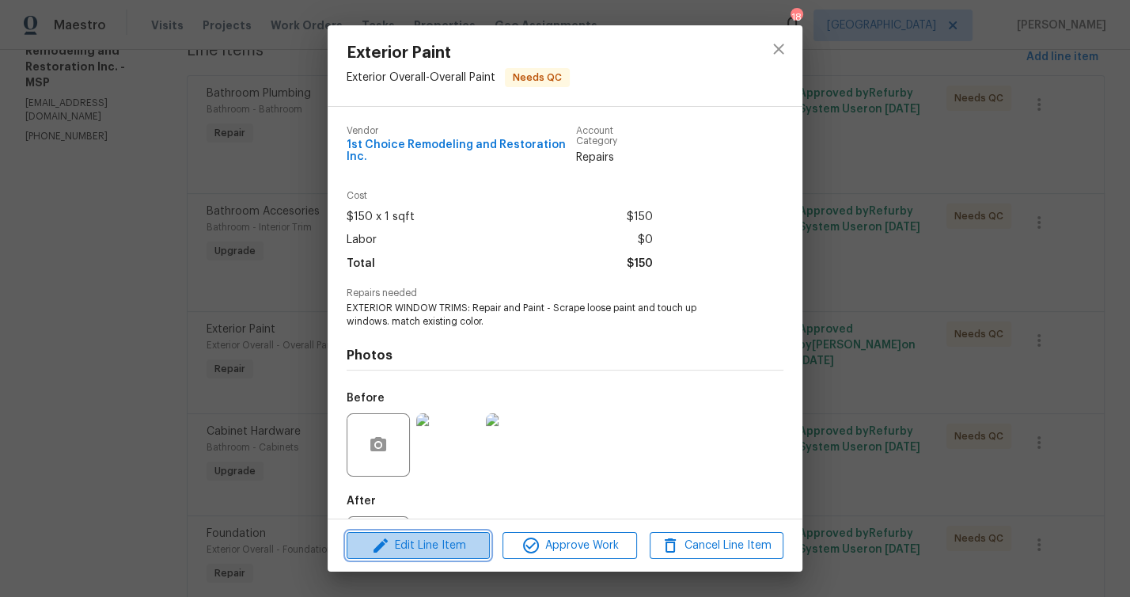
click at [446, 549] on span "Edit Line Item" at bounding box center [418, 546] width 134 height 20
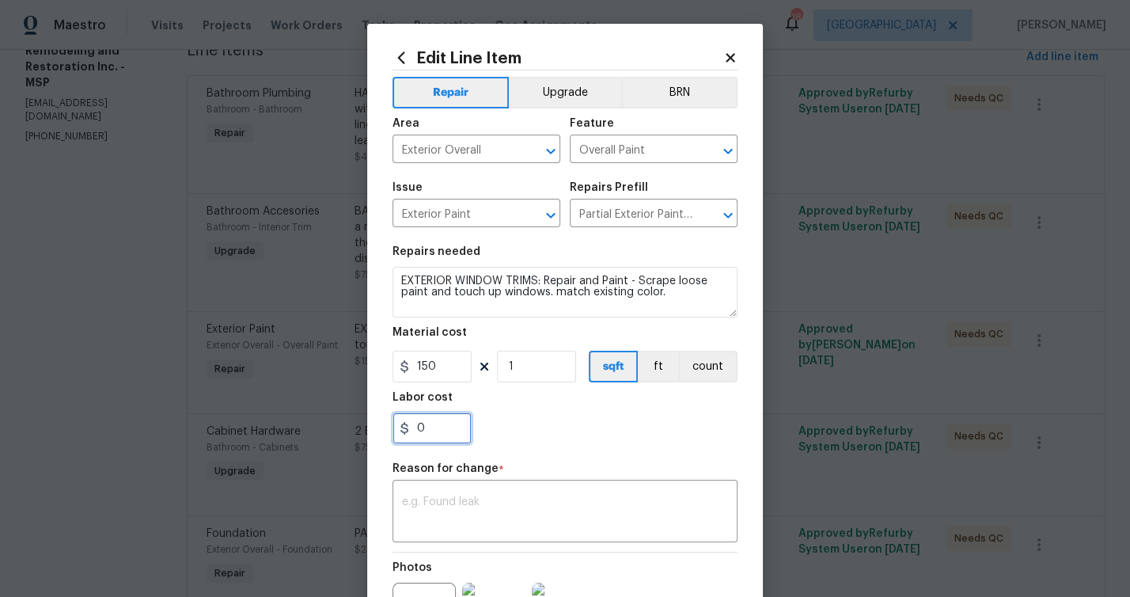
click at [440, 434] on input "0" at bounding box center [432, 428] width 79 height 32
drag, startPoint x: 442, startPoint y: 429, endPoint x: 344, endPoint y: 431, distance: 98.2
click at [346, 430] on div "Edit Line Item Repair Upgrade BRN Area Exterior Overall ​ Feature Overall Paint…" at bounding box center [565, 298] width 1130 height 597
type input "100"
drag, startPoint x: 476, startPoint y: 511, endPoint x: 522, endPoint y: 507, distance: 46.0
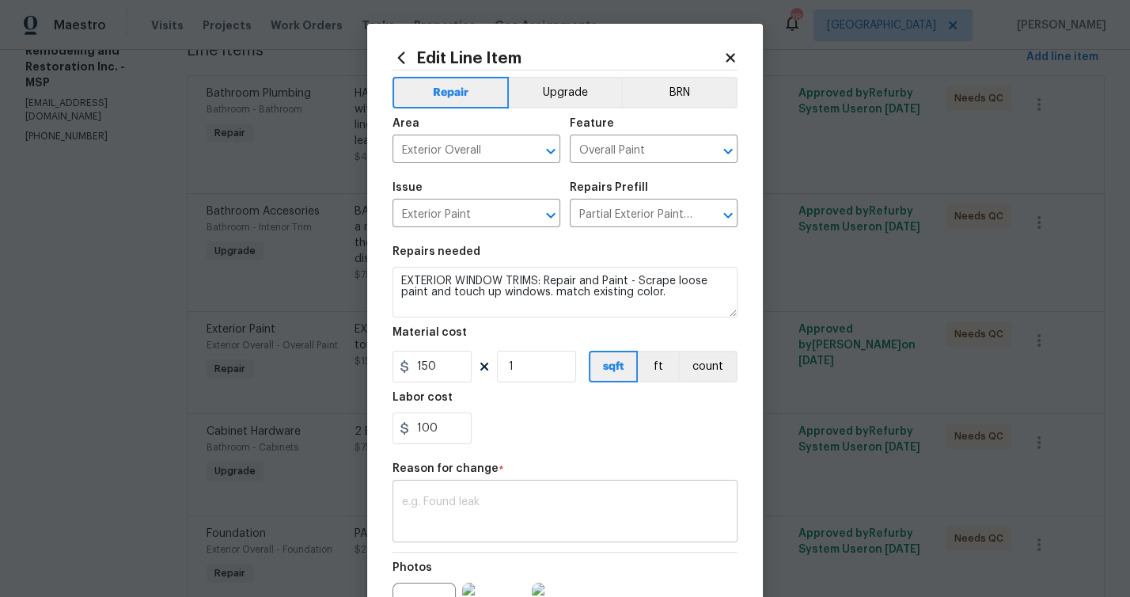
click at [477, 511] on textarea at bounding box center [565, 512] width 326 height 33
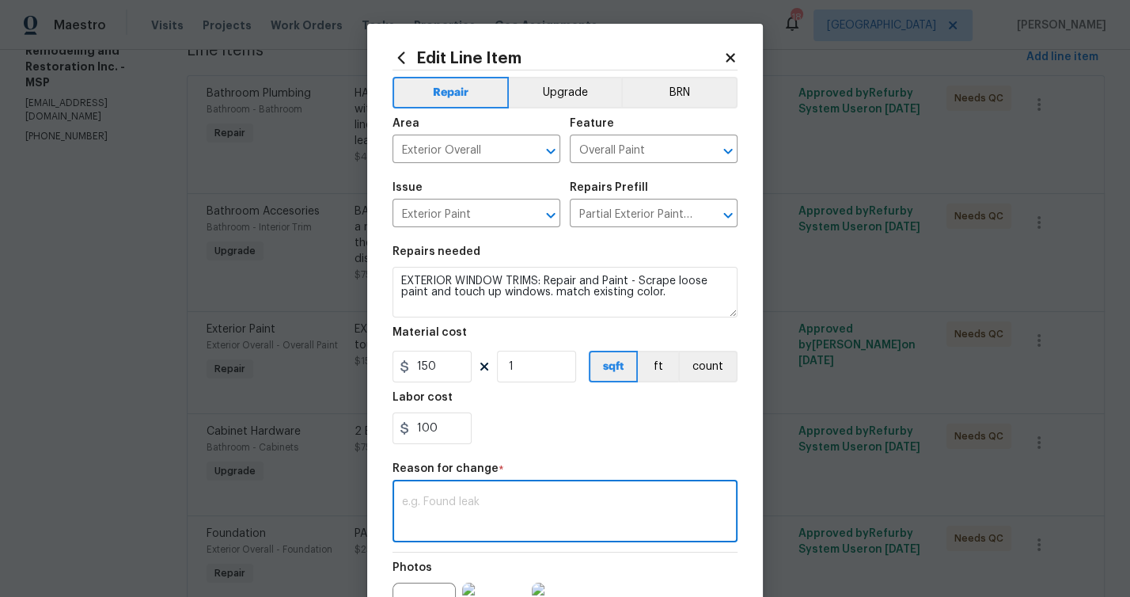
paste textarea "Additional funds needed to paint exterior windows: $100"
type textarea "Additional funds needed to paint exterior windows: $100"
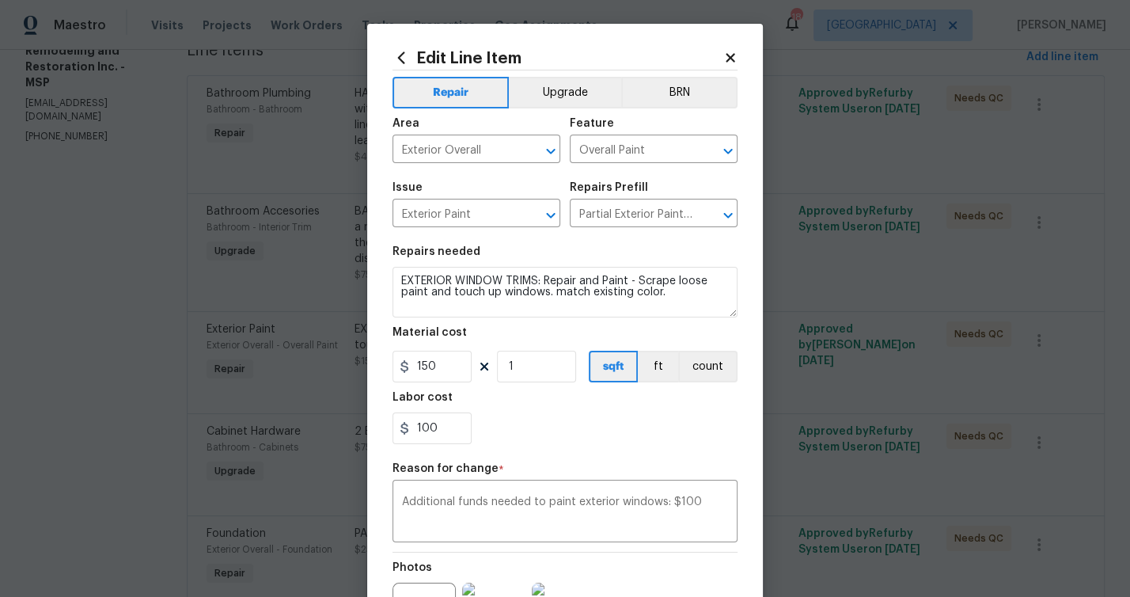
click at [554, 437] on div "100" at bounding box center [565, 428] width 345 height 32
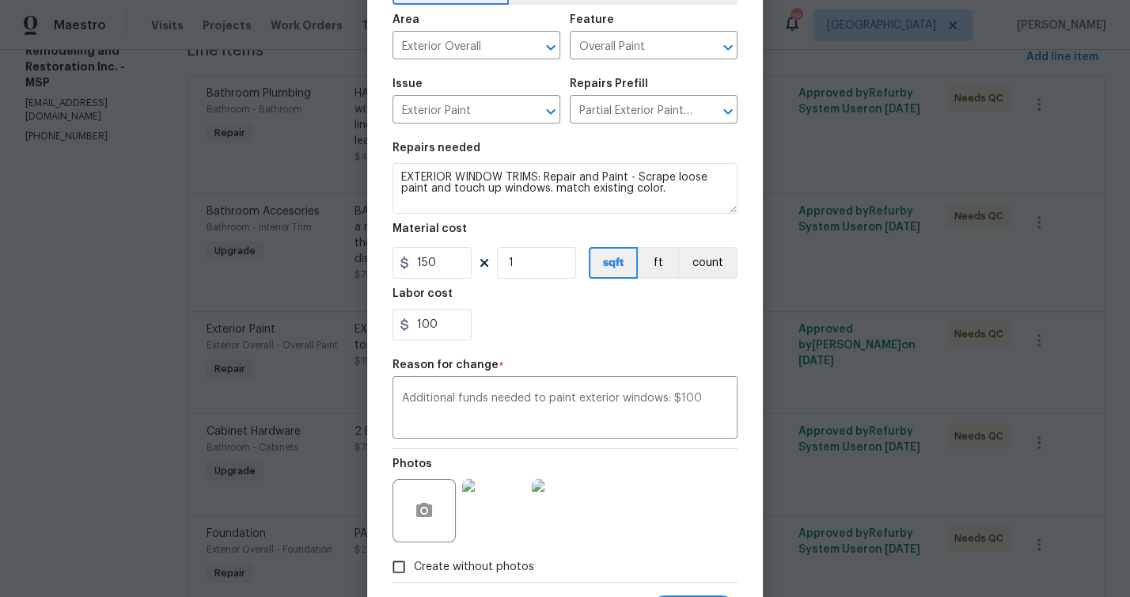
scroll to position [182, 0]
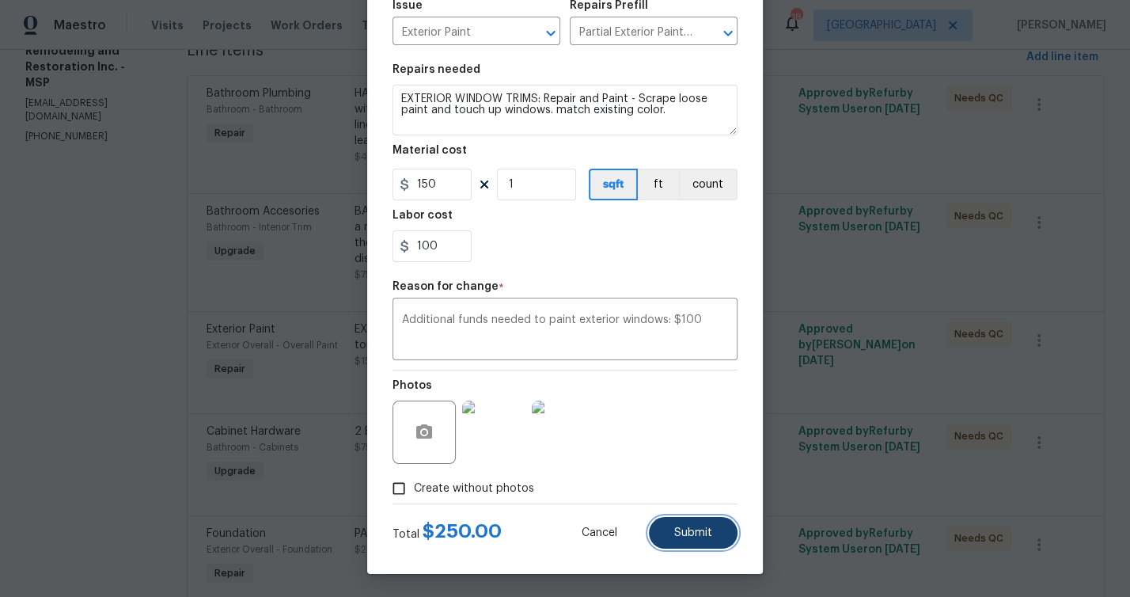
click at [697, 537] on button "Submit" at bounding box center [693, 533] width 89 height 32
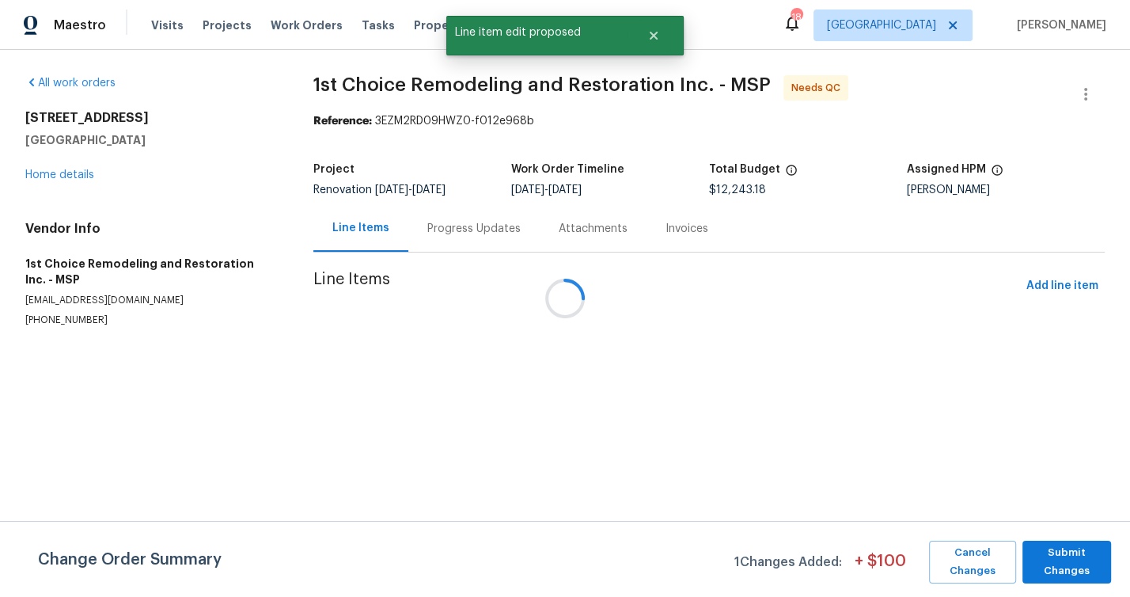
scroll to position [0, 0]
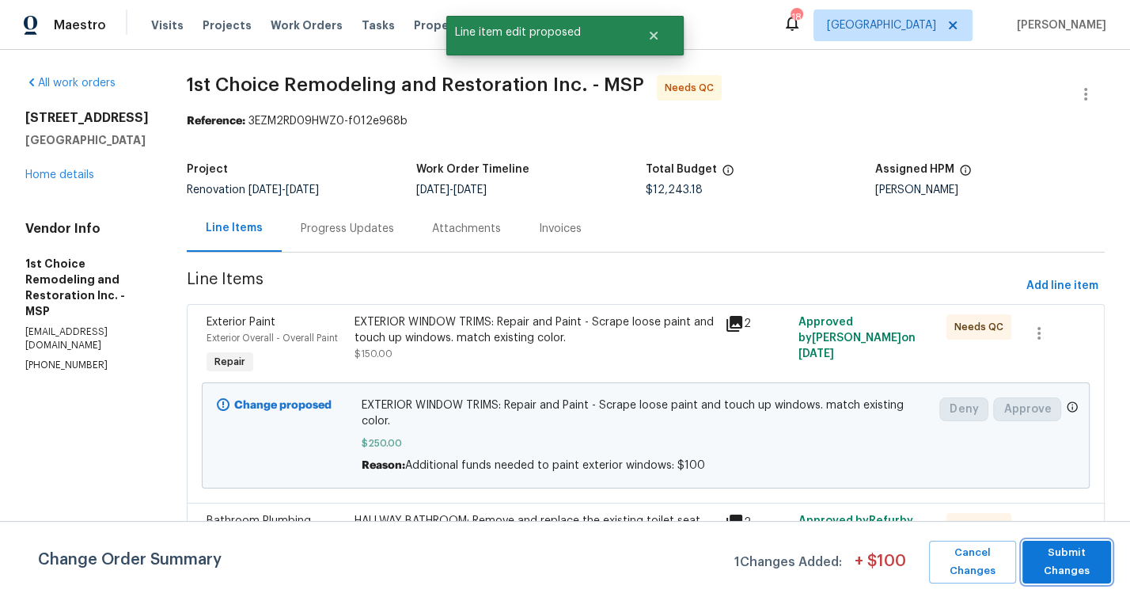
click at [1076, 555] on span "Submit Changes" at bounding box center [1067, 562] width 73 height 36
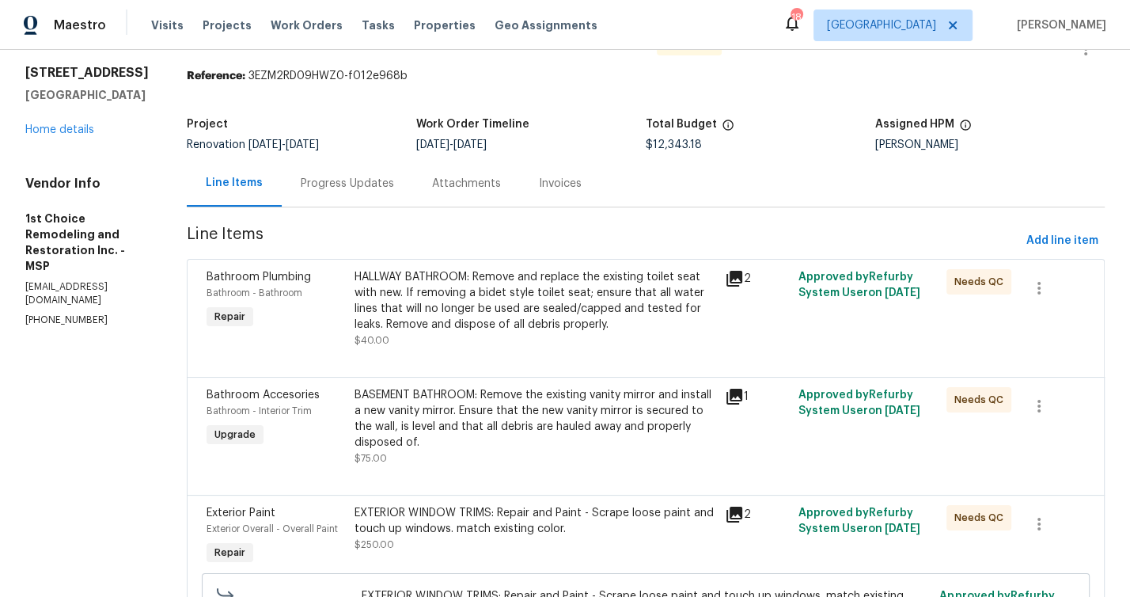
scroll to position [83, 0]
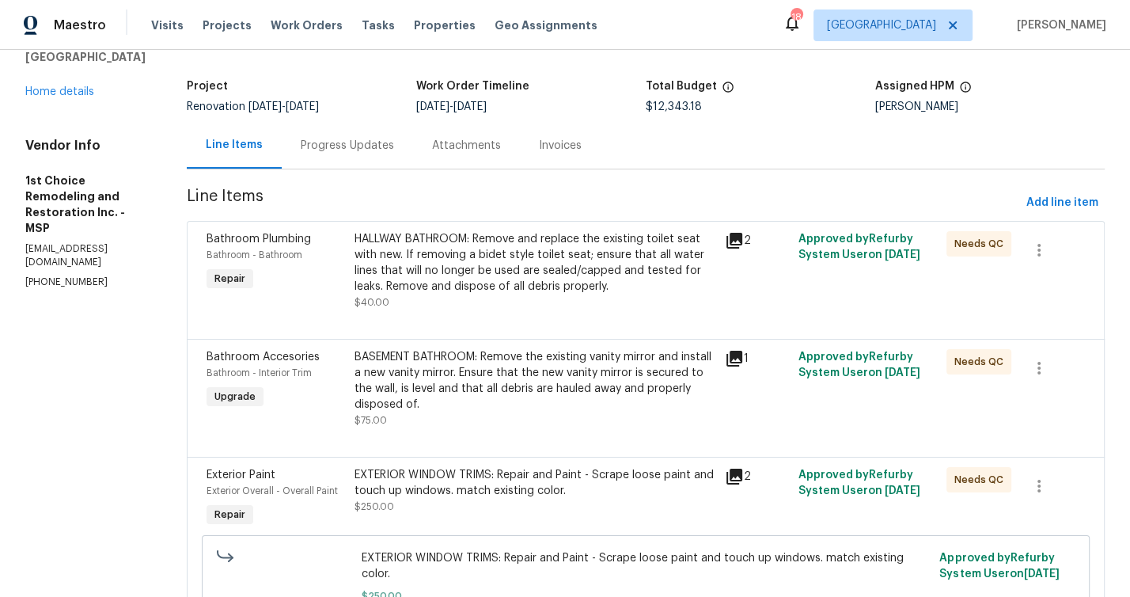
click at [408, 371] on div "BASEMENT BATHROOM: Remove the existing vanity mirror and install a new vanity m…" at bounding box center [535, 380] width 361 height 63
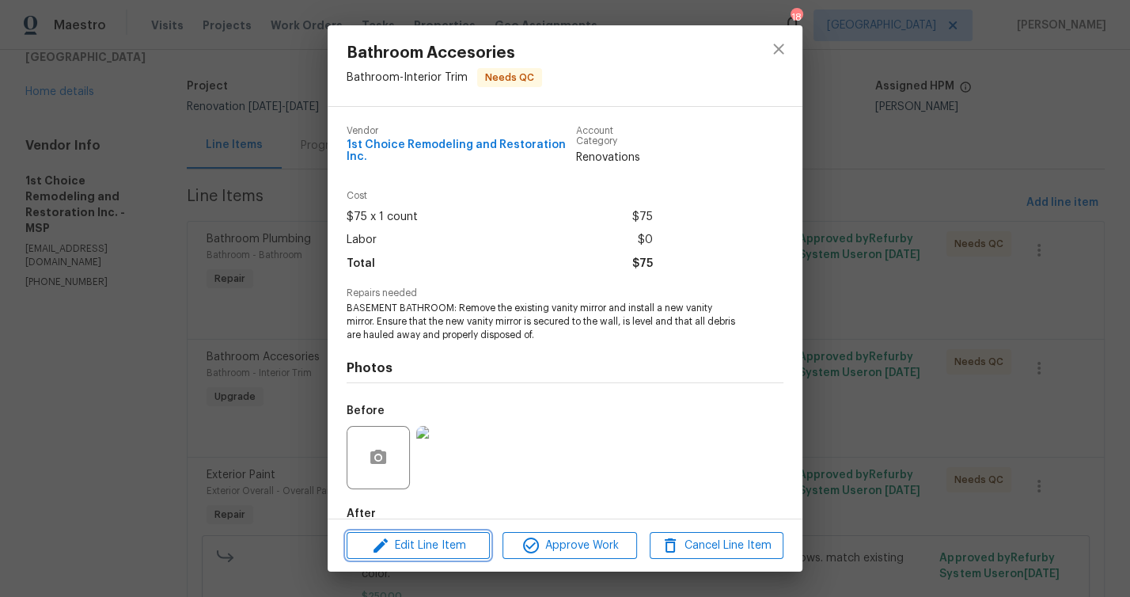
click at [441, 550] on span "Edit Line Item" at bounding box center [418, 546] width 134 height 20
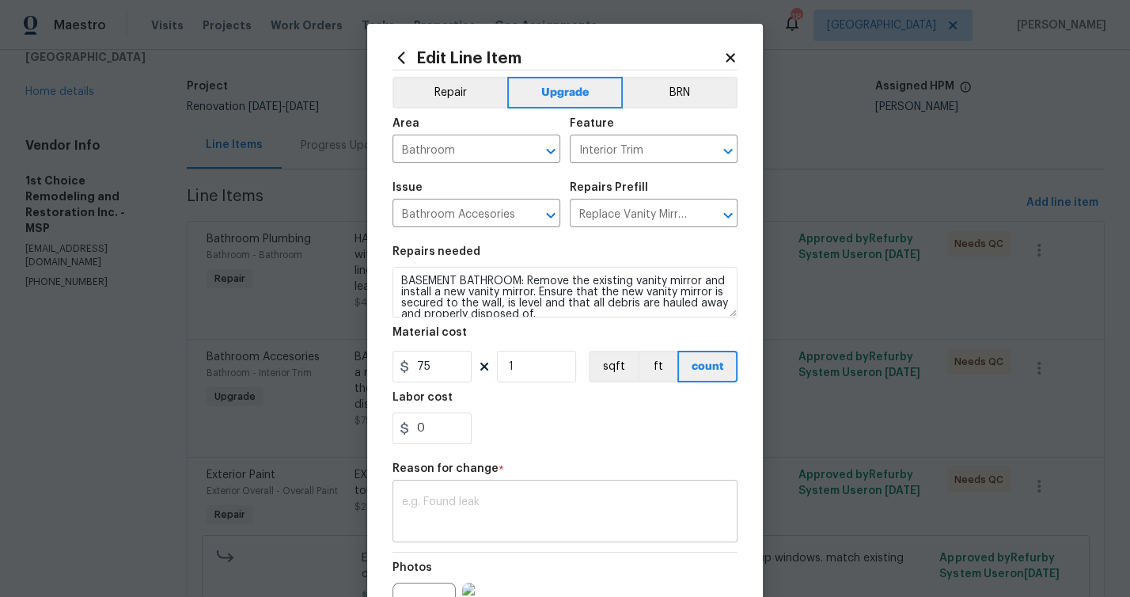
click at [504, 492] on div "x ​" at bounding box center [565, 513] width 345 height 59
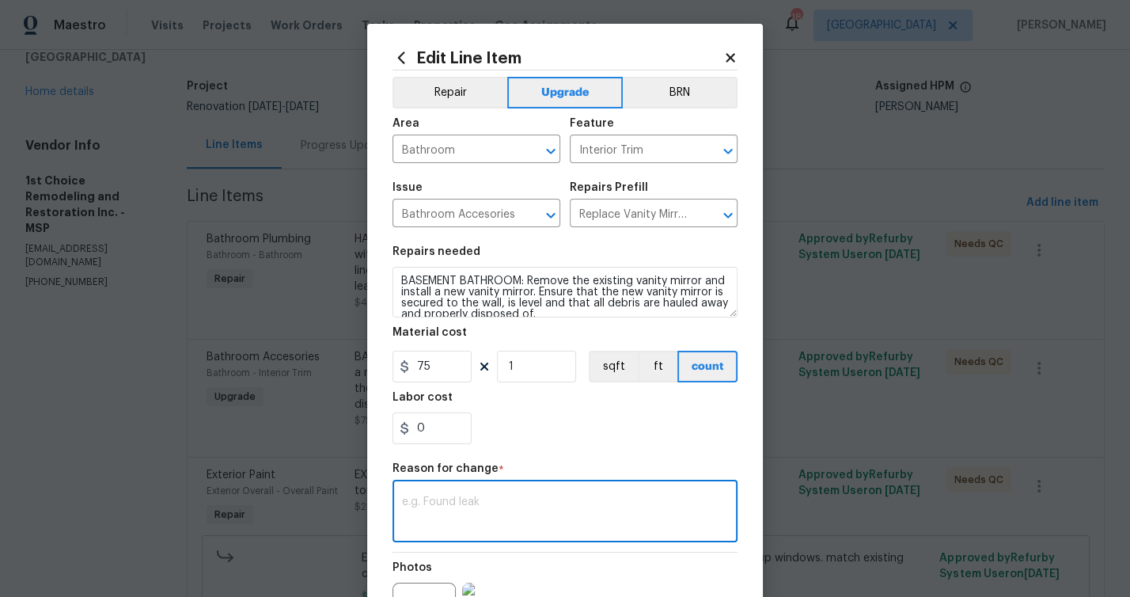
paste textarea "Install 3 bath accessary kits: $450"
type textarea "Install 3 bath accessary kits: $450"
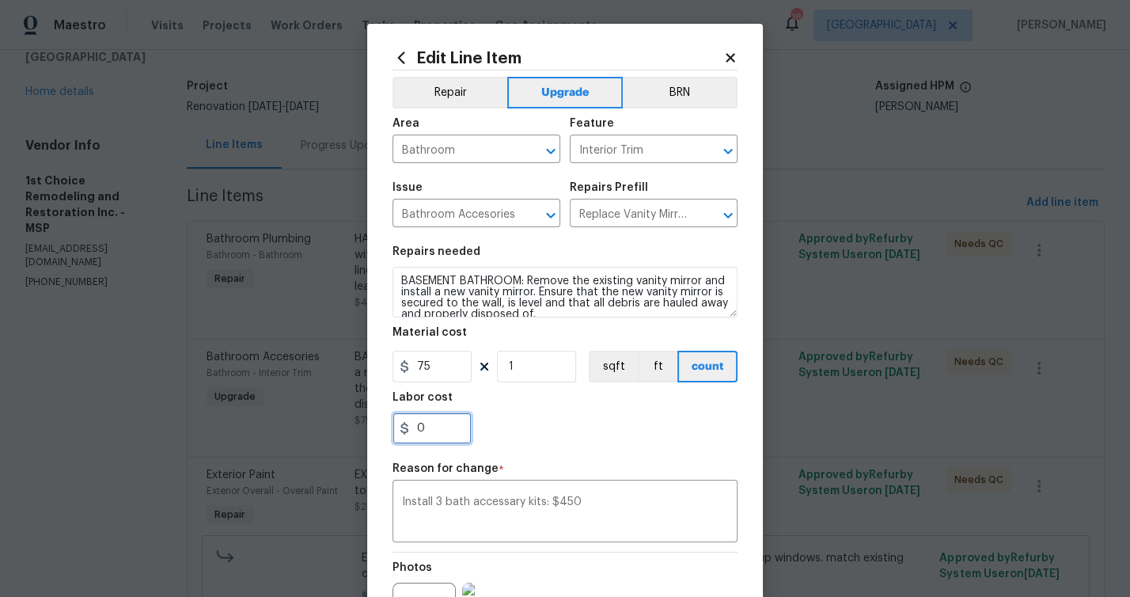
drag, startPoint x: 431, startPoint y: 428, endPoint x: 381, endPoint y: 427, distance: 50.7
click at [381, 427] on div "Edit Line Item Repair Upgrade BRN Area Bathroom ​ Feature Interior Trim ​ Issue…" at bounding box center [565, 390] width 396 height 732
type input "450"
click at [583, 428] on div "450" at bounding box center [565, 428] width 345 height 32
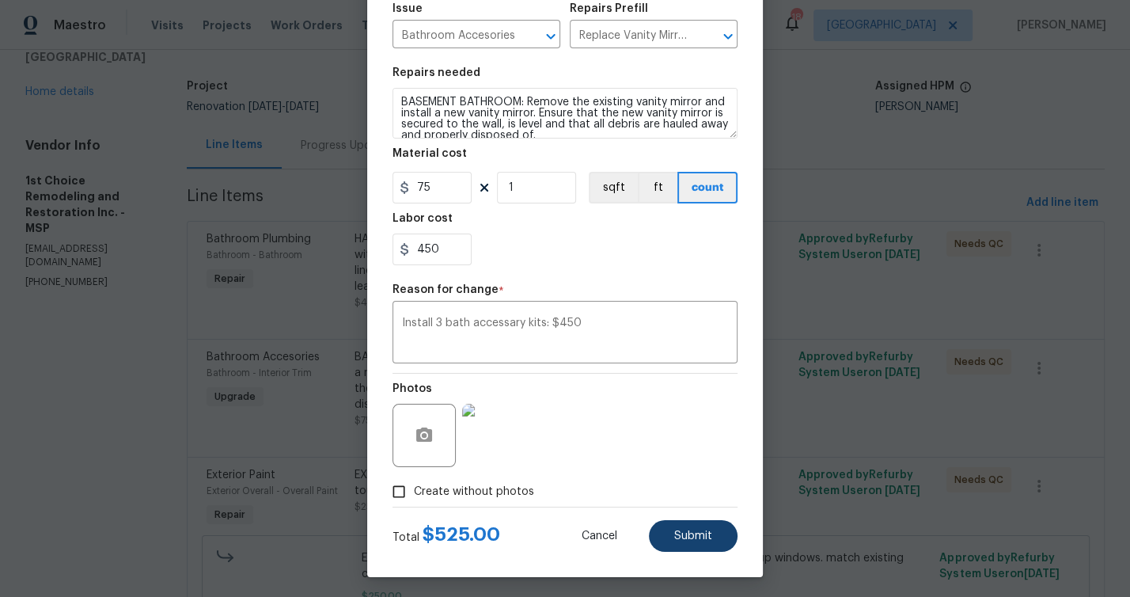
scroll to position [182, 0]
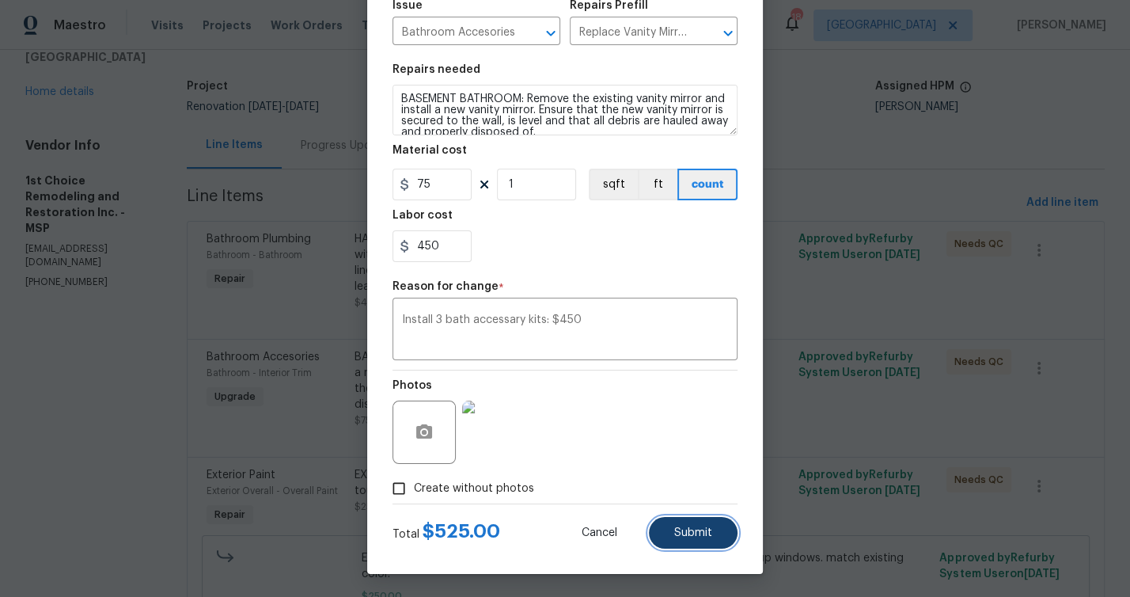
click at [703, 527] on span "Submit" at bounding box center [693, 533] width 38 height 12
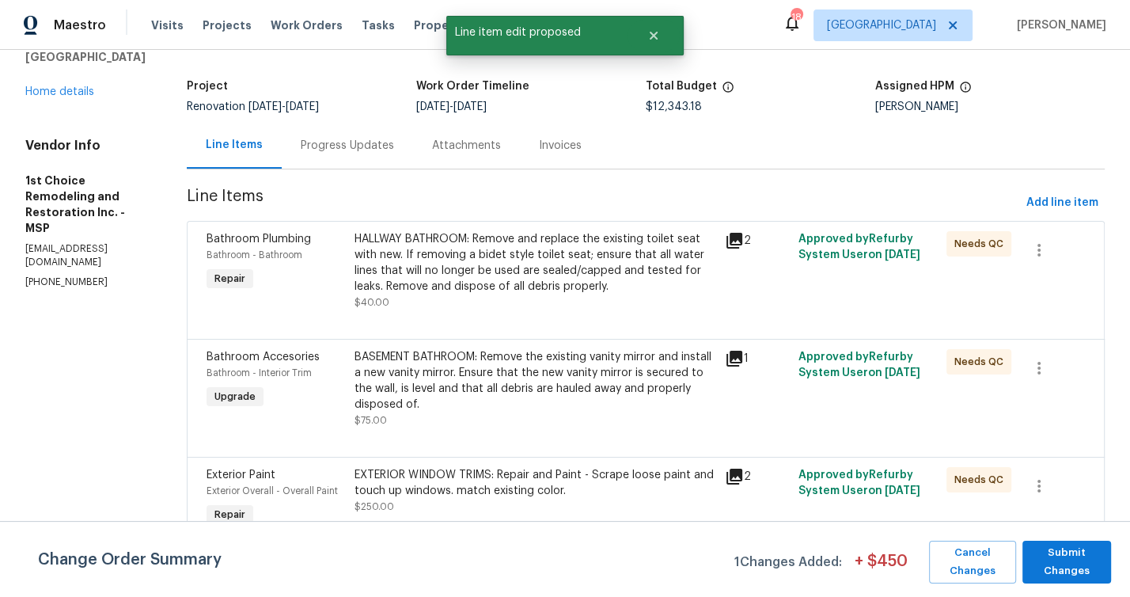
scroll to position [0, 0]
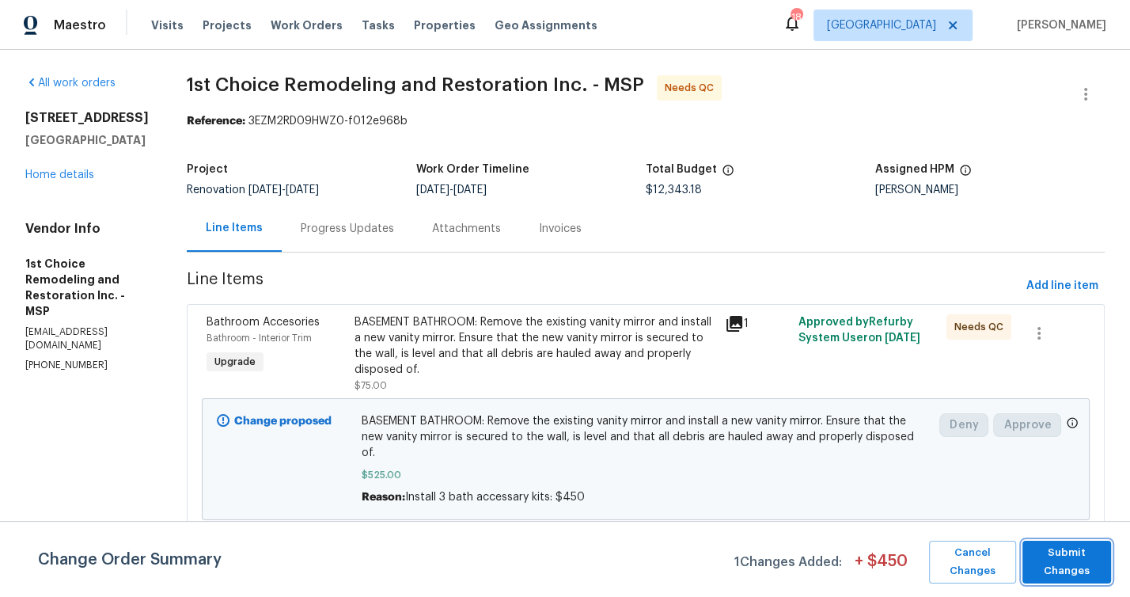
click at [1057, 562] on span "Submit Changes" at bounding box center [1067, 562] width 73 height 36
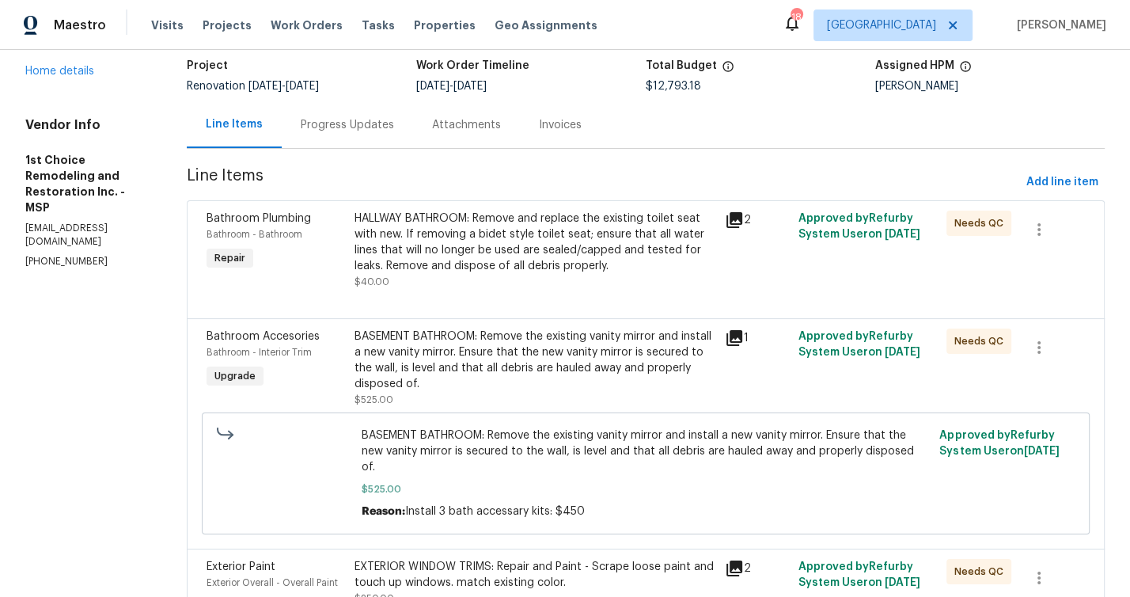
scroll to position [104, 0]
click at [484, 359] on div "BASEMENT BATHROOM: Remove the existing vanity mirror and install a new vanity m…" at bounding box center [535, 359] width 361 height 63
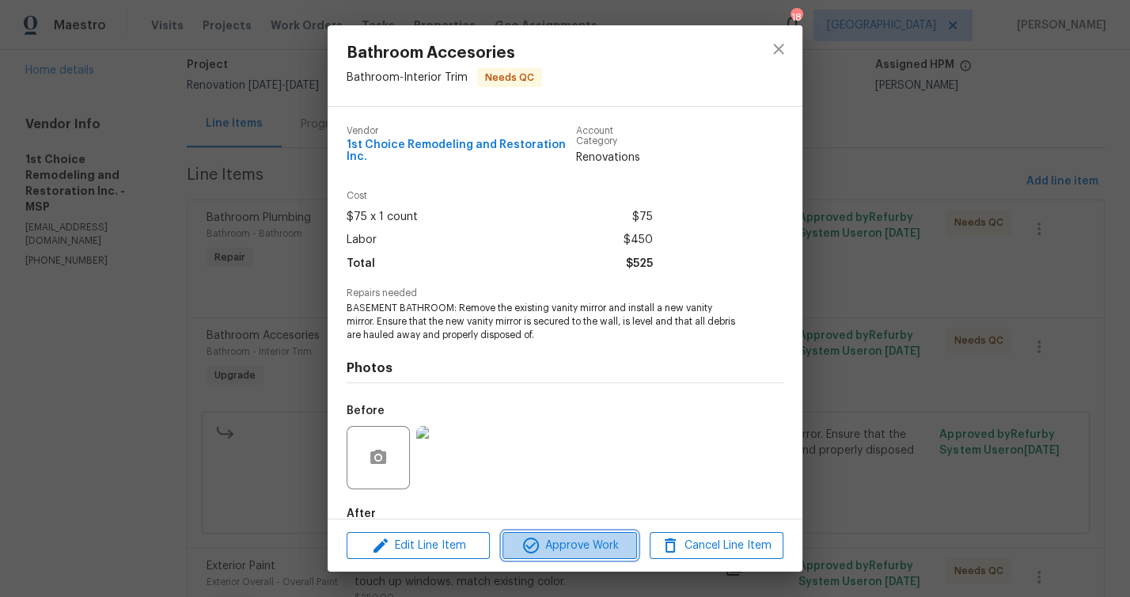
click at [600, 541] on span "Approve Work" at bounding box center [569, 546] width 124 height 20
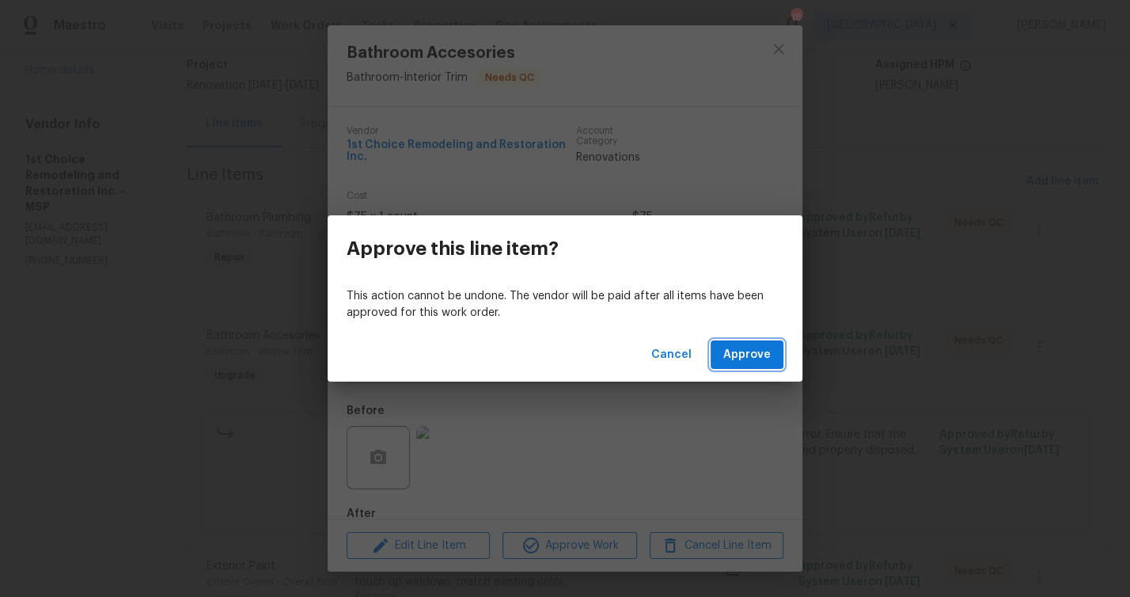
click at [731, 347] on span "Approve" at bounding box center [746, 355] width 47 height 20
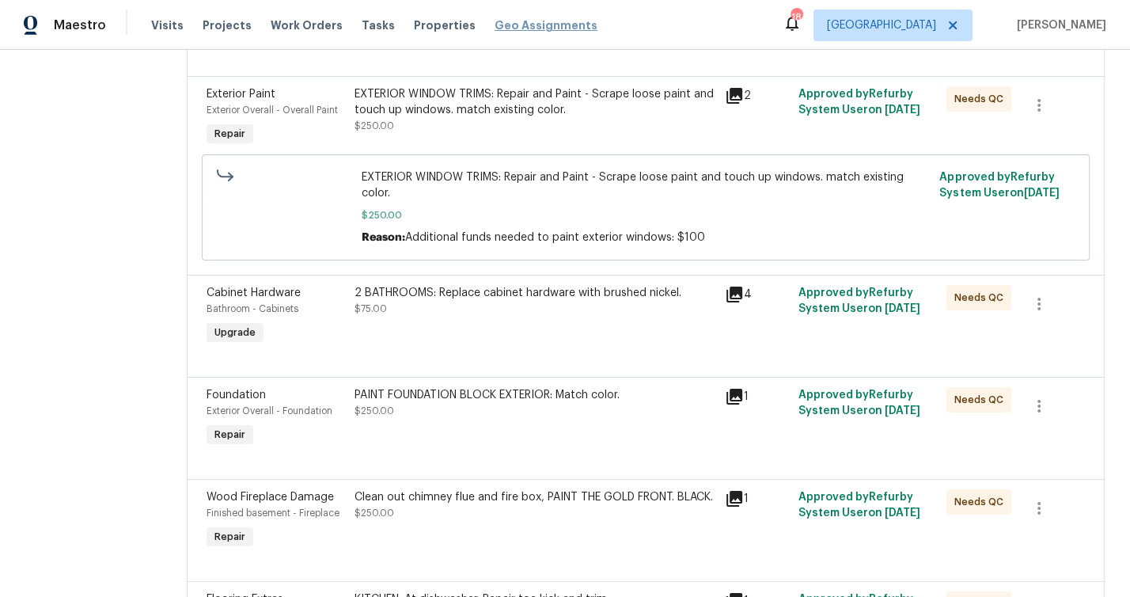
scroll to position [354, 0]
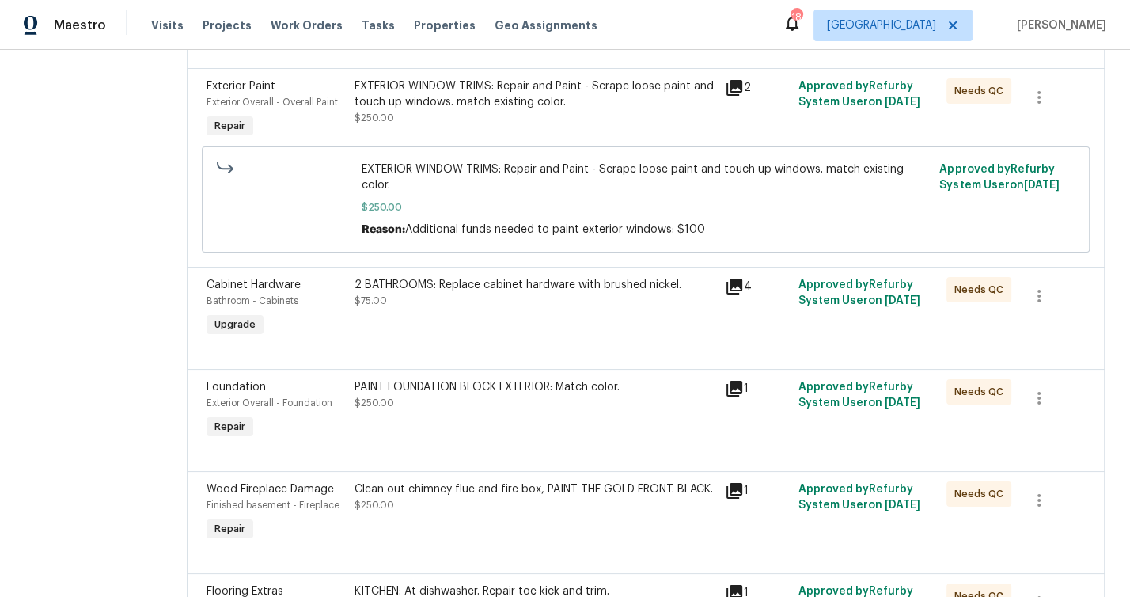
click at [411, 283] on div "2 BATHROOMS: Replace cabinet hardware with brushed nickel." at bounding box center [535, 285] width 361 height 16
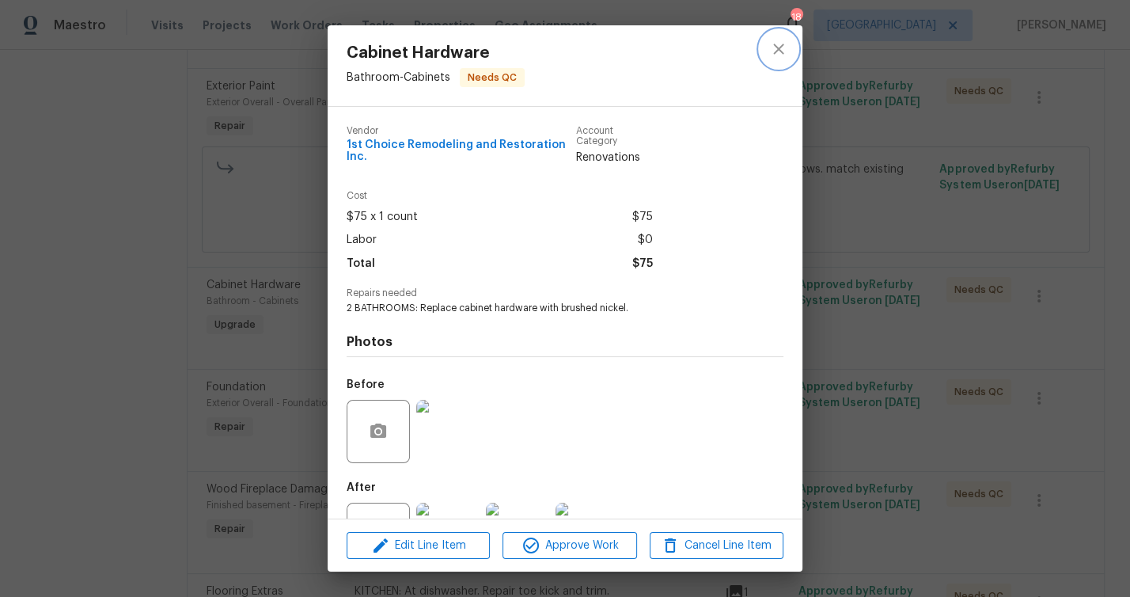
click at [780, 44] on icon "close" at bounding box center [778, 49] width 19 height 19
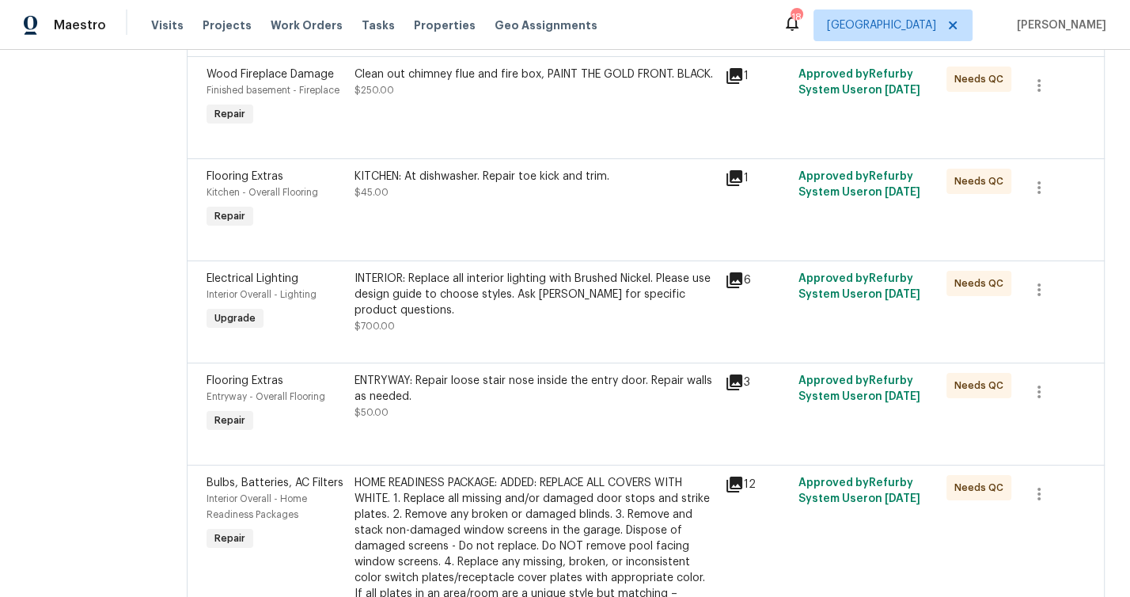
scroll to position [851, 0]
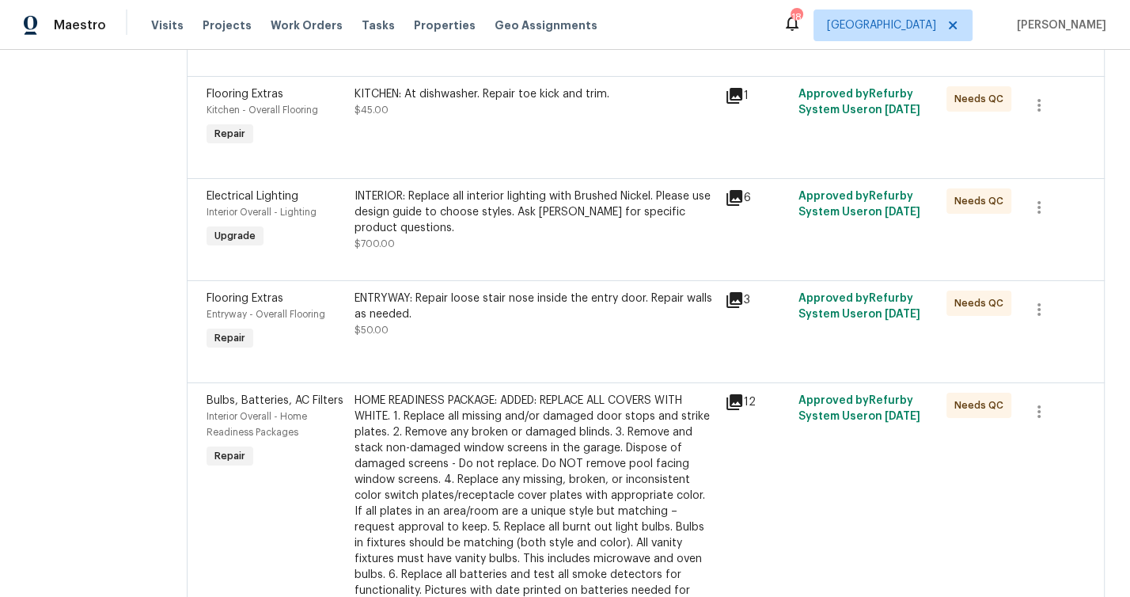
click at [439, 207] on div "INTERIOR: Replace all interior lighting with Brushed Nickel. Please use design …" at bounding box center [535, 211] width 361 height 47
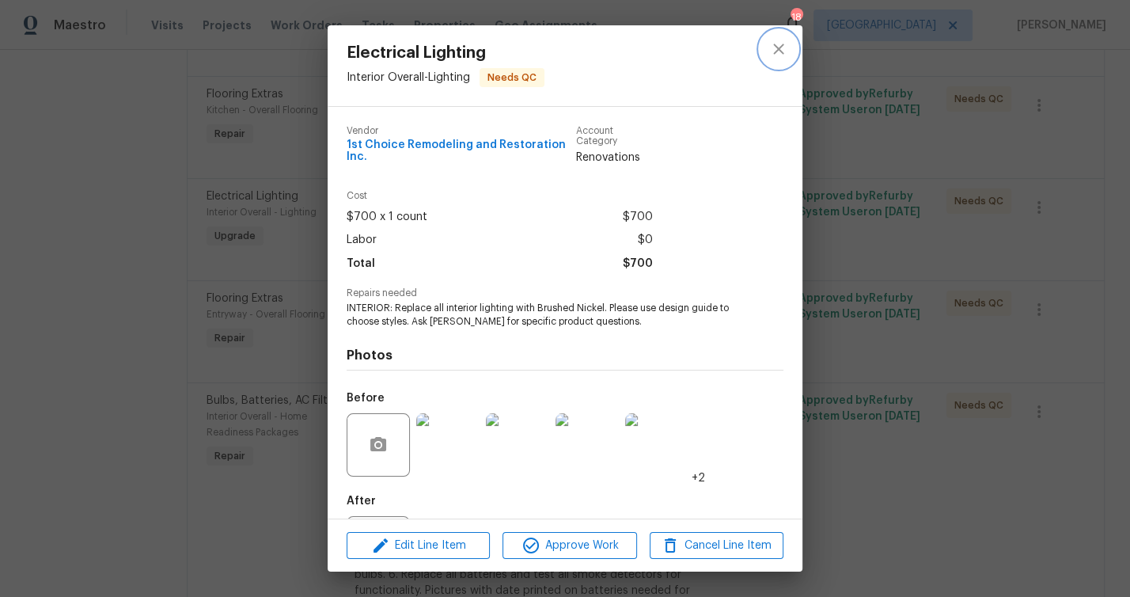
click at [777, 53] on icon "close" at bounding box center [778, 49] width 19 height 19
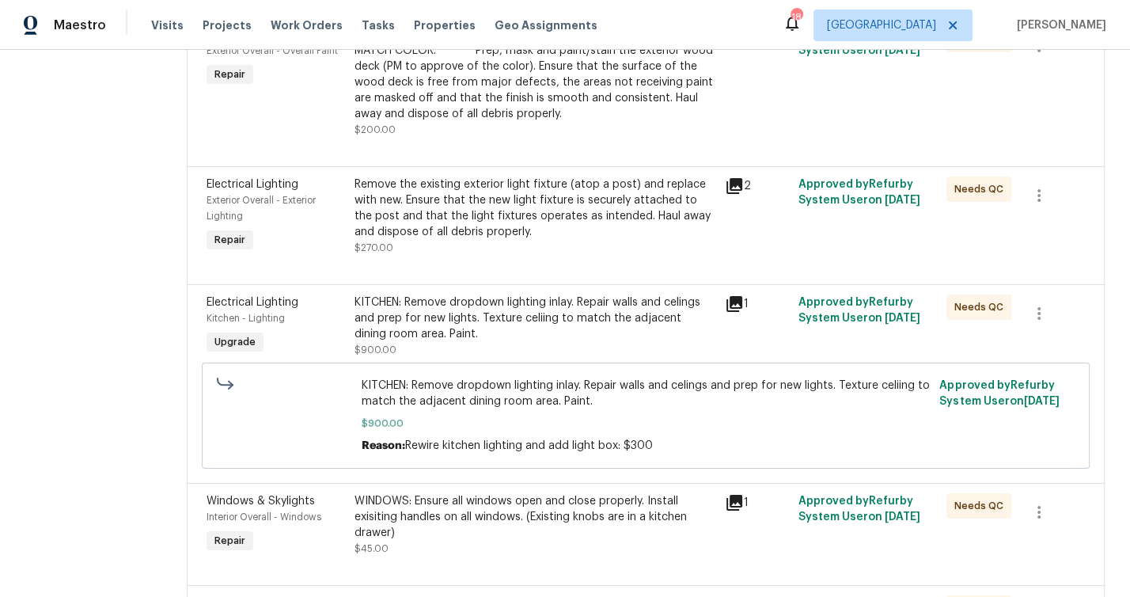
scroll to position [2202, 0]
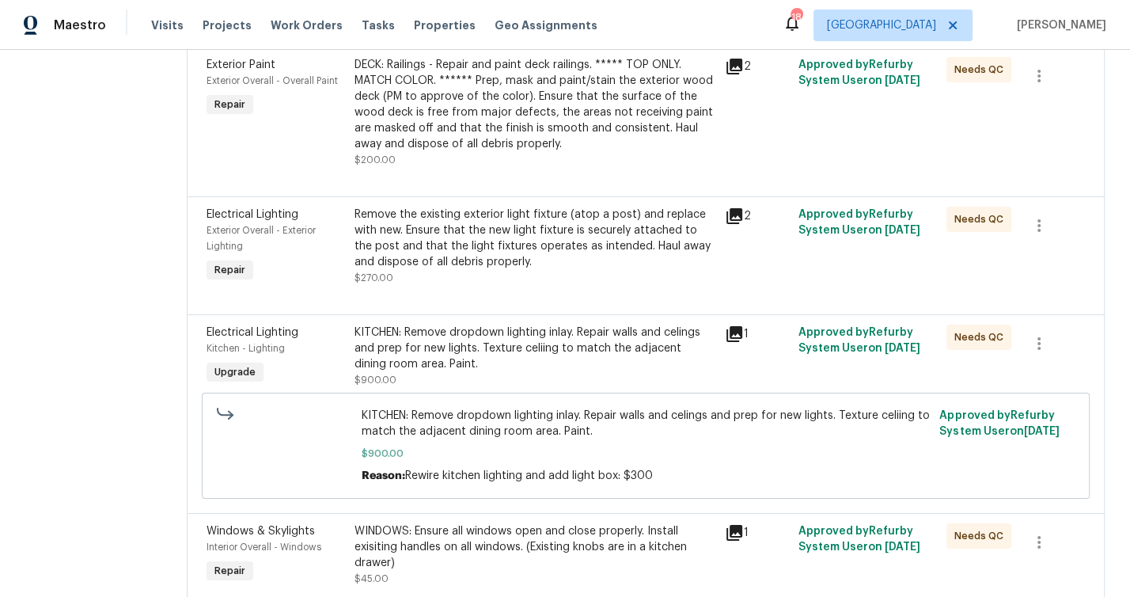
click at [450, 359] on div "KITCHEN: Remove dropdown lighting inlay. Repair walls and celings and prep for …" at bounding box center [535, 348] width 361 height 47
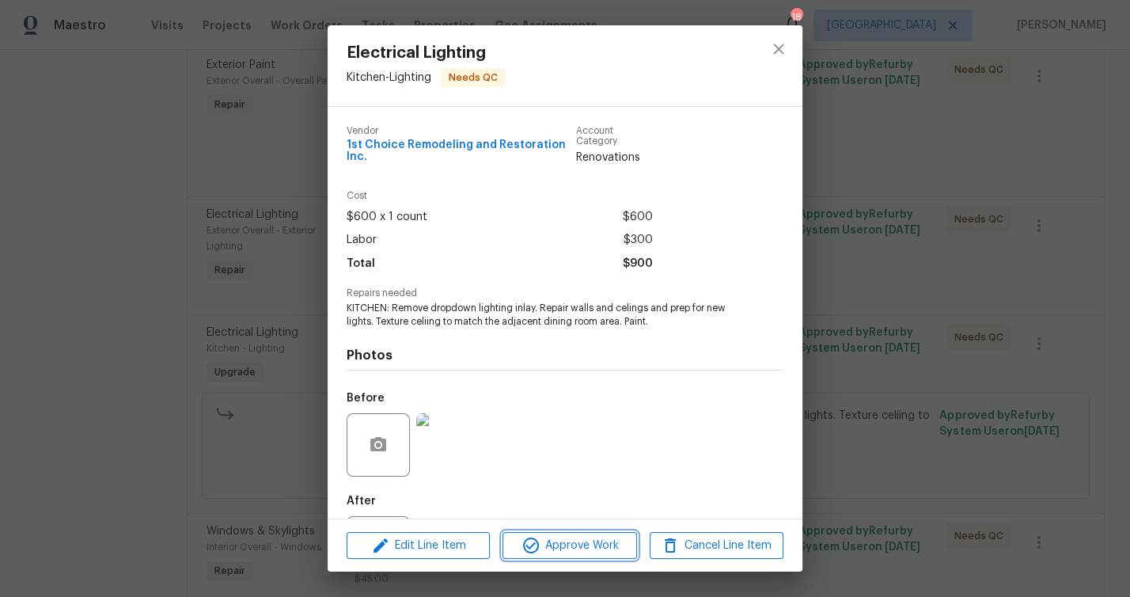
click at [551, 539] on span "Approve Work" at bounding box center [569, 546] width 124 height 20
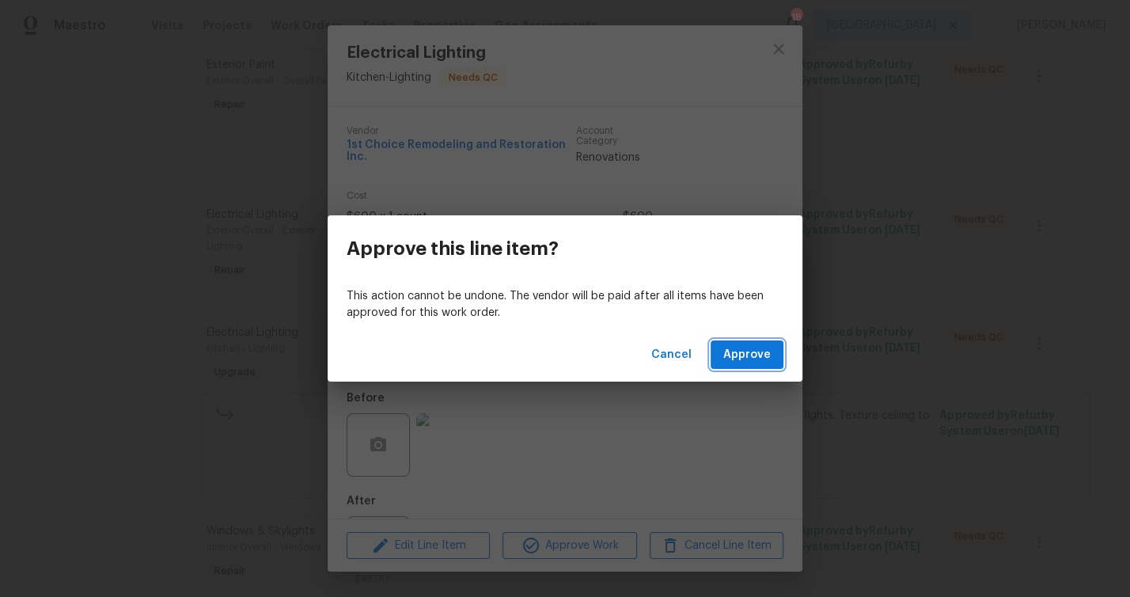
click at [738, 366] on button "Approve" at bounding box center [747, 354] width 73 height 29
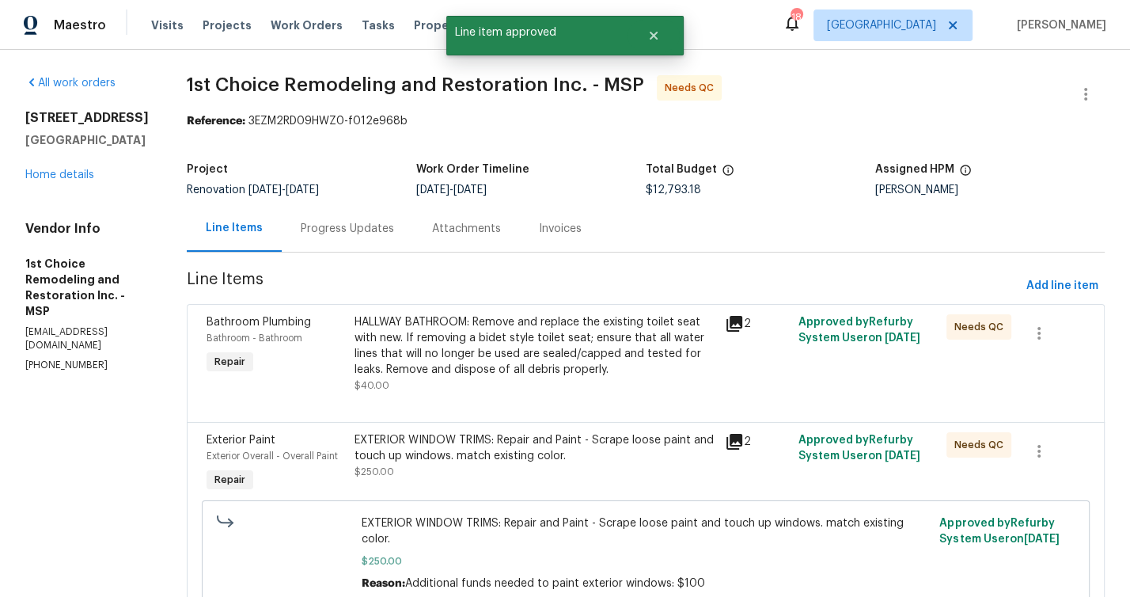
scroll to position [730, 0]
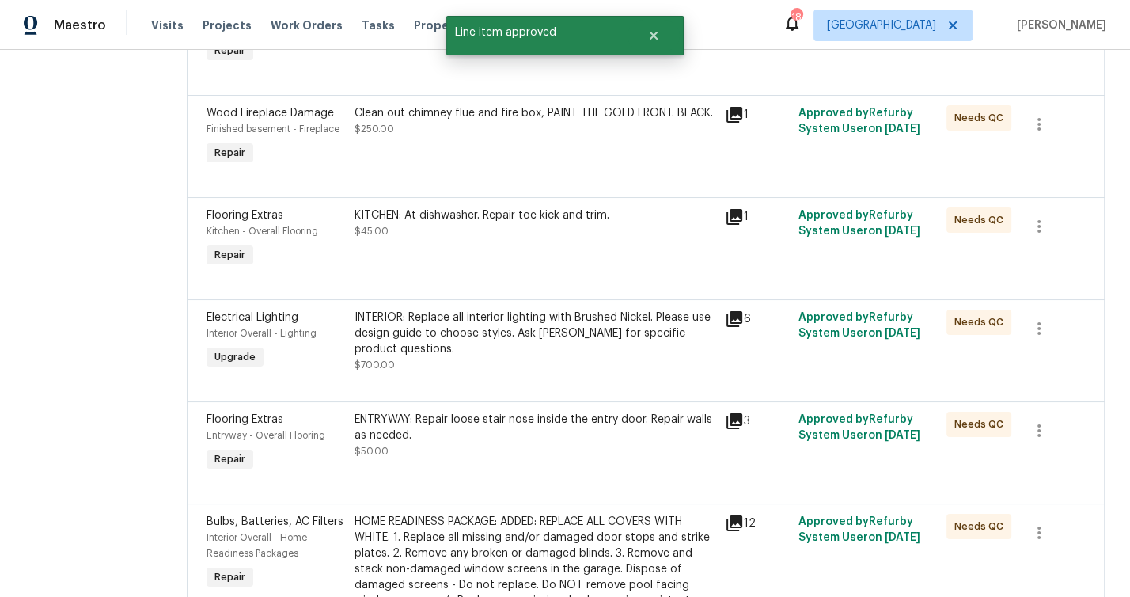
click at [446, 332] on div "INTERIOR: Replace all interior lighting with Brushed Nickel. Please use design …" at bounding box center [535, 332] width 361 height 47
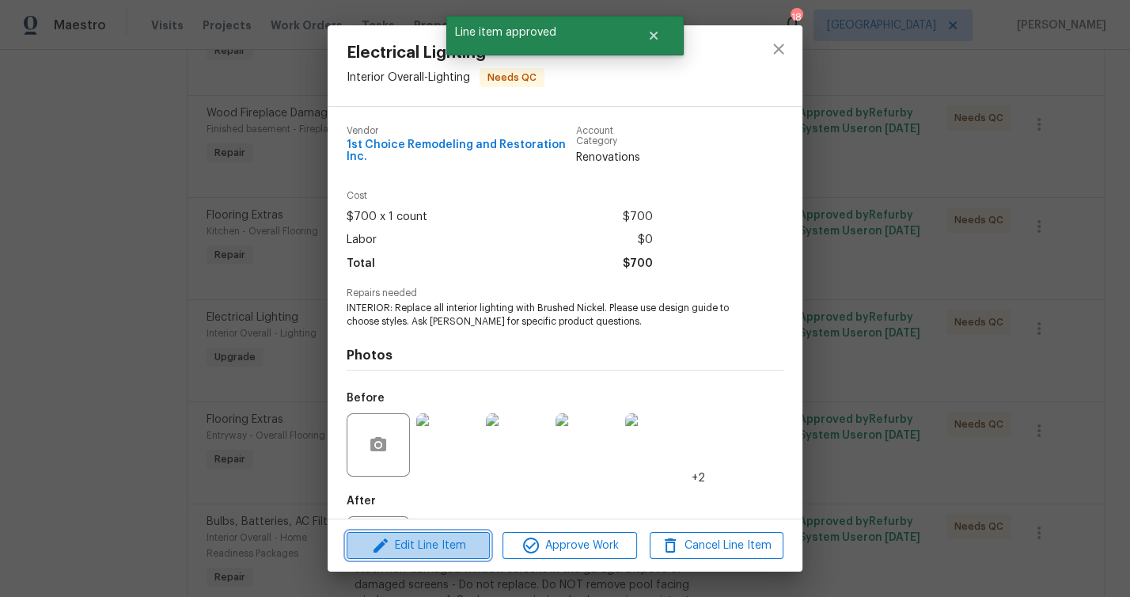
click at [448, 546] on span "Edit Line Item" at bounding box center [418, 546] width 134 height 20
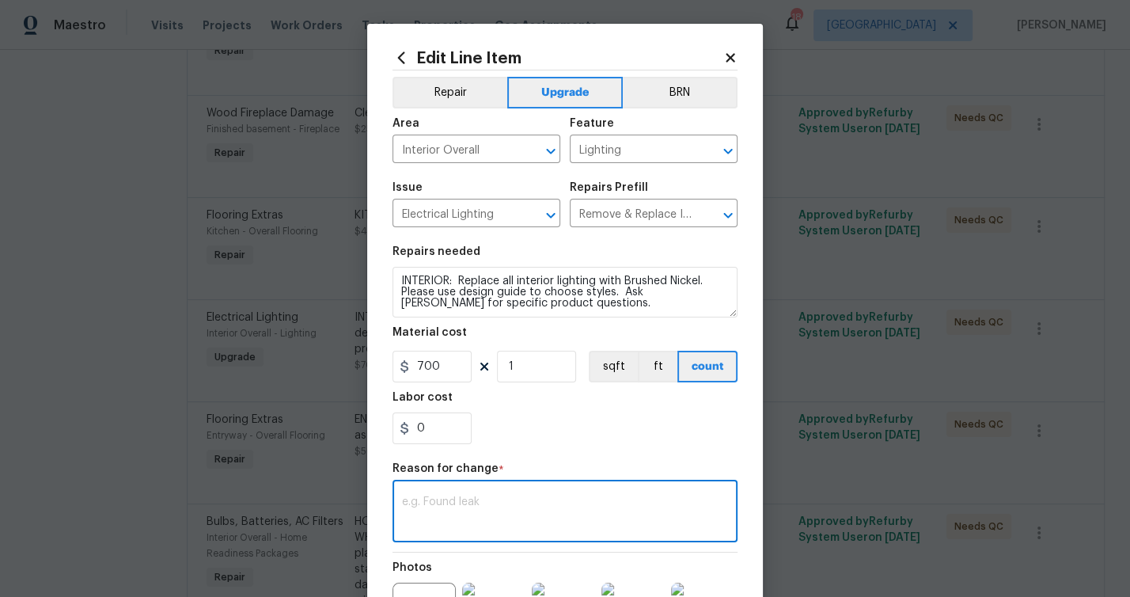
click at [502, 505] on textarea at bounding box center [565, 512] width 326 height 33
paste textarea "Additional funds needed to replace all lighting throughout: $200"
type textarea "Additional funds needed to replace all lighting throughout: $200"
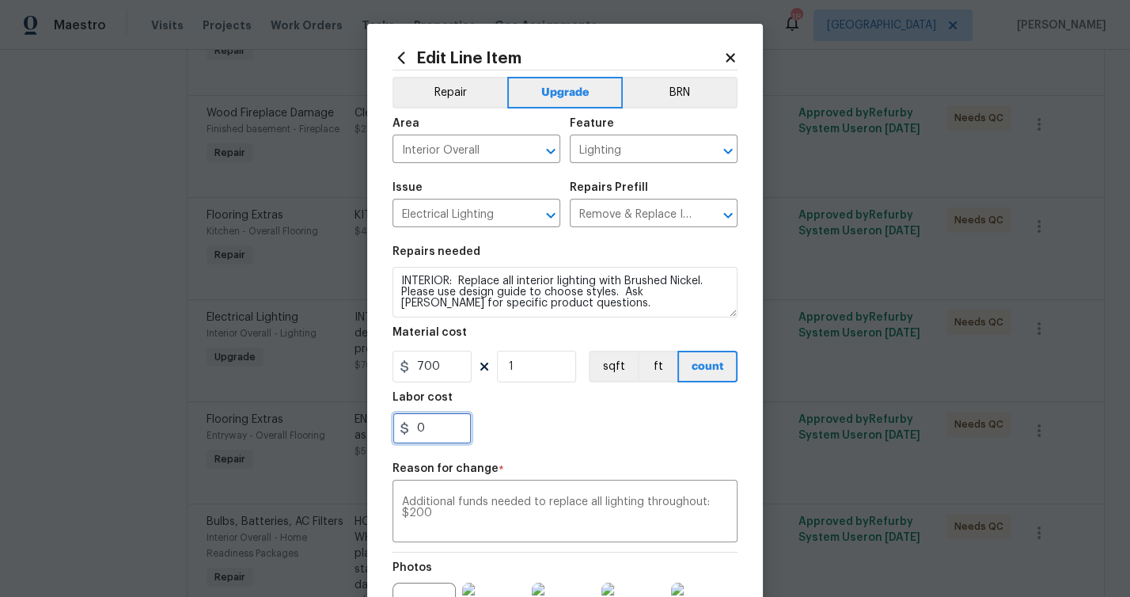
drag, startPoint x: 437, startPoint y: 431, endPoint x: 354, endPoint y: 431, distance: 83.1
click at [358, 435] on div "Edit Line Item Repair Upgrade BRN Area Interior Overall ​ Feature Lighting ​ Is…" at bounding box center [565, 298] width 1130 height 597
type input "200"
click at [547, 422] on div "200" at bounding box center [565, 428] width 345 height 32
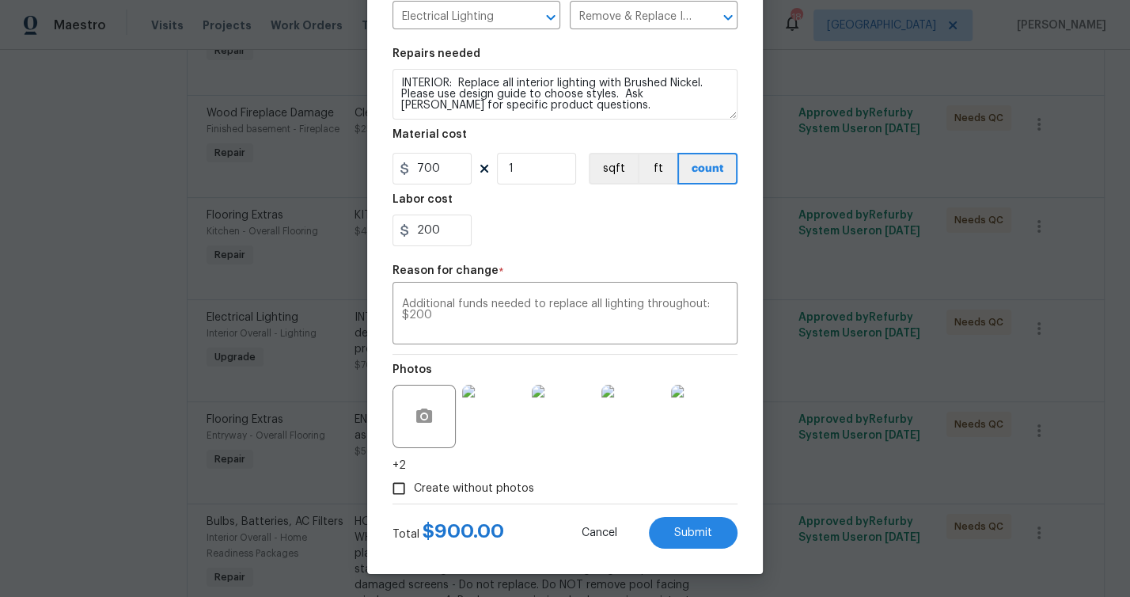
scroll to position [0, 0]
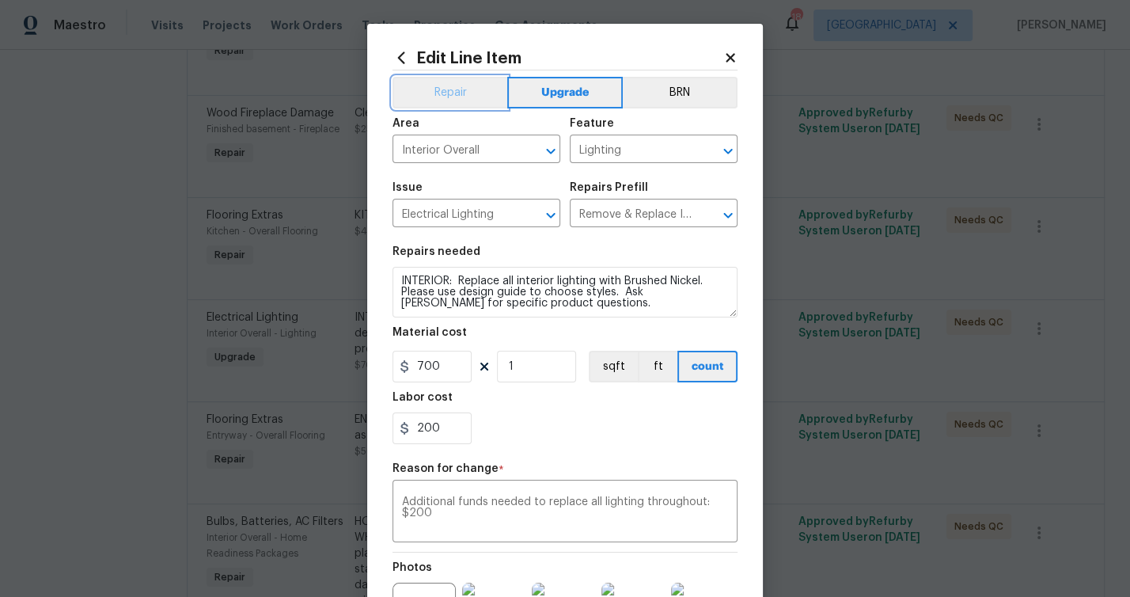
click at [460, 88] on button "Repair" at bounding box center [450, 93] width 115 height 32
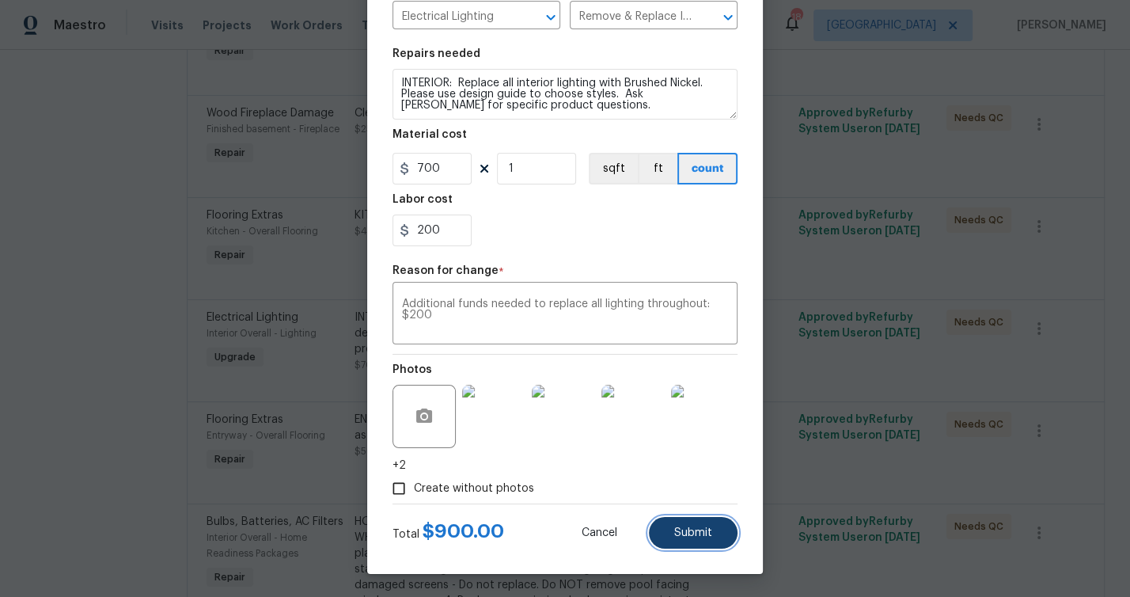
click at [681, 536] on span "Submit" at bounding box center [693, 533] width 38 height 12
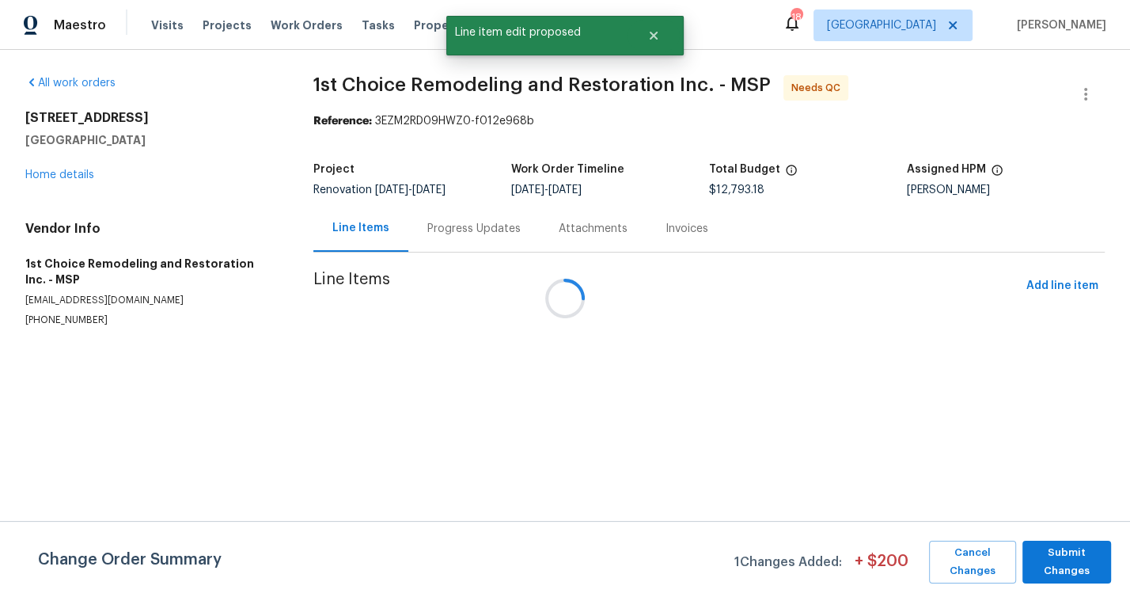
scroll to position [0, 0]
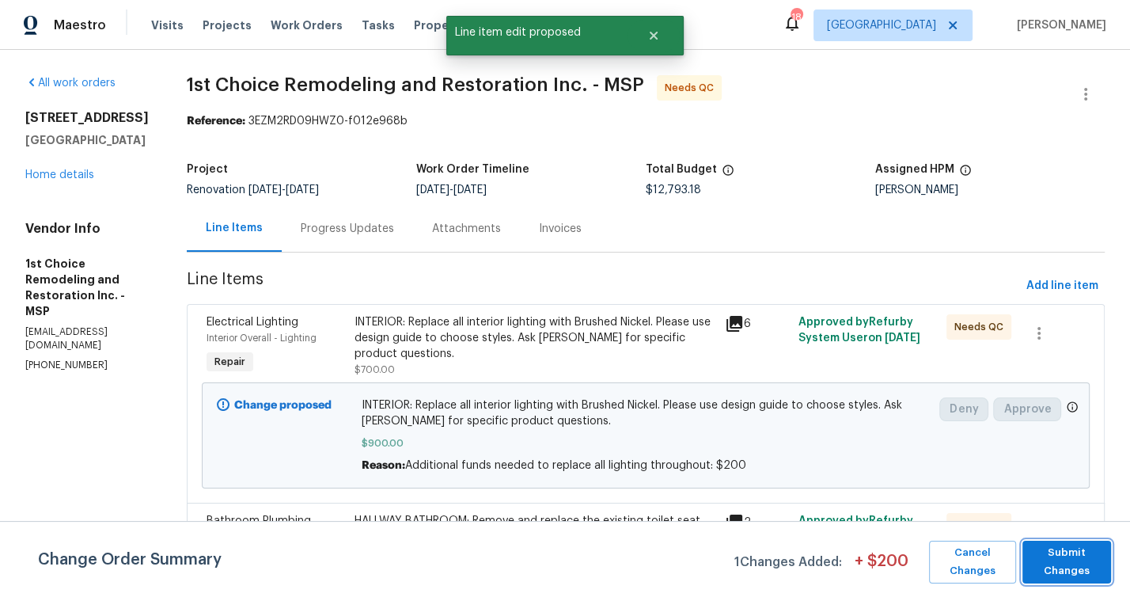
click at [1072, 556] on span "Submit Changes" at bounding box center [1067, 562] width 73 height 36
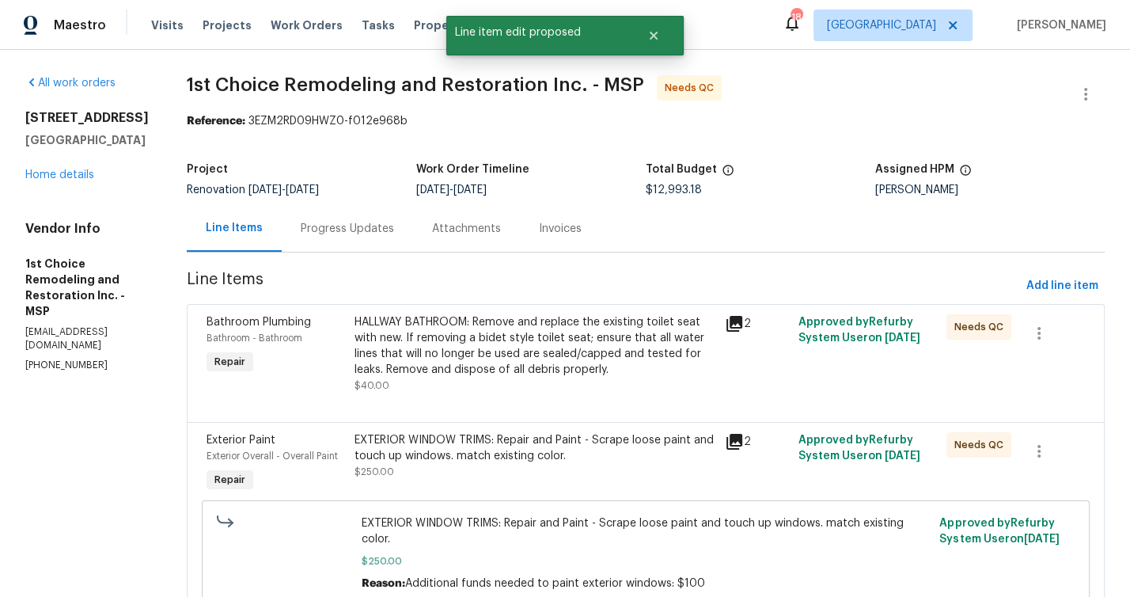
scroll to position [730, 0]
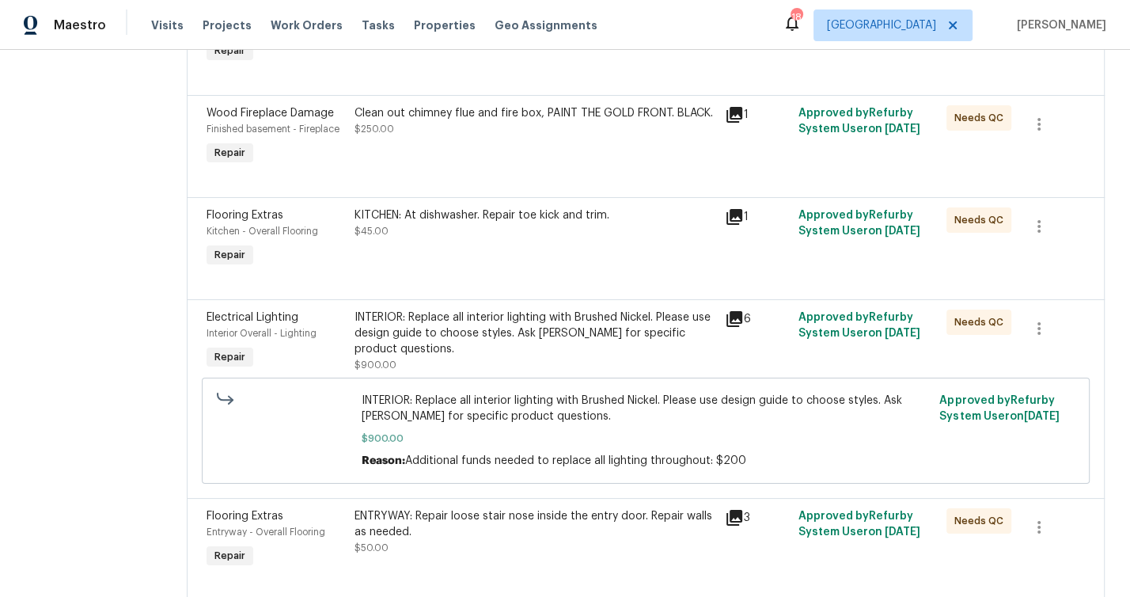
click at [423, 327] on div "INTERIOR: Replace all interior lighting with Brushed Nickel. Please use design …" at bounding box center [535, 332] width 361 height 47
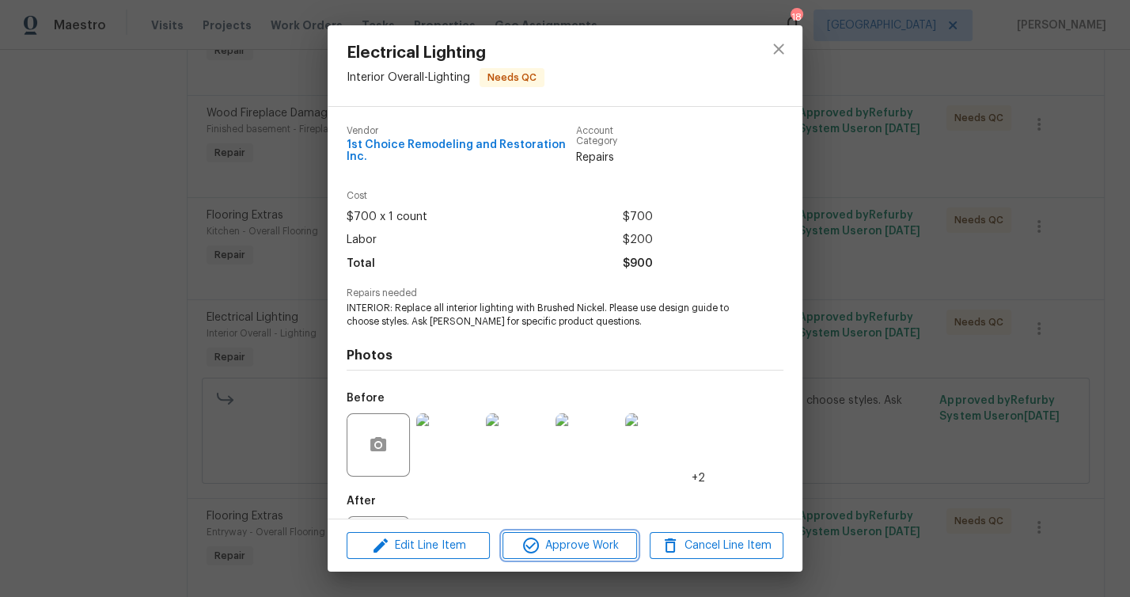
click at [590, 548] on span "Approve Work" at bounding box center [569, 546] width 124 height 20
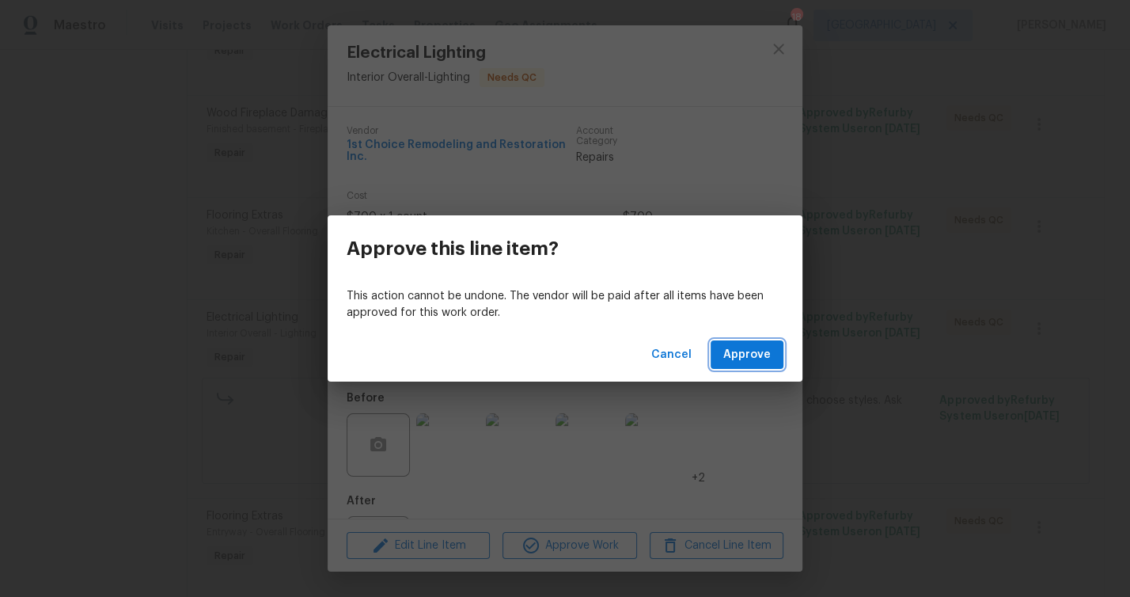
click at [750, 360] on span "Approve" at bounding box center [746, 355] width 47 height 20
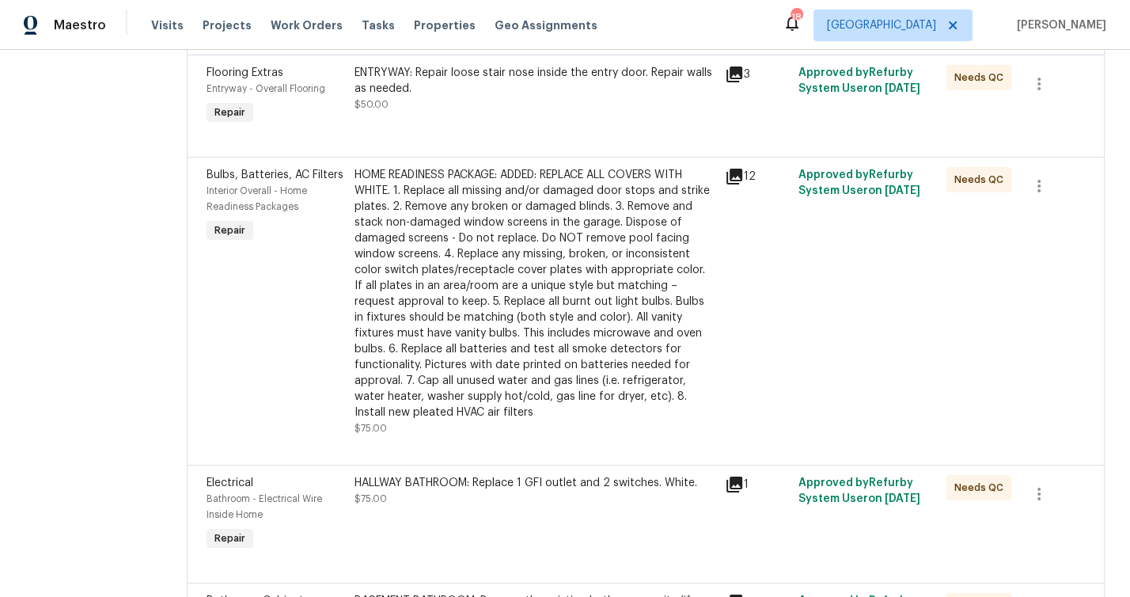
scroll to position [1259, 0]
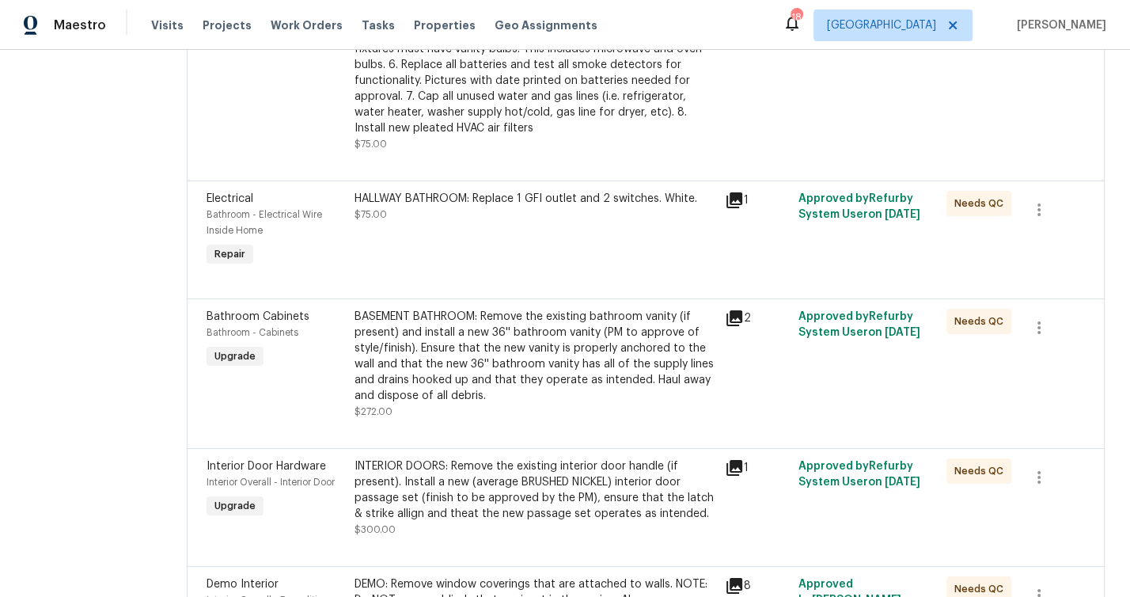
click at [438, 356] on div "BASEMENT BATHROOM: Remove the existing bathroom vanity (if present) and install…" at bounding box center [535, 356] width 361 height 95
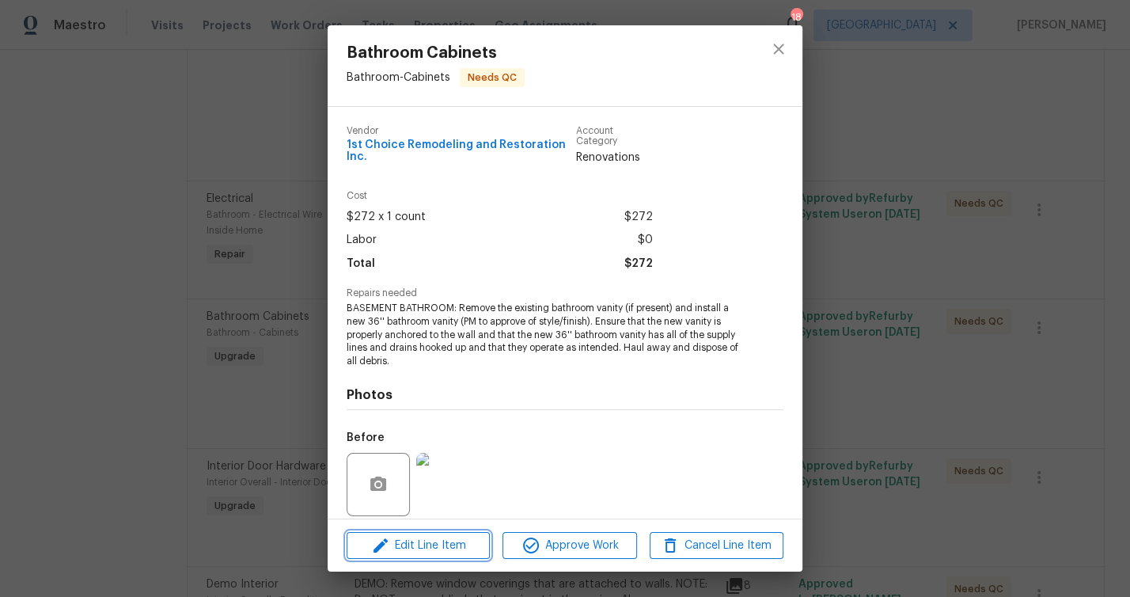
click at [442, 549] on span "Edit Line Item" at bounding box center [418, 546] width 134 height 20
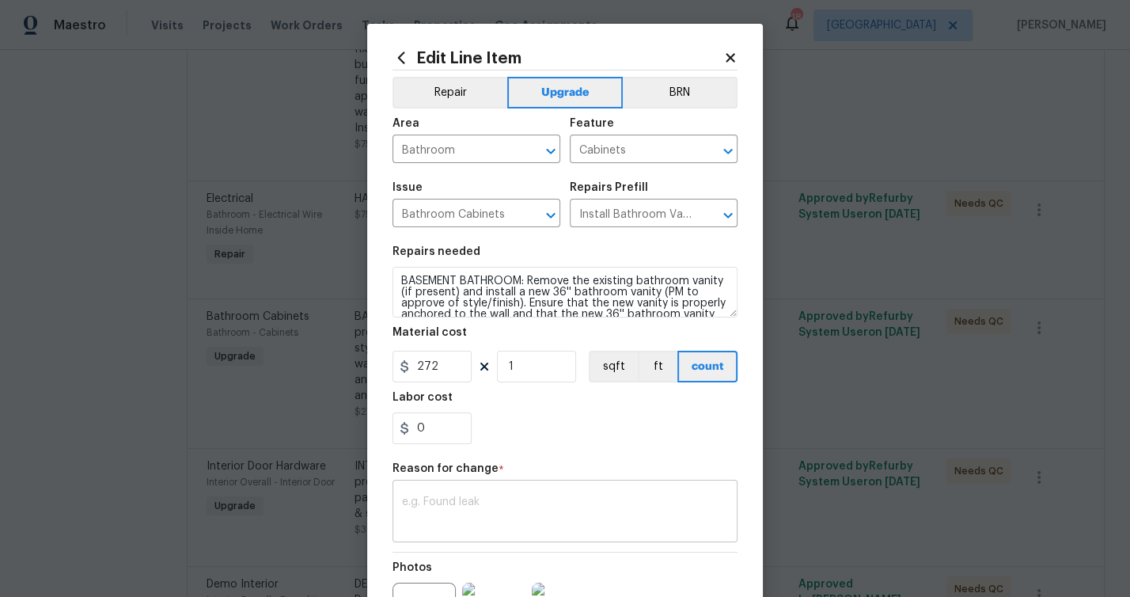
click at [532, 503] on textarea at bounding box center [565, 512] width 326 height 33
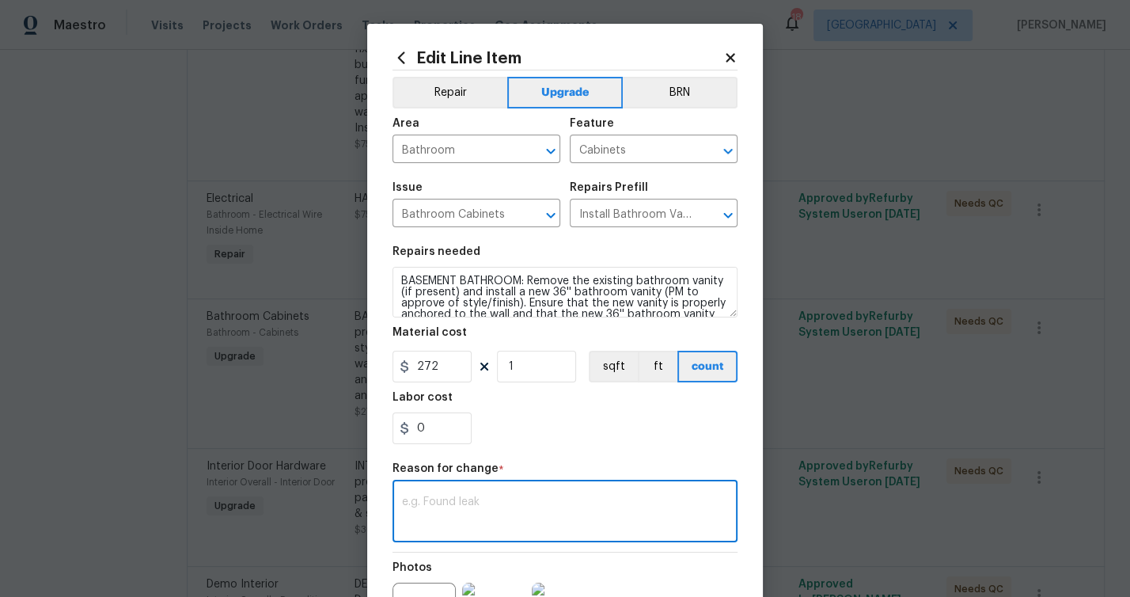
paste textarea "Additional funds needed to install new vanity in lower level bath: $200"
type textarea "Additional funds needed to install new vanity in lower level bath: $200"
drag, startPoint x: 437, startPoint y: 421, endPoint x: 333, endPoint y: 412, distance: 104.1
click at [335, 412] on div "Edit Line Item Repair Upgrade BRN Area Bathroom ​ Feature Cabinets ​ Issue Bath…" at bounding box center [565, 298] width 1130 height 597
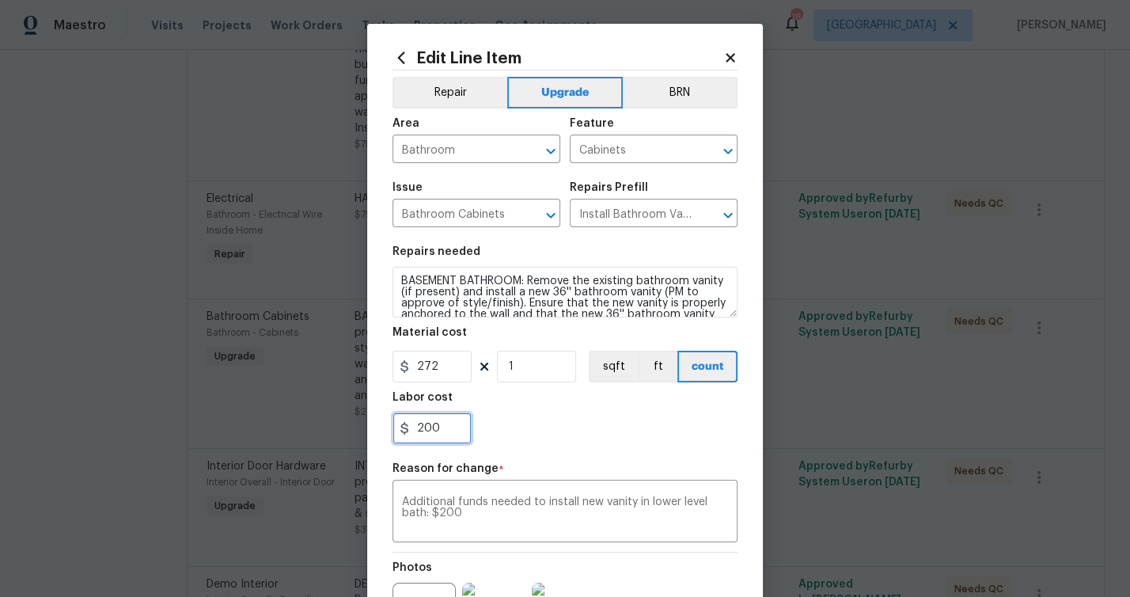
type input "200"
click at [620, 424] on div "200" at bounding box center [565, 428] width 345 height 32
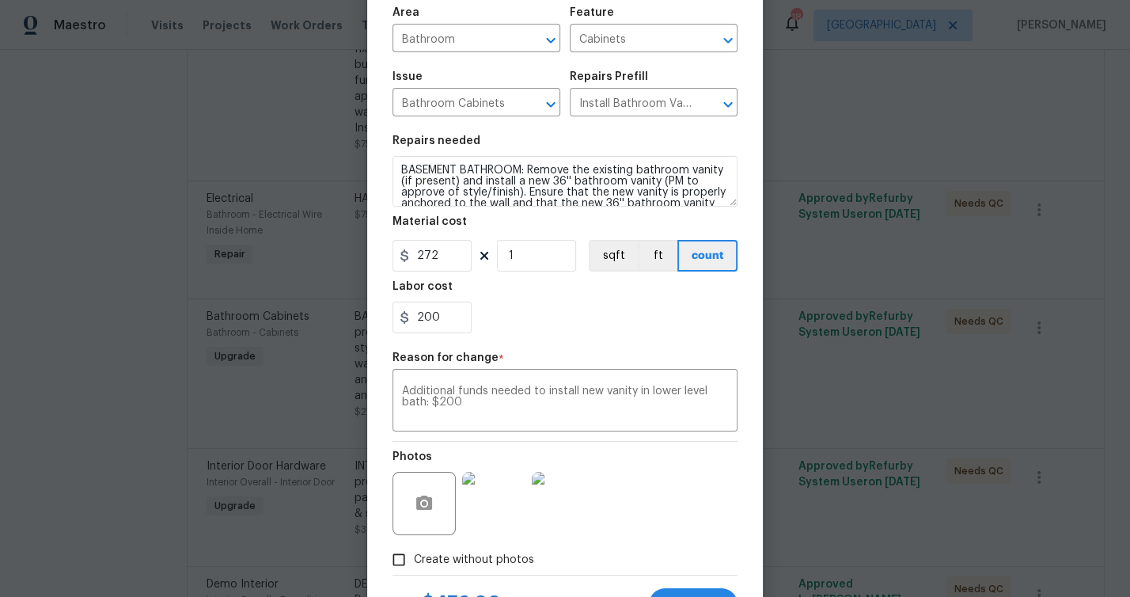
scroll to position [182, 0]
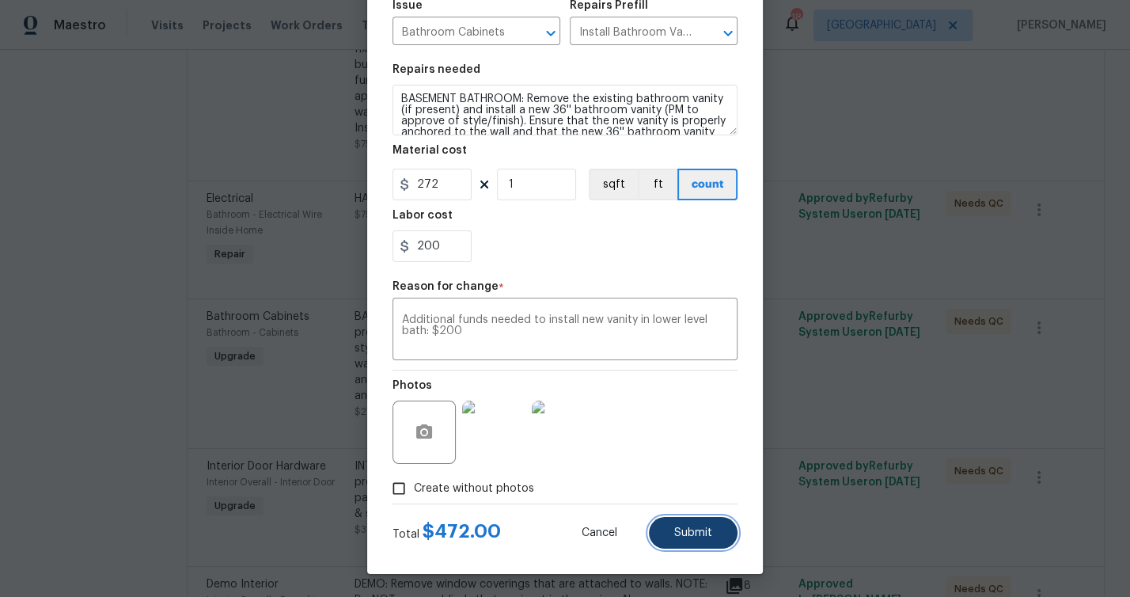
click at [698, 533] on span "Submit" at bounding box center [693, 533] width 38 height 12
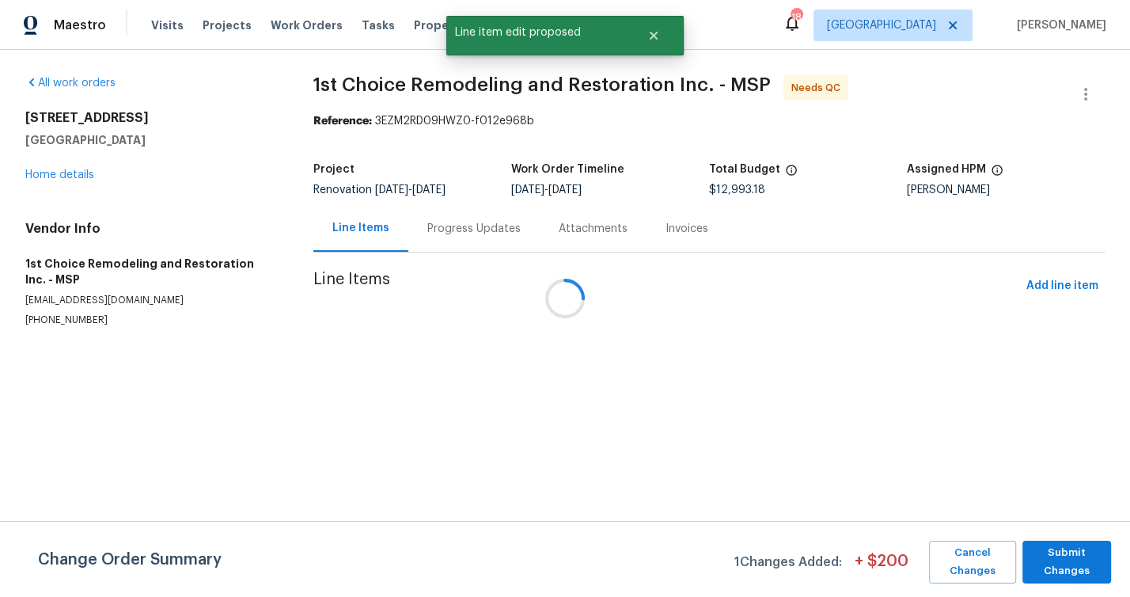
scroll to position [0, 0]
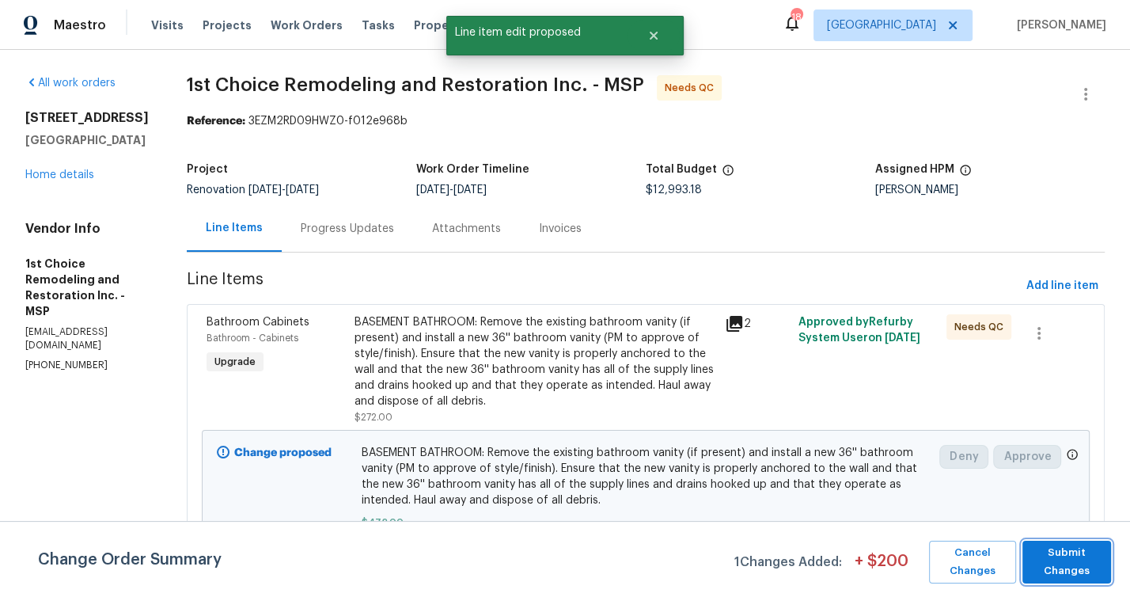
click at [1093, 558] on span "Submit Changes" at bounding box center [1067, 562] width 73 height 36
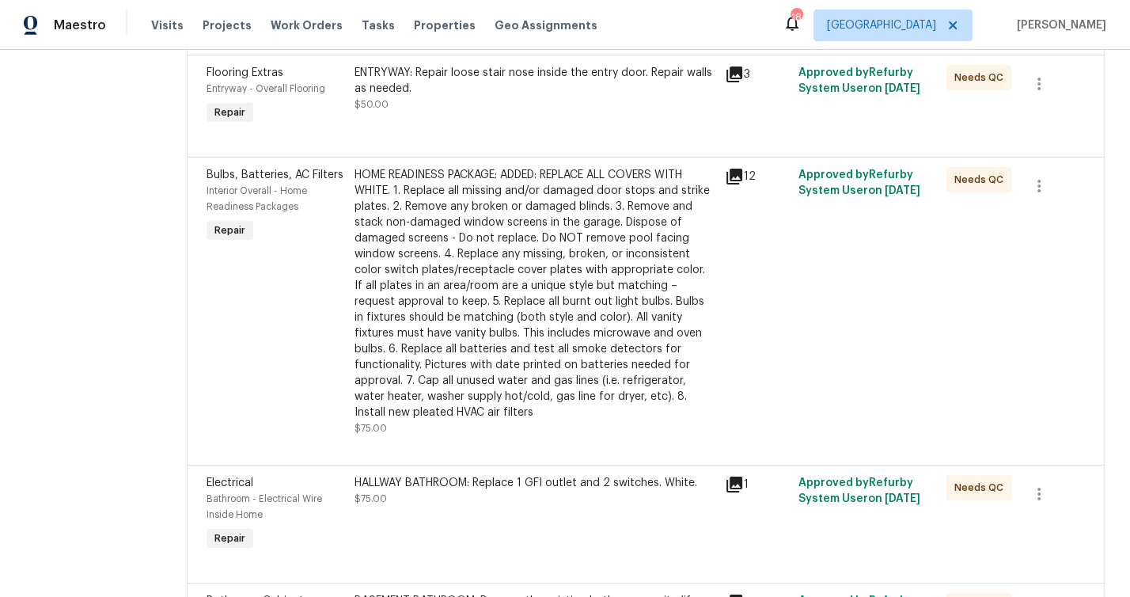
scroll to position [1259, 0]
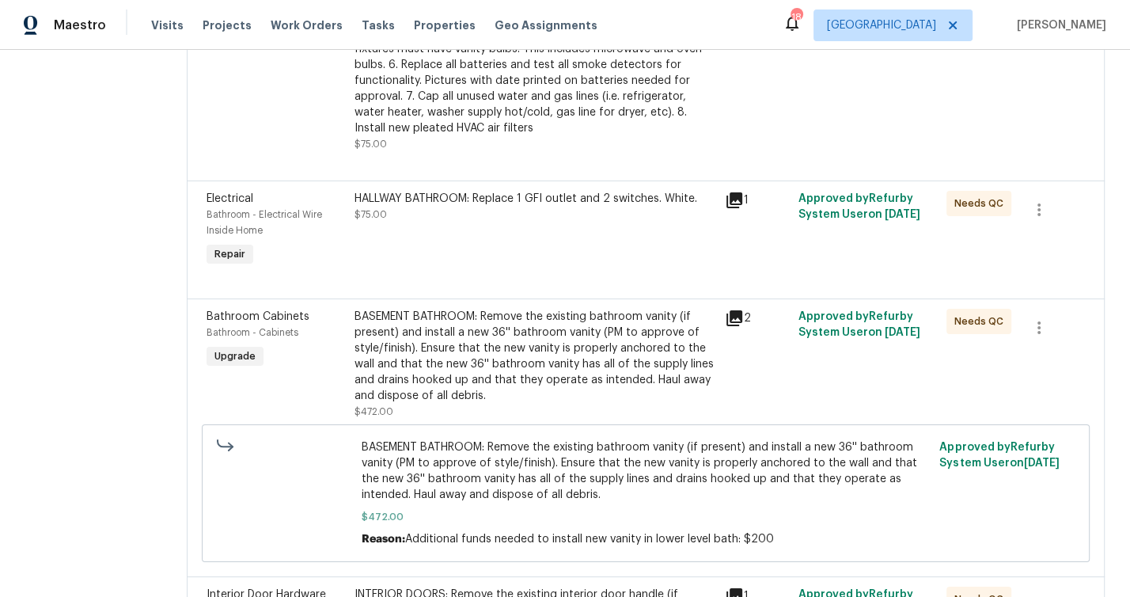
click at [477, 378] on div "BASEMENT BATHROOM: Remove the existing bathroom vanity (if present) and install…" at bounding box center [535, 356] width 361 height 95
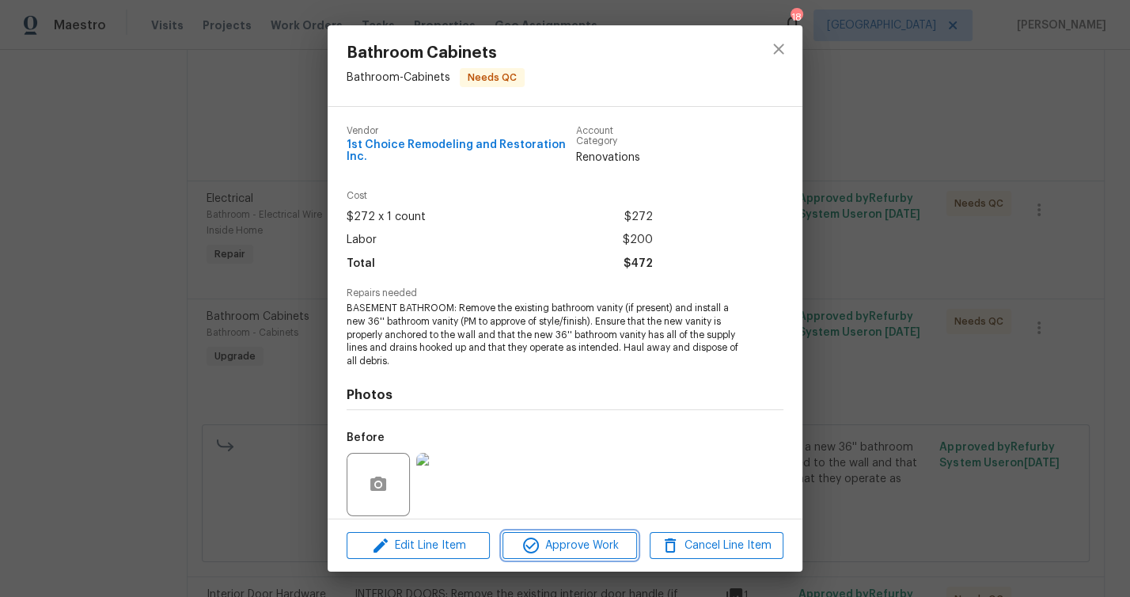
click at [582, 549] on span "Approve Work" at bounding box center [569, 546] width 124 height 20
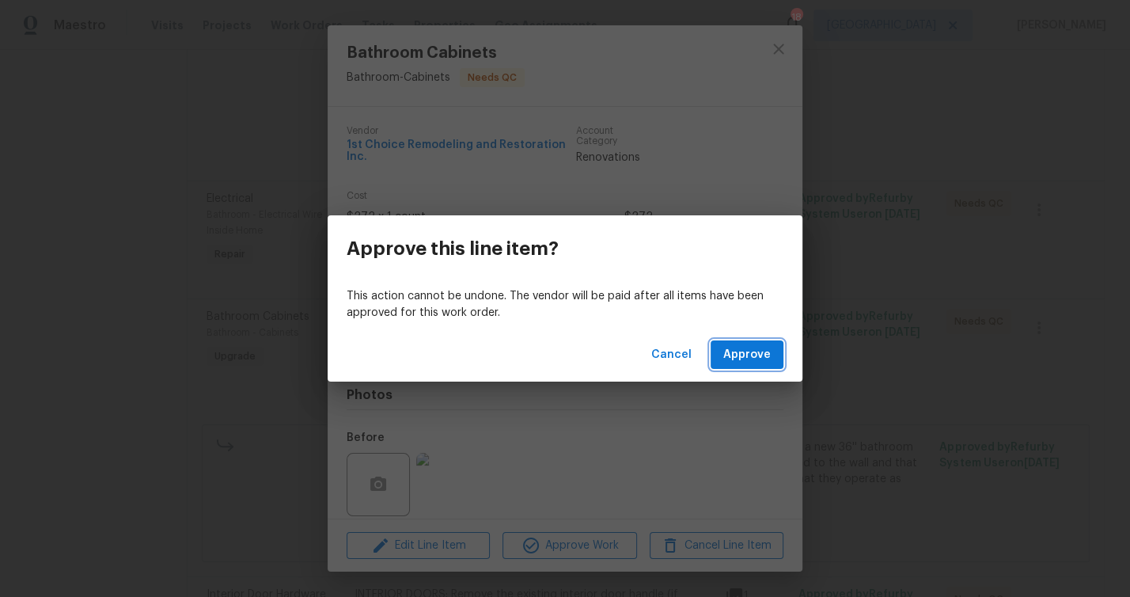
click at [743, 358] on span "Approve" at bounding box center [746, 355] width 47 height 20
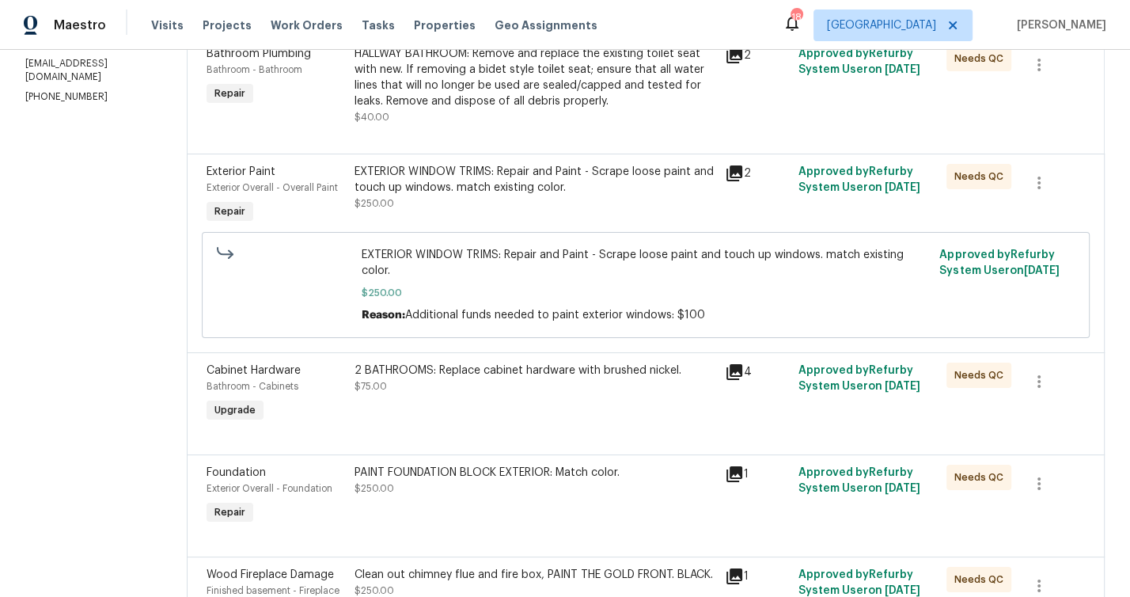
scroll to position [268, 0]
click at [455, 371] on div "2 BATHROOMS: Replace cabinet hardware with brushed nickel." at bounding box center [535, 371] width 361 height 16
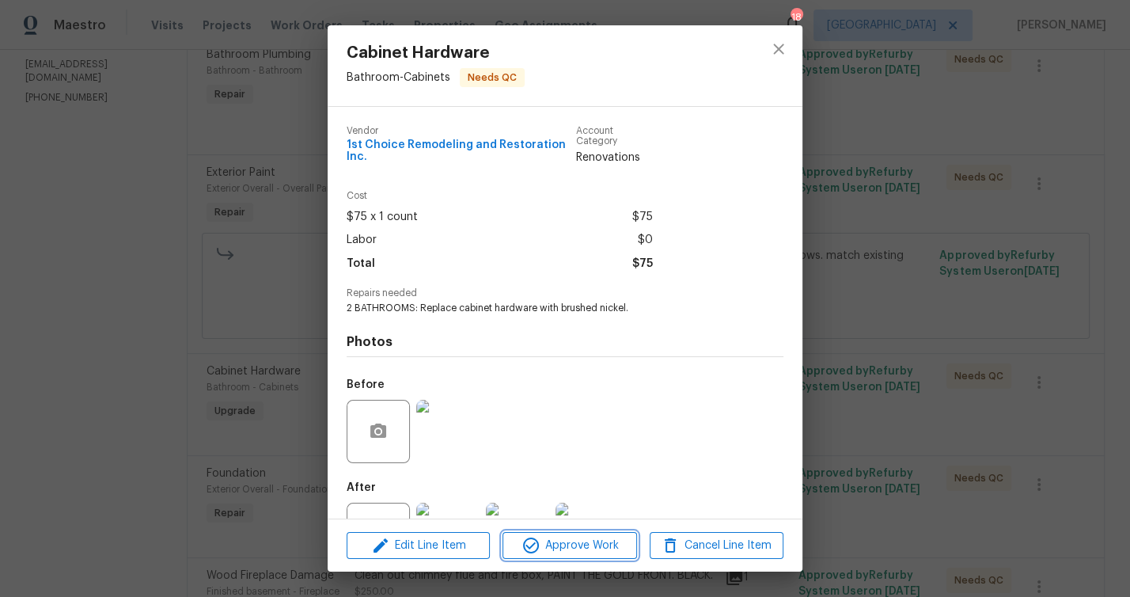
click at [575, 545] on span "Approve Work" at bounding box center [569, 546] width 124 height 20
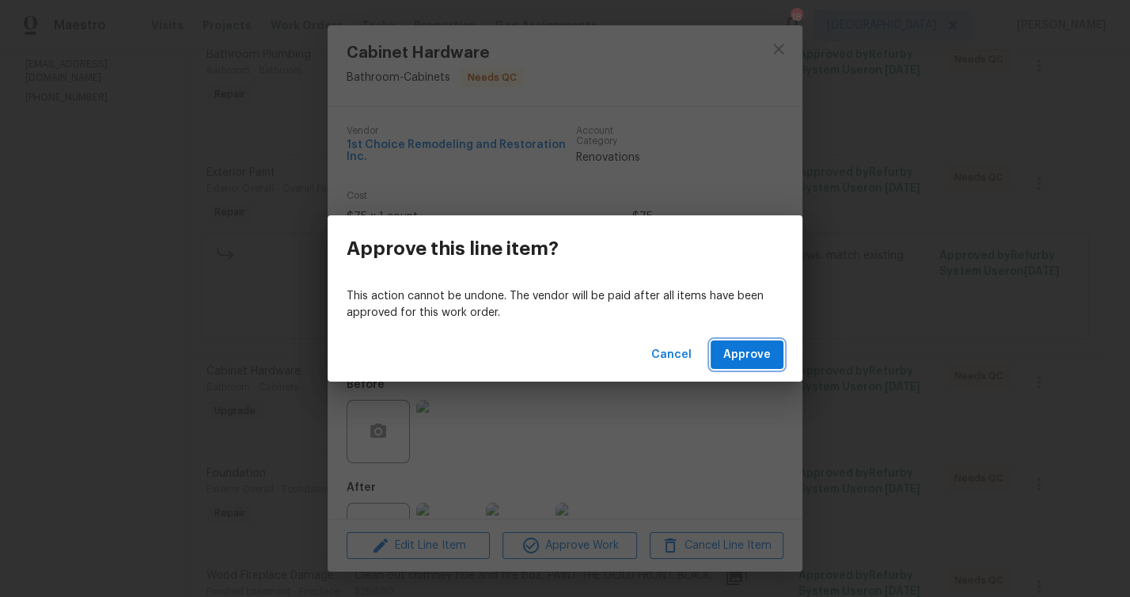
click at [762, 360] on span "Approve" at bounding box center [746, 355] width 47 height 20
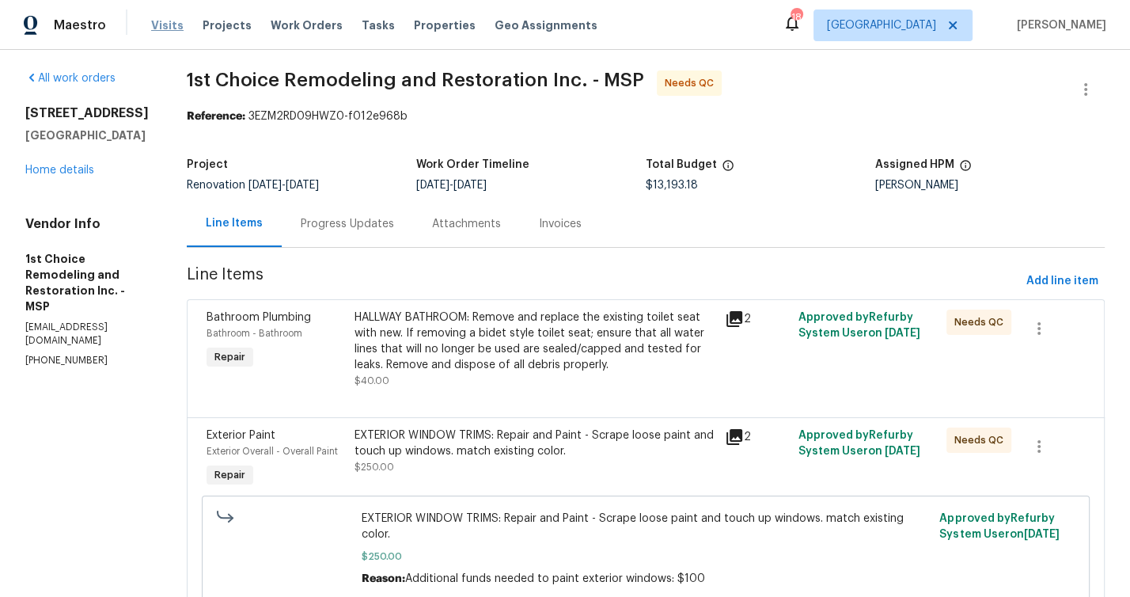
scroll to position [0, 0]
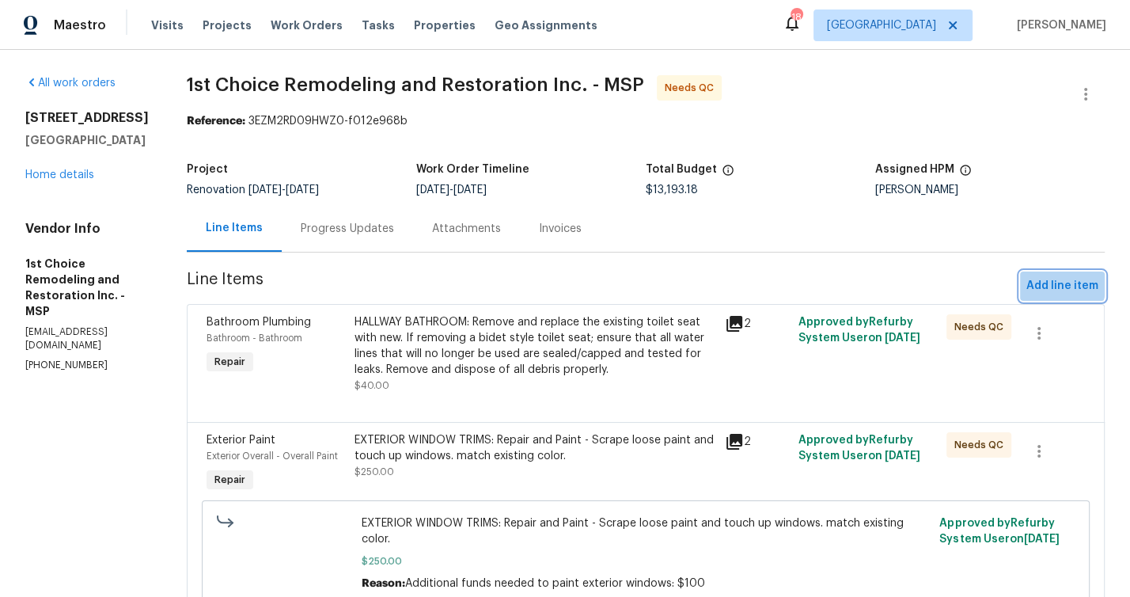
click at [1048, 284] on span "Add line item" at bounding box center [1063, 286] width 72 height 20
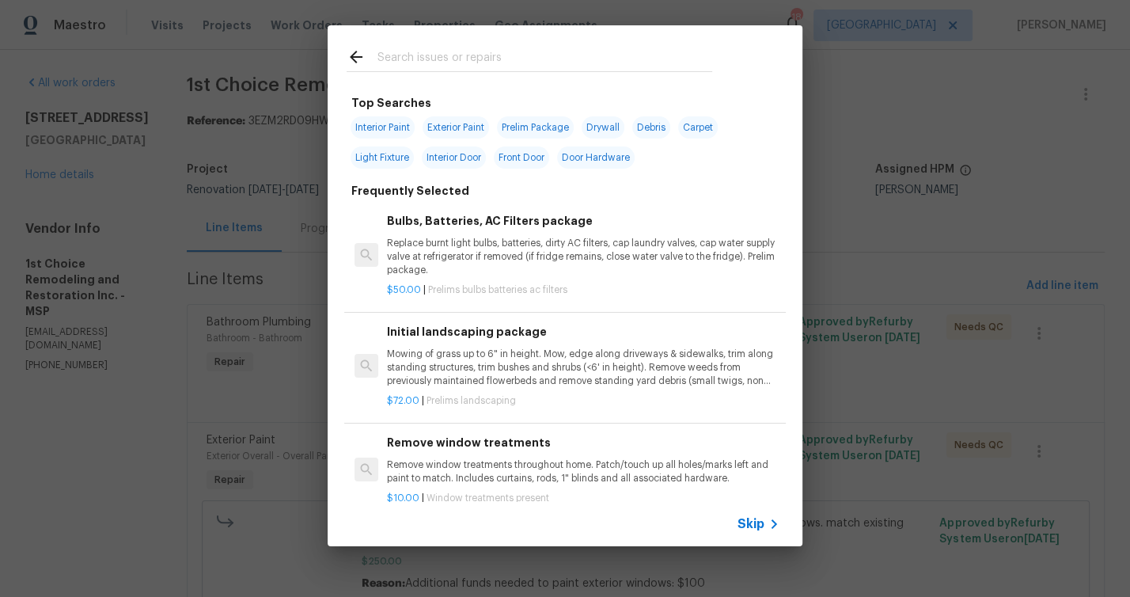
drag, startPoint x: 437, startPoint y: 48, endPoint x: 528, endPoint y: 63, distance: 92.1
click at [437, 48] on input "text" at bounding box center [545, 59] width 336 height 24
click at [150, 310] on div "Top Searches Interior Paint Exterior Paint Prelim Package Drywall Debris Carpet…" at bounding box center [565, 285] width 1130 height 571
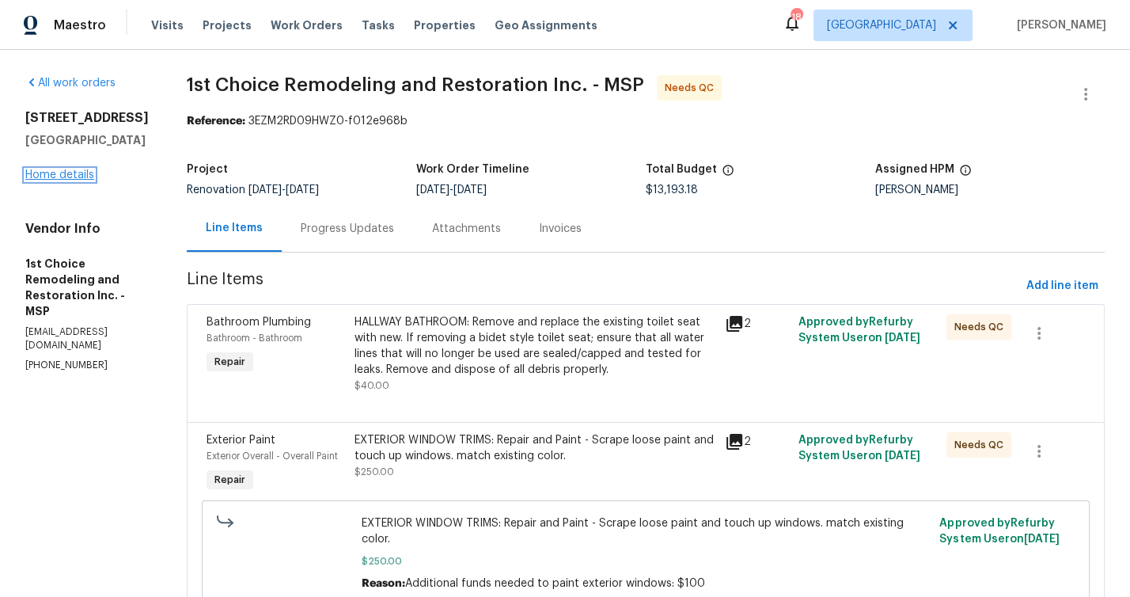
click at [72, 179] on link "Home details" at bounding box center [59, 174] width 69 height 11
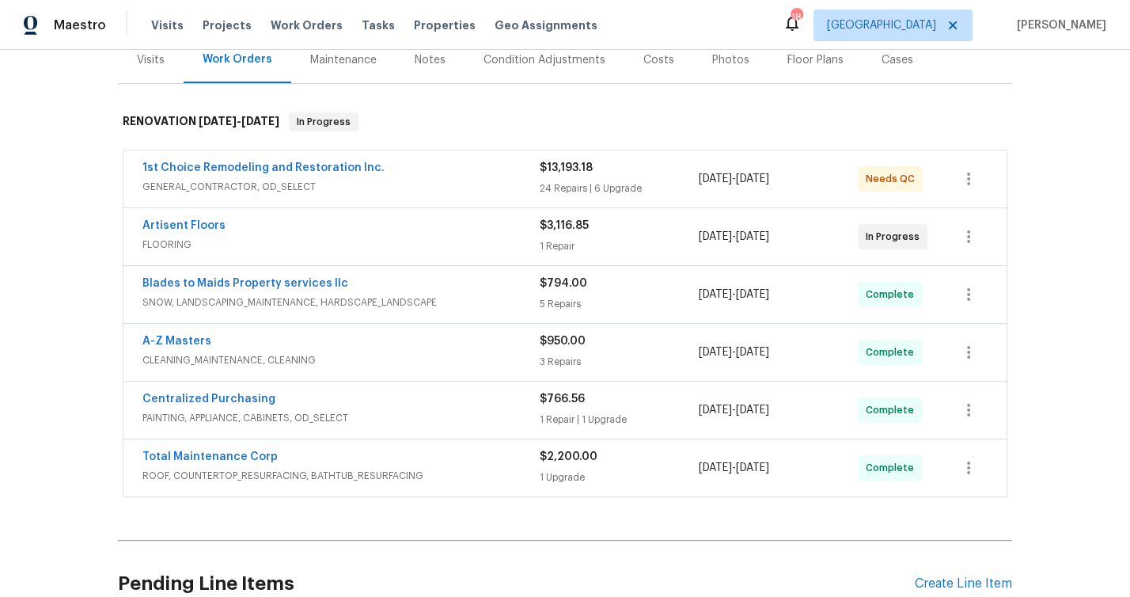
scroll to position [219, 0]
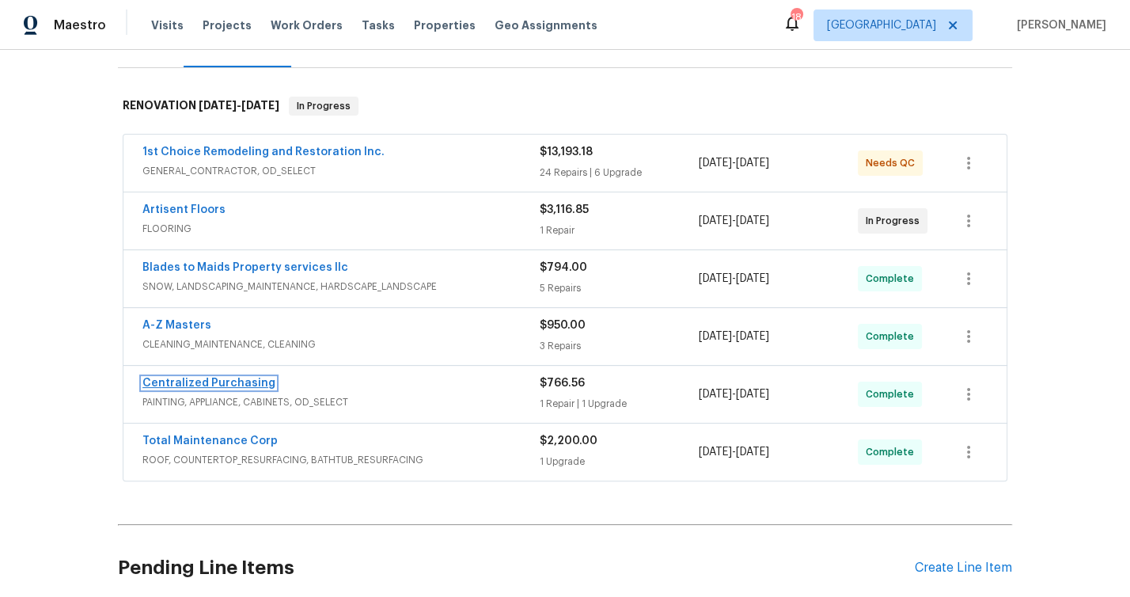
click at [198, 382] on link "Centralized Purchasing" at bounding box center [208, 383] width 133 height 11
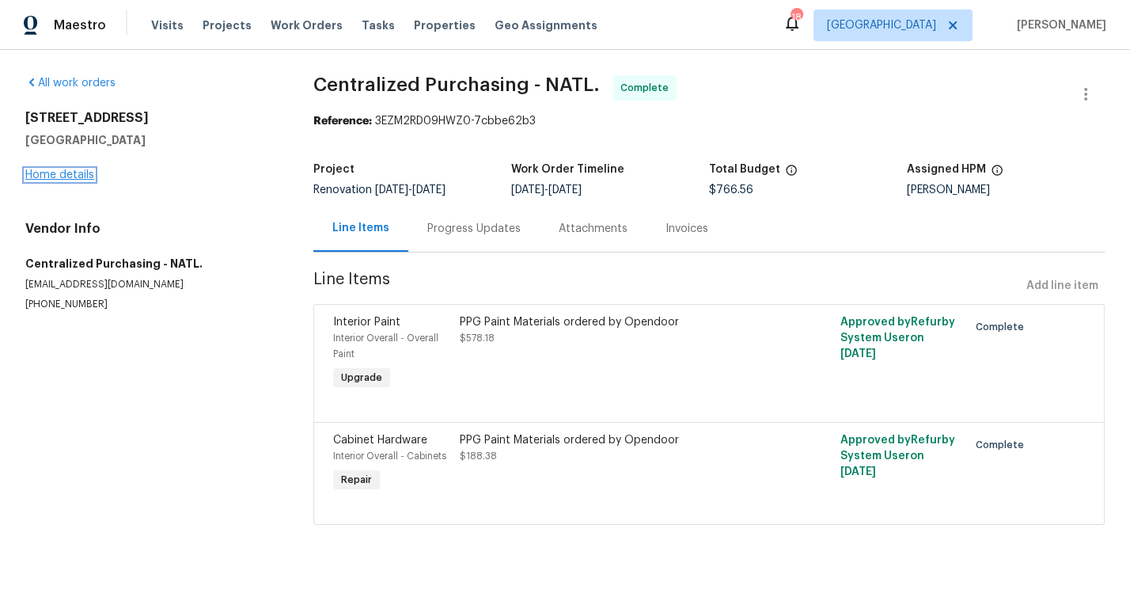
click at [65, 175] on link "Home details" at bounding box center [59, 174] width 69 height 11
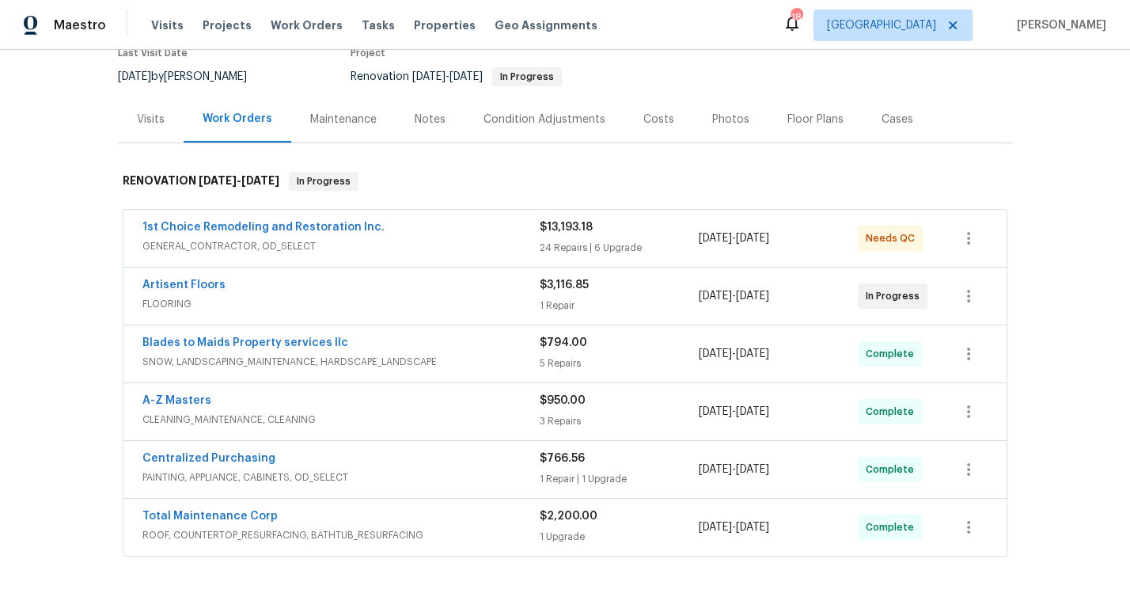
scroll to position [217, 0]
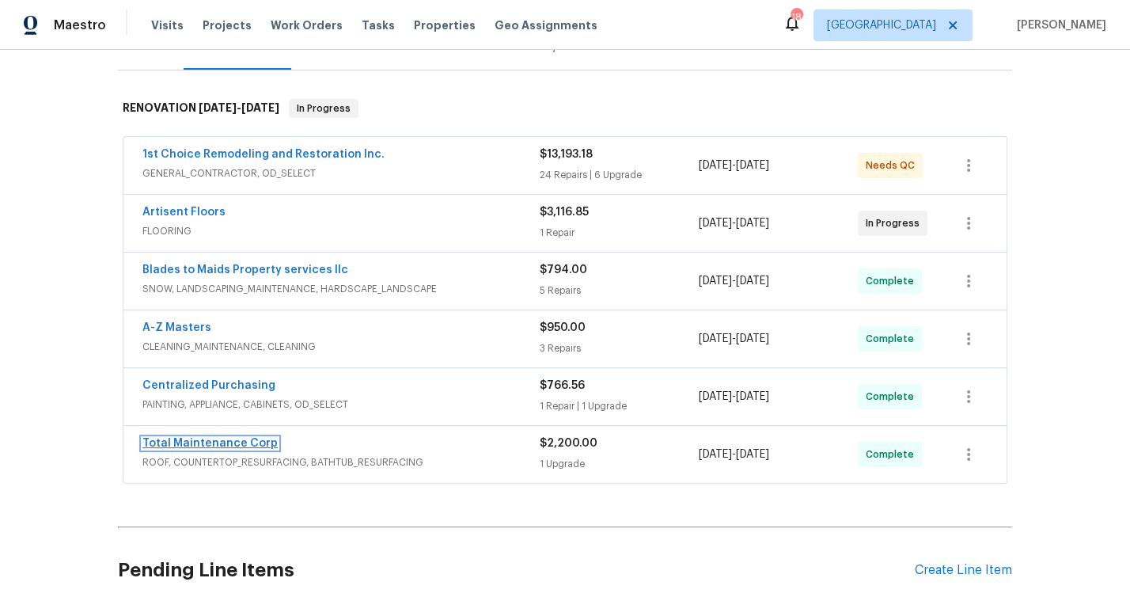
click at [230, 438] on link "Total Maintenance Corp" at bounding box center [209, 443] width 135 height 11
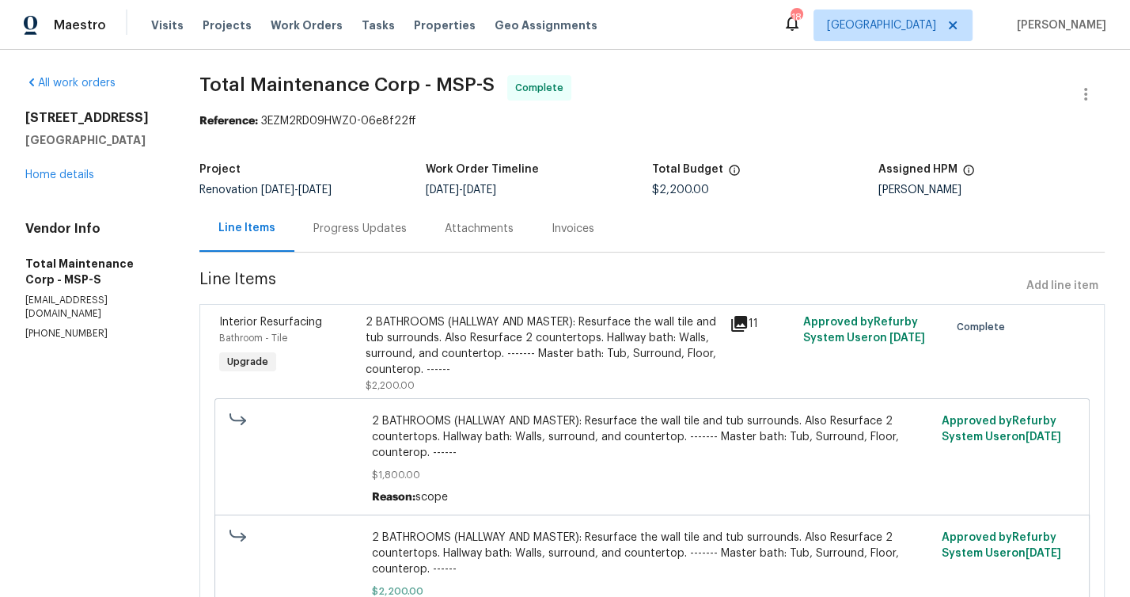
click at [363, 226] on div "Progress Updates" at bounding box center [359, 229] width 93 height 16
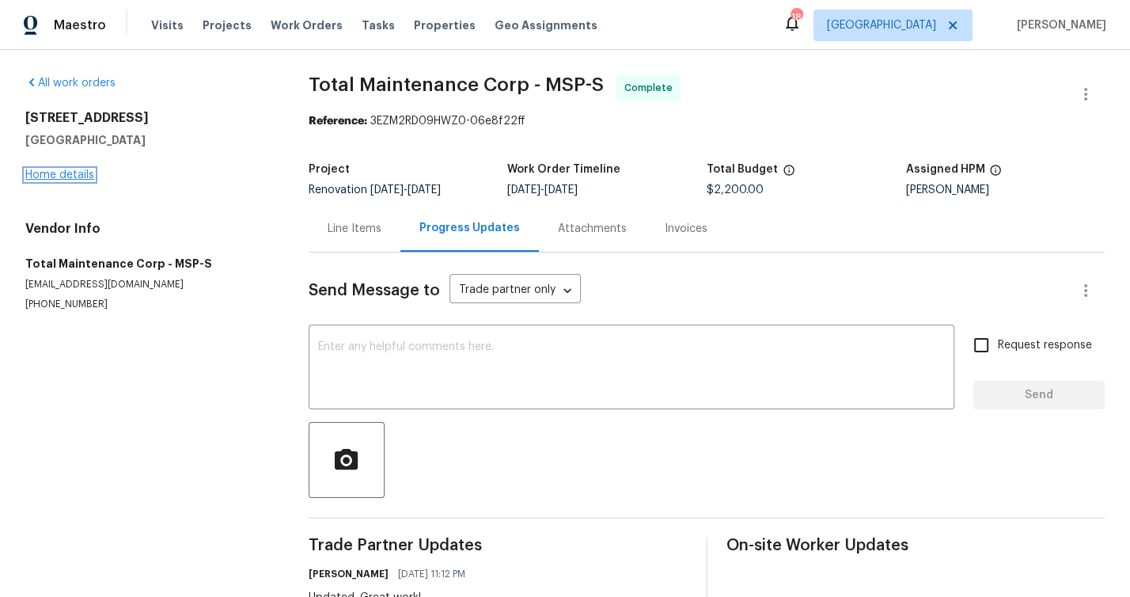
click at [70, 173] on link "Home details" at bounding box center [59, 174] width 69 height 11
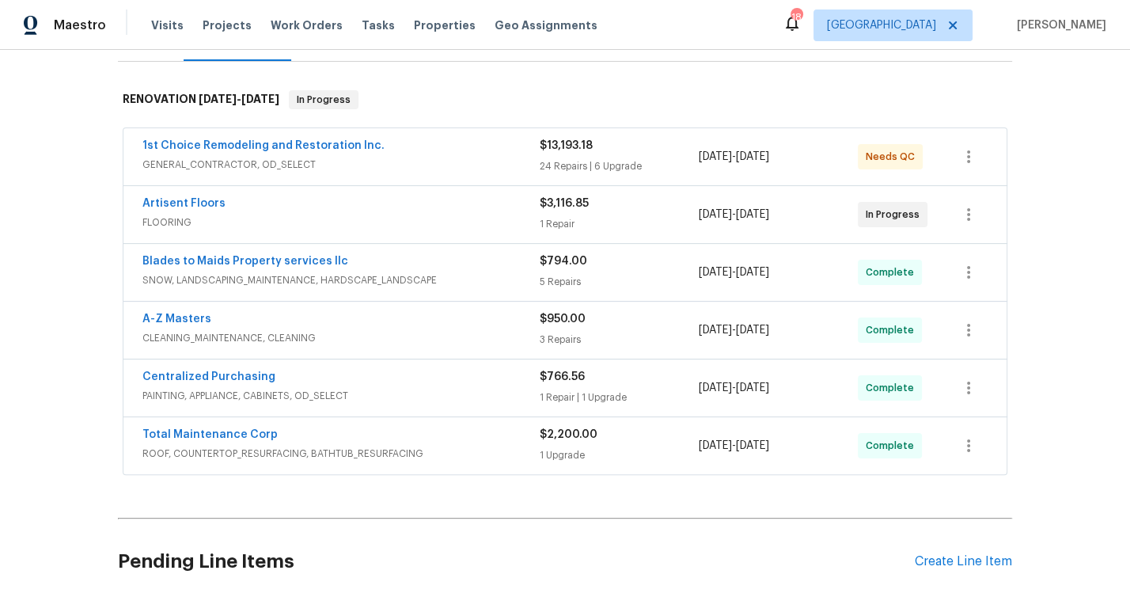
scroll to position [231, 0]
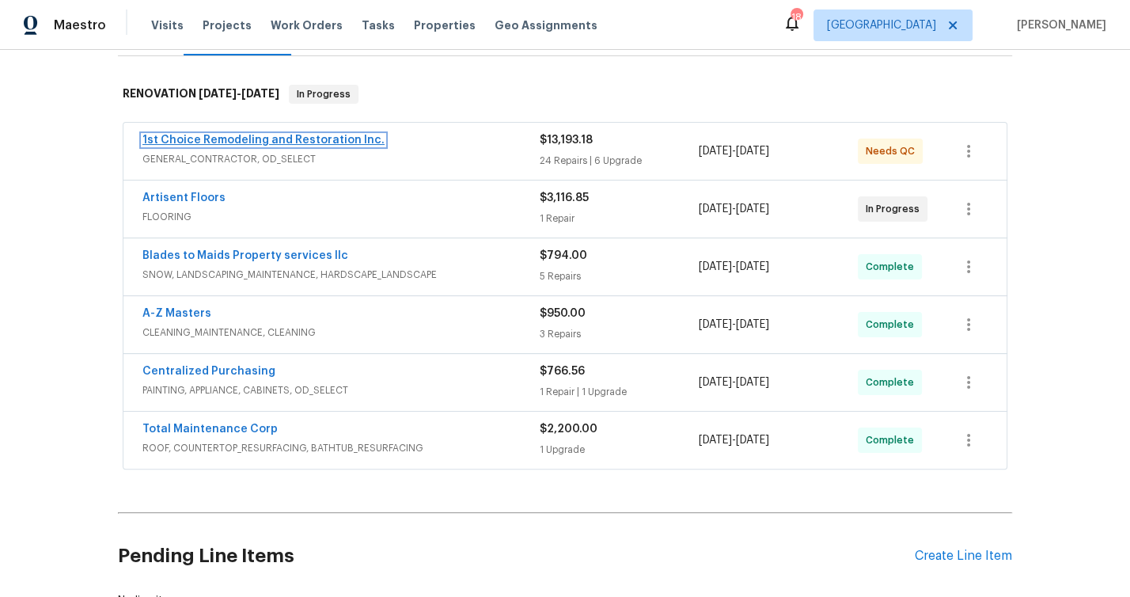
click at [213, 135] on link "1st Choice Remodeling and Restoration Inc." at bounding box center [263, 140] width 242 height 11
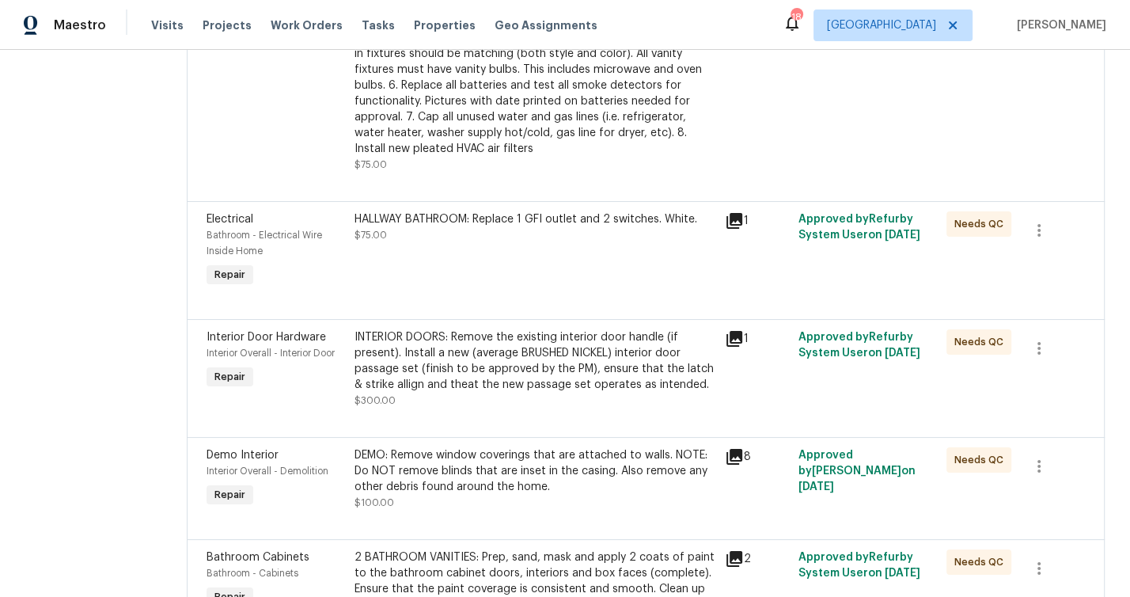
scroll to position [1137, 0]
click at [454, 221] on div "HALLWAY BATHROOM: Replace 1 GFI outlet and 2 switches. White." at bounding box center [535, 219] width 361 height 16
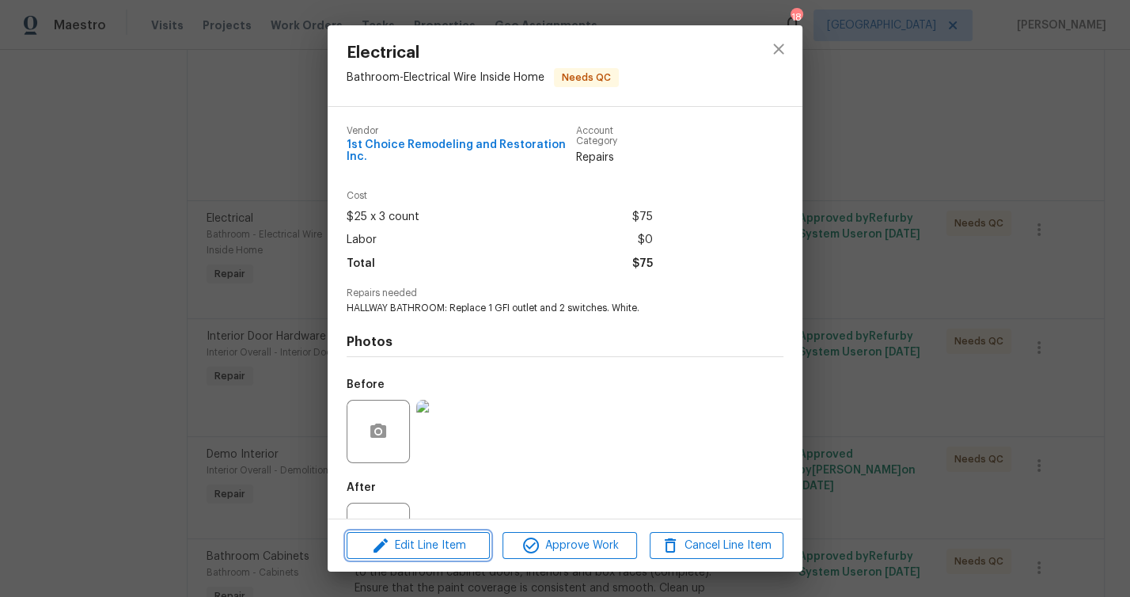
click at [431, 542] on span "Edit Line Item" at bounding box center [418, 546] width 134 height 20
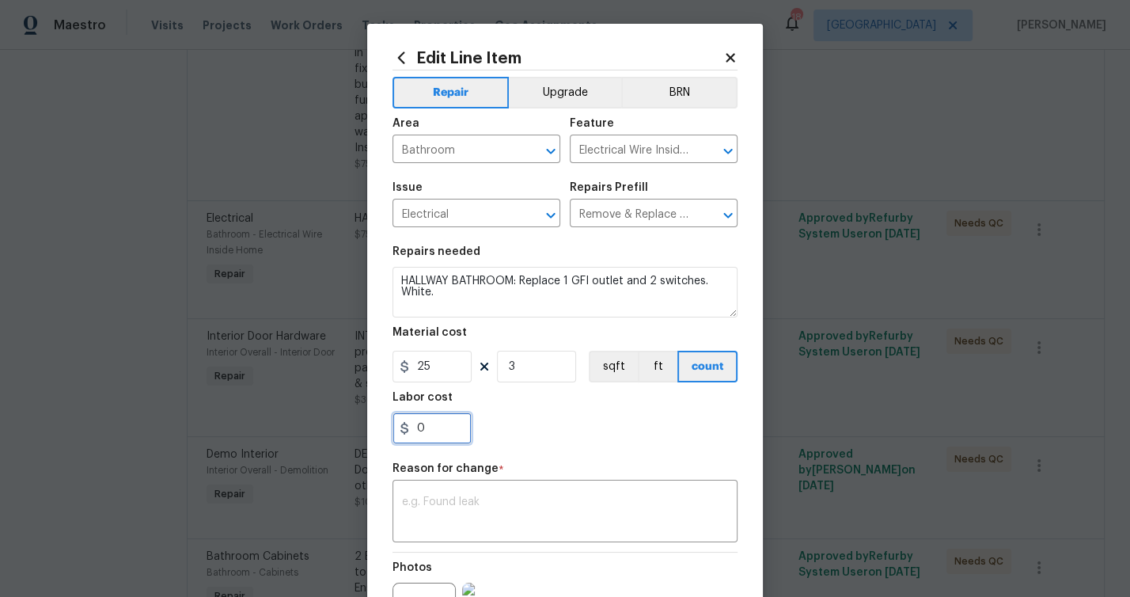
click at [371, 421] on div "Edit Line Item Repair Upgrade BRN Area Bathroom ​ Feature Electrical Wire Insid…" at bounding box center [565, 390] width 396 height 732
type input "50"
click at [452, 494] on div "x ​" at bounding box center [565, 513] width 345 height 59
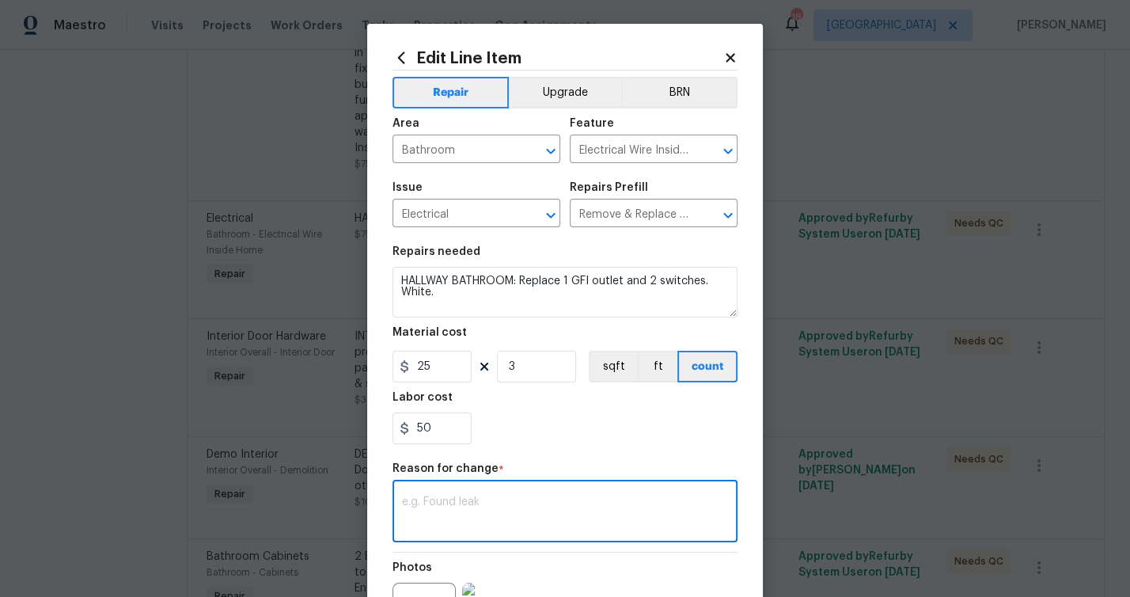
paste textarea "Replace 2 switches: $75 Replace GFCI outlet: $50"
type textarea "Replace 2 switches: $75 Replace GFCI outlet: $50"
click at [574, 434] on div "50" at bounding box center [565, 428] width 345 height 32
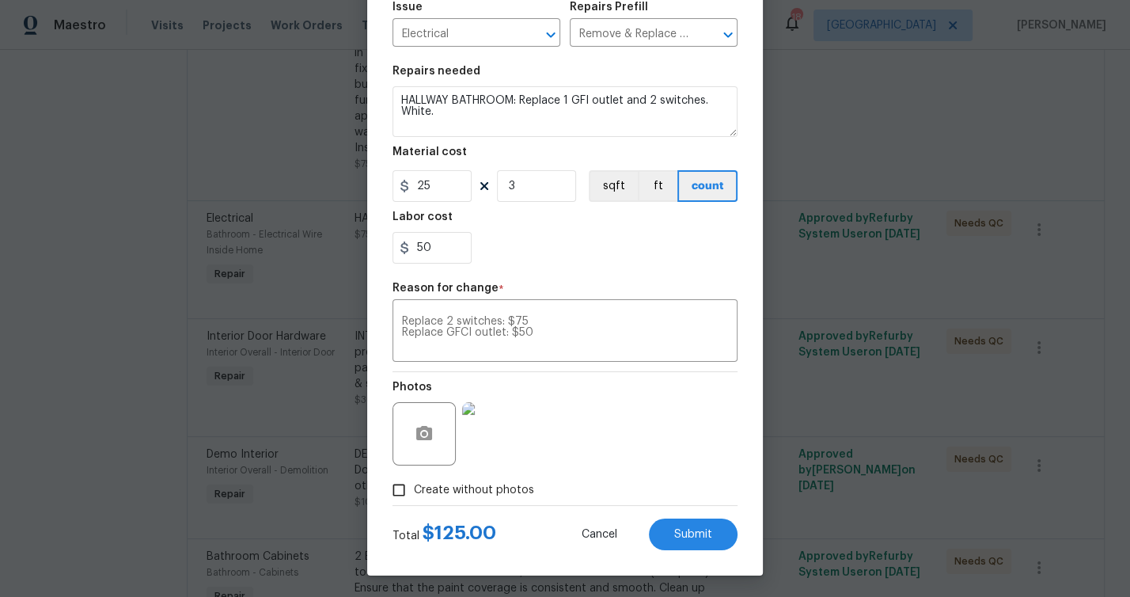
scroll to position [182, 0]
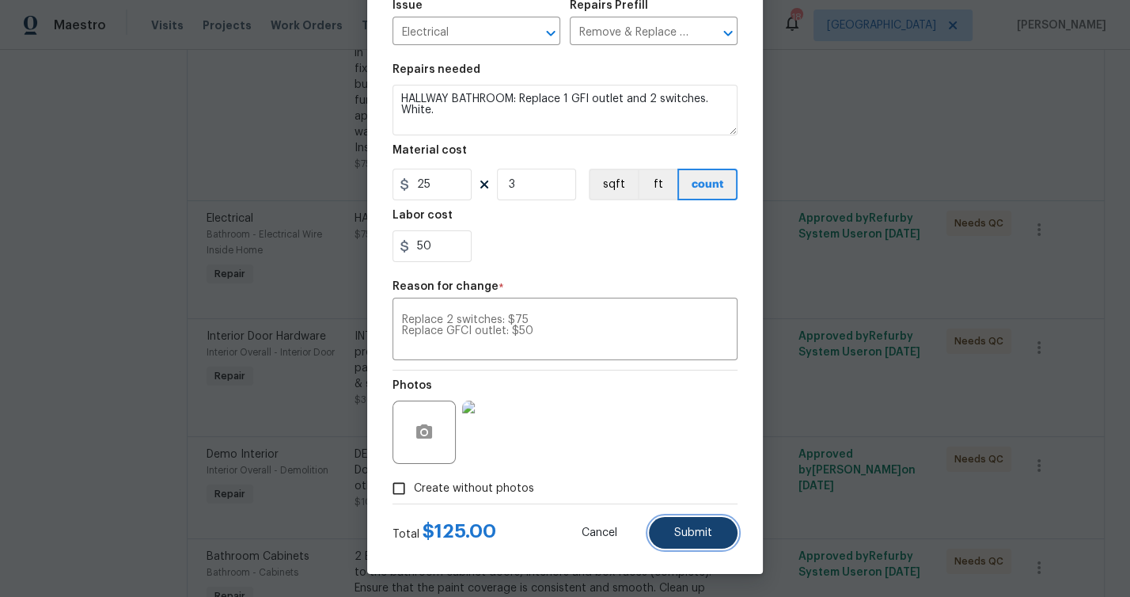
click at [682, 535] on span "Submit" at bounding box center [693, 533] width 38 height 12
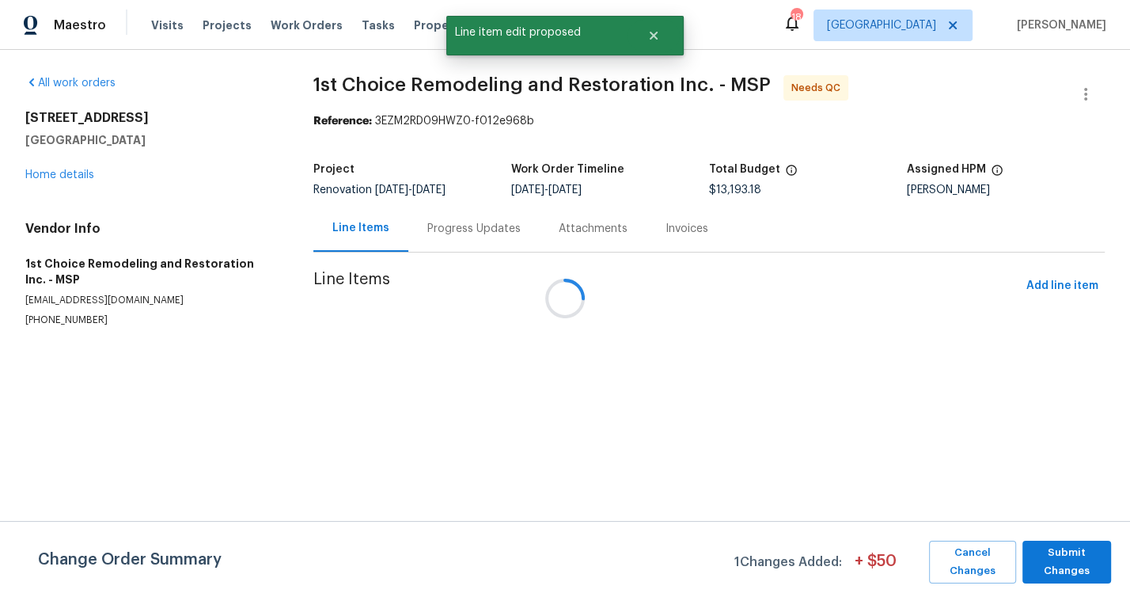
scroll to position [0, 0]
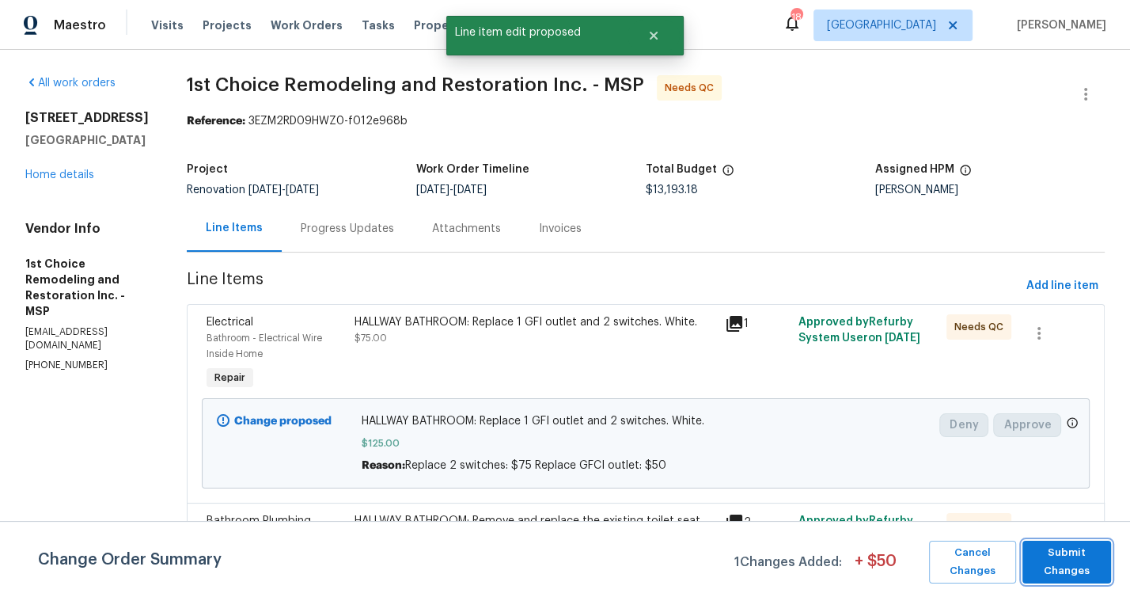
drag, startPoint x: 1073, startPoint y: 569, endPoint x: 959, endPoint y: 535, distance: 119.0
click at [1073, 569] on span "Submit Changes" at bounding box center [1067, 562] width 73 height 36
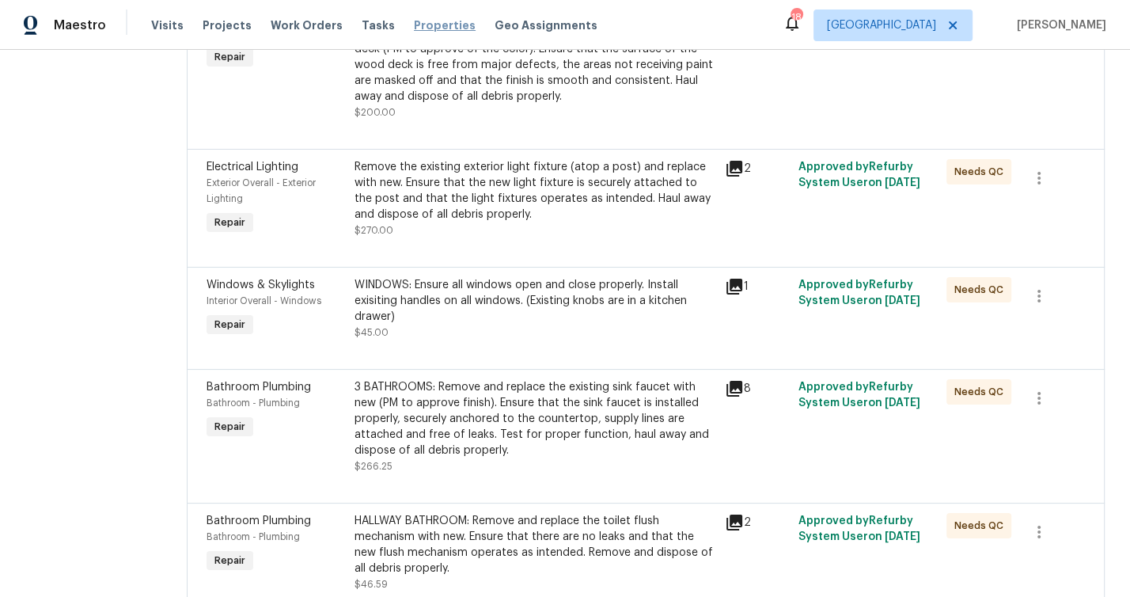
scroll to position [1984, 0]
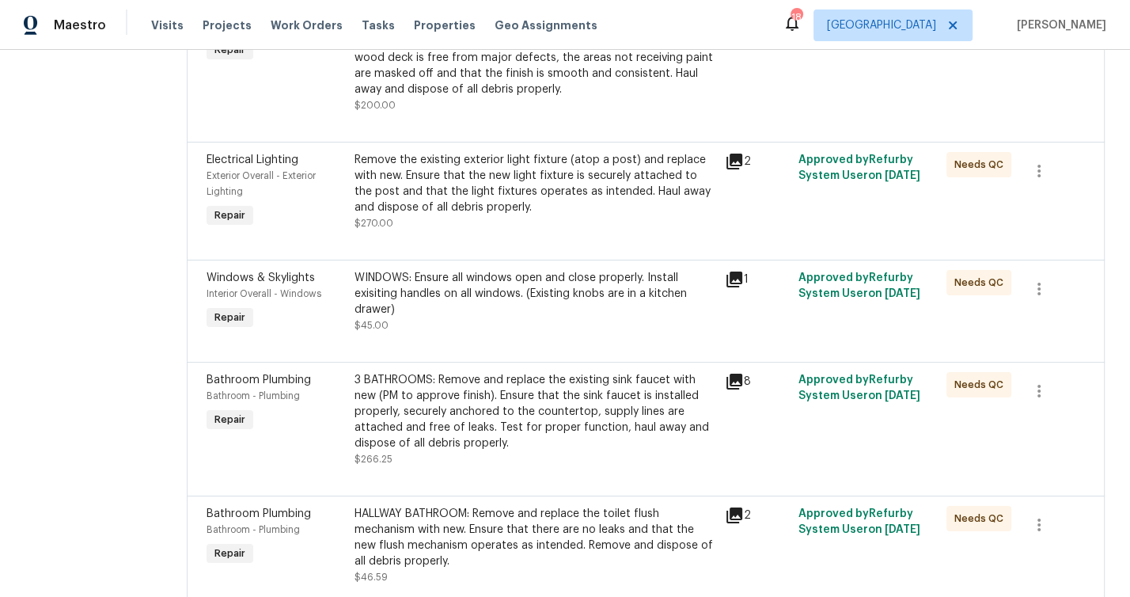
click at [421, 393] on div "3 BATHROOMS: Remove and replace the existing sink faucet with new (PM to approv…" at bounding box center [535, 411] width 361 height 79
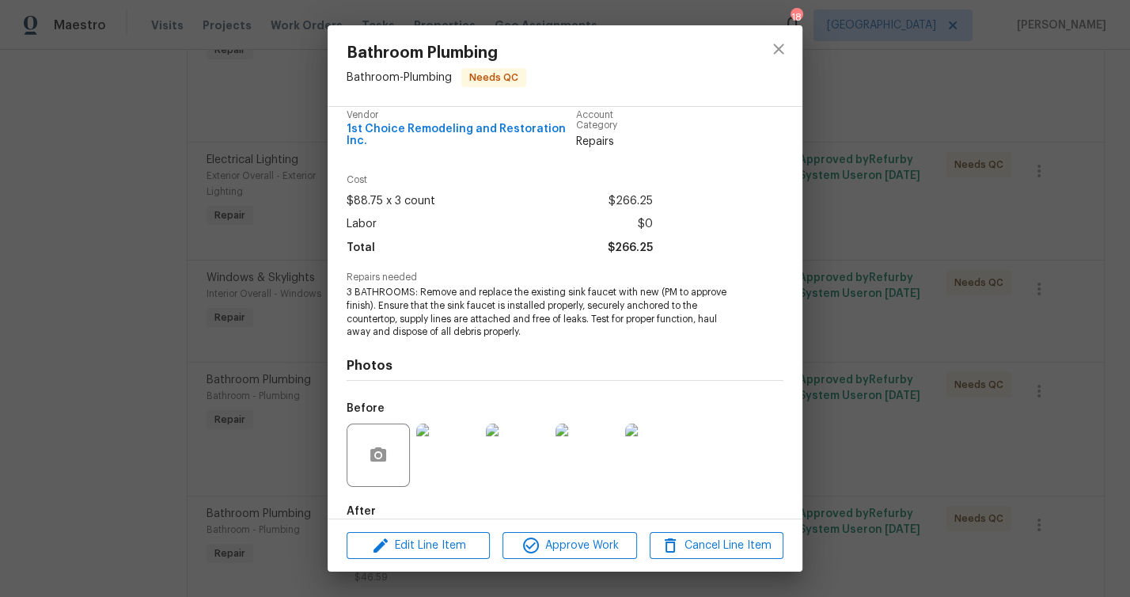
scroll to position [103, 0]
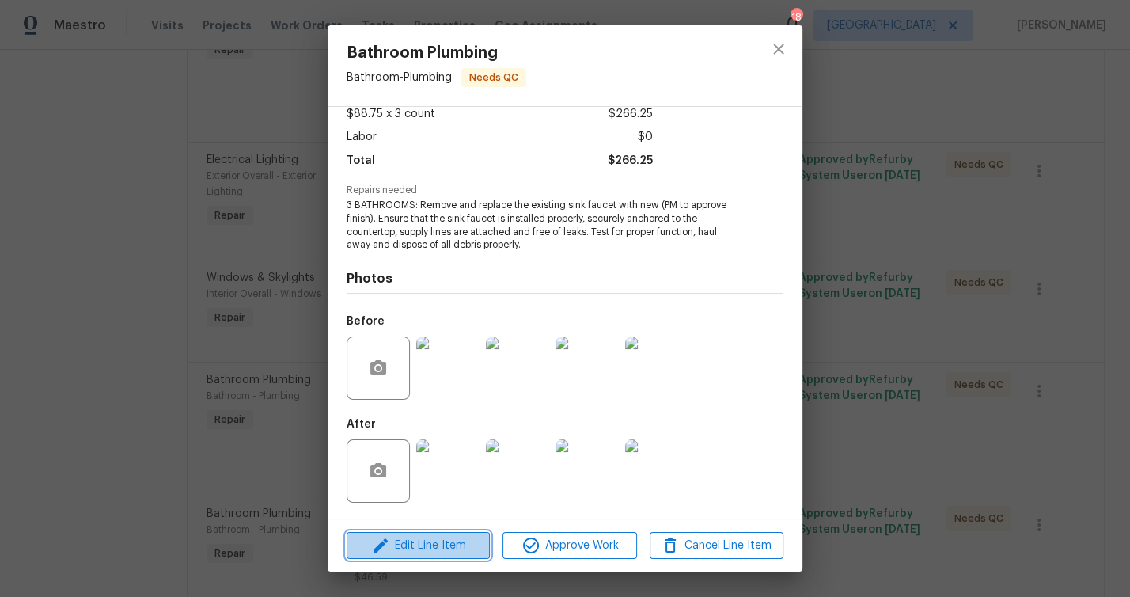
click at [430, 548] on span "Edit Line Item" at bounding box center [418, 546] width 134 height 20
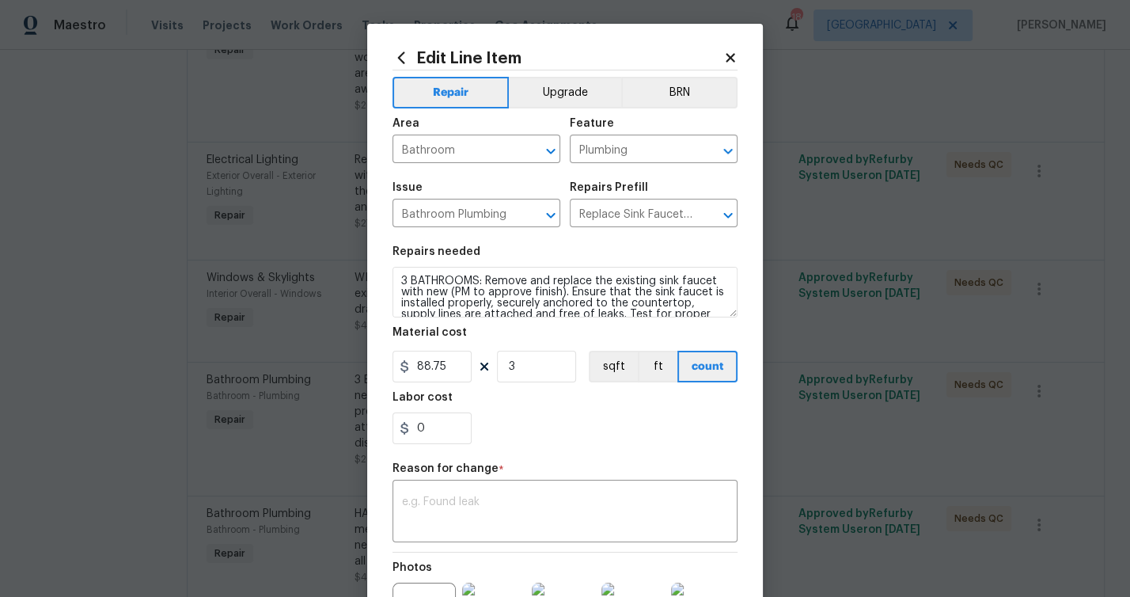
scroll to position [123, 0]
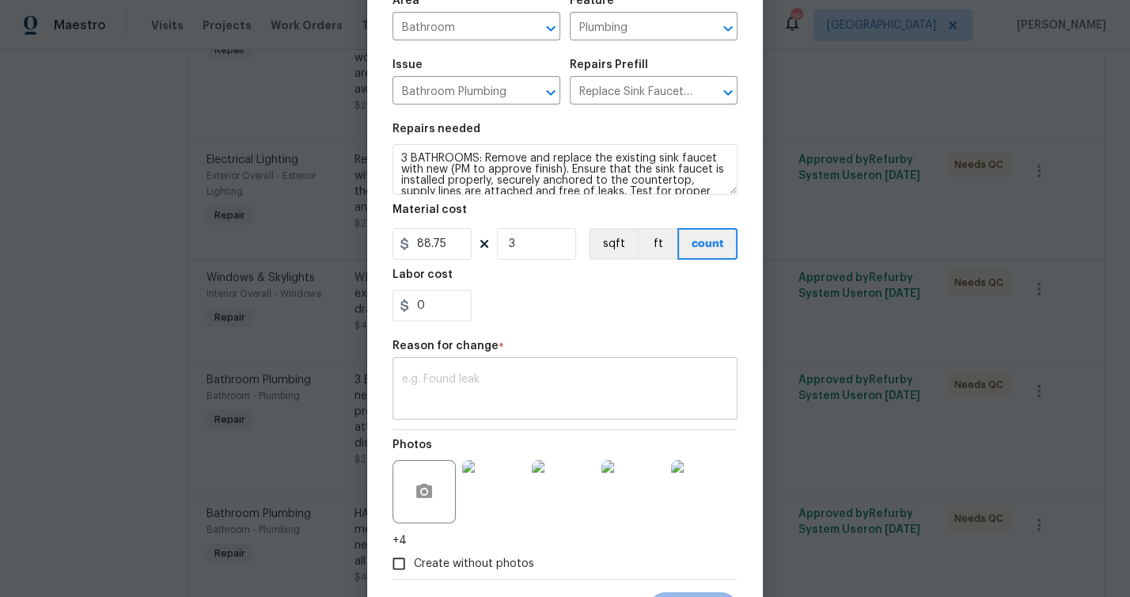
drag, startPoint x: 448, startPoint y: 368, endPoint x: 471, endPoint y: 393, distance: 33.6
click at [448, 368] on div "x ​" at bounding box center [565, 390] width 345 height 59
paste textarea "Replace 6 shut off valves: $300"
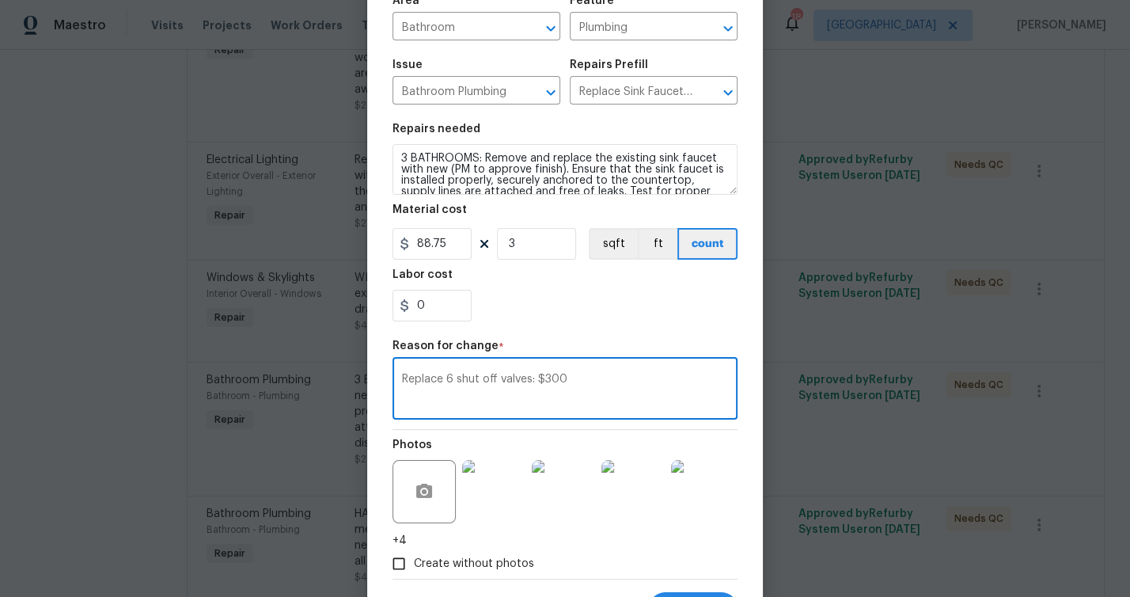
paste textarea "Replace toilet flange in the basement bathroom: $150"
type textarea "Replace 6 shut off valves: $300 Replace toilet flange in the basement bathroom:…"
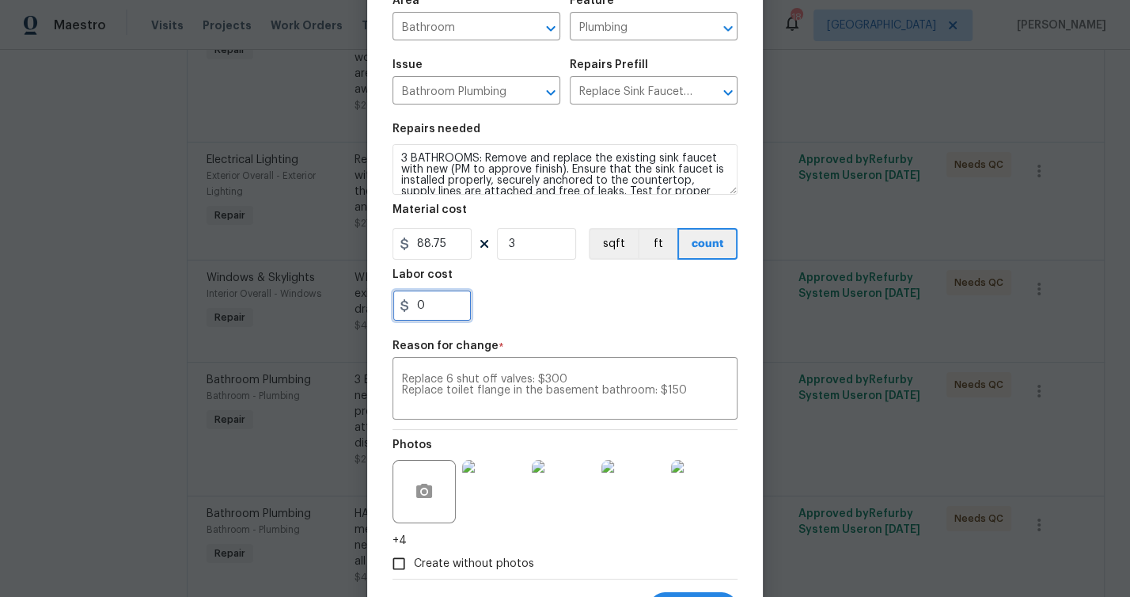
drag, startPoint x: 436, startPoint y: 305, endPoint x: 373, endPoint y: 304, distance: 63.3
click at [373, 304] on div "Edit Line Item Repair Upgrade BRN Area Bathroom ​ Feature Plumbing ​ Issue Bath…" at bounding box center [565, 275] width 396 height 748
type input "450"
click at [579, 304] on div "450" at bounding box center [565, 306] width 345 height 32
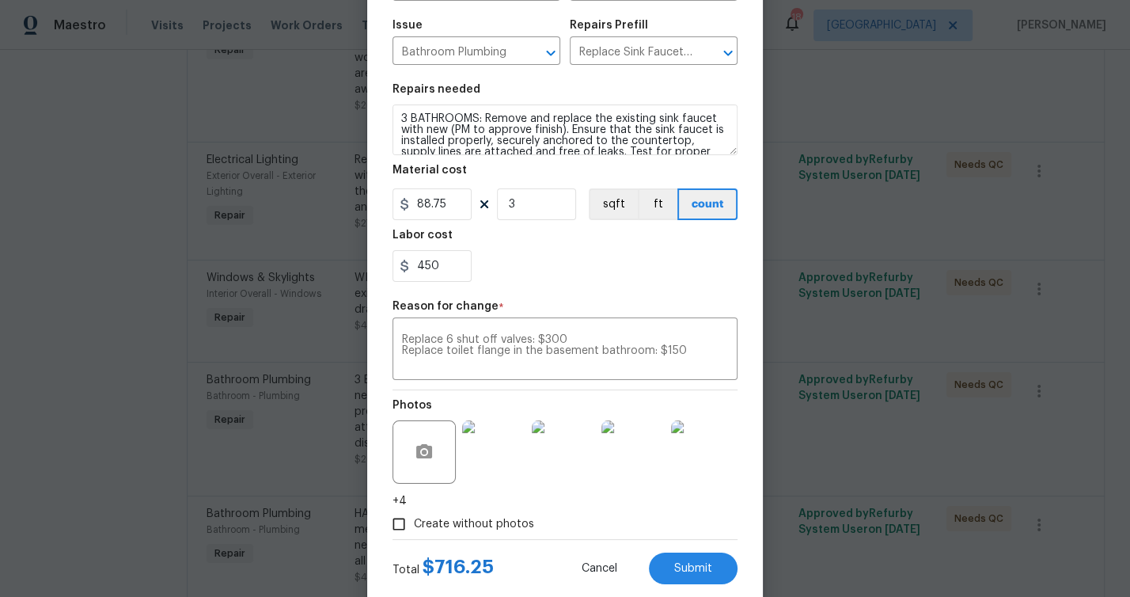
scroll to position [198, 0]
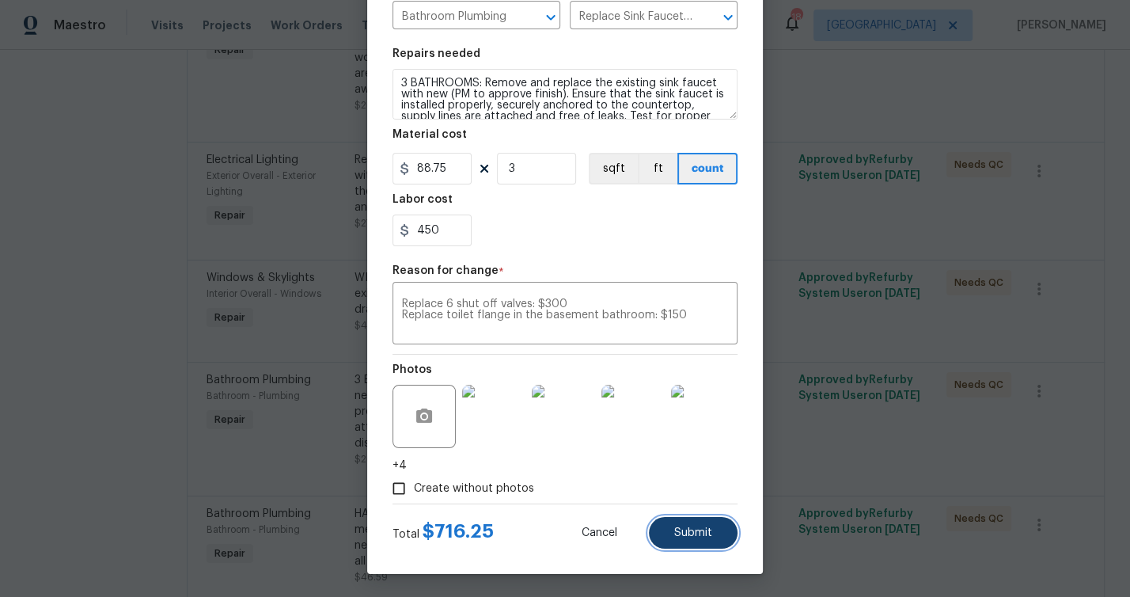
click at [718, 542] on button "Submit" at bounding box center [693, 533] width 89 height 32
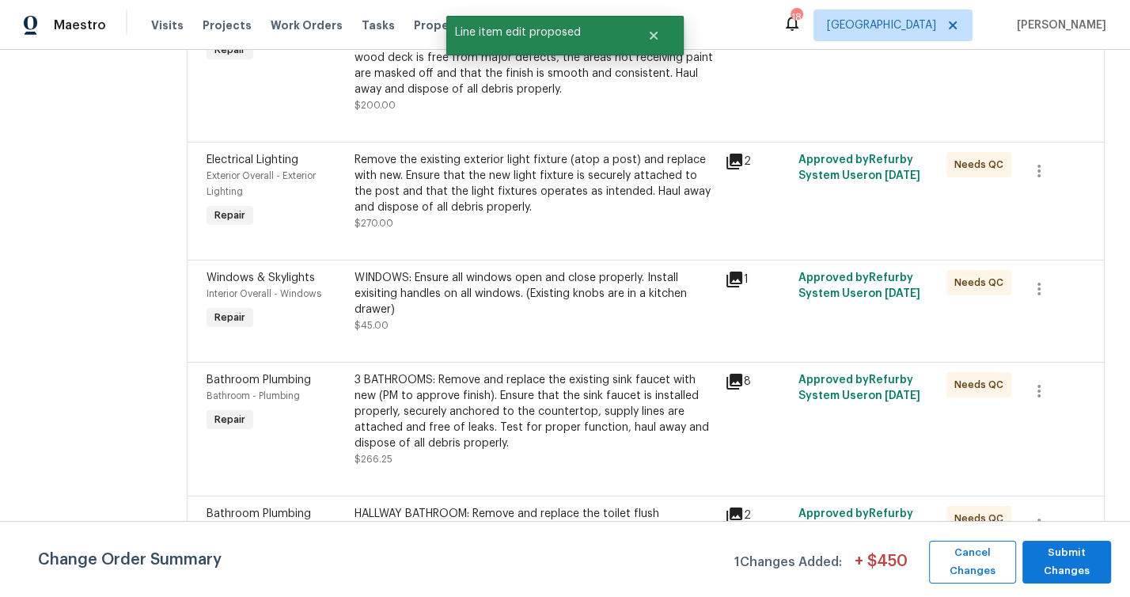
scroll to position [0, 0]
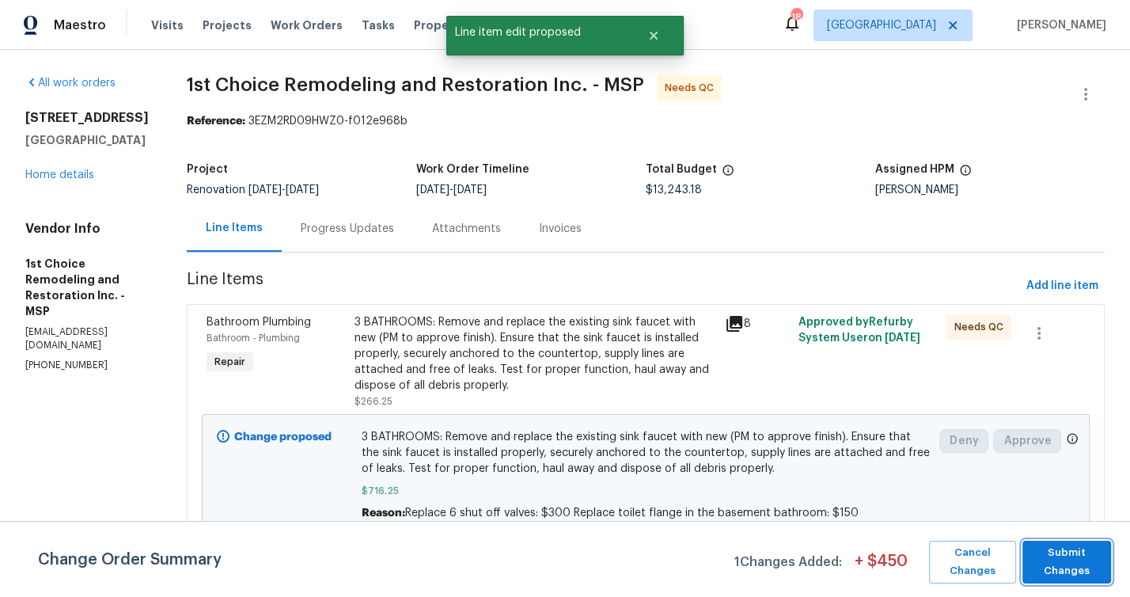
click at [1061, 556] on span "Submit Changes" at bounding box center [1067, 562] width 73 height 36
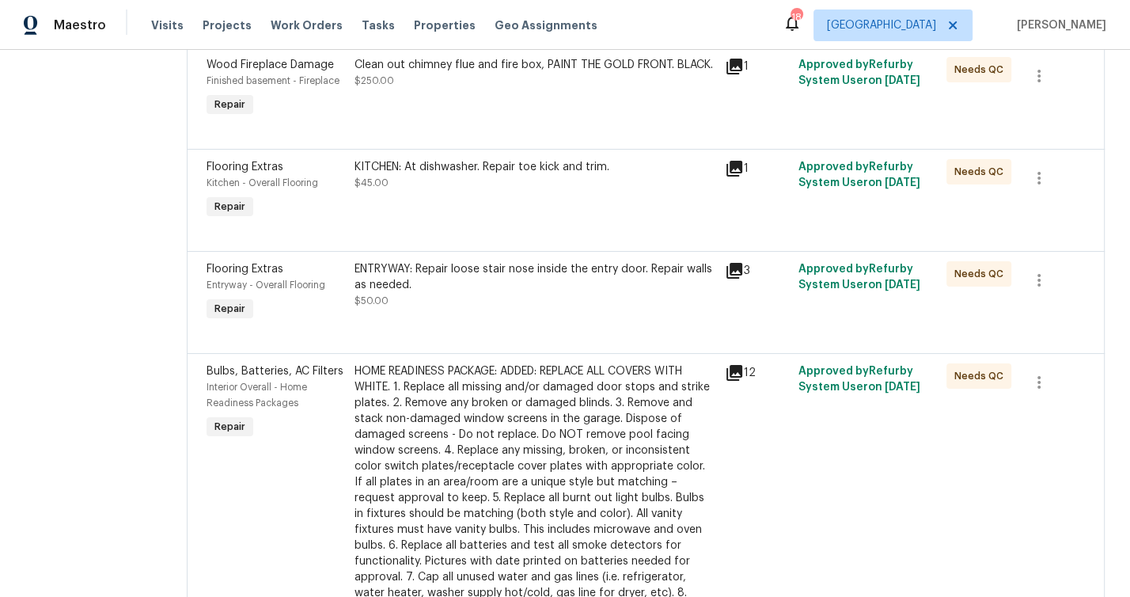
scroll to position [765, 0]
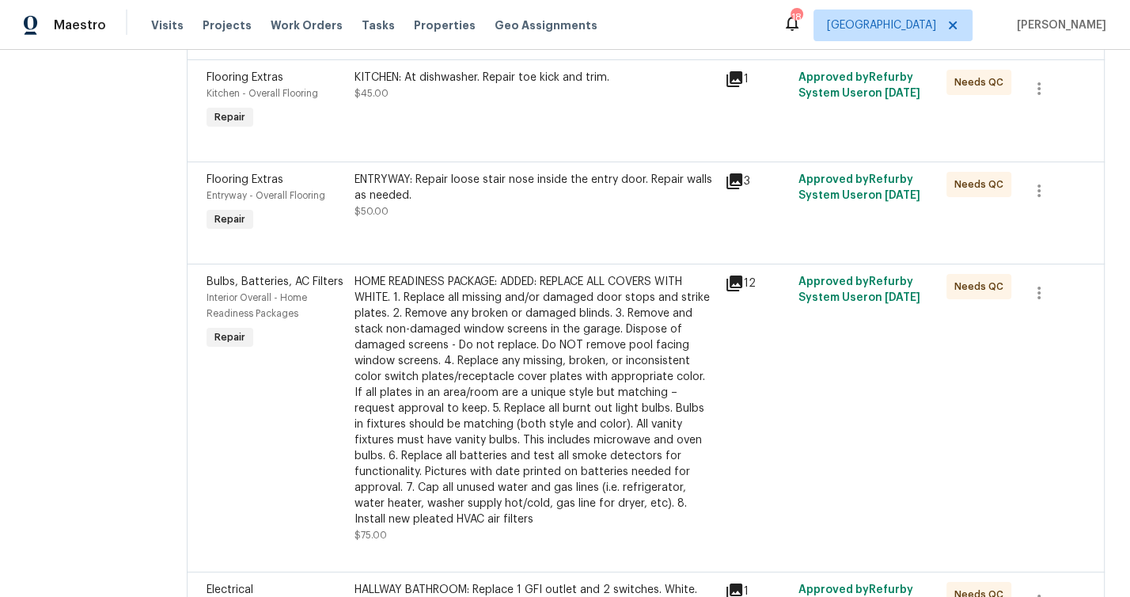
click at [416, 308] on div "HOME READINESS PACKAGE: ADDED: REPLACE ALL COVERS WITH WHITE. 1. Replace all mi…" at bounding box center [535, 400] width 361 height 253
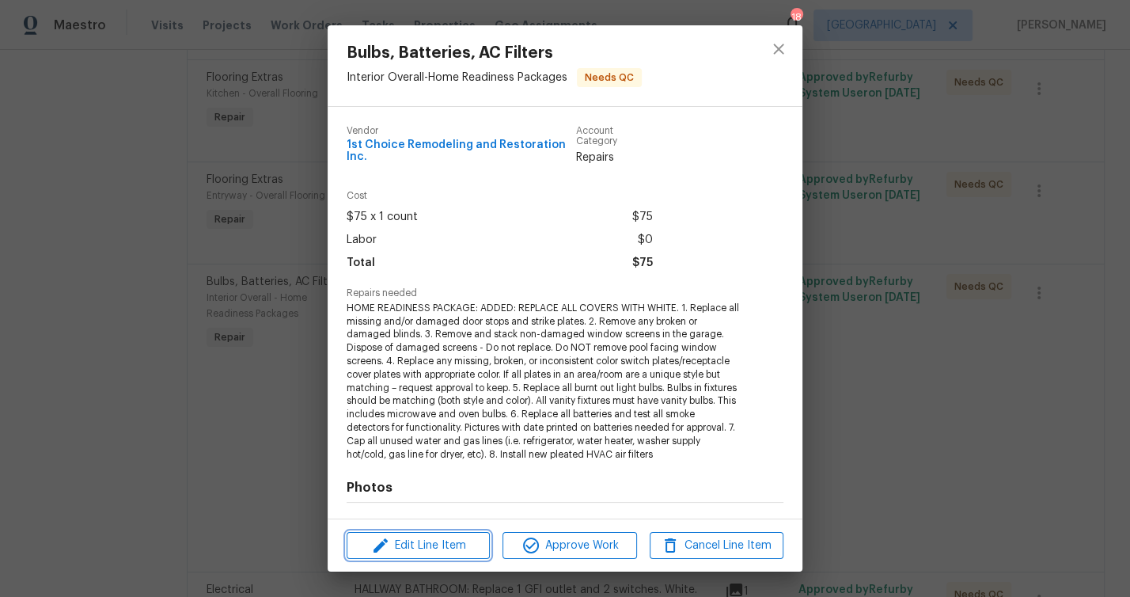
click at [423, 538] on span "Edit Line Item" at bounding box center [418, 546] width 134 height 20
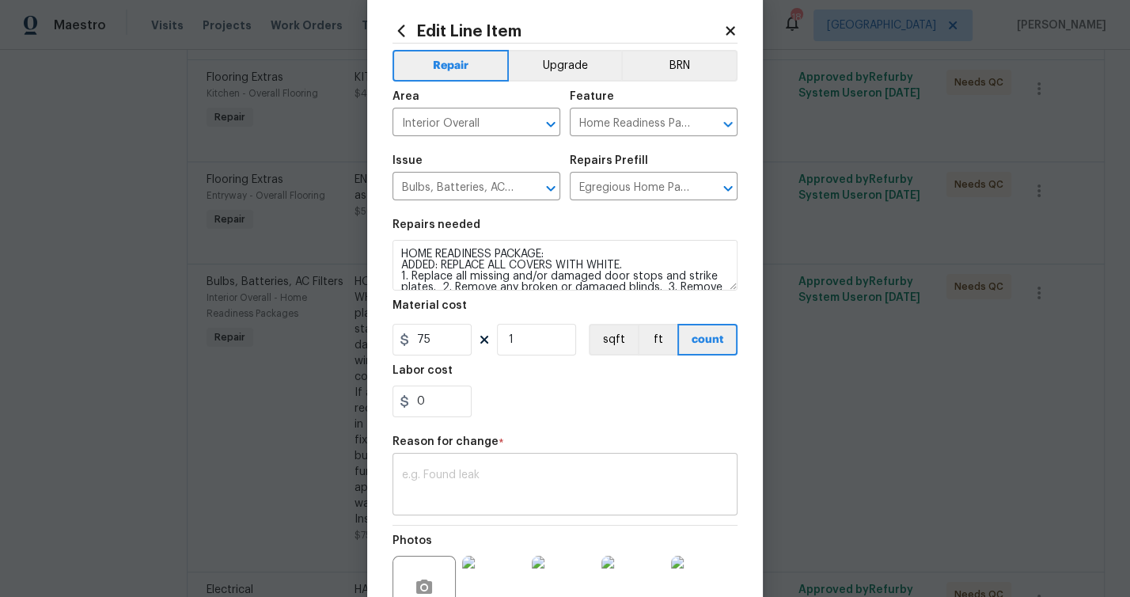
scroll to position [28, 0]
click at [463, 465] on div "x ​" at bounding box center [565, 485] width 345 height 59
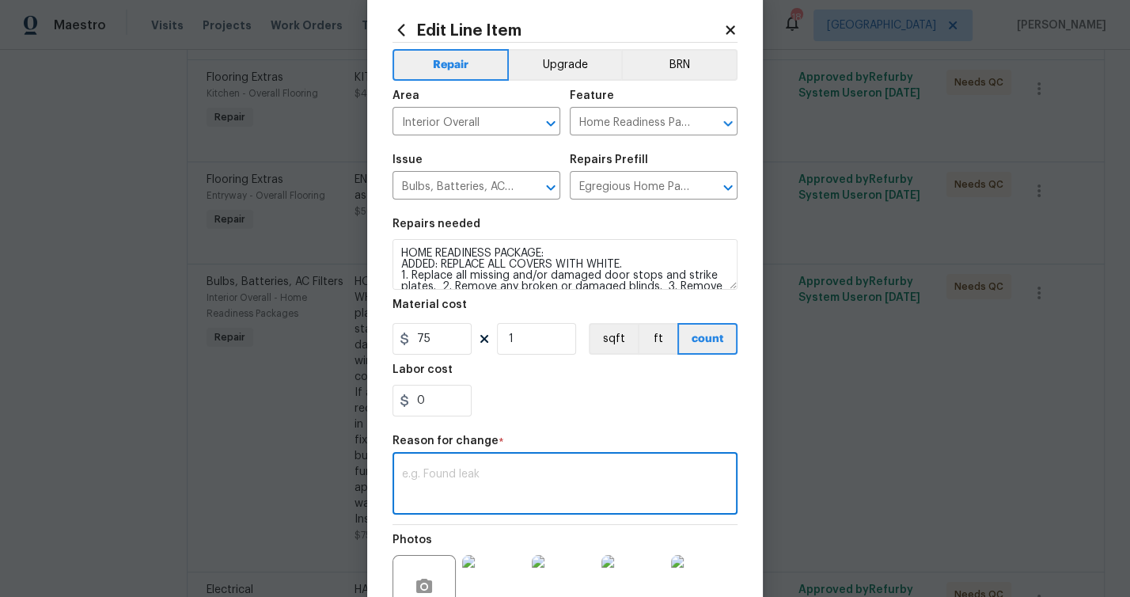
paste textarea "Replace 8 window cranks: $200"
paste textarea "Replace floor register: $45"
type textarea "Replace 8 window cranks: $200 Replace floor register: $45"
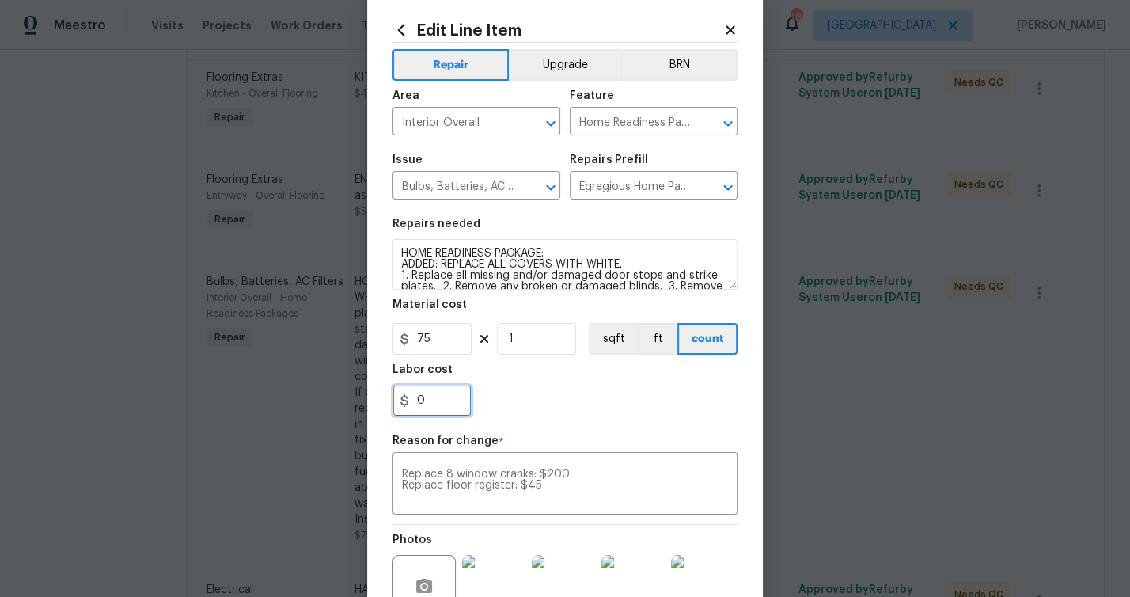
drag, startPoint x: 435, startPoint y: 408, endPoint x: 344, endPoint y: 381, distance: 94.2
click at [353, 396] on div "Edit Line Item Repair Upgrade BRN Area Interior Overall ​ Feature Home Readines…" at bounding box center [565, 298] width 1130 height 597
type input "245"
click at [572, 380] on div "Labor cost" at bounding box center [565, 374] width 345 height 21
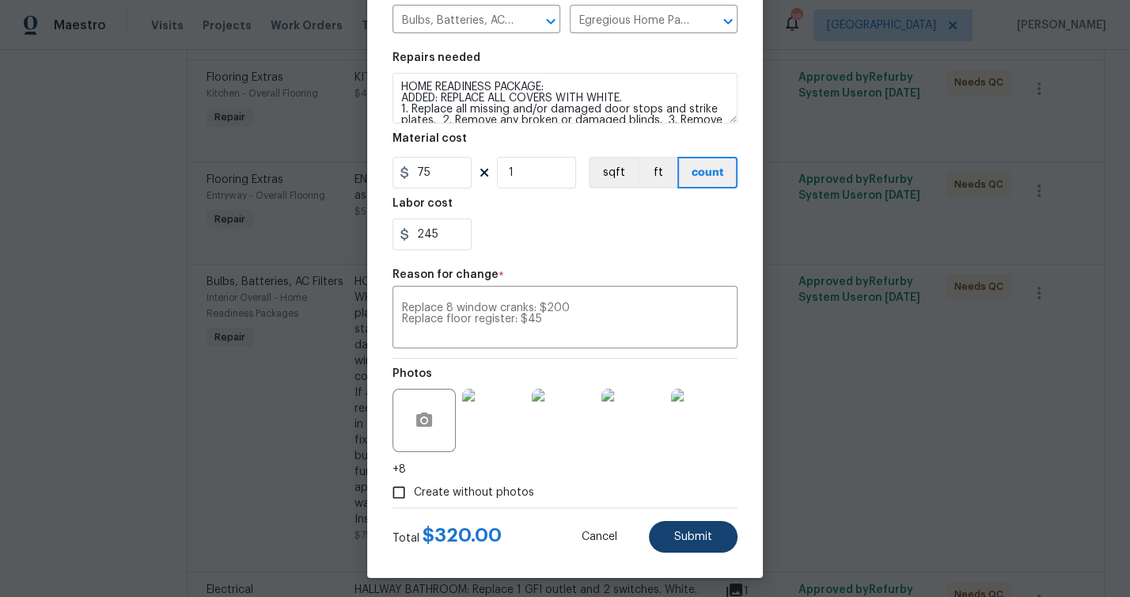
scroll to position [198, 0]
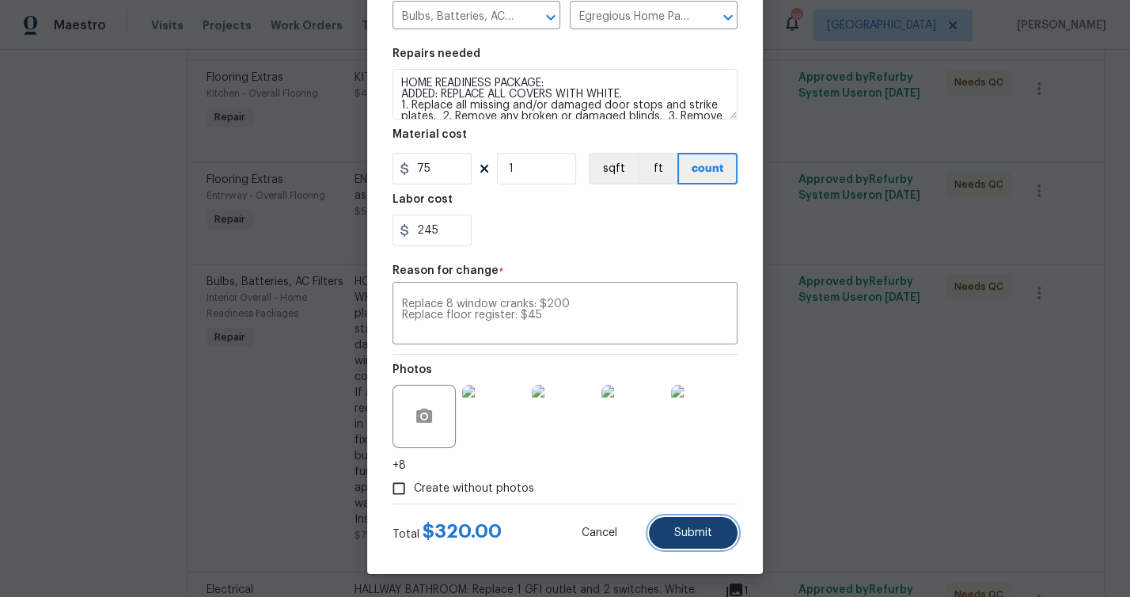
click at [685, 537] on span "Submit" at bounding box center [693, 533] width 38 height 12
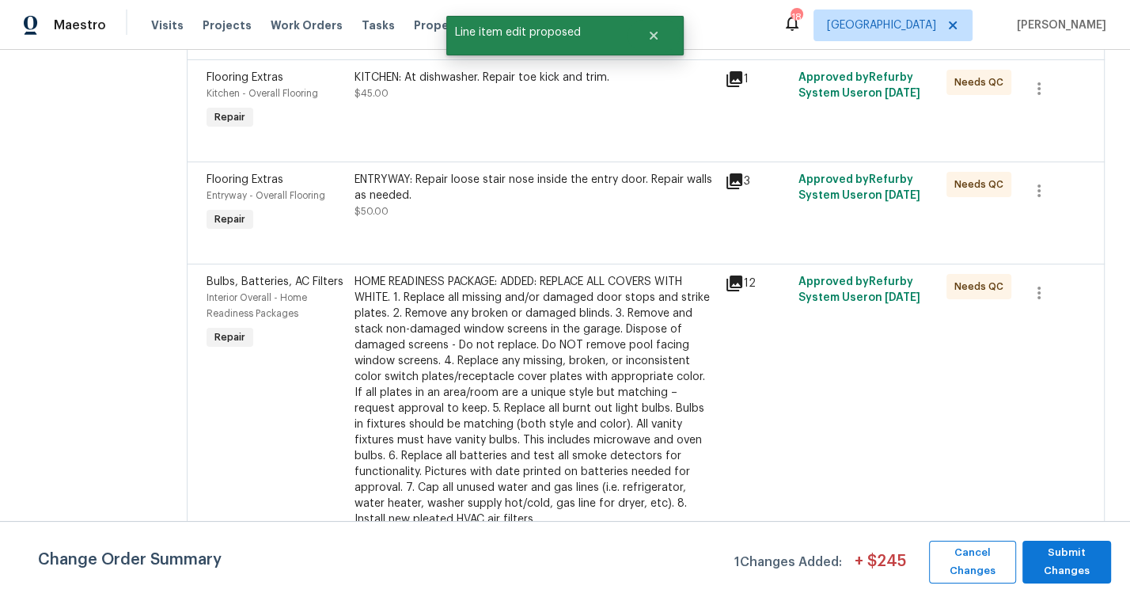
scroll to position [0, 0]
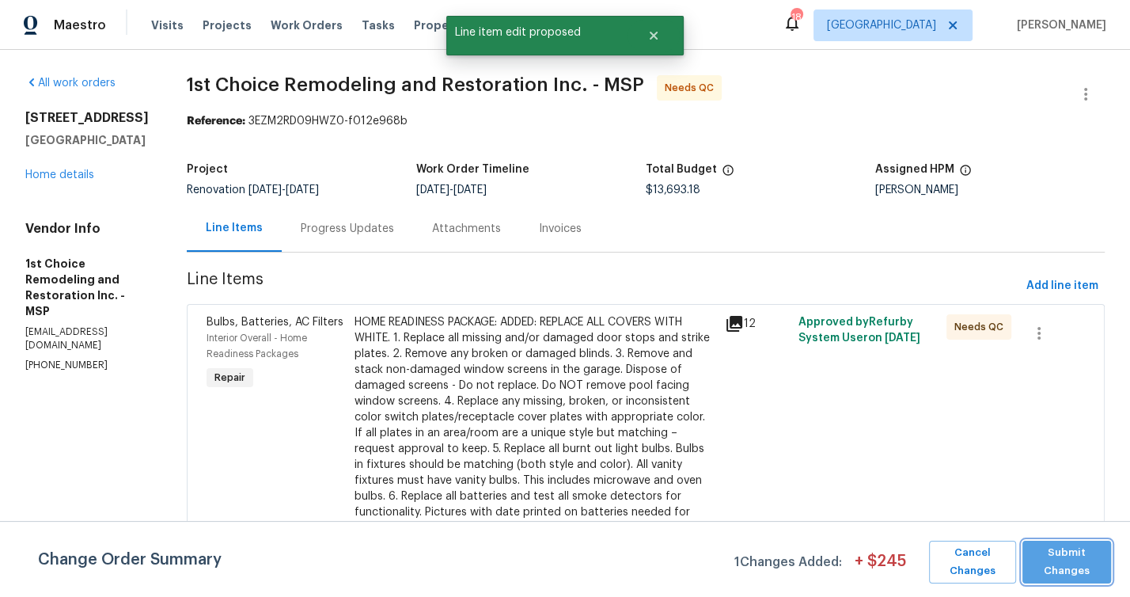
click at [1054, 561] on span "Submit Changes" at bounding box center [1067, 562] width 73 height 36
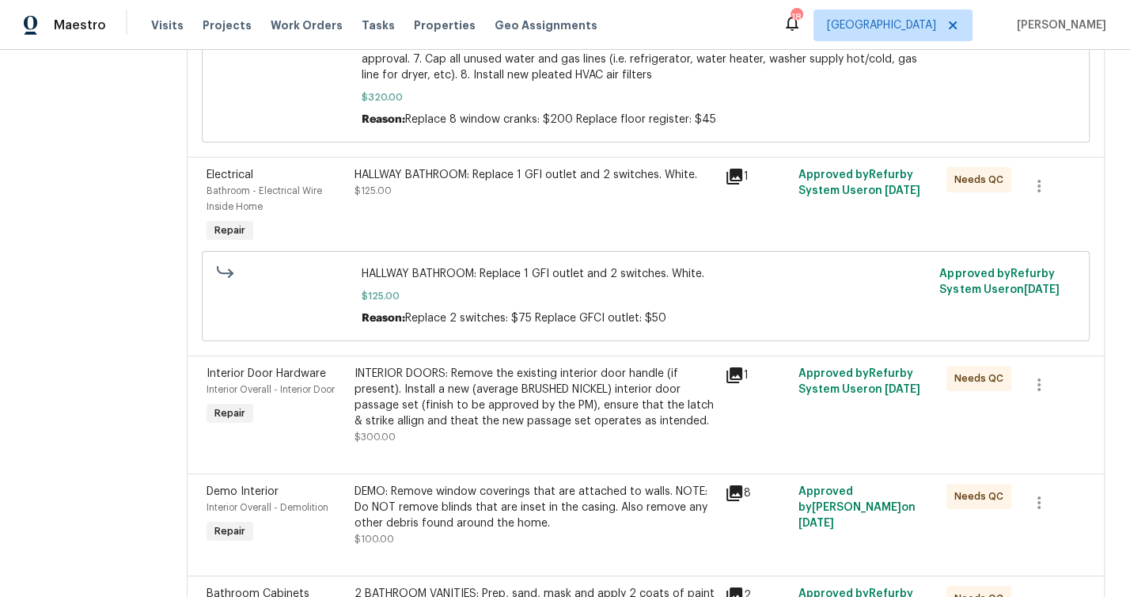
scroll to position [2007, 0]
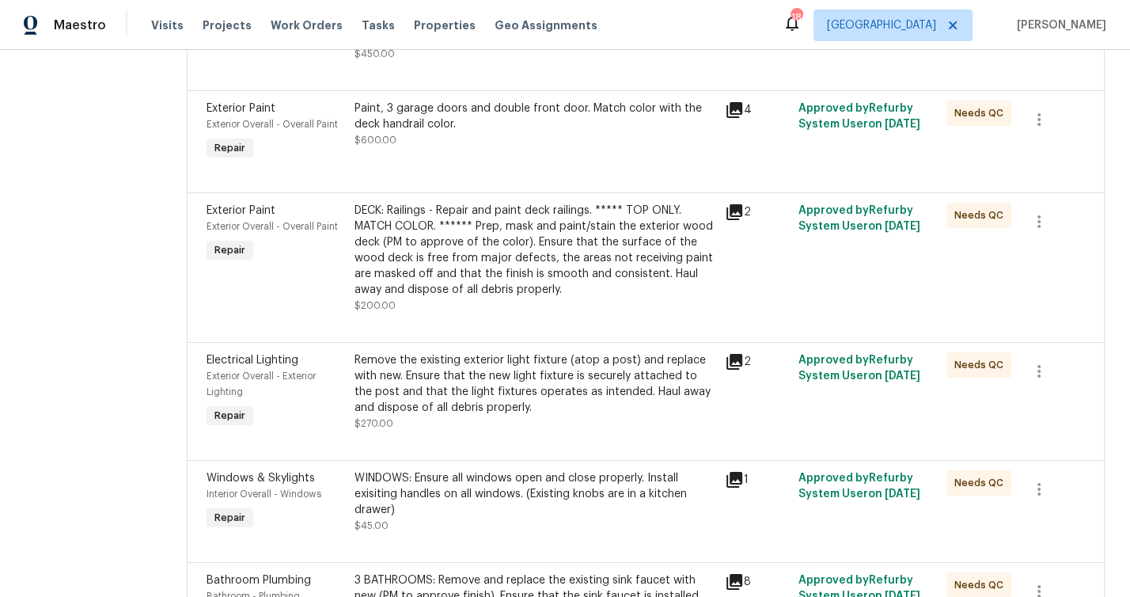
drag, startPoint x: 78, startPoint y: 271, endPoint x: 88, endPoint y: 263, distance: 12.9
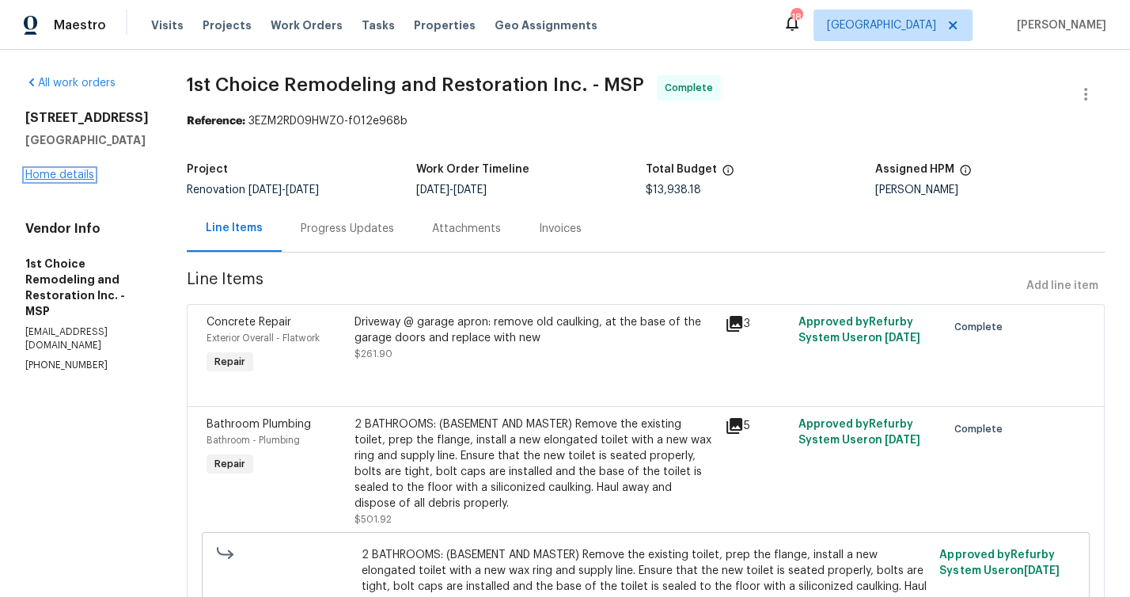
click at [62, 171] on link "Home details" at bounding box center [59, 174] width 69 height 11
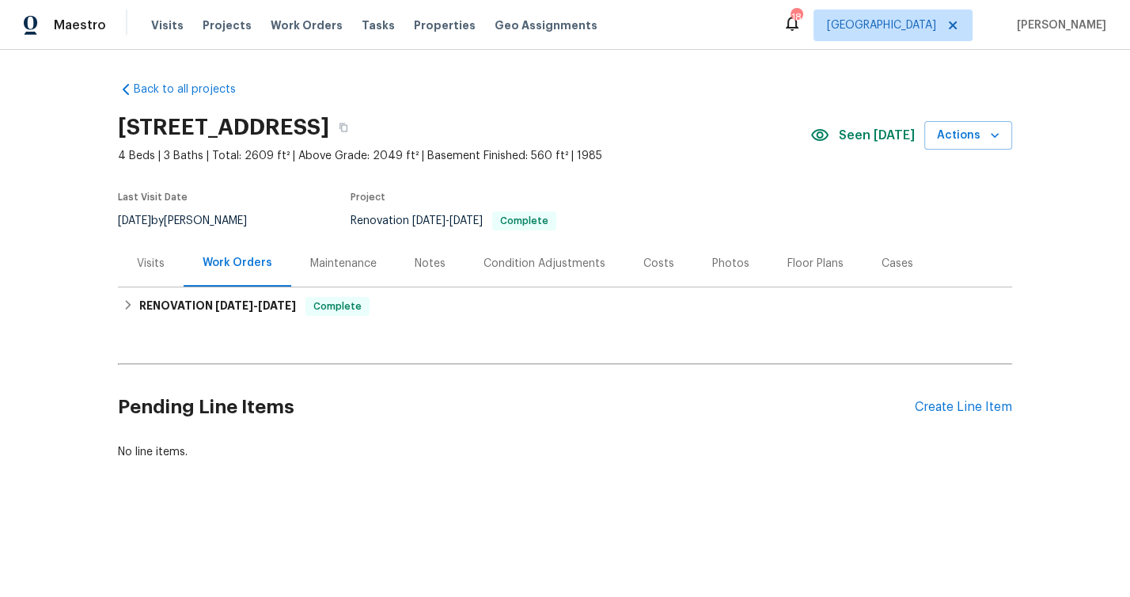
click at [81, 258] on div "Back to all projects [STREET_ADDRESS] 4 Beds | 3 Baths | Total: 2609 ft² | Abov…" at bounding box center [565, 309] width 1130 height 518
click at [70, 247] on div "Back to all projects [STREET_ADDRESS] 4 Beds | 3 Baths | Total: 2609 ft² | Abov…" at bounding box center [565, 309] width 1130 height 518
click at [822, 268] on div "Floor Plans" at bounding box center [816, 264] width 56 height 16
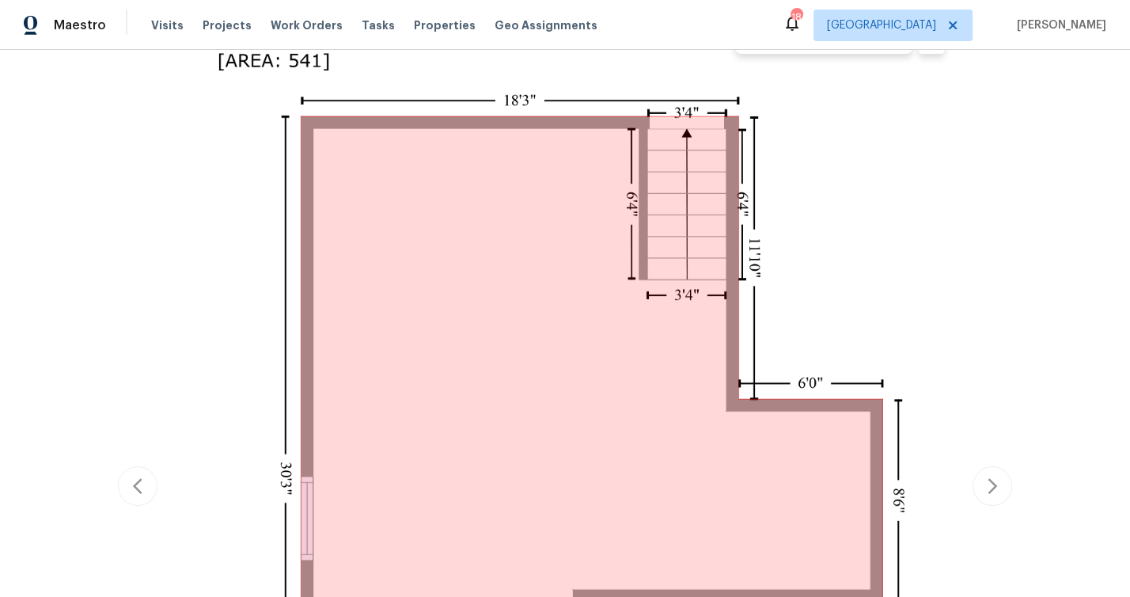
scroll to position [306, 0]
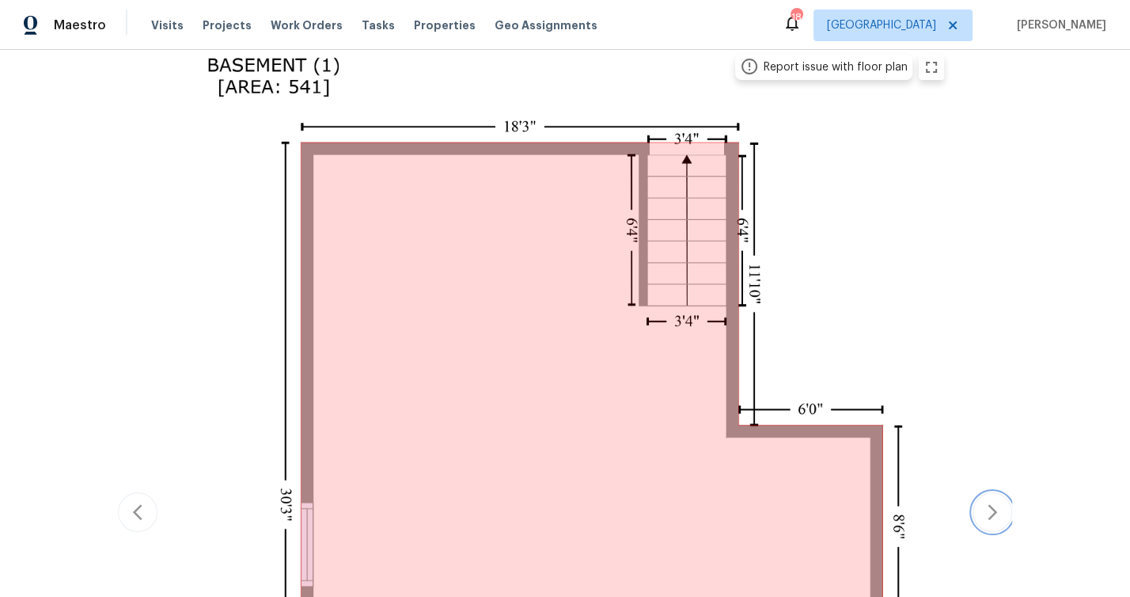
click at [993, 504] on icon "button" at bounding box center [992, 512] width 19 height 19
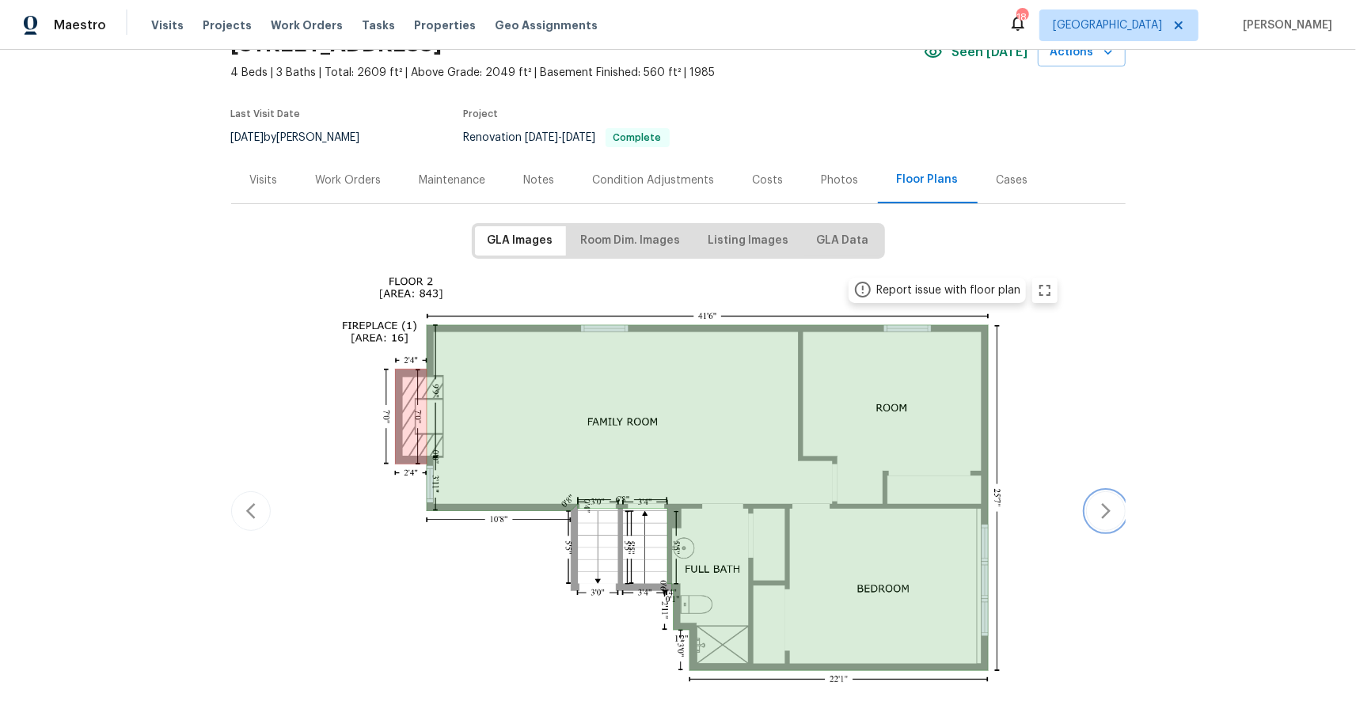
scroll to position [377, 0]
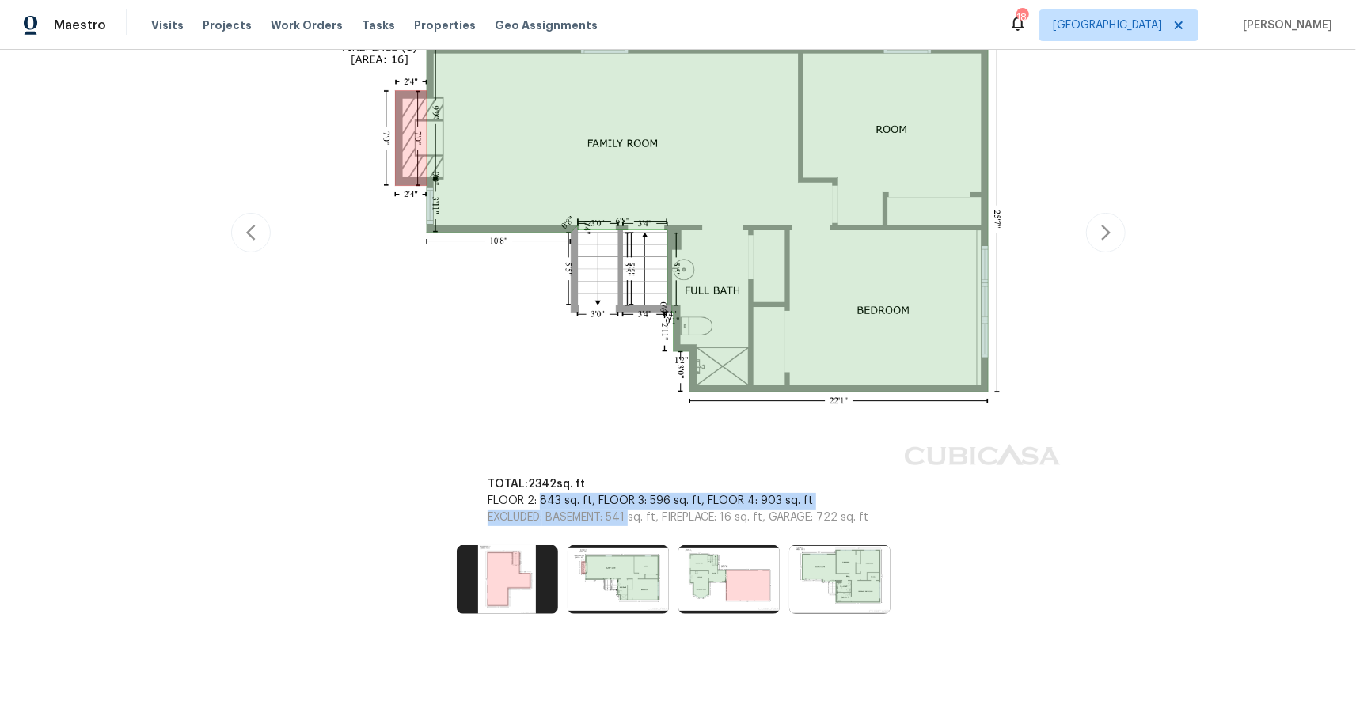
drag, startPoint x: 531, startPoint y: 486, endPoint x: 622, endPoint y: 506, distance: 93.2
click at [622, 506] on div "TOTAL: 2342 sq. ft FLOOR 2: 843 sq. ft, FLOOR 3: 596 sq. ft, FLOOR 4: 903 sq. f…" at bounding box center [678, 502] width 419 height 88
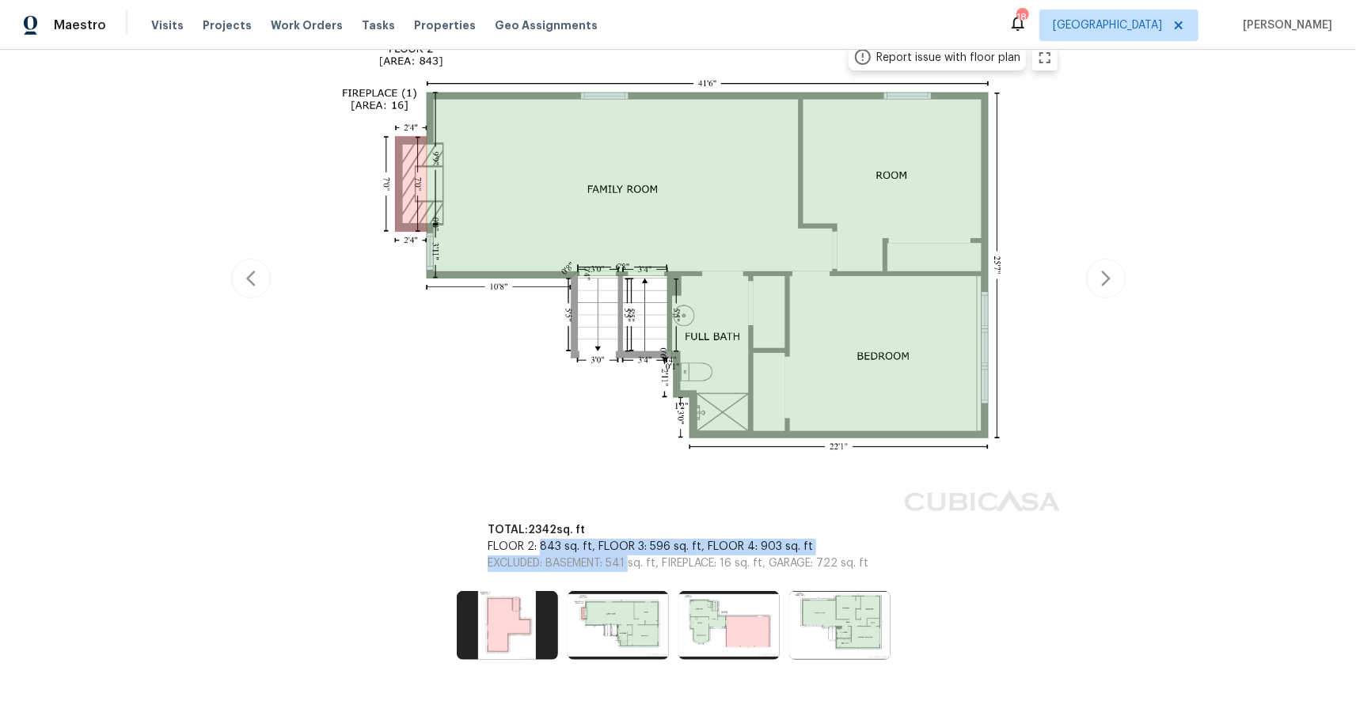
scroll to position [285, 0]
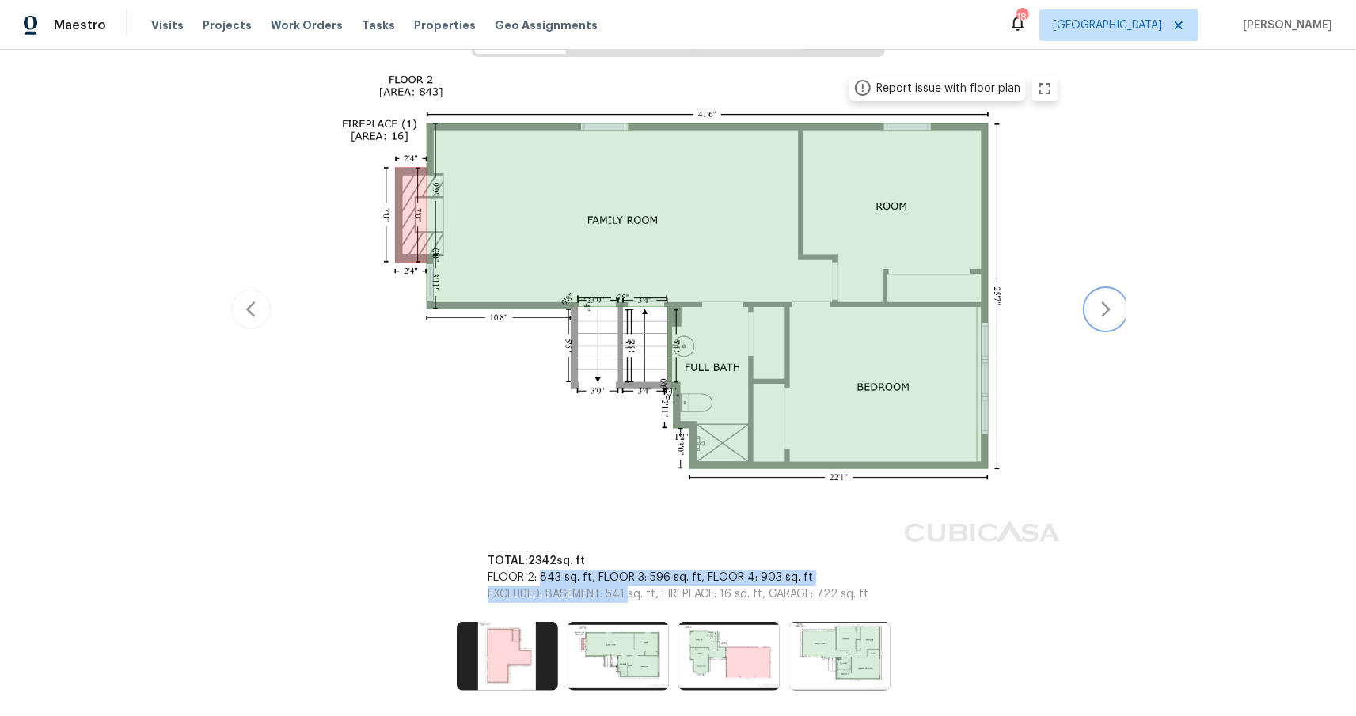
click at [1100, 305] on icon "button" at bounding box center [1105, 309] width 19 height 19
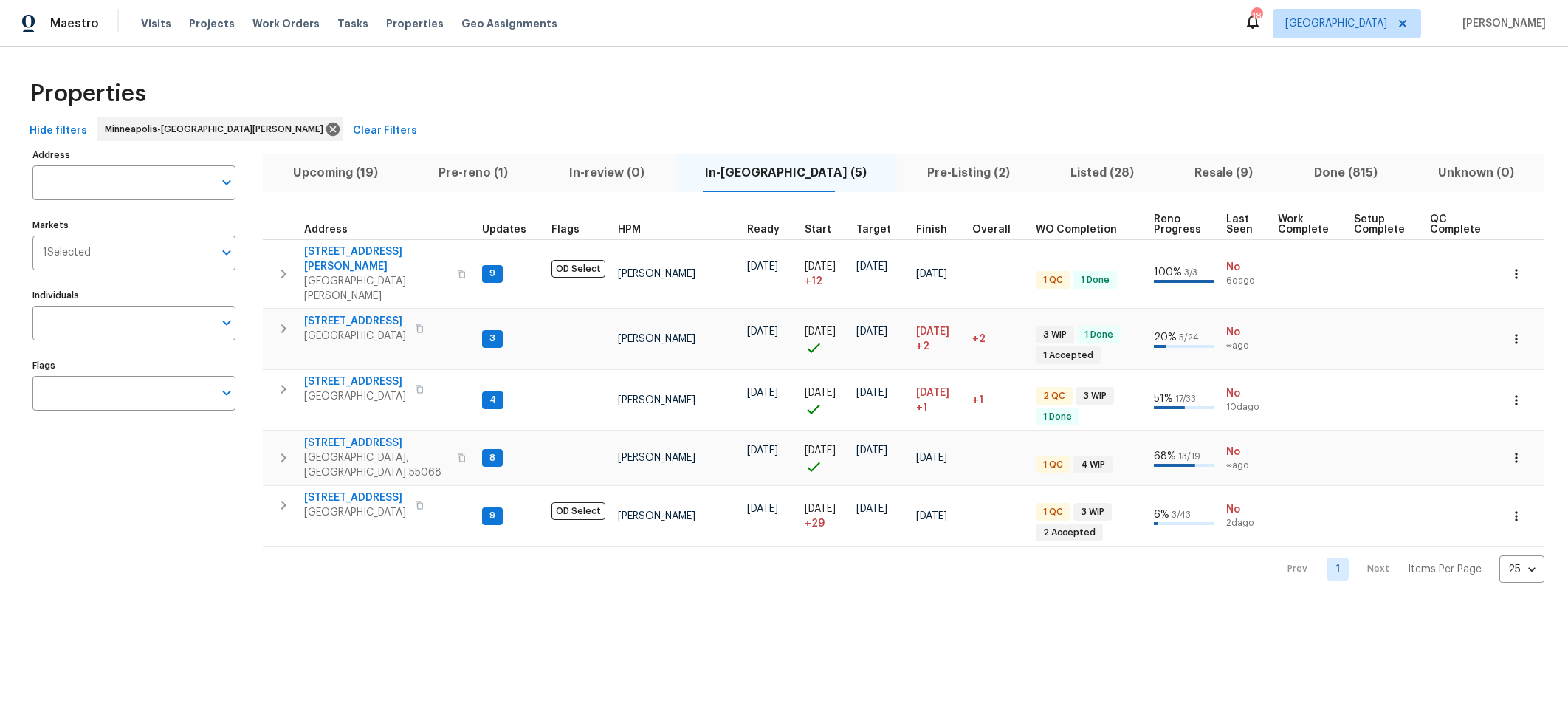
click at [906, 162] on span "Pre-Listing (2)" at bounding box center [968, 173] width 126 height 21
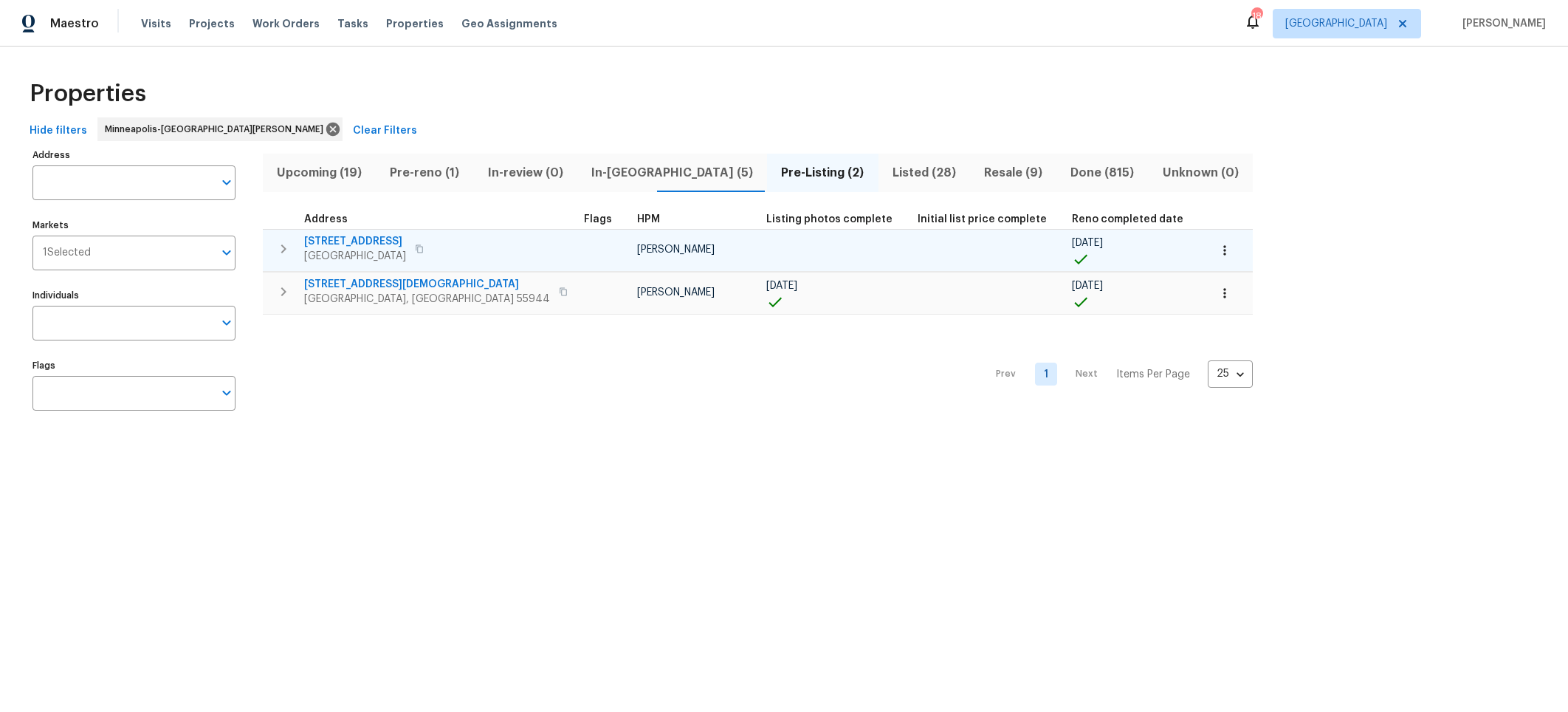
click at [359, 240] on span "[STREET_ADDRESS]" at bounding box center [354, 242] width 102 height 15
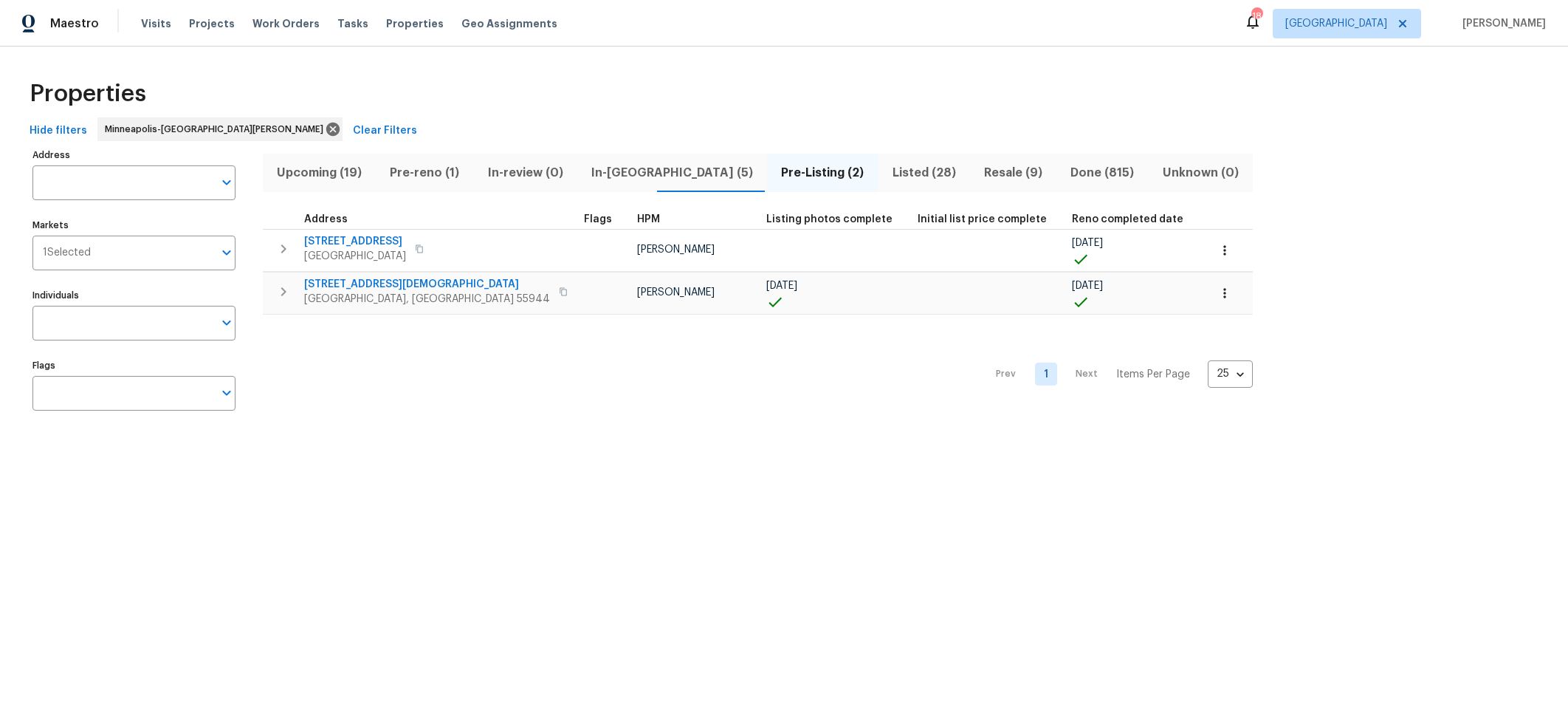
click at [887, 169] on span "Listed (28)" at bounding box center [923, 173] width 74 height 21
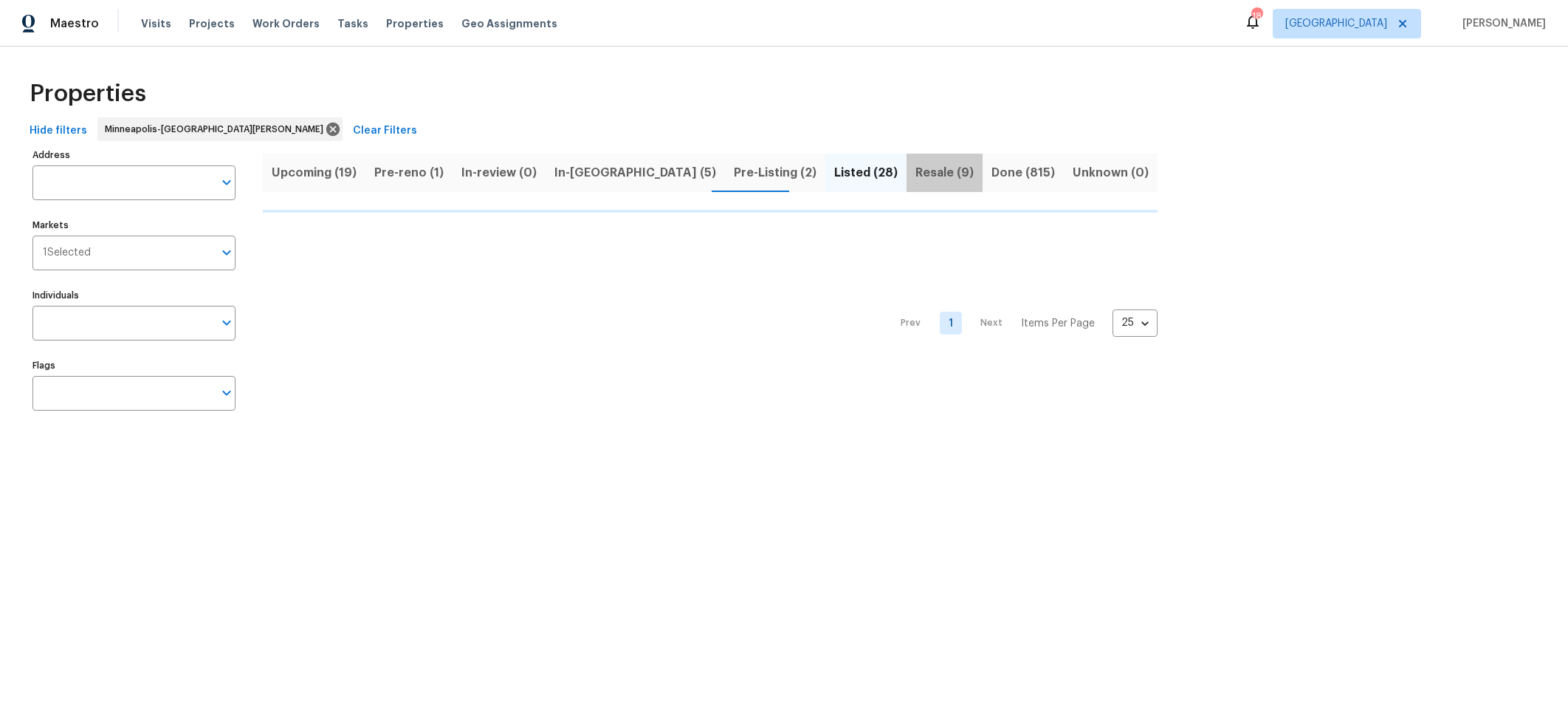
click at [916, 172] on span "Resale (9)" at bounding box center [945, 173] width 59 height 21
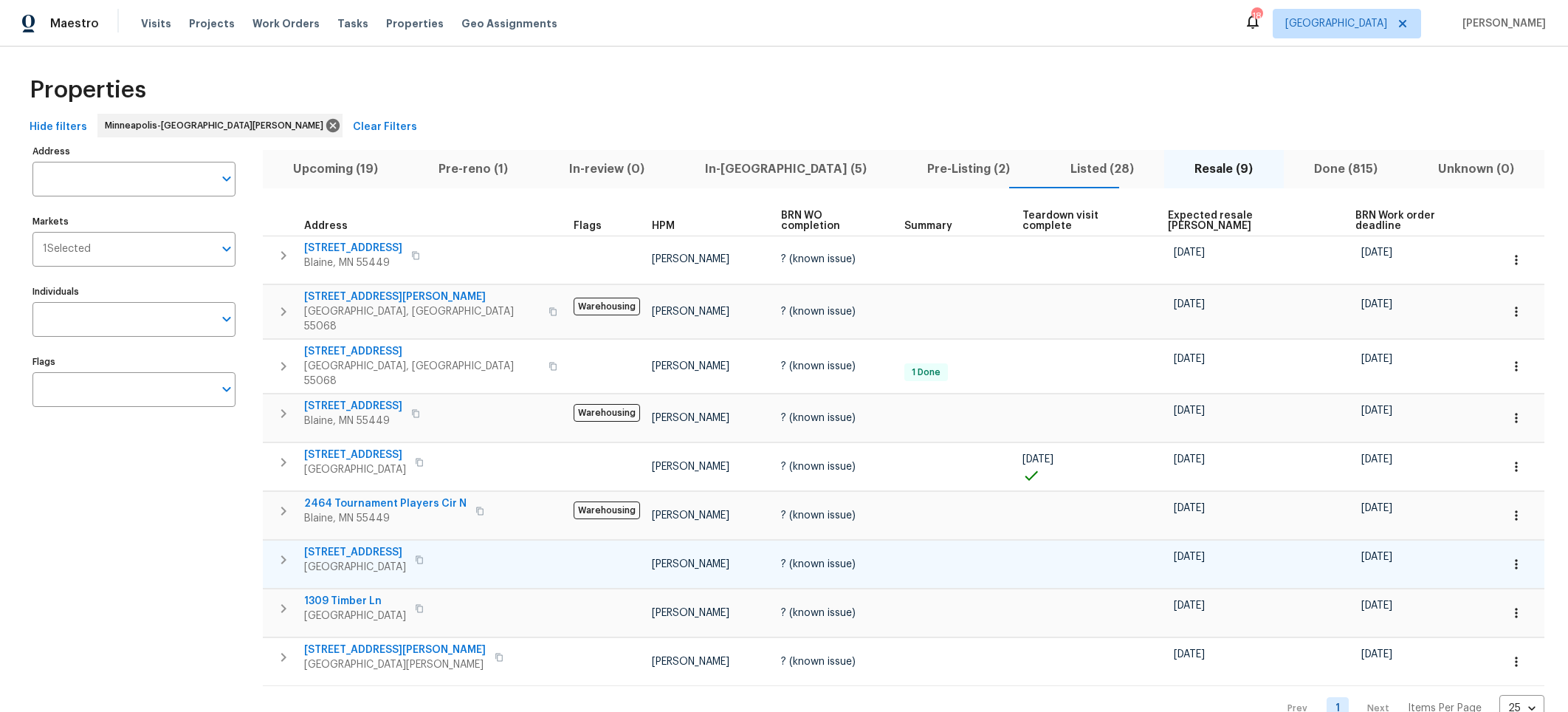
scroll to position [34, 0]
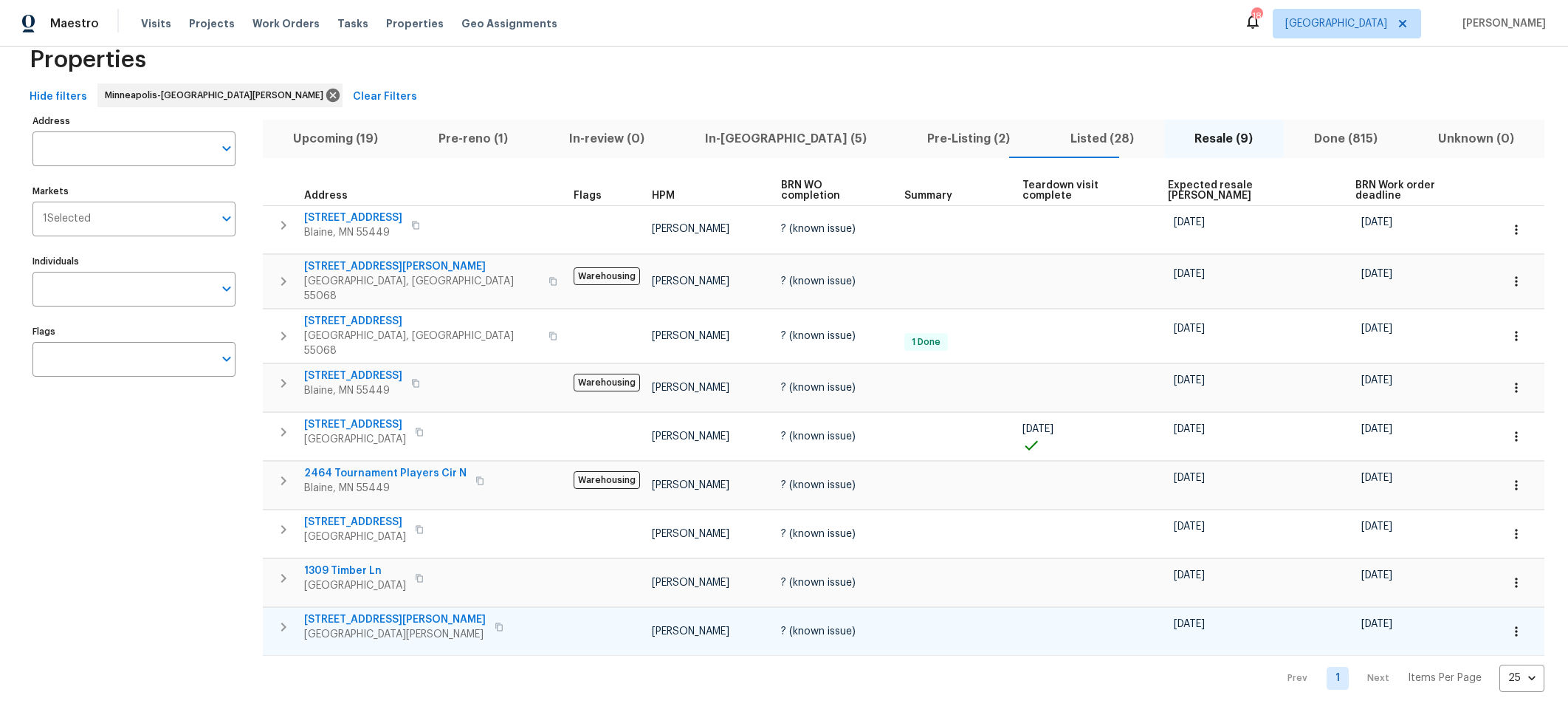
click at [345, 612] on span "1426 Burr St" at bounding box center [395, 620] width 182 height 15
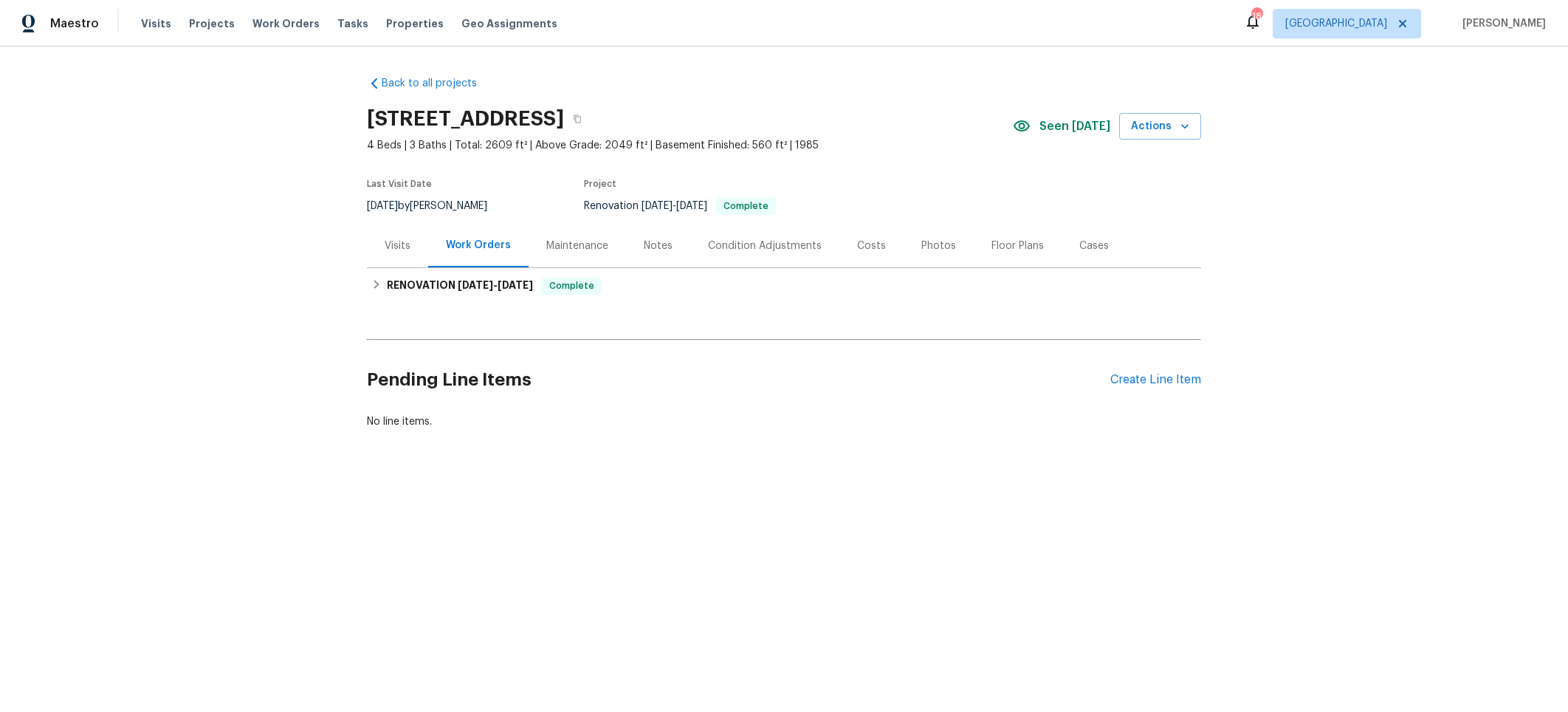
click at [923, 249] on div "Photos" at bounding box center [938, 246] width 35 height 15
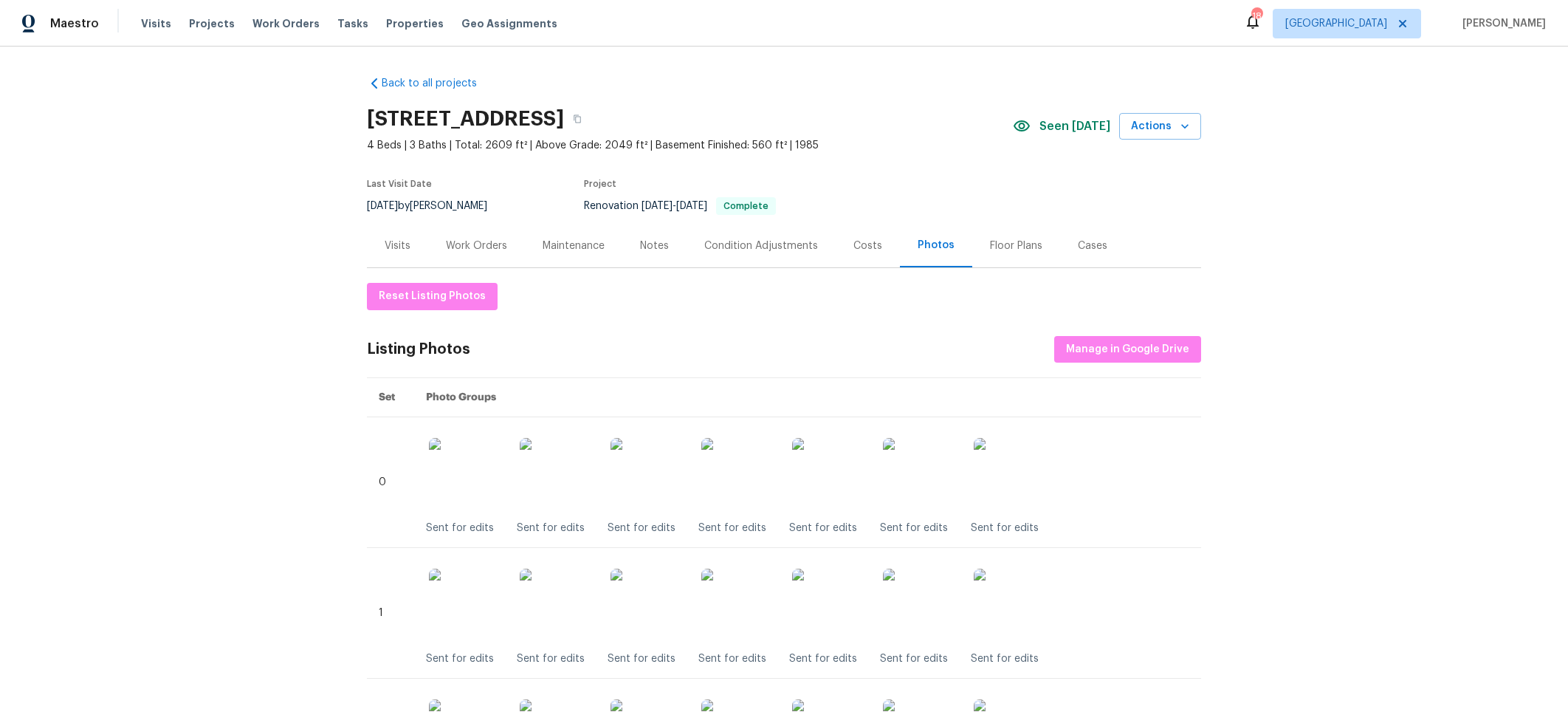
click at [480, 242] on div "Work Orders" at bounding box center [477, 246] width 62 height 15
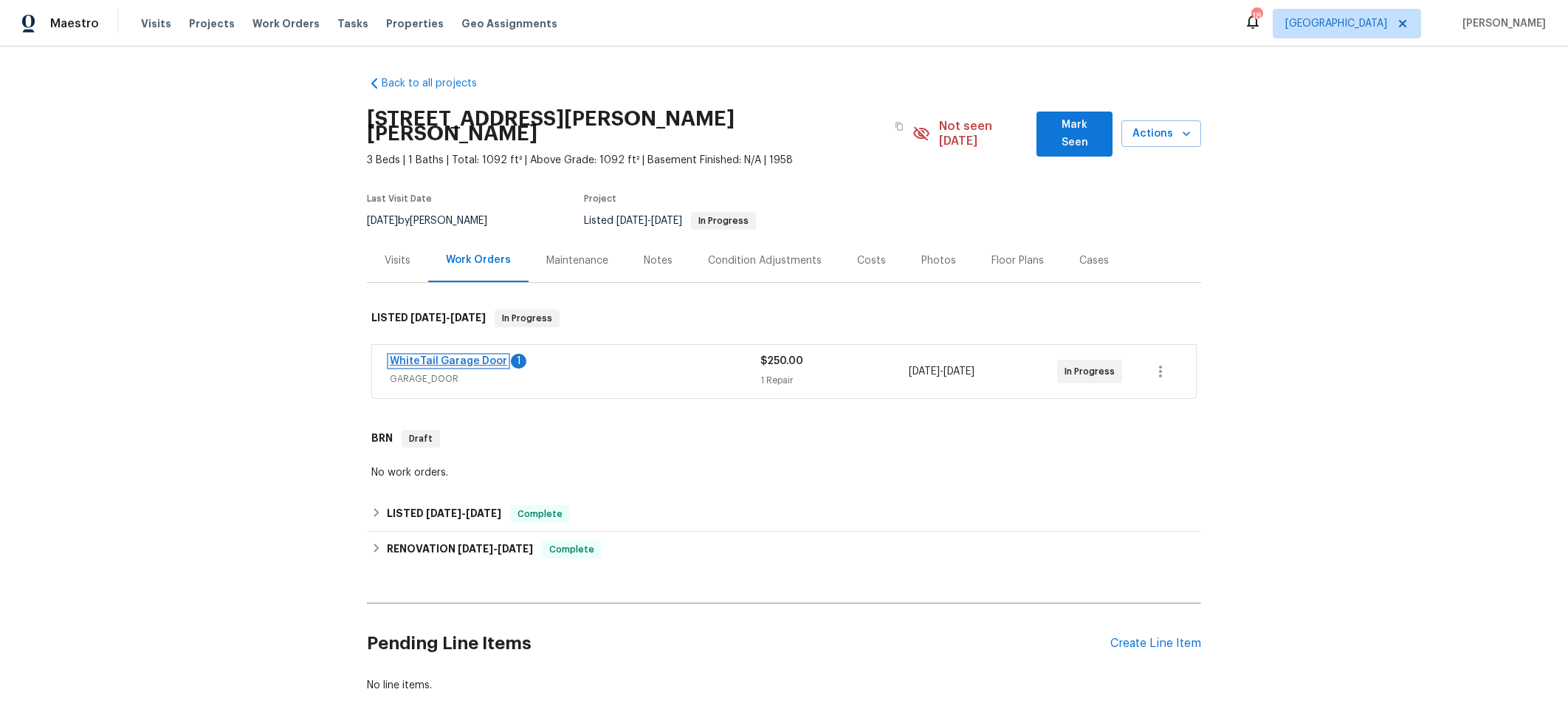
click at [445, 356] on link "WhiteTail Garage Door" at bounding box center [449, 361] width 118 height 10
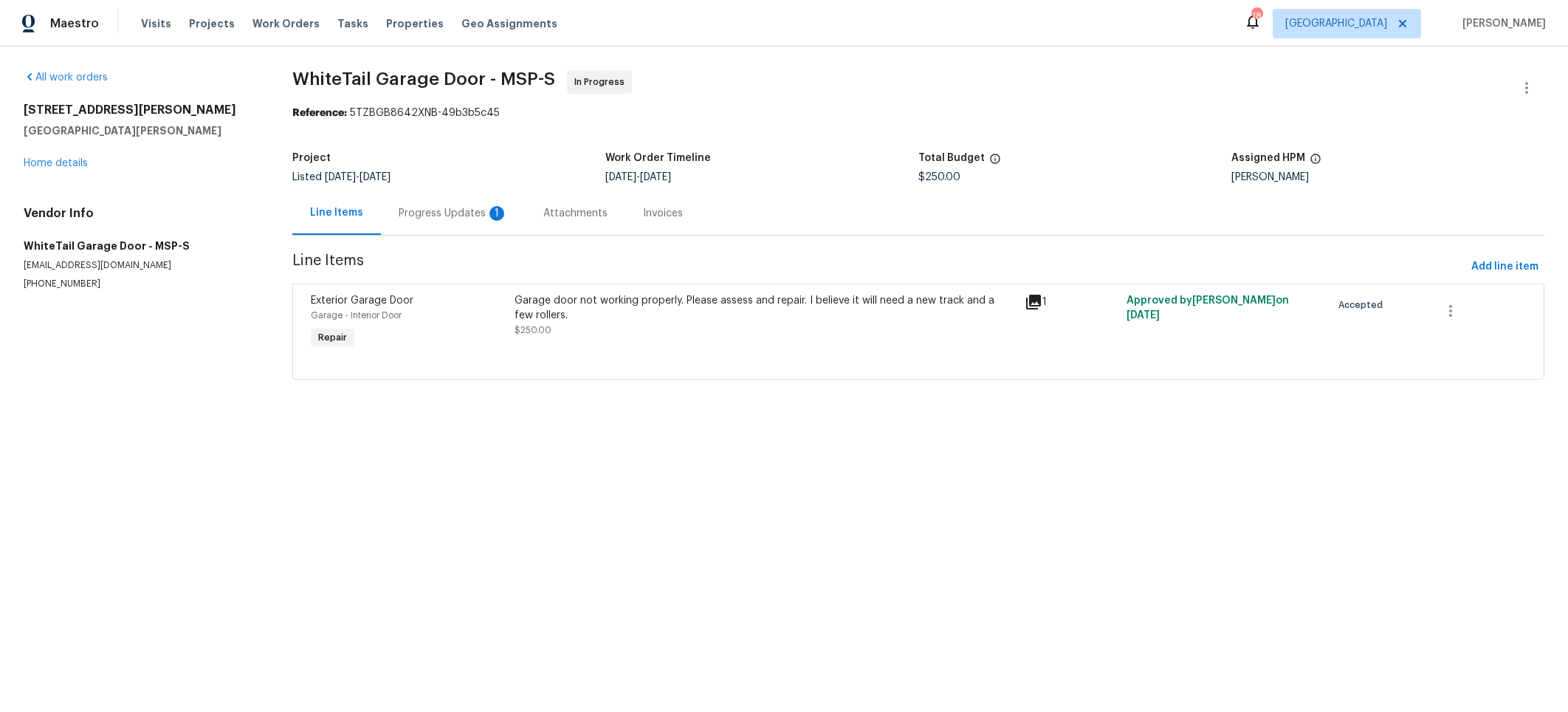
click at [466, 218] on div "Progress Updates 1" at bounding box center [452, 214] width 109 height 15
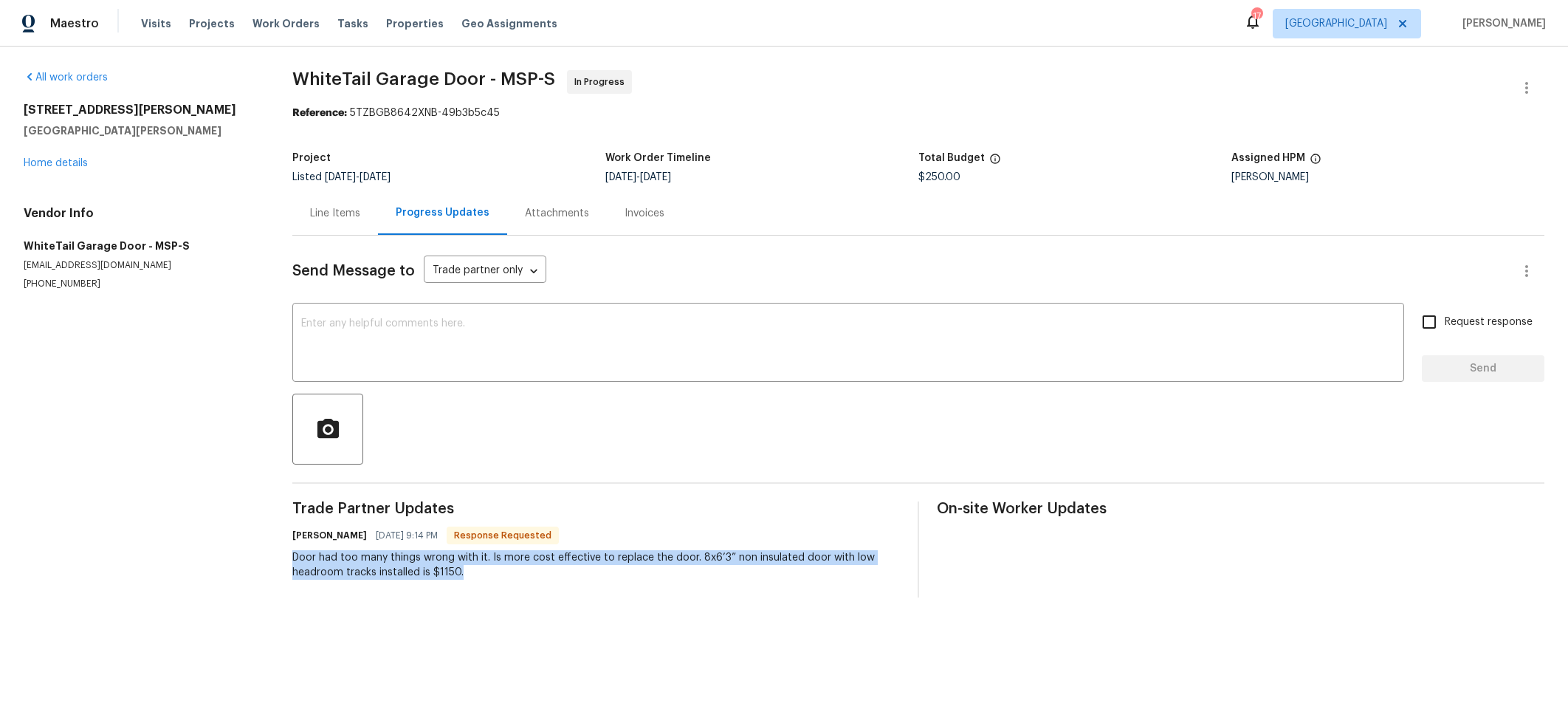
drag, startPoint x: 295, startPoint y: 553, endPoint x: 477, endPoint y: 582, distance: 184.3
click at [477, 582] on div "Trade Partner Updates [PERSON_NAME] [DATE] 9:14 PM Response Requested Door had …" at bounding box center [595, 549] width 607 height 96
copy div "Door had too many things wrong with it. Is more cost effective to replace the d…"
drag, startPoint x: 306, startPoint y: 205, endPoint x: 324, endPoint y: 215, distance: 20.6
click at [306, 205] on div "Line Items" at bounding box center [335, 213] width 86 height 44
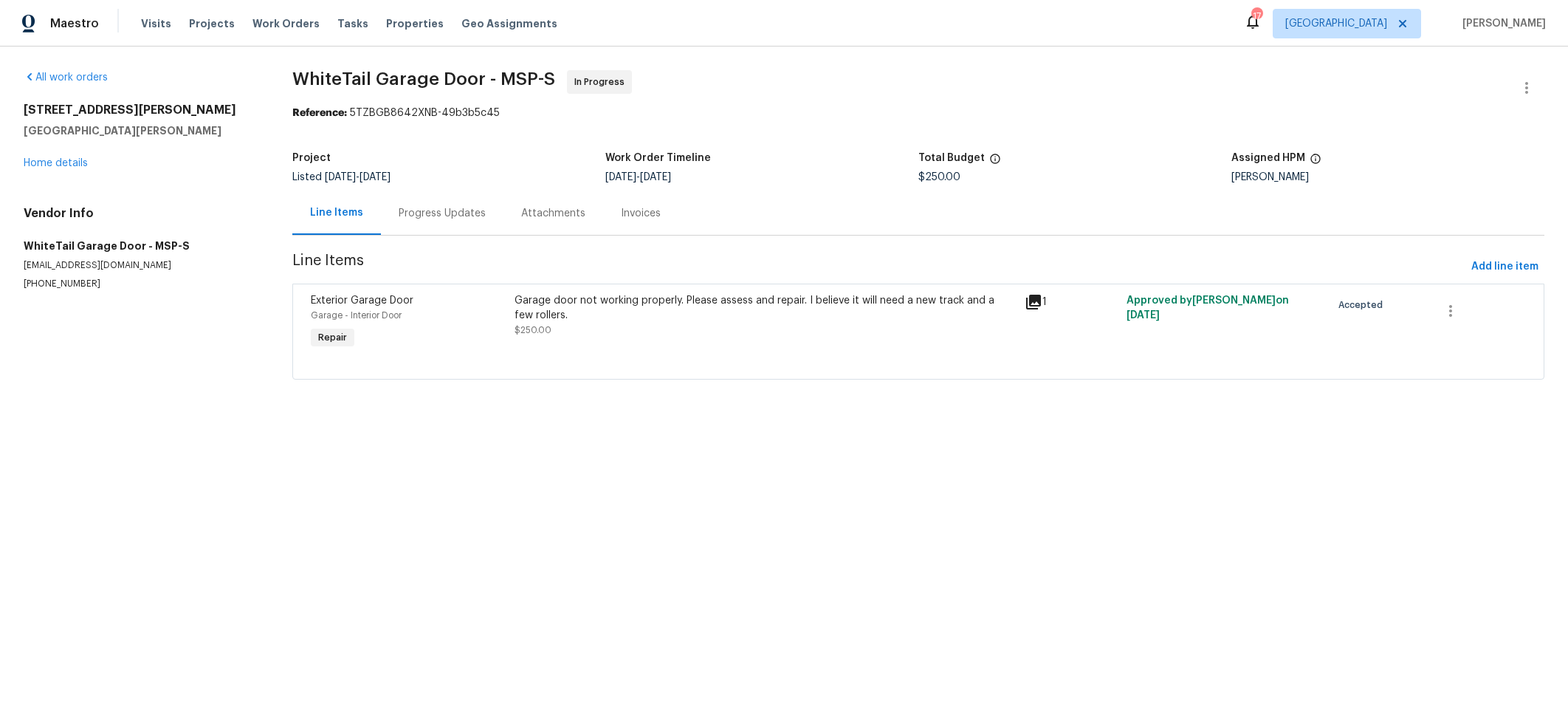
click at [552, 309] on div "Garage door not working properly. Please assess and repair. I believe it will n…" at bounding box center [765, 308] width 501 height 30
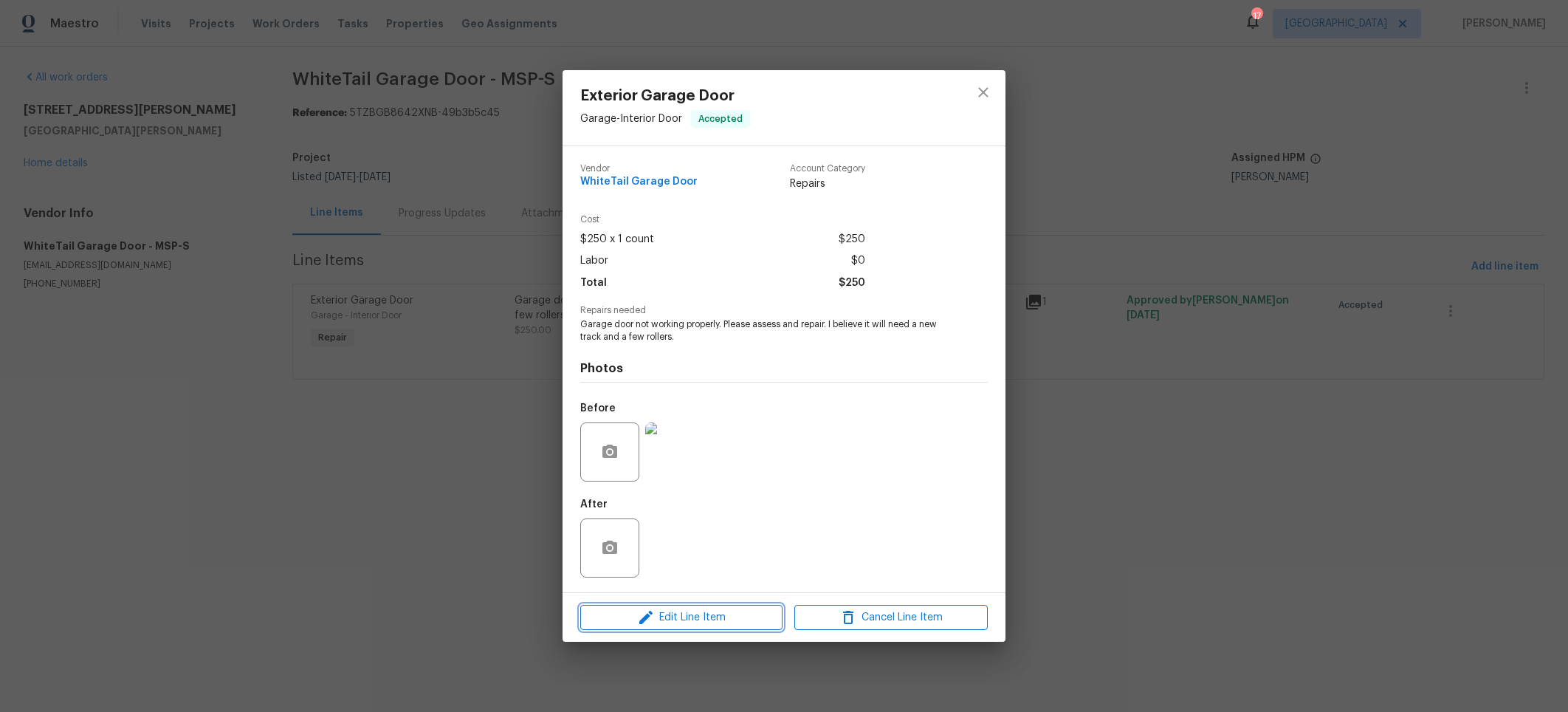
click at [689, 619] on span "Edit Line Item" at bounding box center [681, 618] width 193 height 19
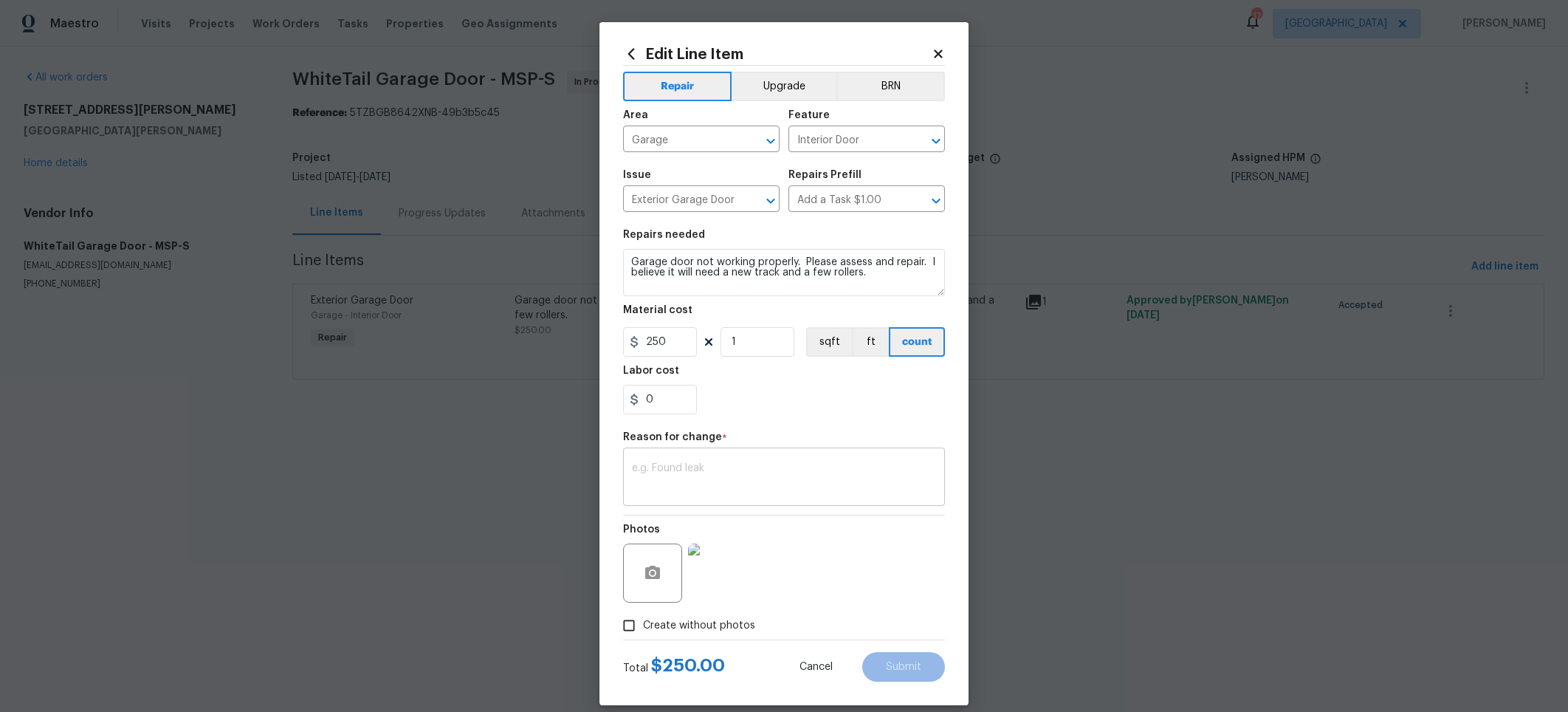
click at [711, 466] on textarea at bounding box center [784, 478] width 304 height 31
paste textarea "Door had too many things wrong with it. Is more cost effective to replace the d…"
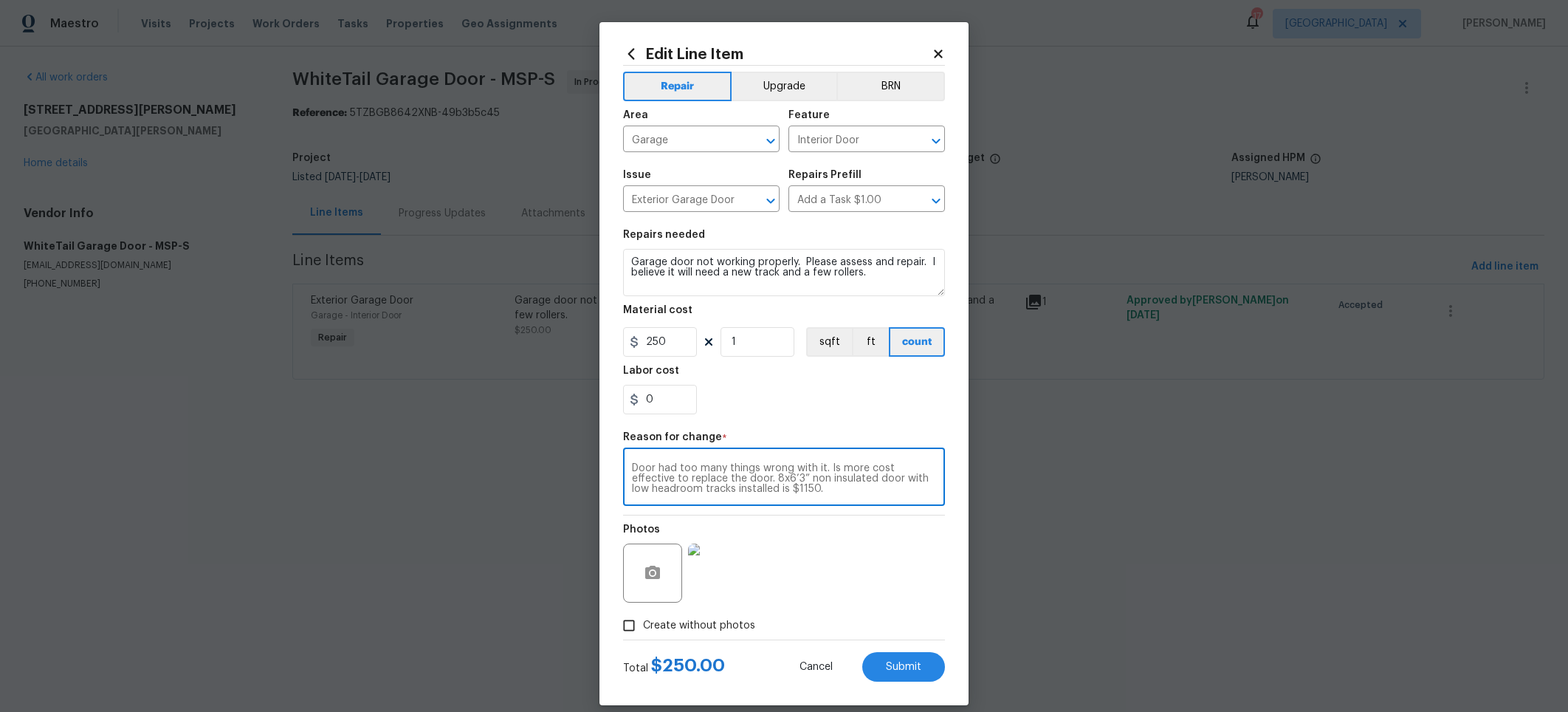
type textarea "Door had too many things wrong with it. Is more cost effective to replace the d…"
drag, startPoint x: 657, startPoint y: 409, endPoint x: 594, endPoint y: 403, distance: 63.3
click at [600, 403] on div "Edit Line Item Repair Upgrade BRN Area Garage ​ Feature Interior Door ​ Issue E…" at bounding box center [784, 364] width 369 height 683
type input "900"
click at [840, 399] on div "900" at bounding box center [784, 399] width 322 height 30
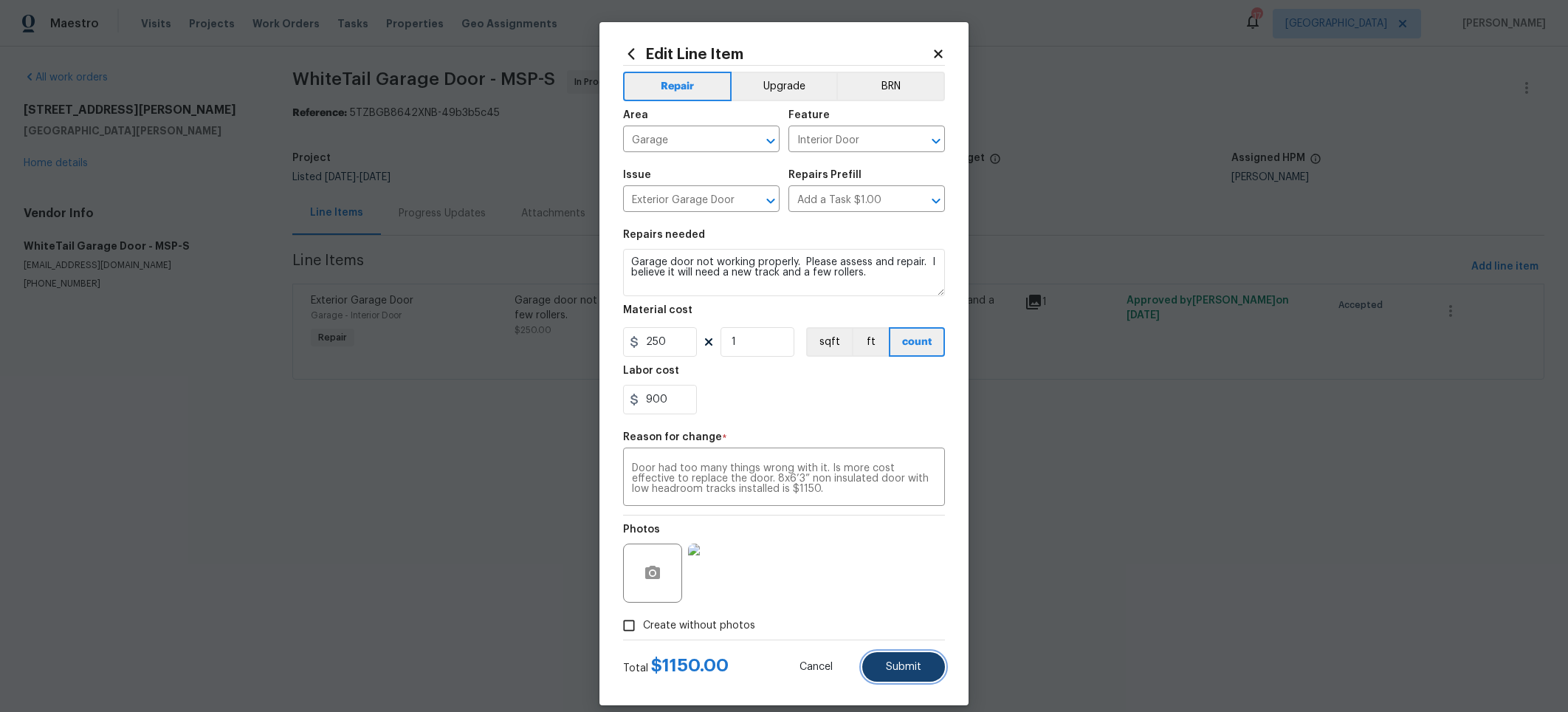
click at [909, 671] on span "Submit" at bounding box center [904, 667] width 35 height 11
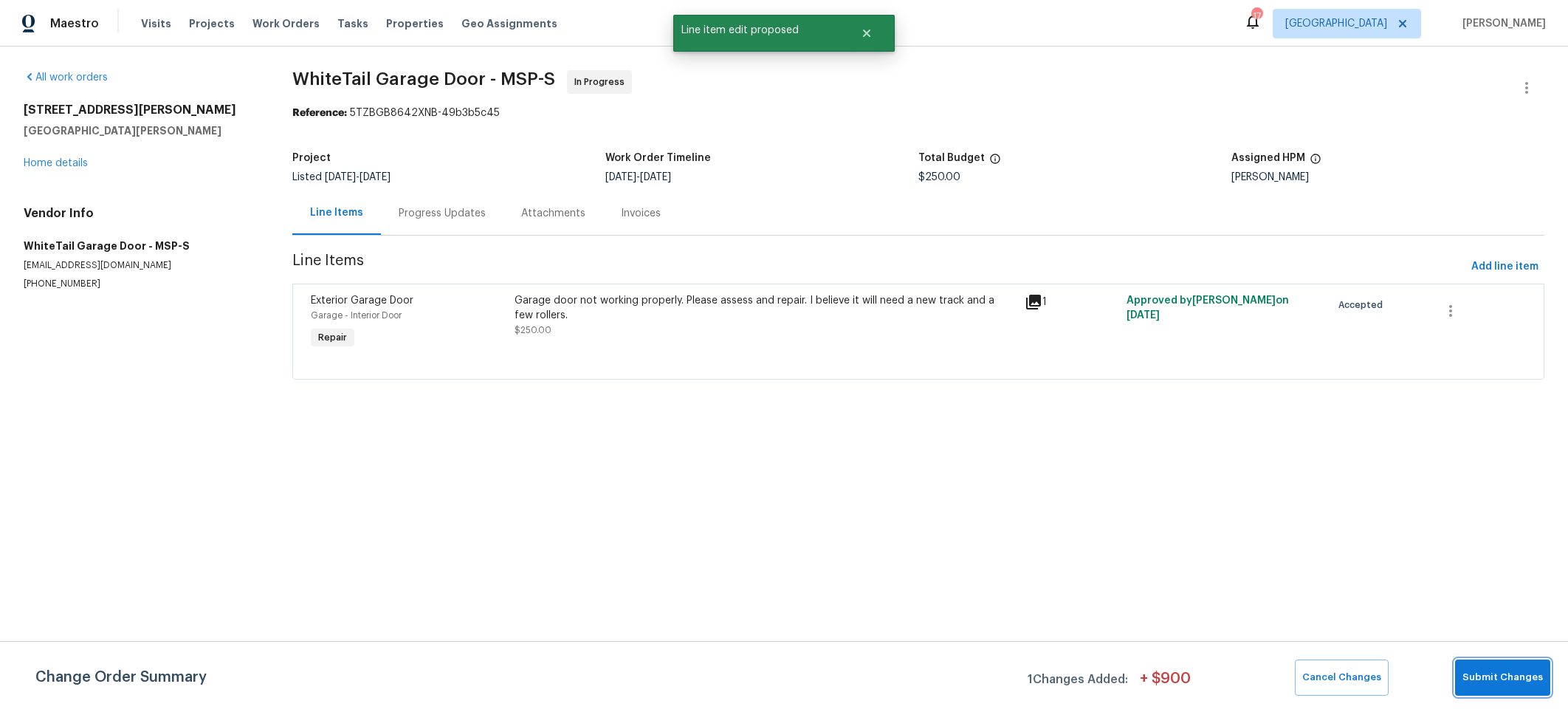
click at [1514, 676] on span "Submit Changes" at bounding box center [1503, 677] width 80 height 17
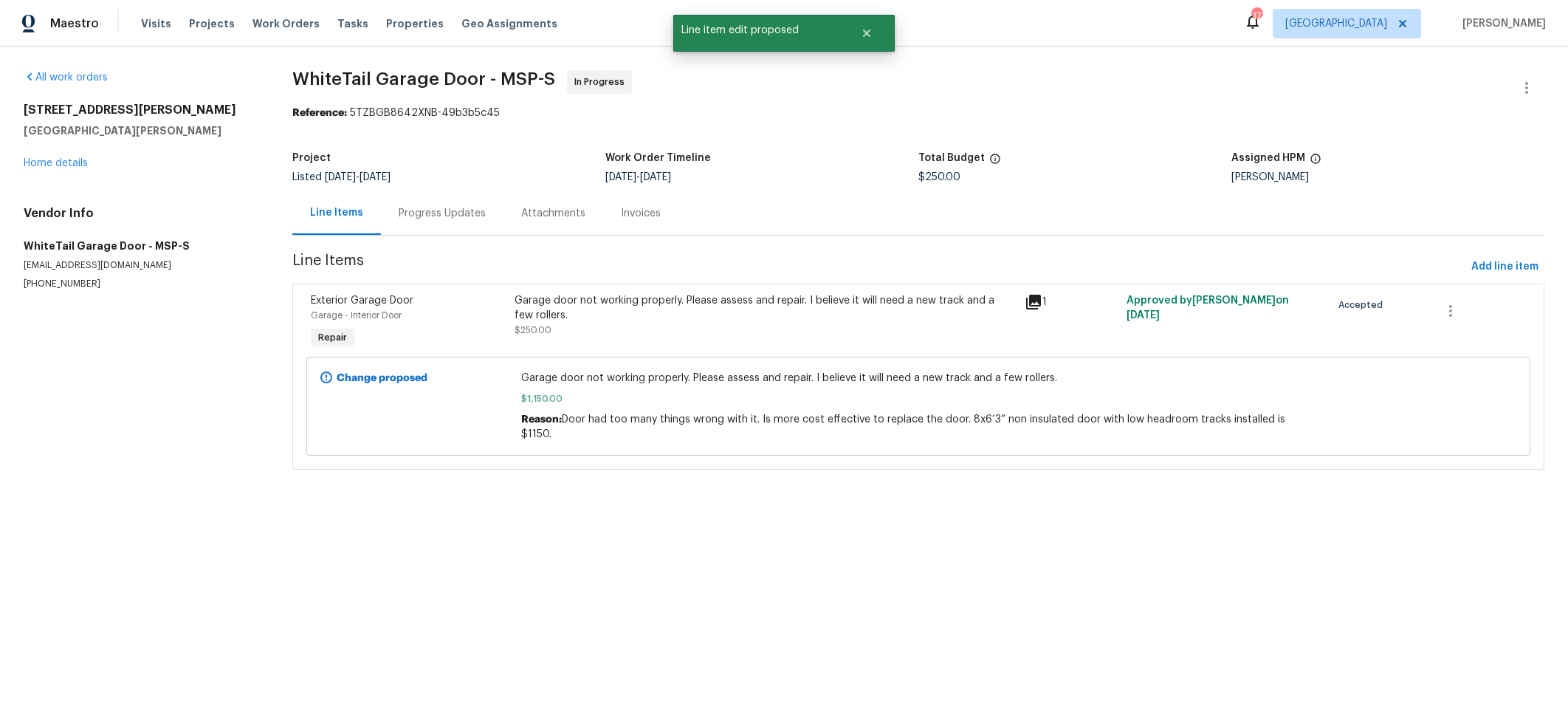
click at [377, 308] on div "Garage - Interior Door" at bounding box center [408, 315] width 195 height 15
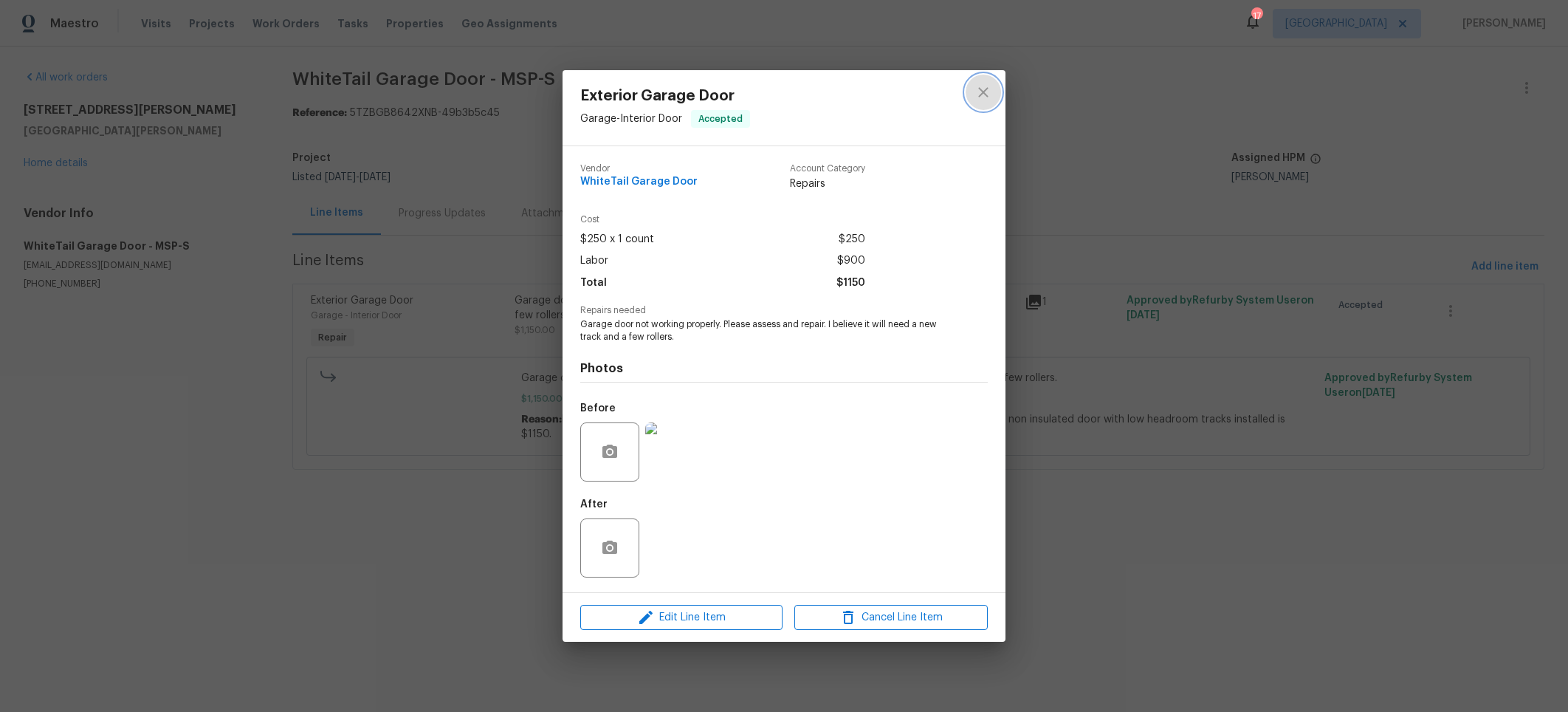
click at [987, 92] on icon "close" at bounding box center [983, 91] width 18 height 18
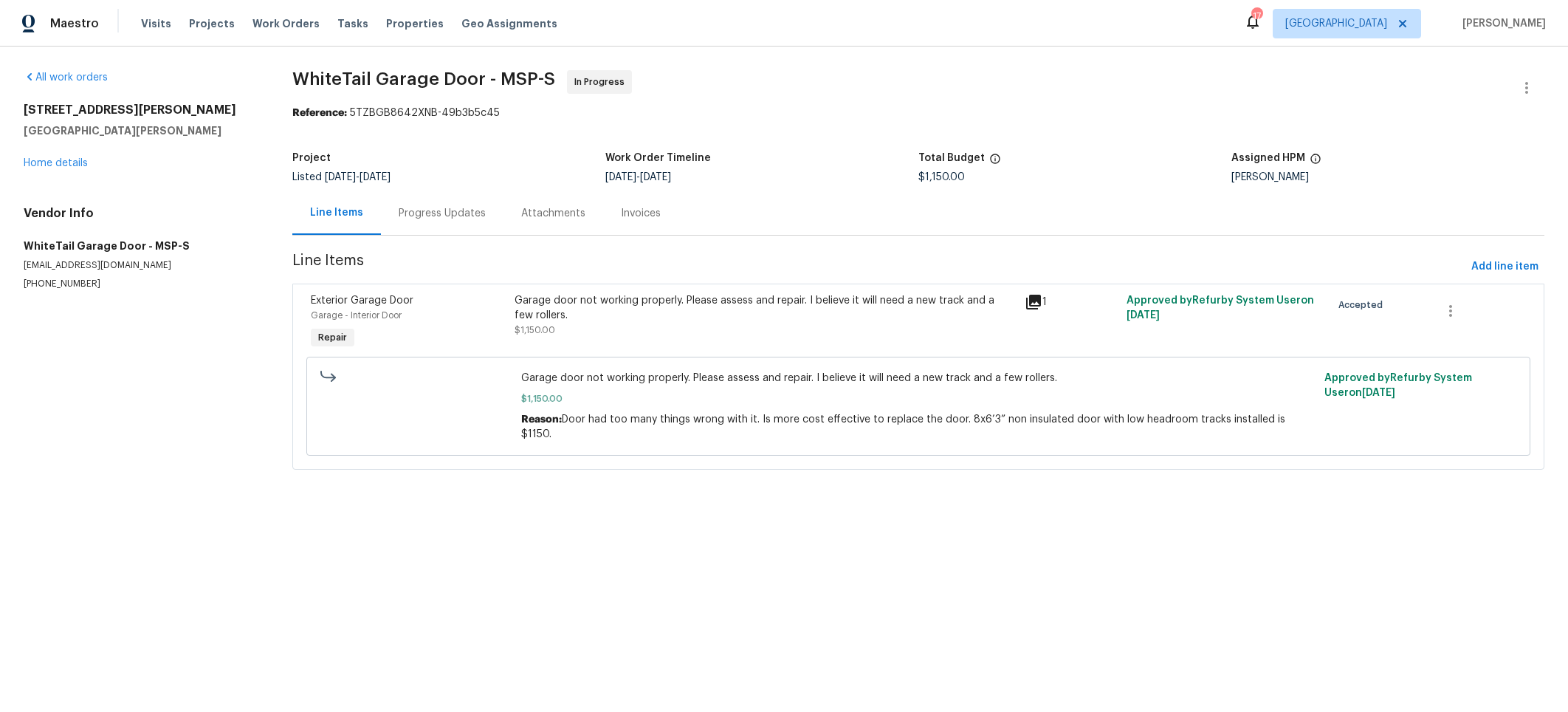
click at [1148, 511] on html "Maestro Visits Projects Work Orders Tasks Properties Geo Assignments 17 [GEOGRA…" at bounding box center [784, 256] width 1568 height 511
click at [356, 303] on span "Exterior Garage Door" at bounding box center [362, 300] width 103 height 10
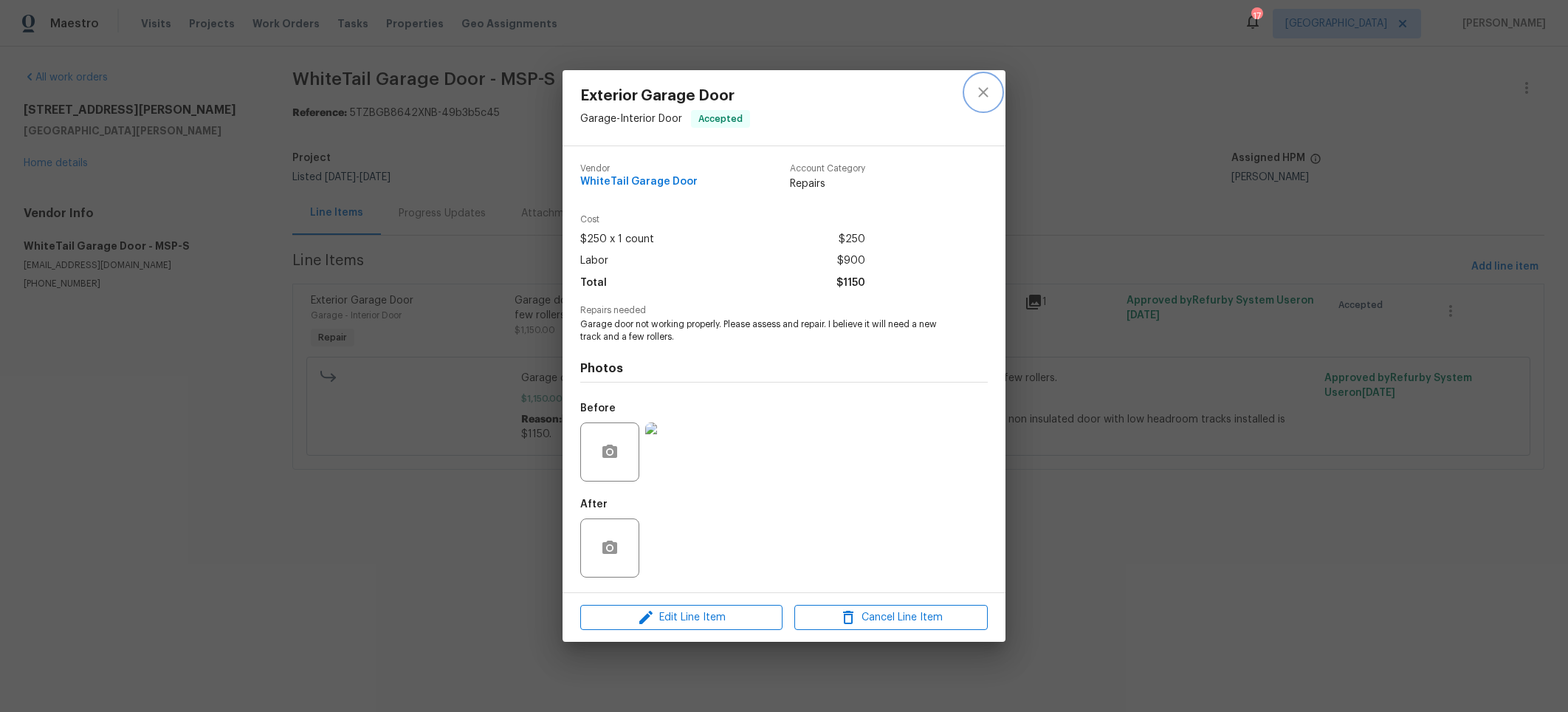
drag, startPoint x: 984, startPoint y: 91, endPoint x: 820, endPoint y: 202, distance: 198.0
click at [984, 90] on icon "close" at bounding box center [983, 91] width 9 height 9
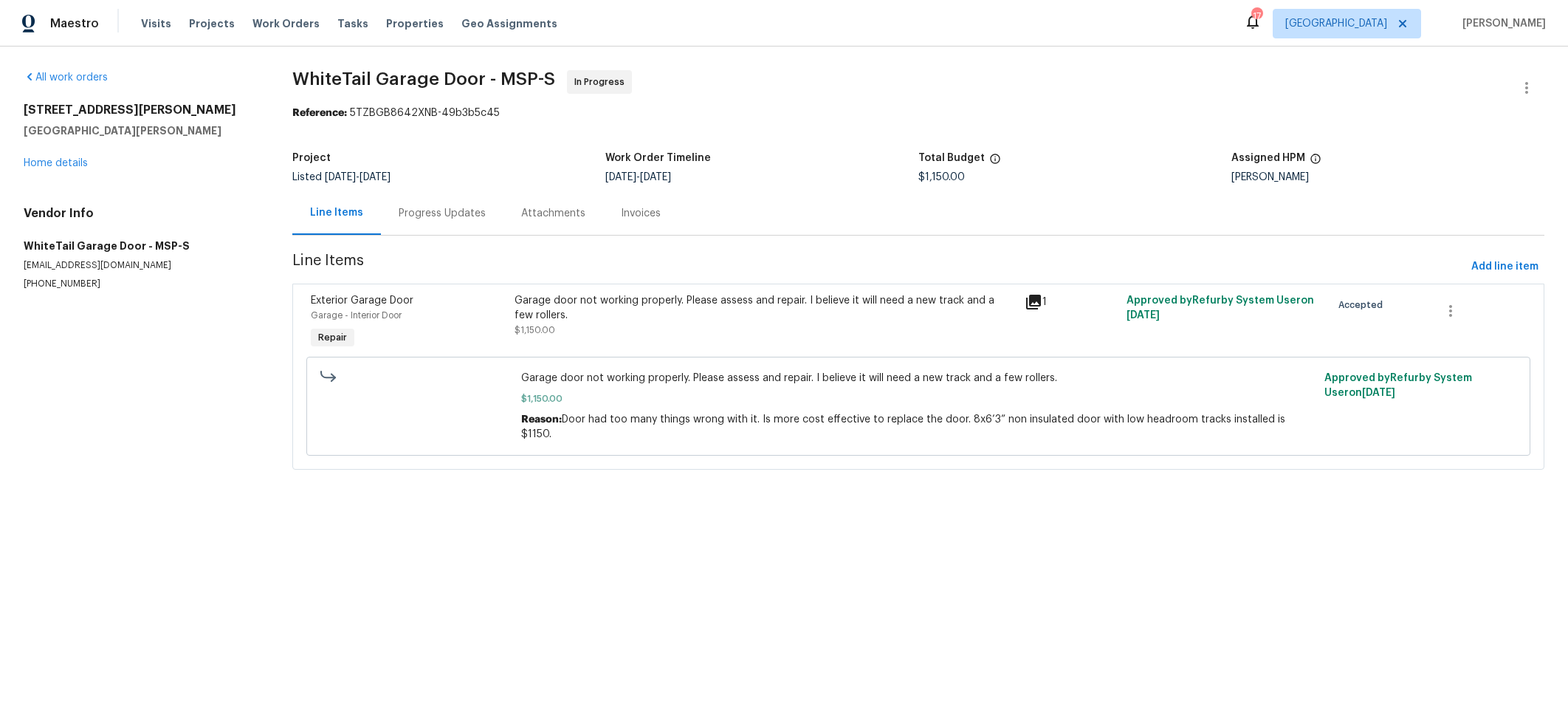
click at [456, 202] on div "Progress Updates" at bounding box center [441, 213] width 122 height 44
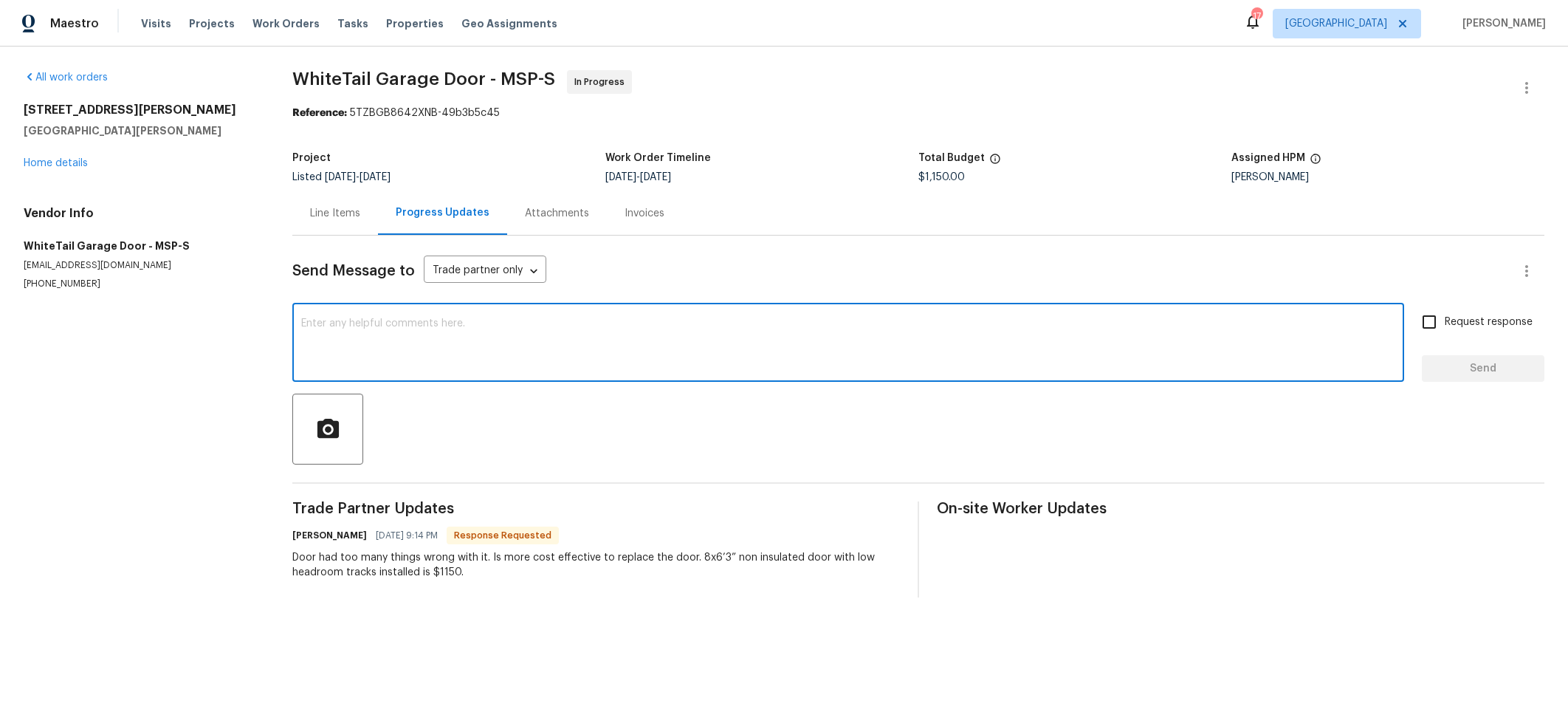
click at [484, 328] on textarea at bounding box center [848, 343] width 1094 height 51
type textarea "Price updated. Did this work get completed?"
click at [1480, 374] on span "Send" at bounding box center [1483, 369] width 99 height 19
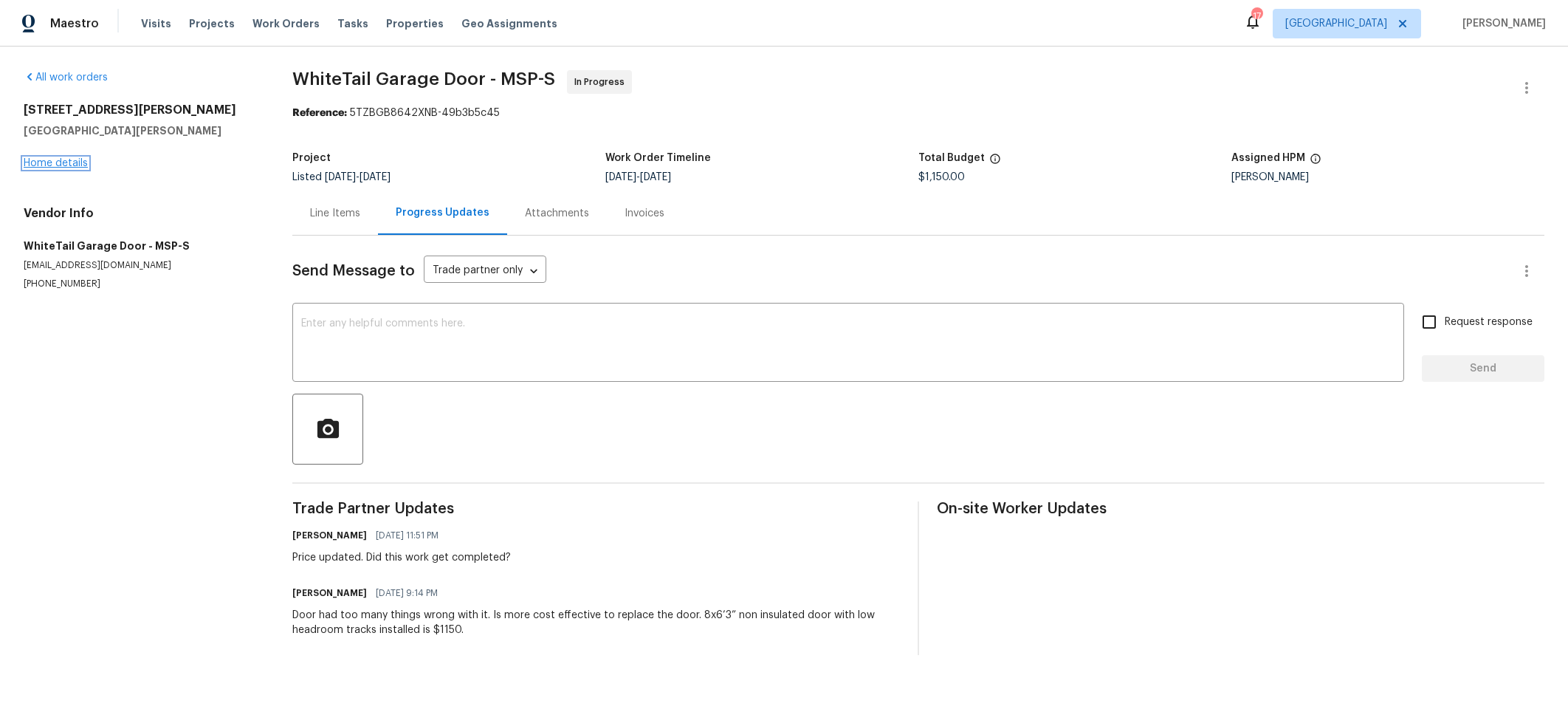
click at [68, 162] on link "Home details" at bounding box center [55, 162] width 64 height 10
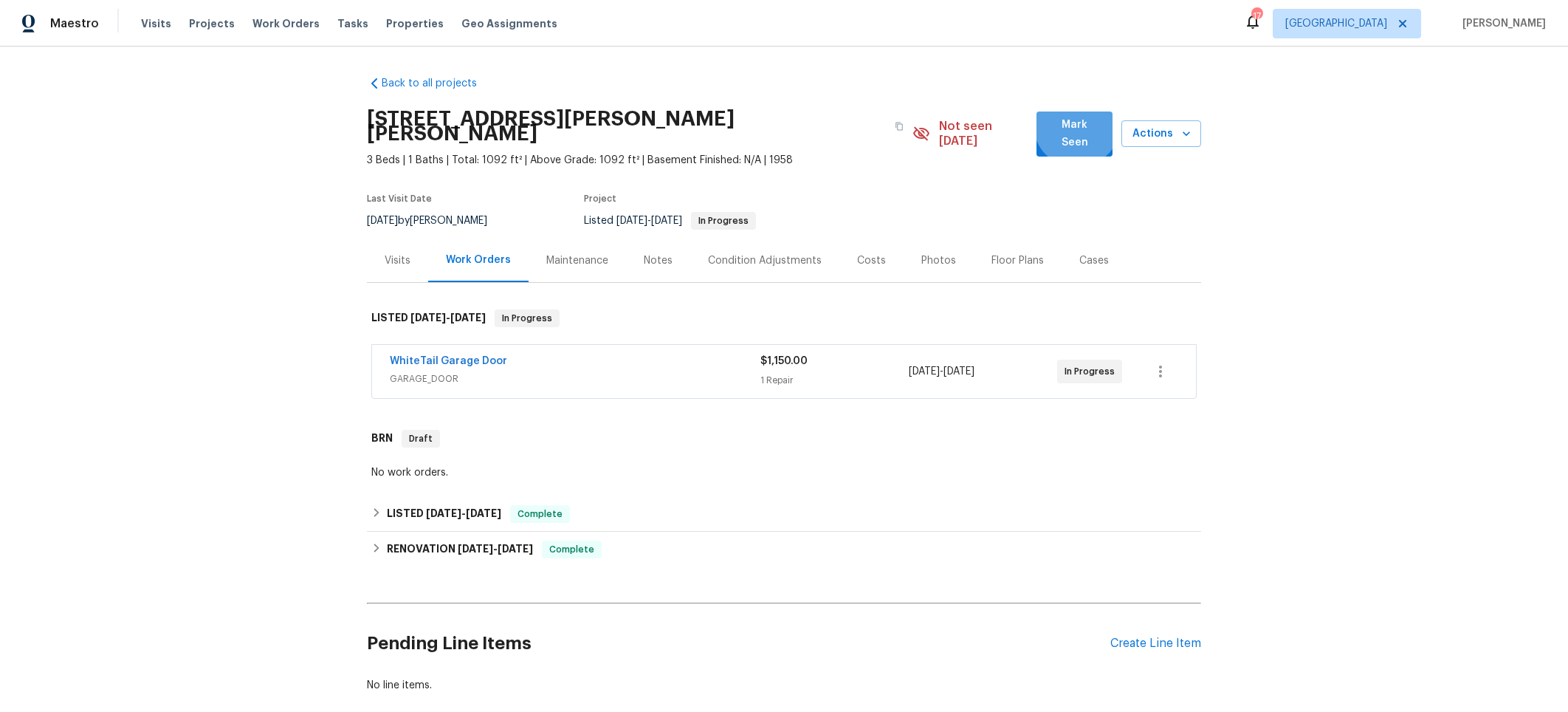
click at [1070, 126] on span "Mark Seen" at bounding box center [1075, 133] width 52 height 36
